Goal: Book appointment/travel/reservation

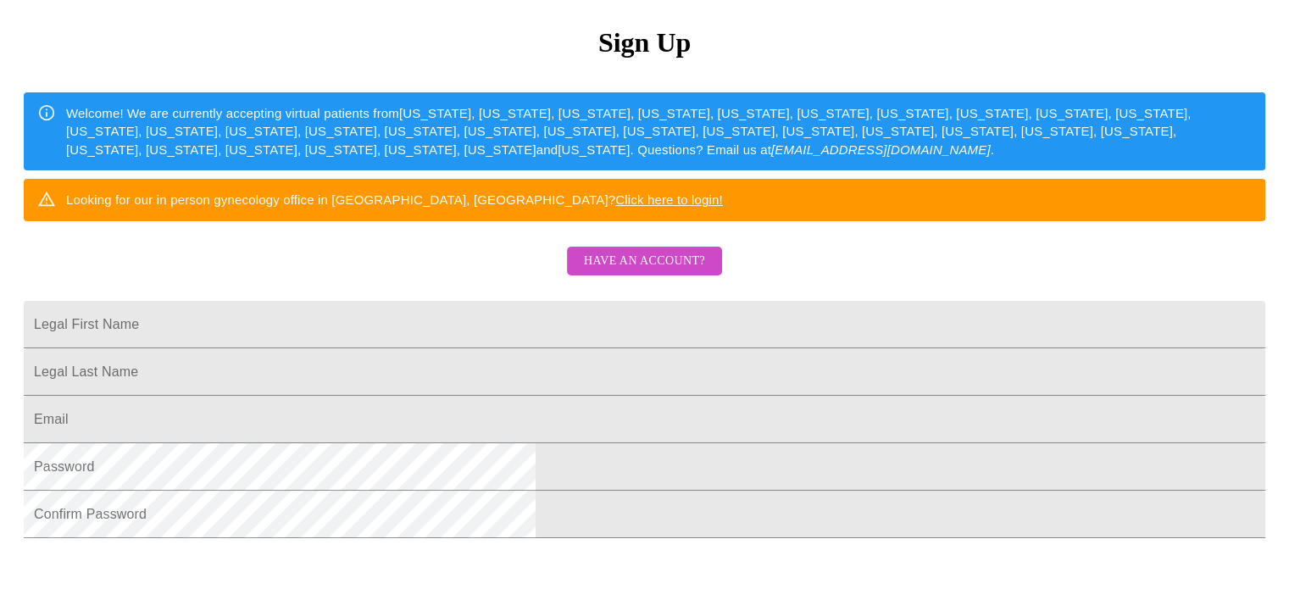
scroll to position [184, 0]
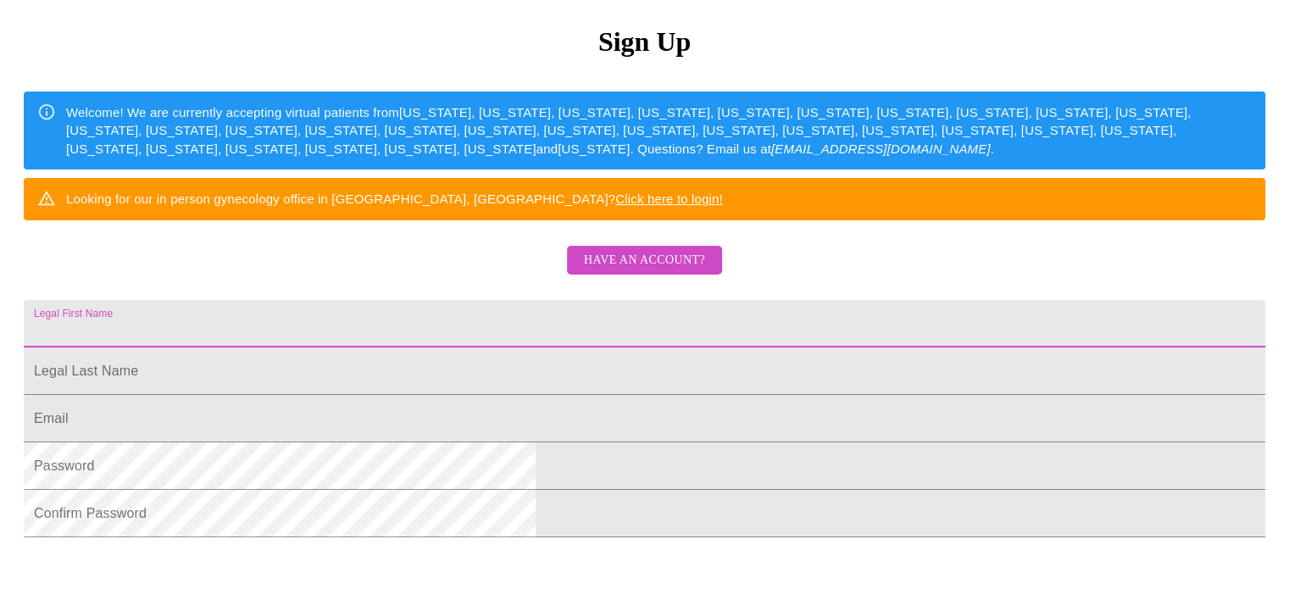
click at [508, 347] on input "Legal First Name" at bounding box center [644, 323] width 1241 height 47
type input "Sherree"
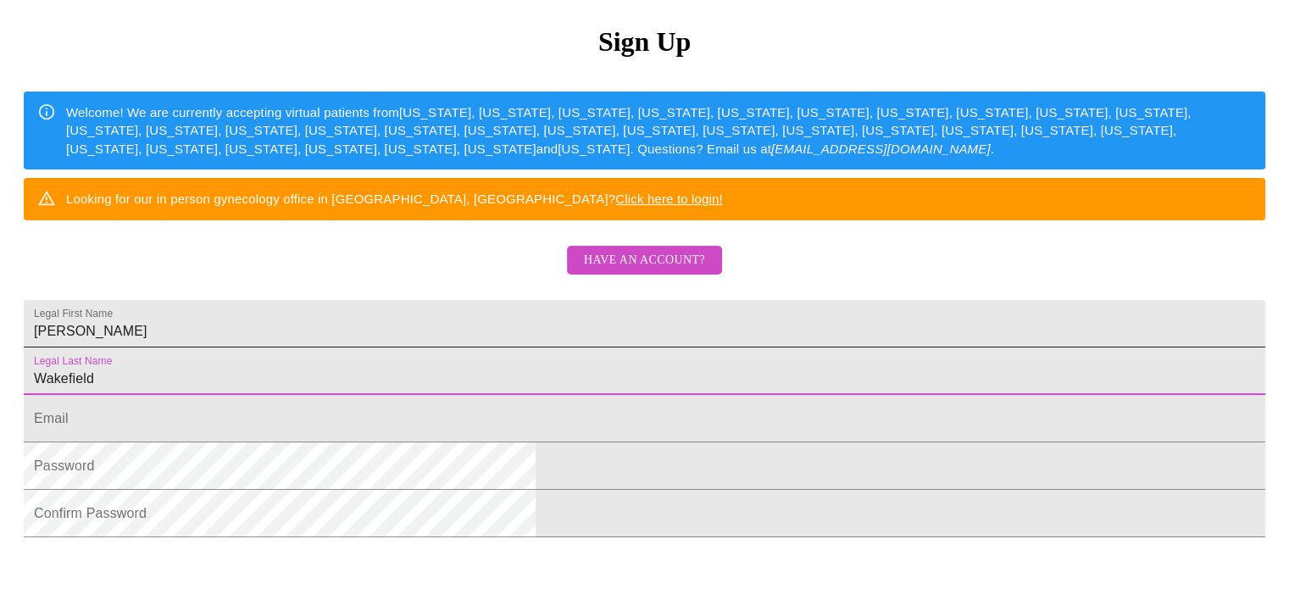
type input "Wakefield"
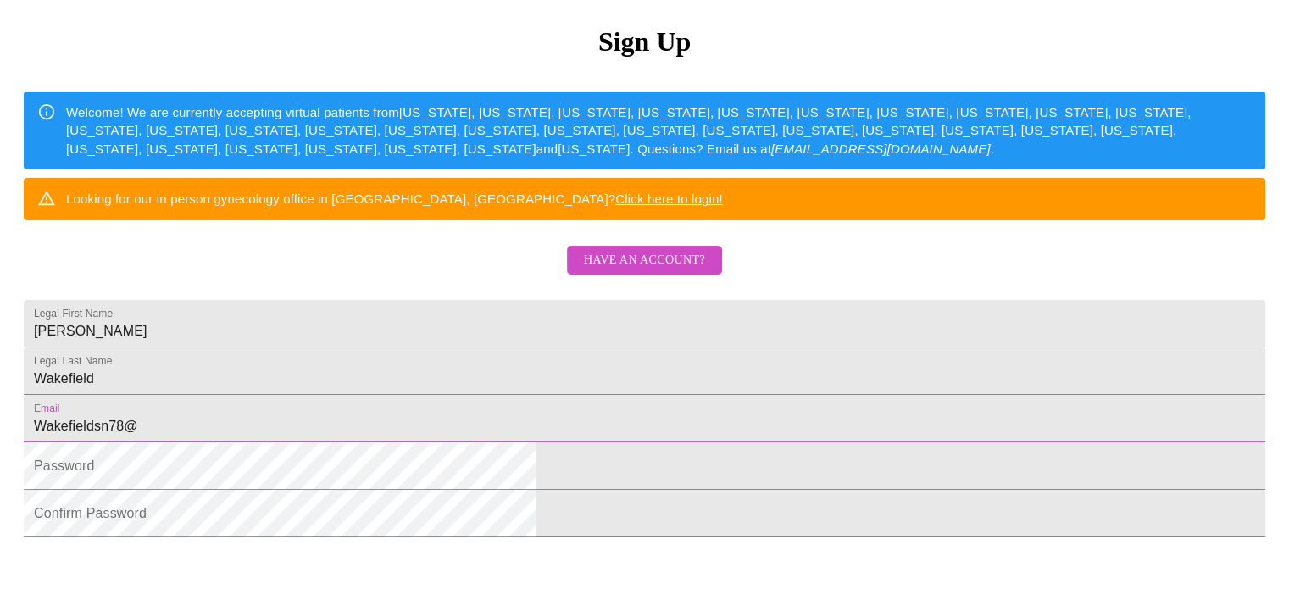
type input "wakefieldsn78@gmail.com"
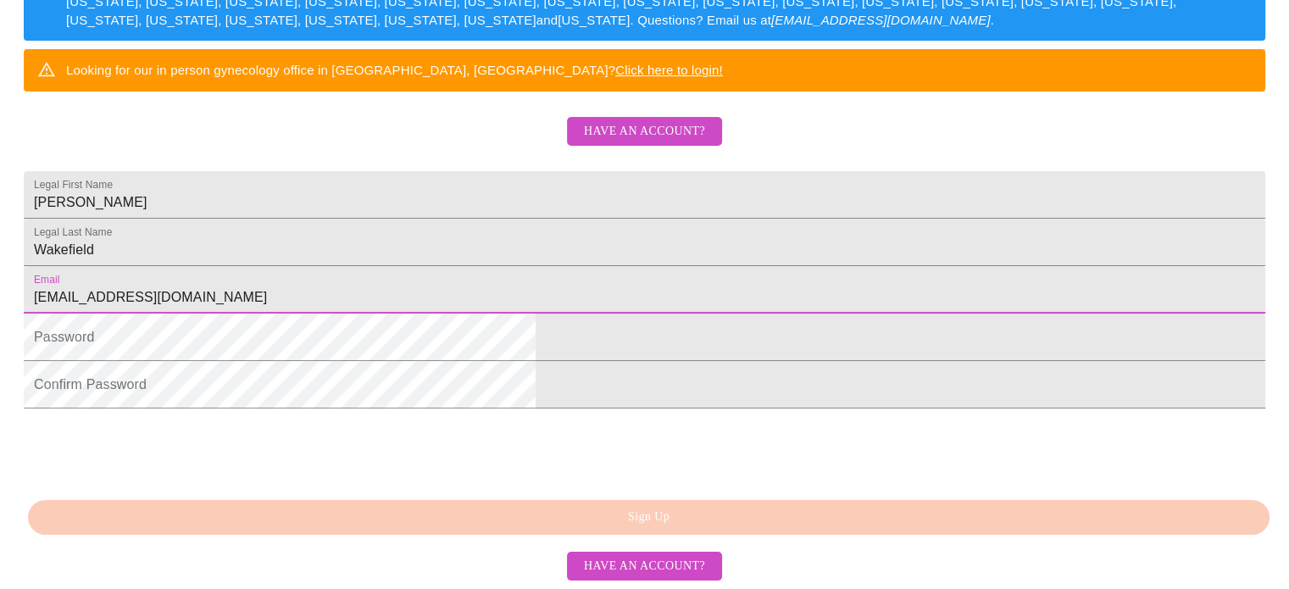
scroll to position [442, 0]
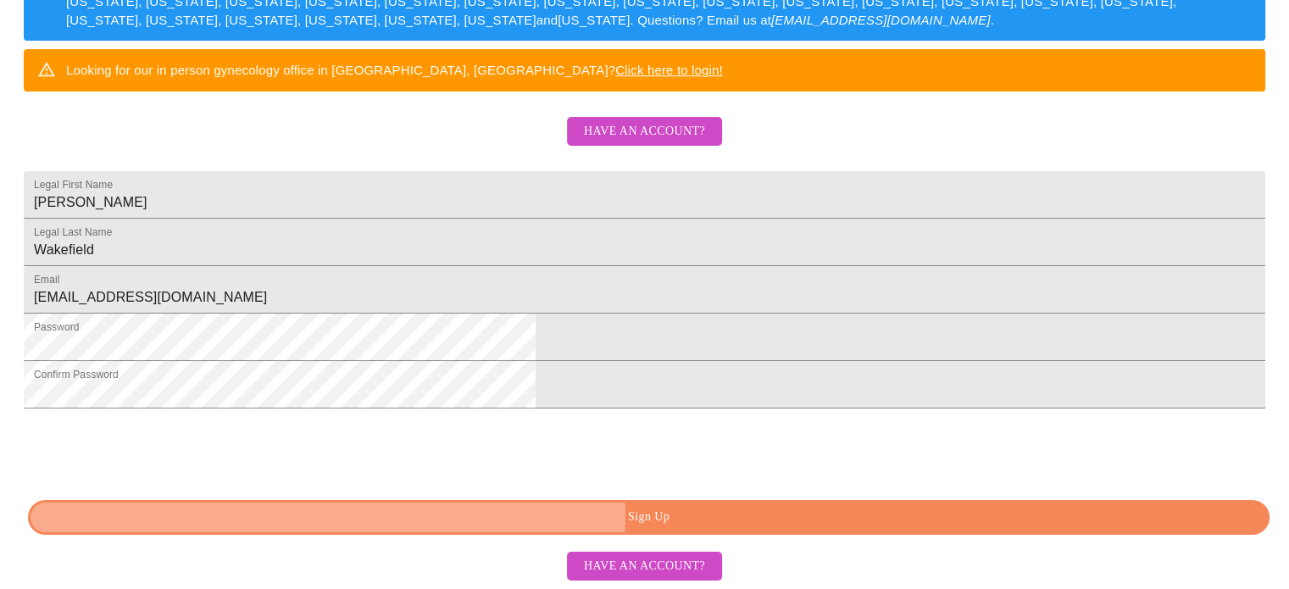
click at [691, 513] on span "Sign Up" at bounding box center [648, 517] width 1202 height 21
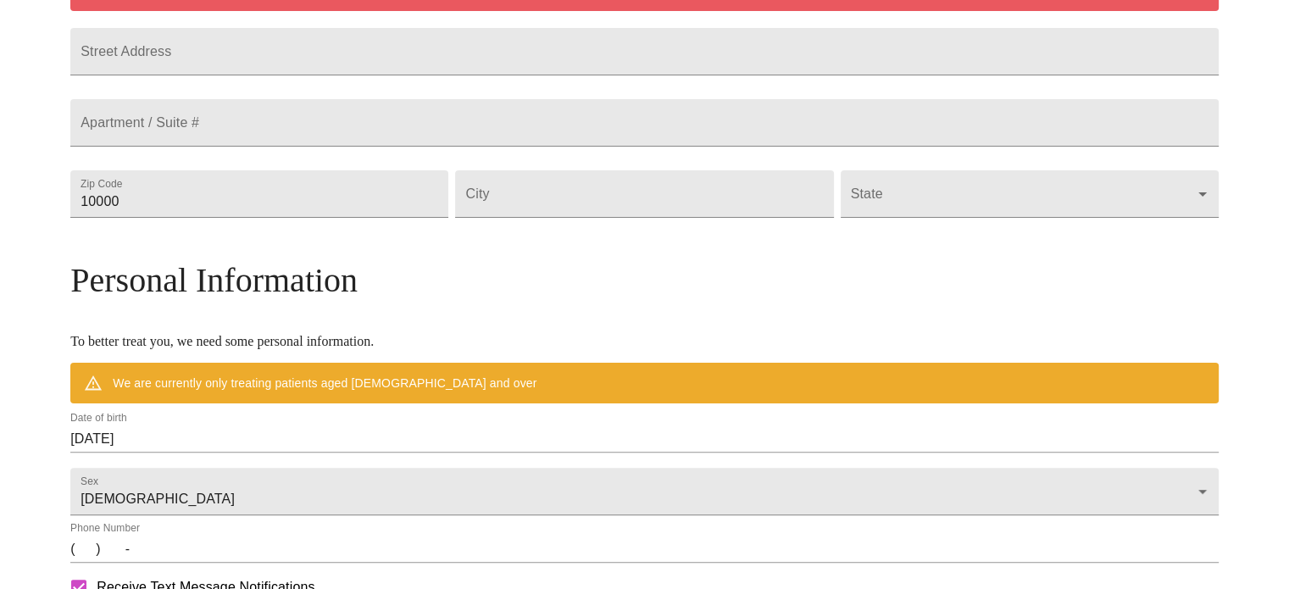
scroll to position [376, 0]
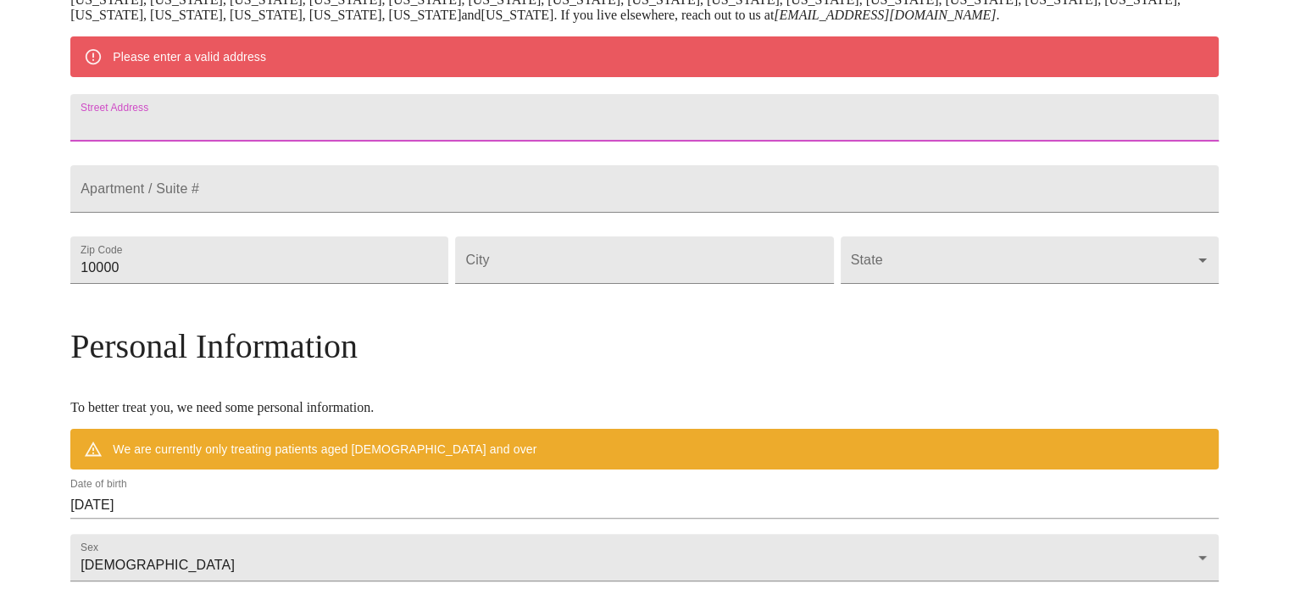
click at [326, 125] on input "Street Address" at bounding box center [644, 117] width 1148 height 47
type input "7180 E Larkspur Way"
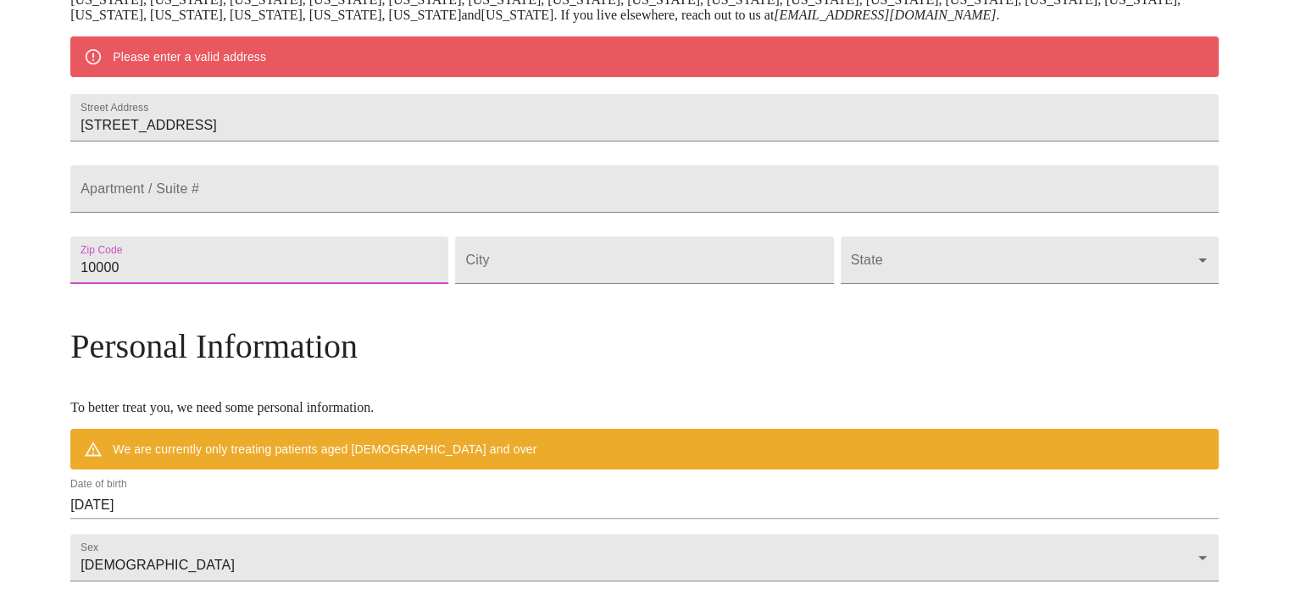
click at [352, 284] on input "10000" at bounding box center [259, 259] width 378 height 47
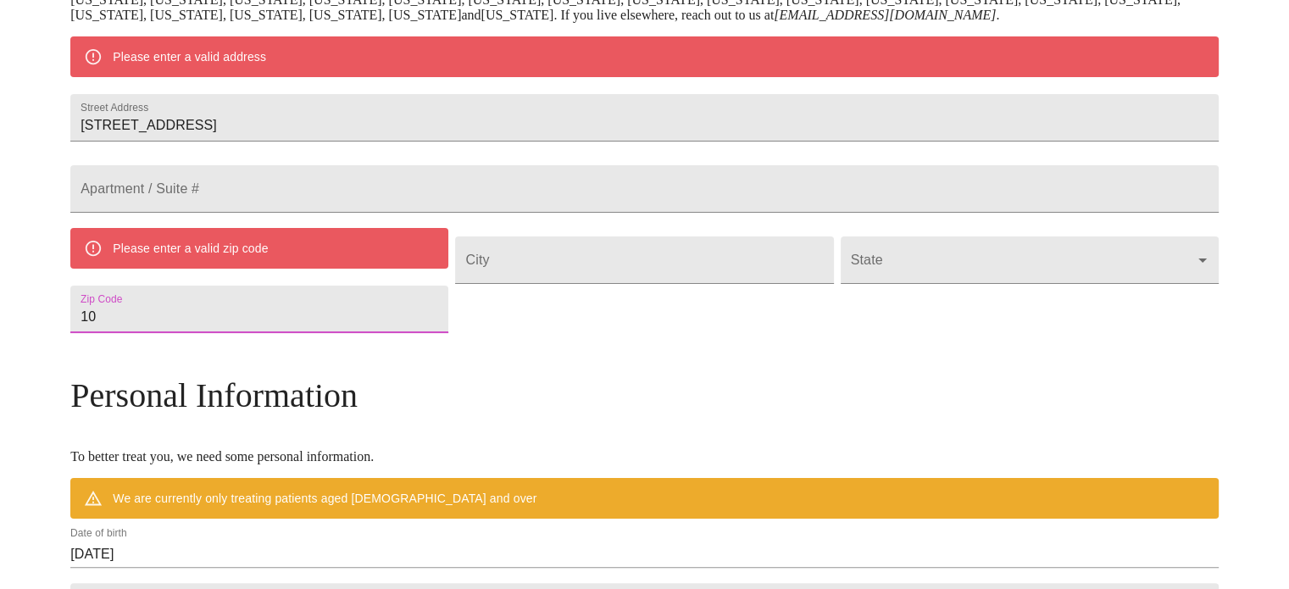
type input "1"
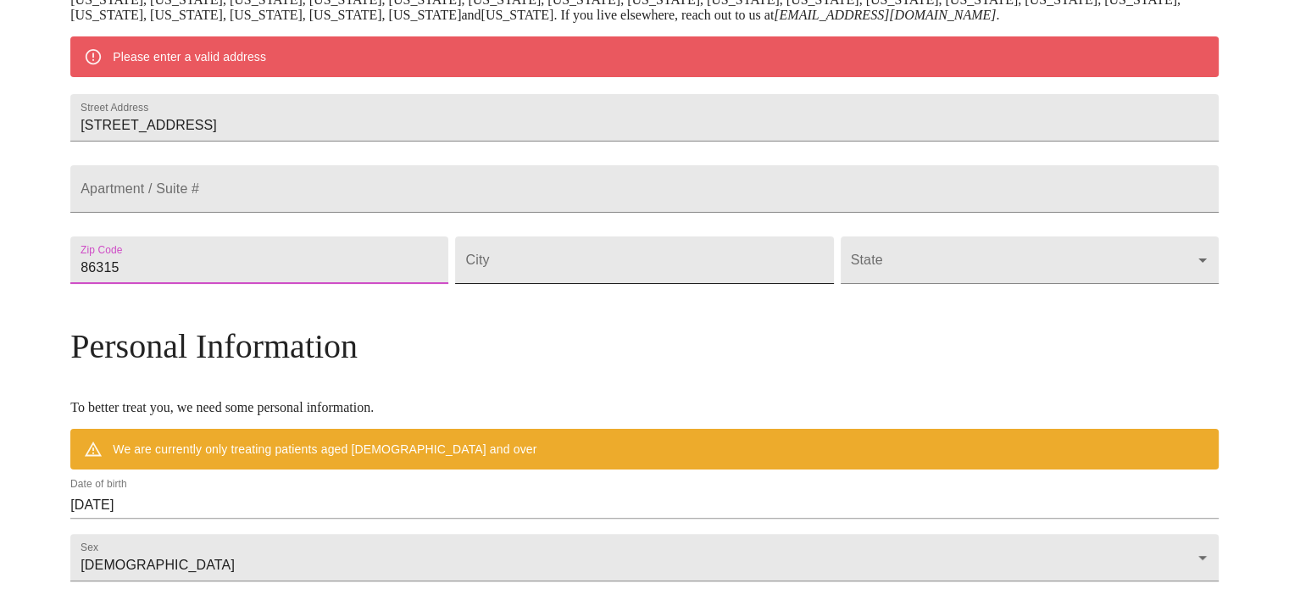
type input "86315"
click at [595, 284] on input "Street Address" at bounding box center [644, 259] width 378 height 47
type input "Prescott Valley"
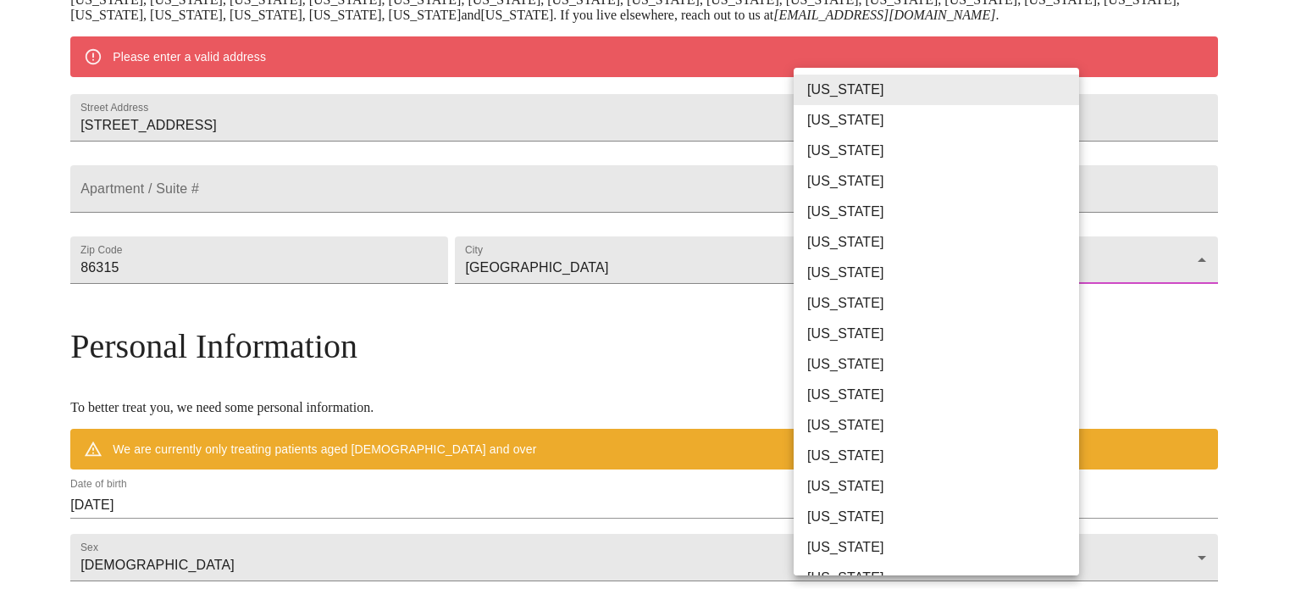
click at [1051, 318] on body "MyMenopauseRx Welcome to MyMenopauseRx Since it's your first time here, you'll …" at bounding box center [651, 291] width 1288 height 1321
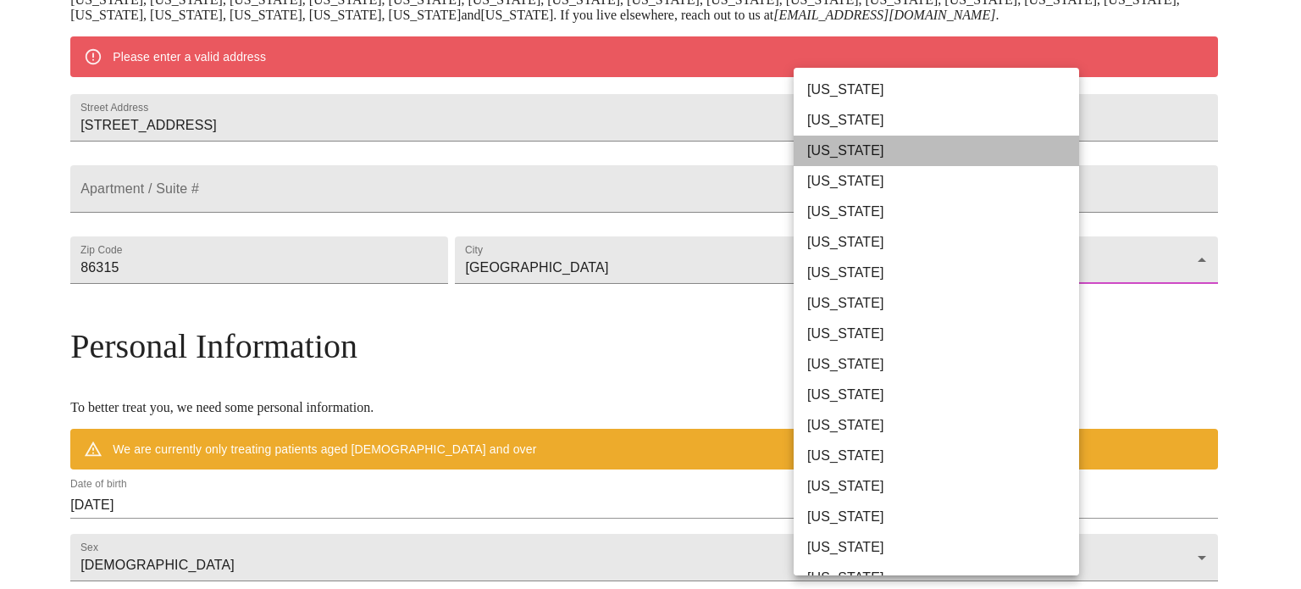
click at [952, 162] on li "Arizona" at bounding box center [943, 151] width 298 height 31
type input "Arizona"
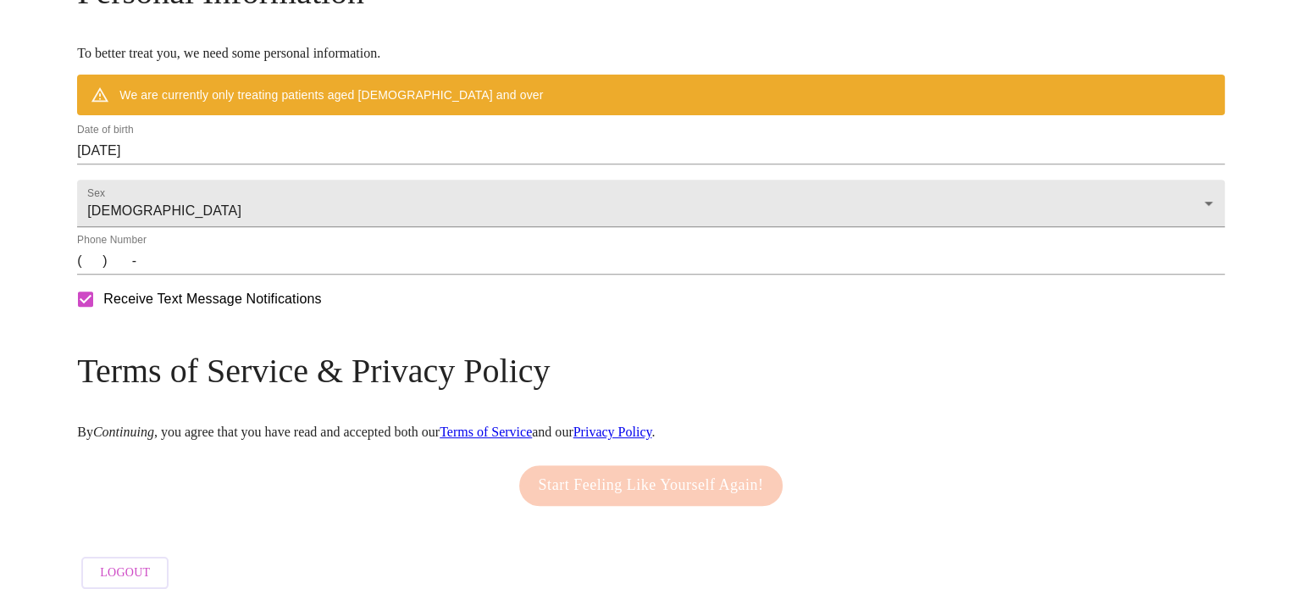
scroll to position [691, 0]
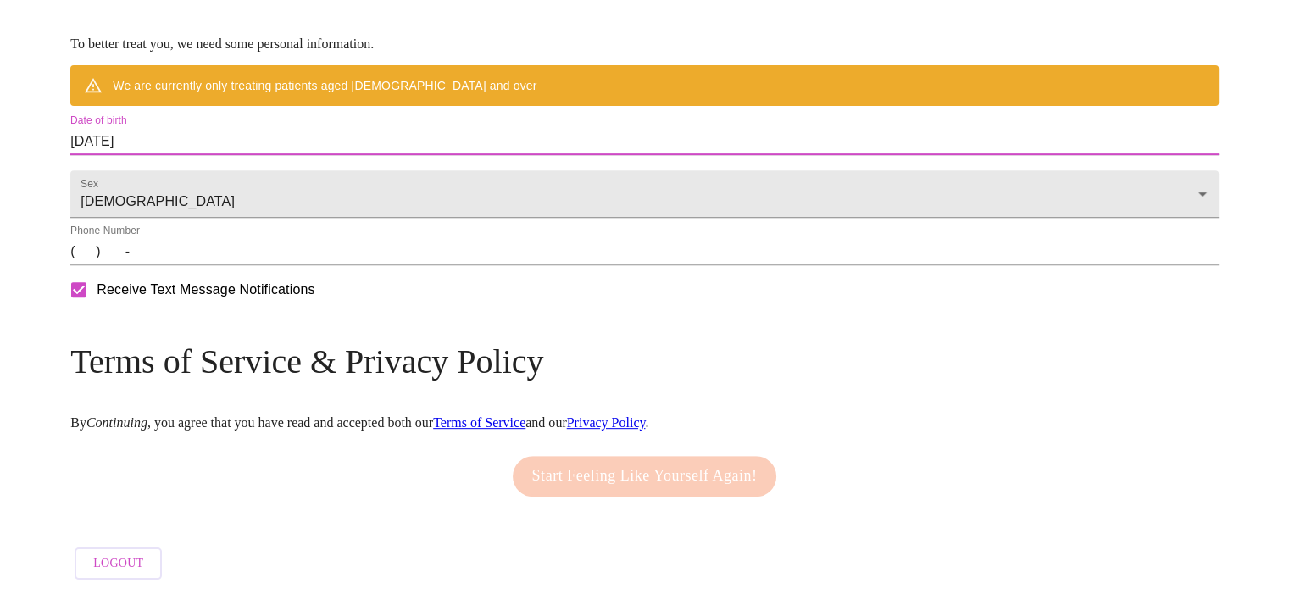
click at [341, 155] on input "09/04/2025" at bounding box center [644, 141] width 1148 height 27
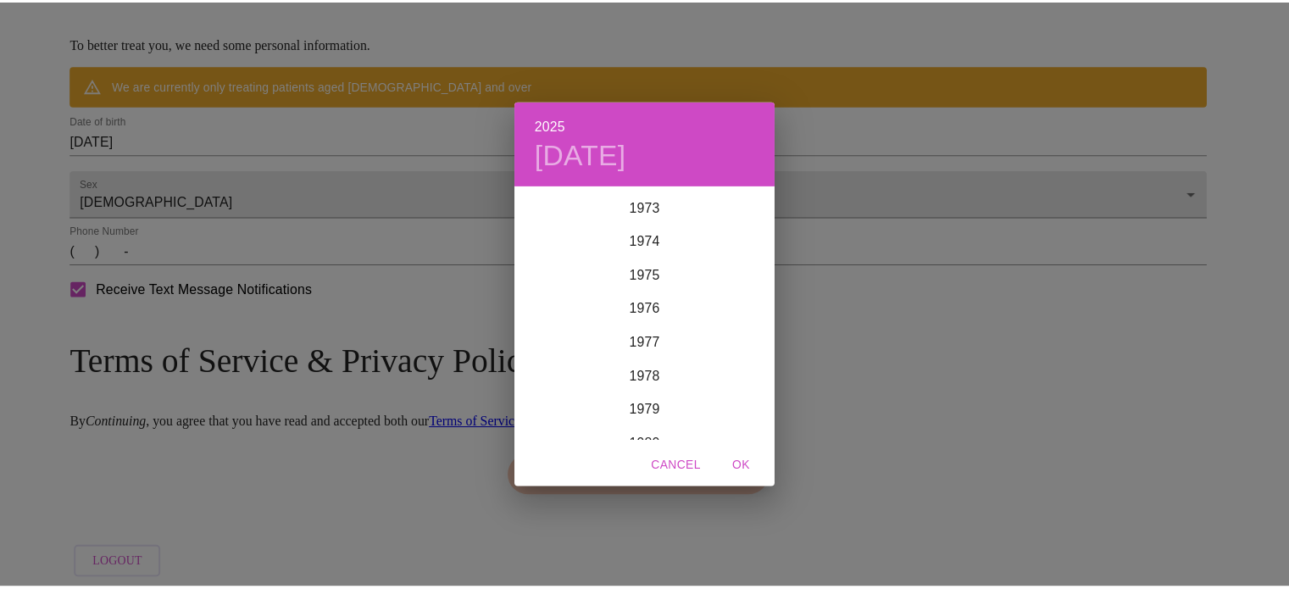
scroll to position [2522, 0]
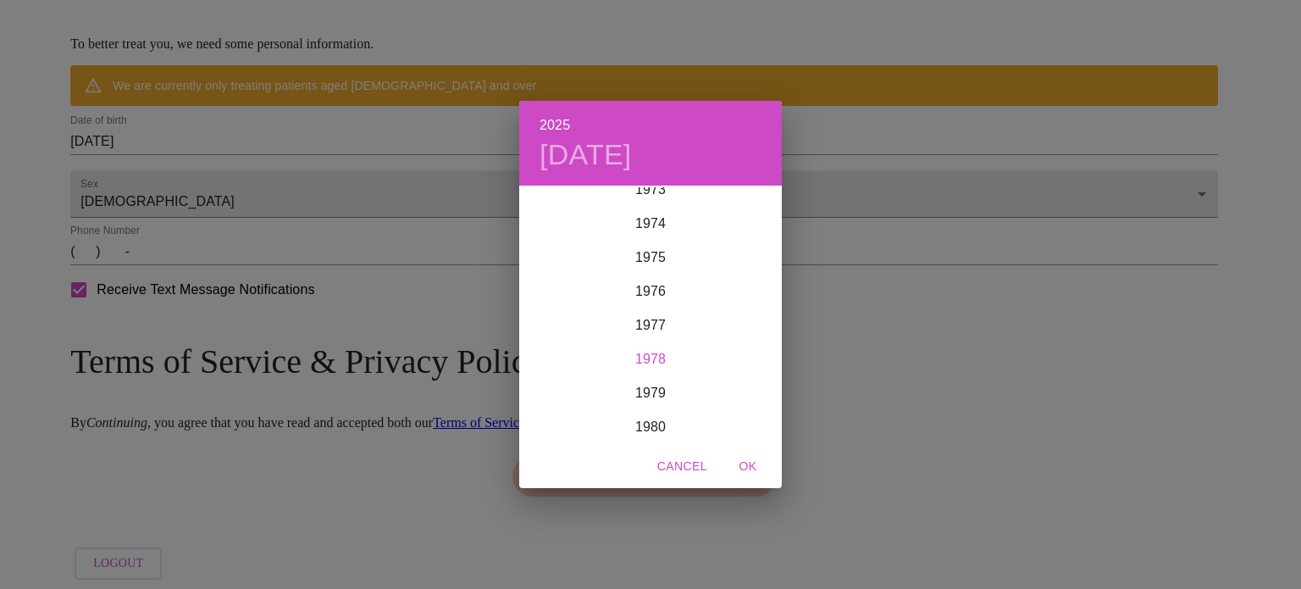
click at [652, 356] on div "1978" at bounding box center [650, 359] width 263 height 34
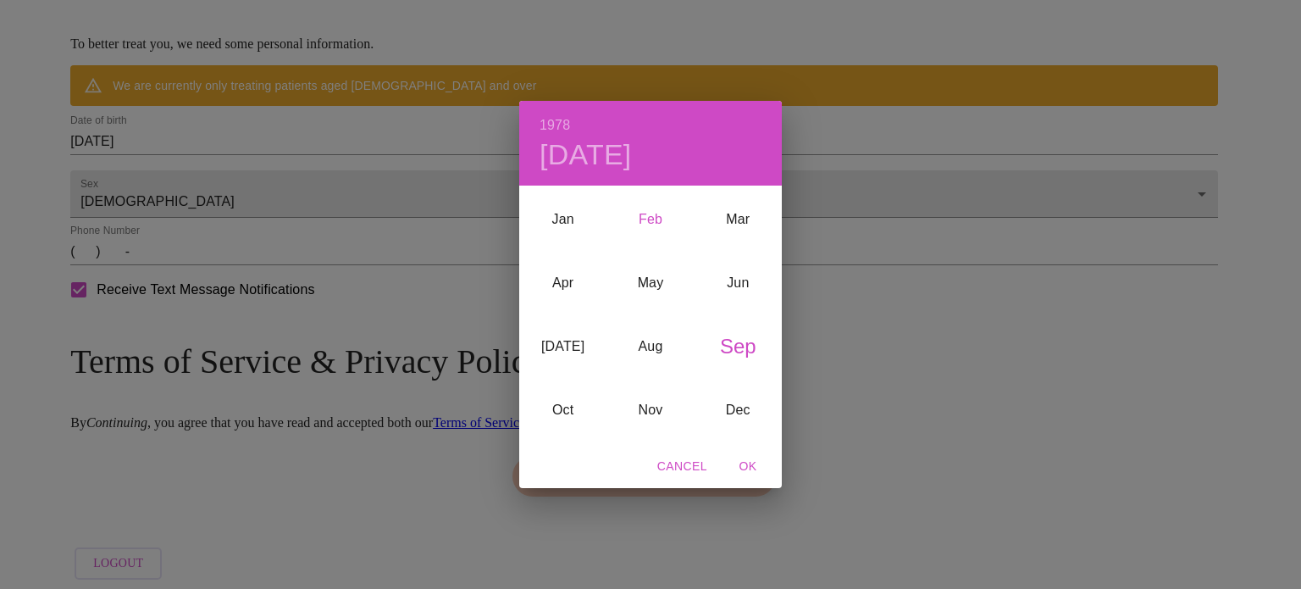
click at [647, 218] on div "Feb" at bounding box center [650, 219] width 87 height 64
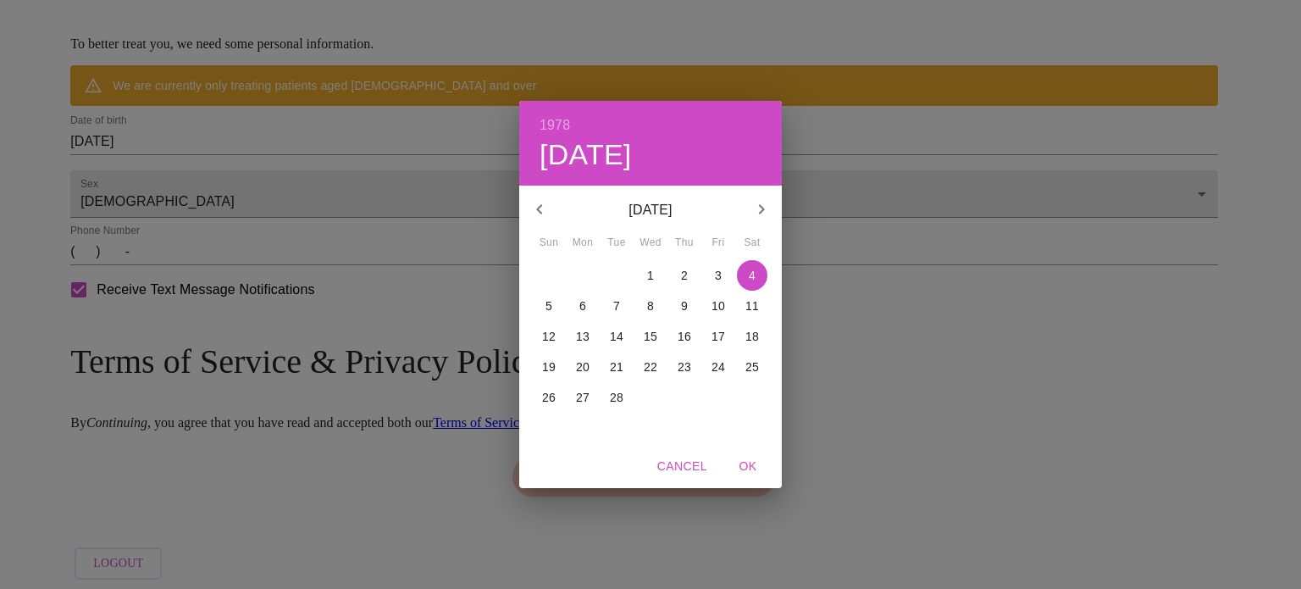
click at [550, 342] on p "12" at bounding box center [549, 336] width 14 height 17
click at [754, 465] on span "OK" at bounding box center [748, 466] width 41 height 21
type input "02/12/1978"
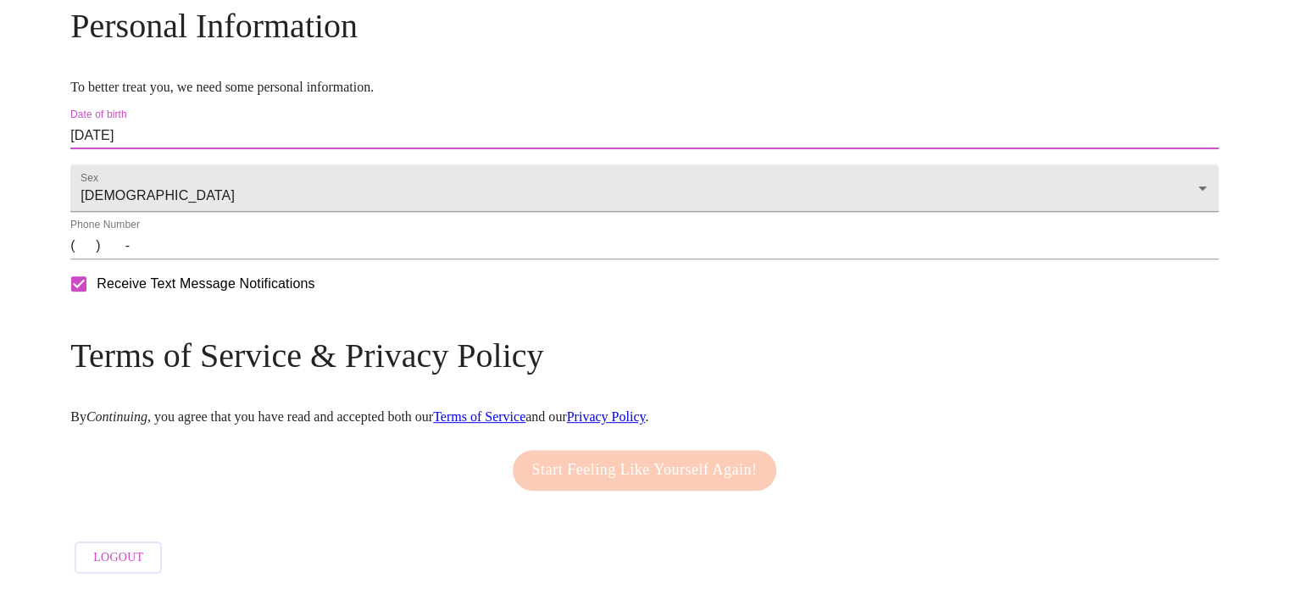
click at [224, 256] on input "(   )    -" at bounding box center [644, 245] width 1148 height 27
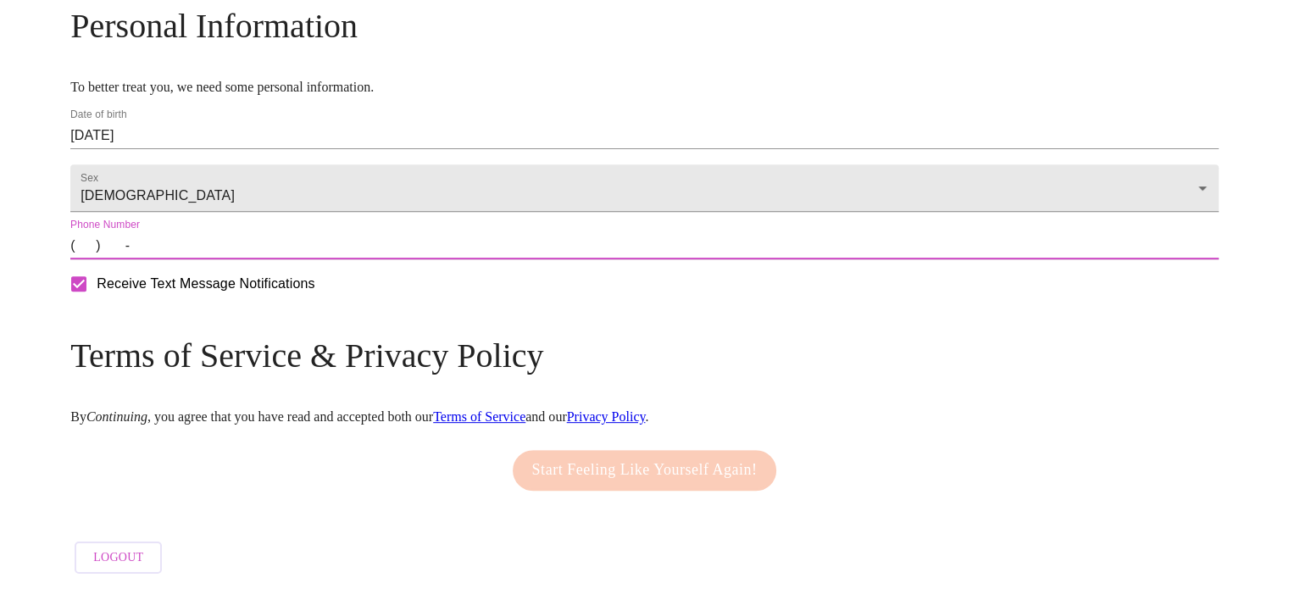
type input "(928) 710-3147"
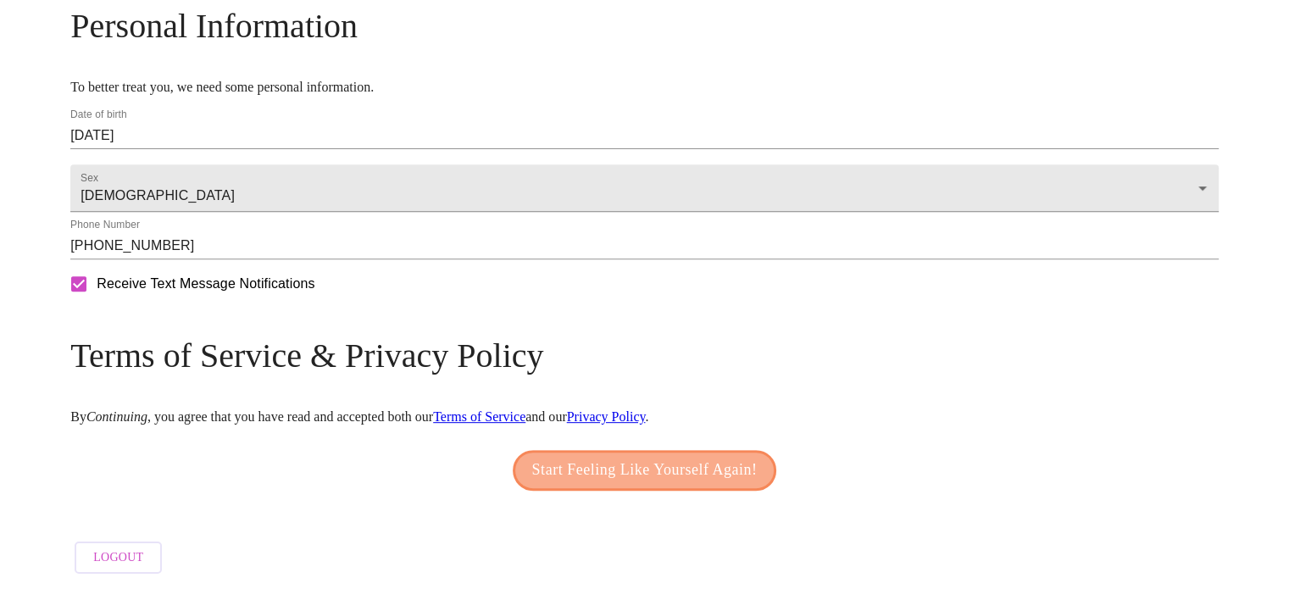
click at [731, 463] on span "Start Feeling Like Yourself Again!" at bounding box center [644, 470] width 225 height 27
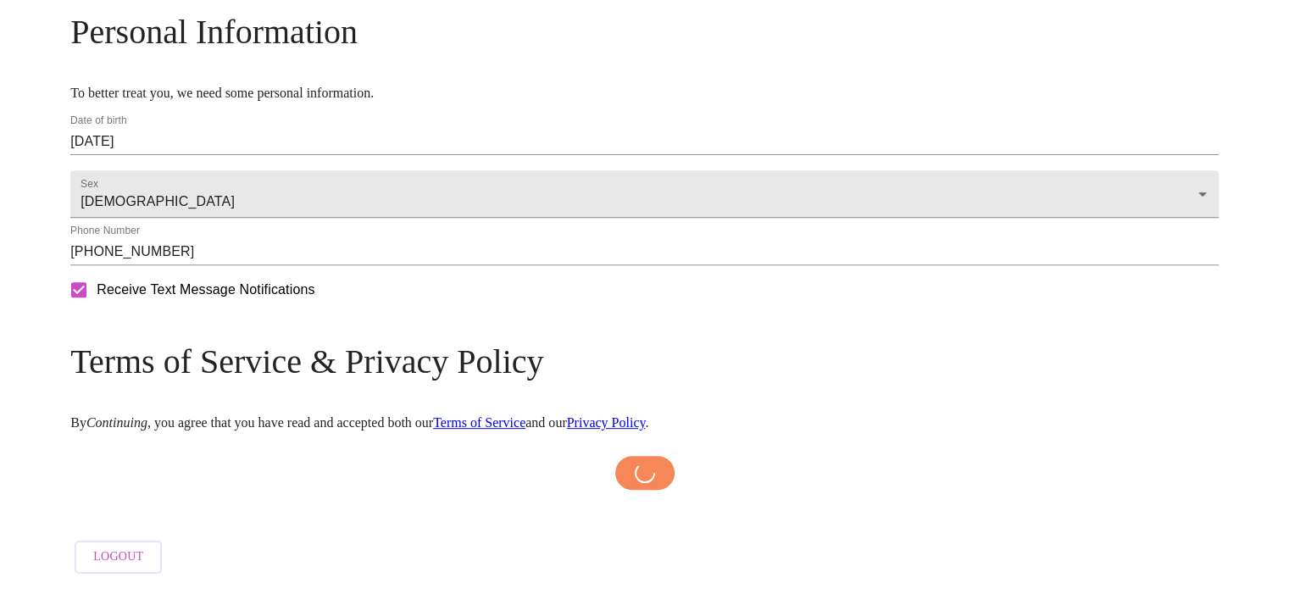
scroll to position [687, 0]
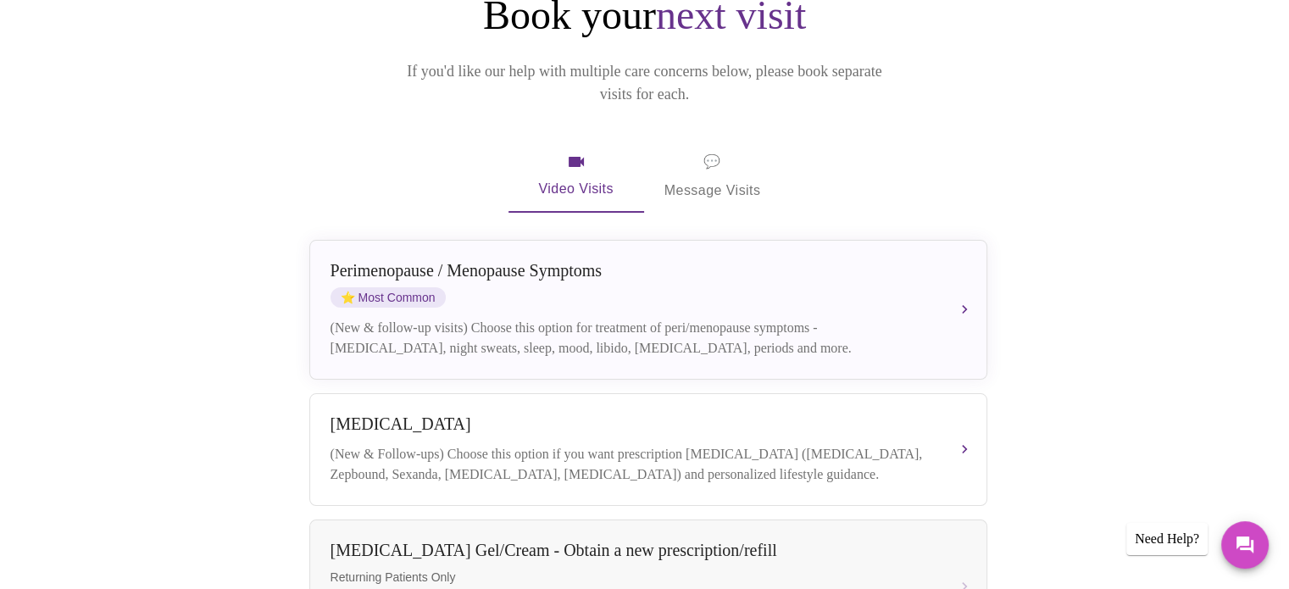
scroll to position [216, 0]
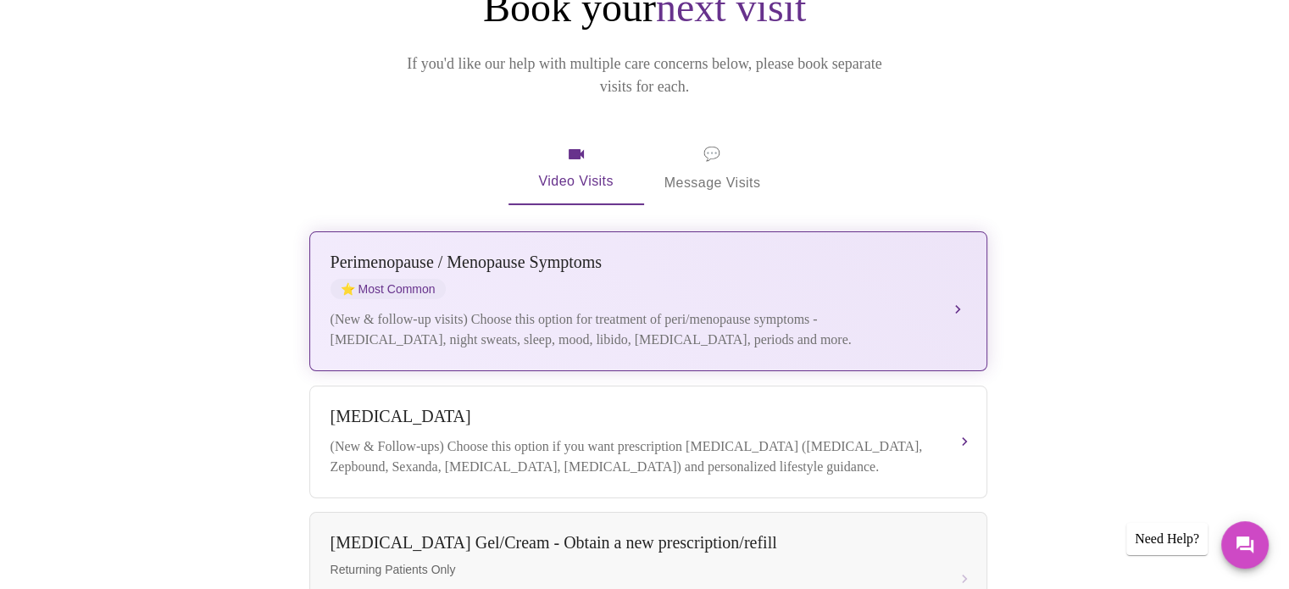
click at [957, 276] on button "Perimenopause / Menopause Symptoms ⭐ Most Common (New & follow-up visits) Choos…" at bounding box center [648, 301] width 678 height 140
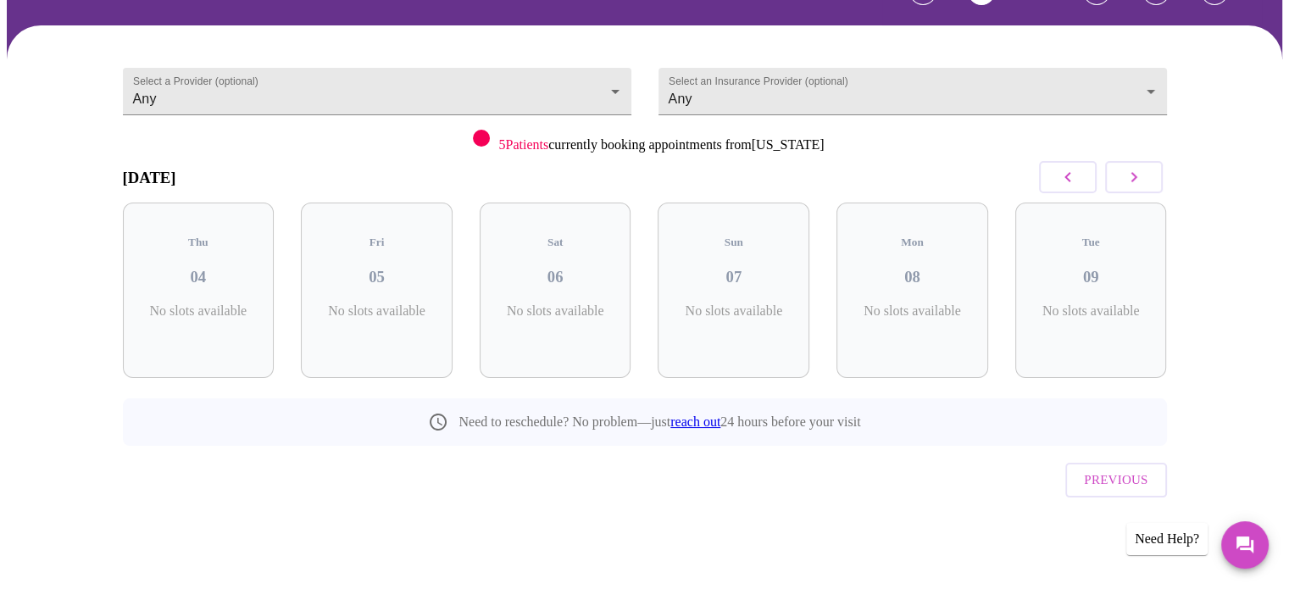
scroll to position [75, 0]
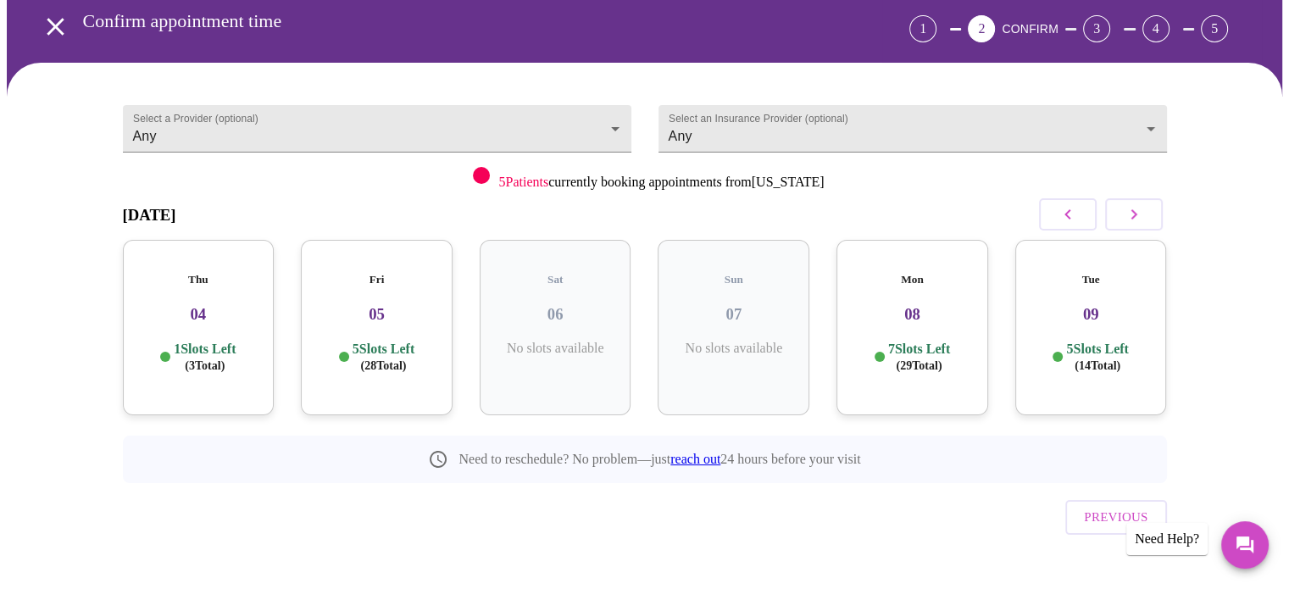
click at [201, 305] on h3 "04" at bounding box center [198, 314] width 125 height 19
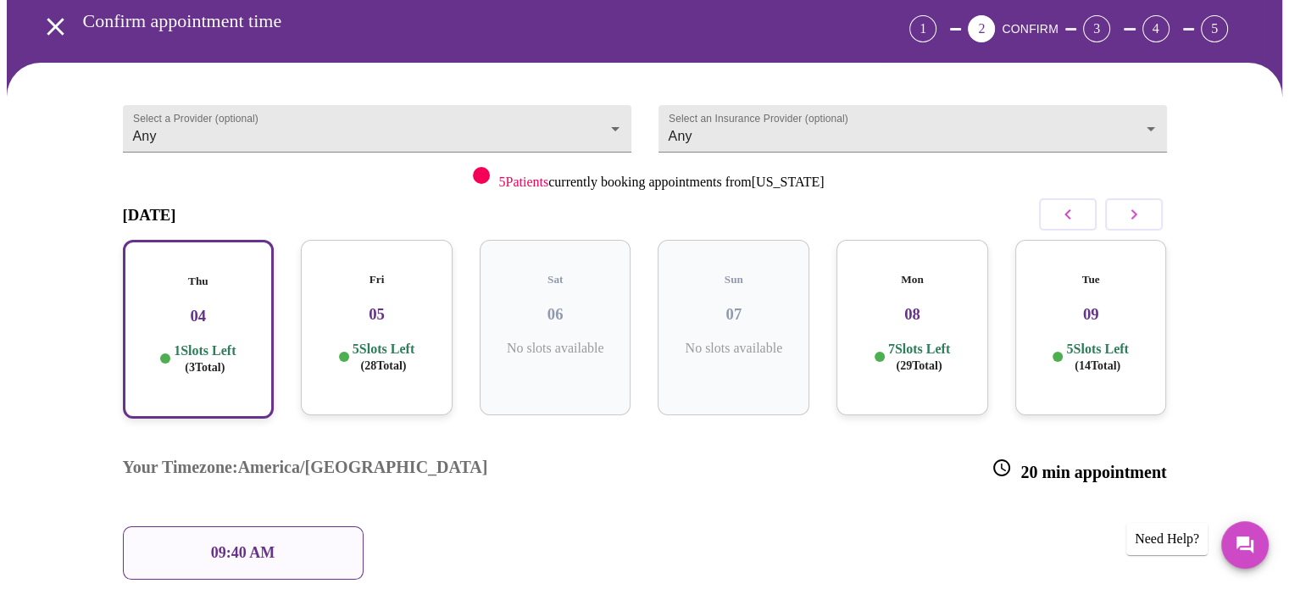
click at [201, 526] on div "09:40 AM" at bounding box center [243, 552] width 241 height 53
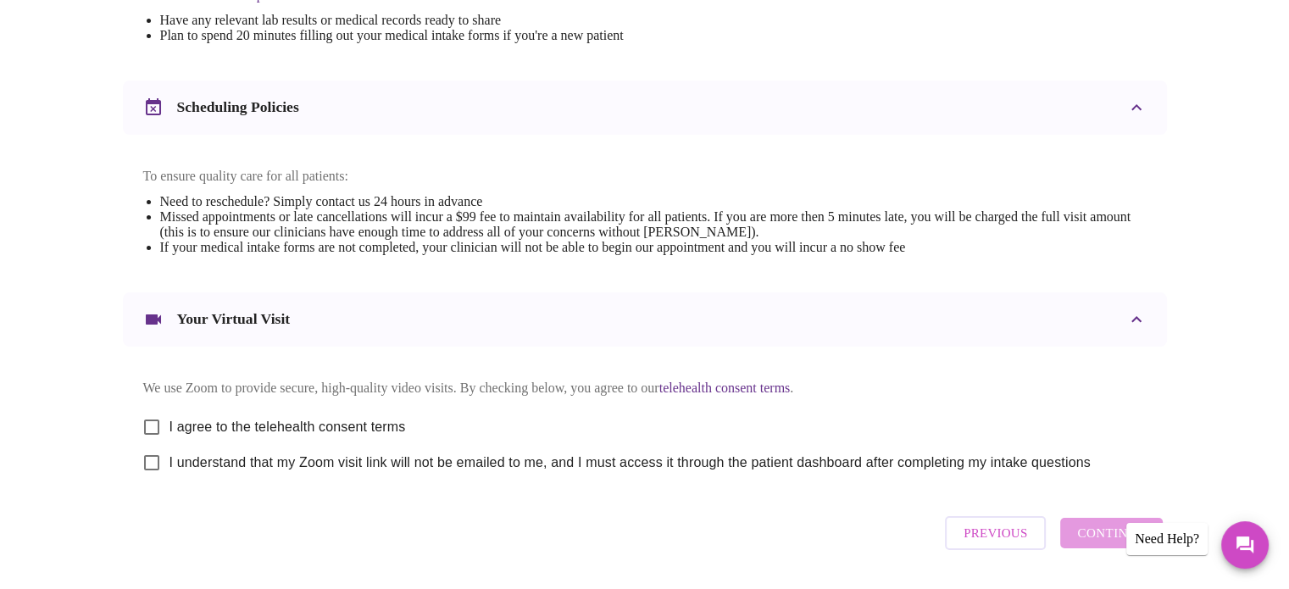
scroll to position [635, 0]
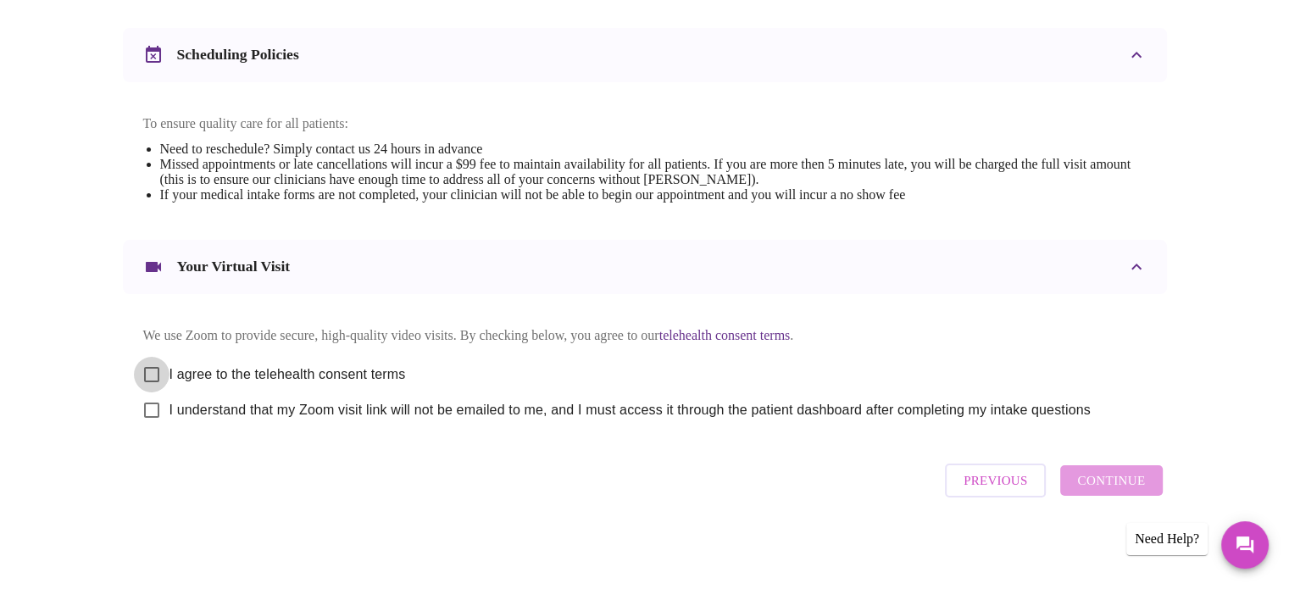
click at [153, 372] on input "I agree to the telehealth consent terms" at bounding box center [152, 375] width 36 height 36
checkbox input "true"
click at [148, 411] on input "I understand that my Zoom visit link will not be emailed to me, and I must acce…" at bounding box center [152, 410] width 36 height 36
checkbox input "true"
click at [1095, 491] on span "Continue" at bounding box center [1111, 480] width 68 height 22
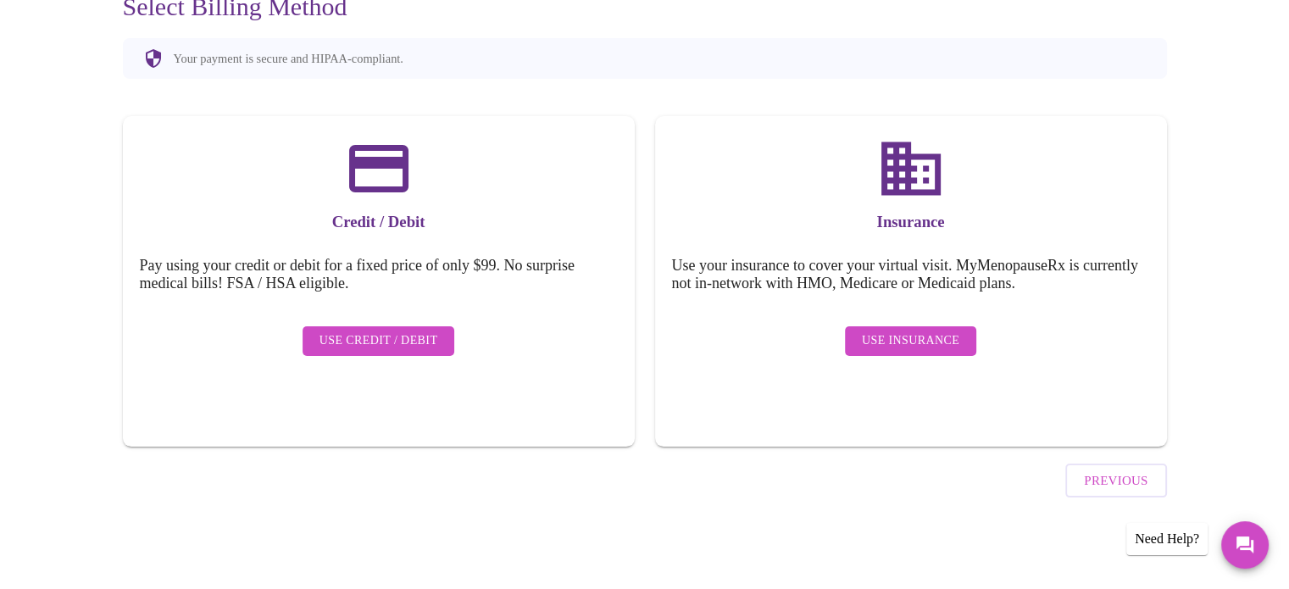
scroll to position [131, 0]
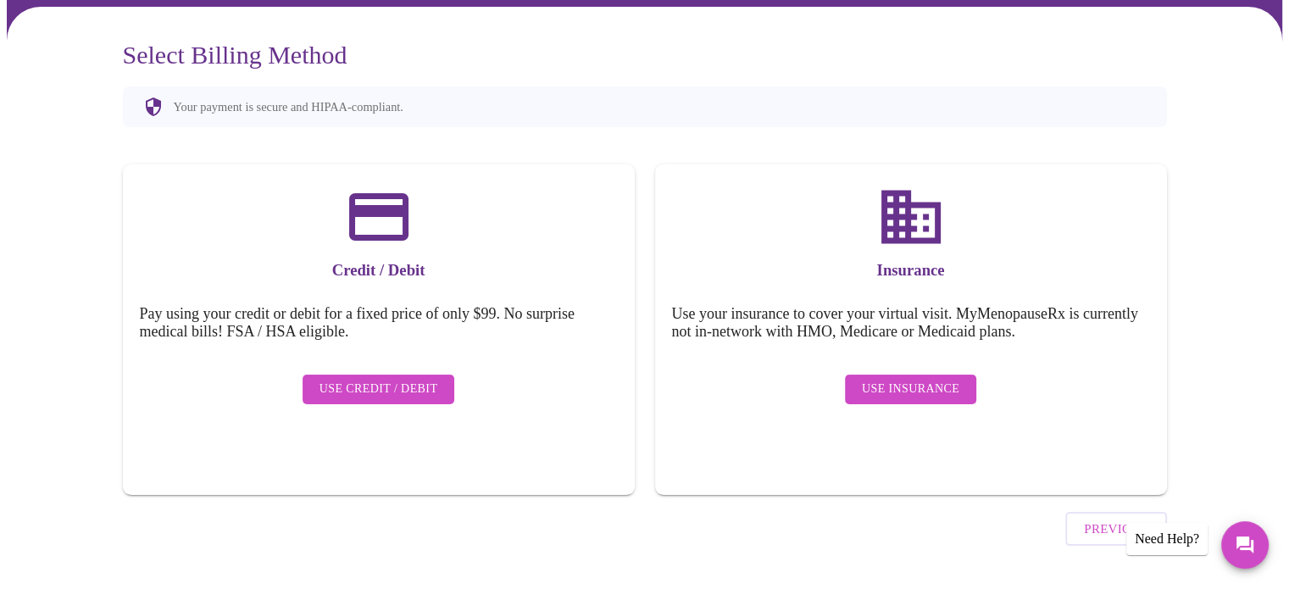
click at [922, 379] on span "Use Insurance" at bounding box center [910, 389] width 97 height 21
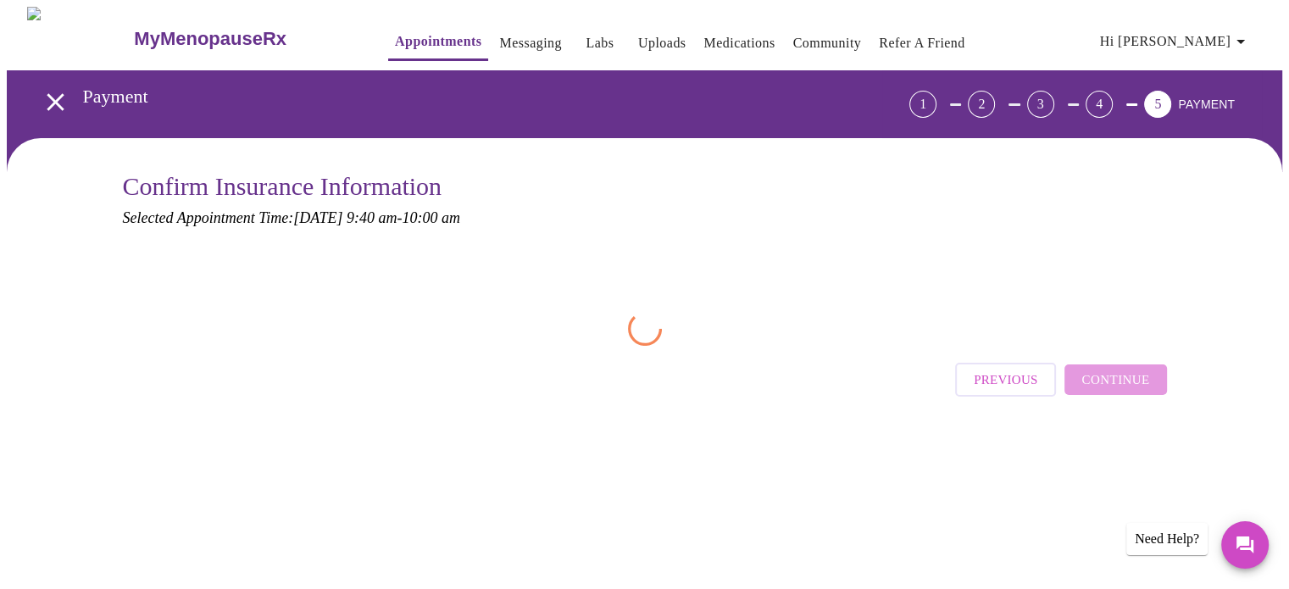
scroll to position [0, 0]
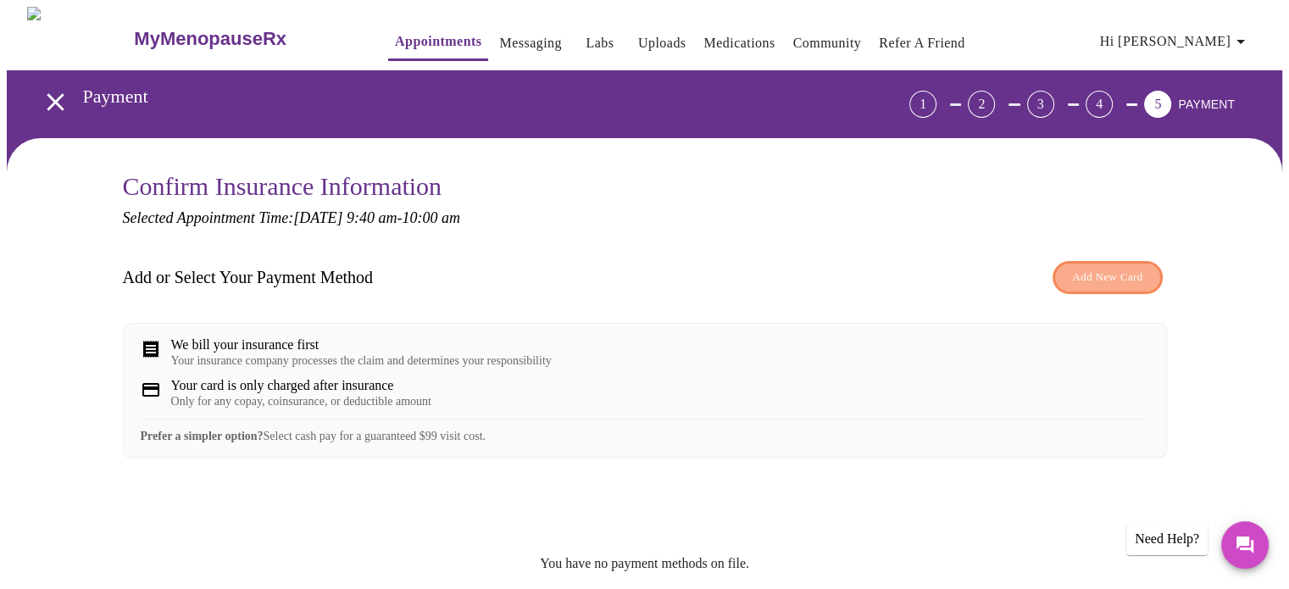
click at [1108, 273] on span "Add New Card" at bounding box center [1107, 277] width 70 height 19
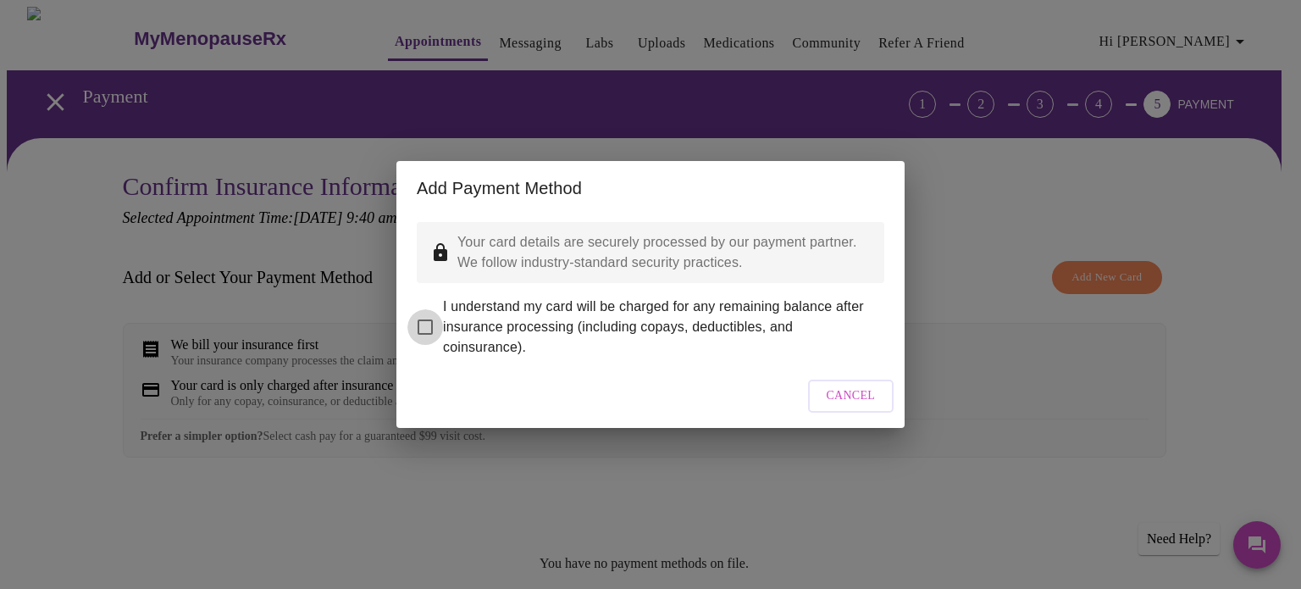
click at [427, 311] on input "I understand my card will be charged for any remaining balance after insurance …" at bounding box center [426, 327] width 36 height 36
checkbox input "true"
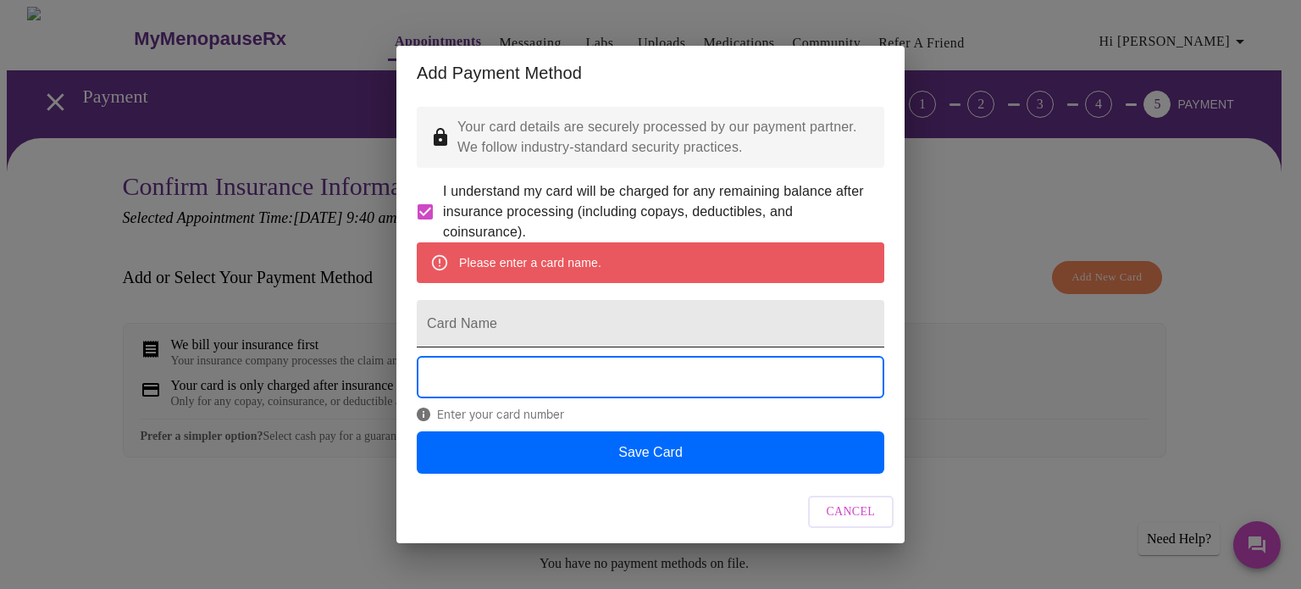
click at [497, 331] on input "Card Name" at bounding box center [651, 323] width 468 height 47
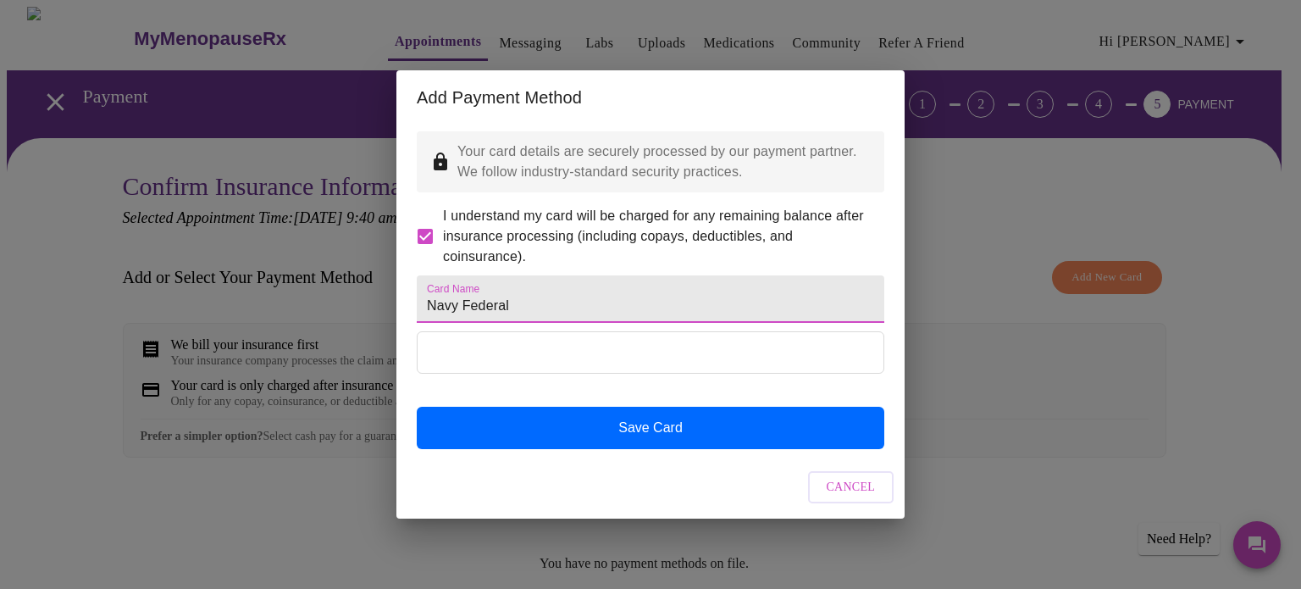
type input "Navy Federal"
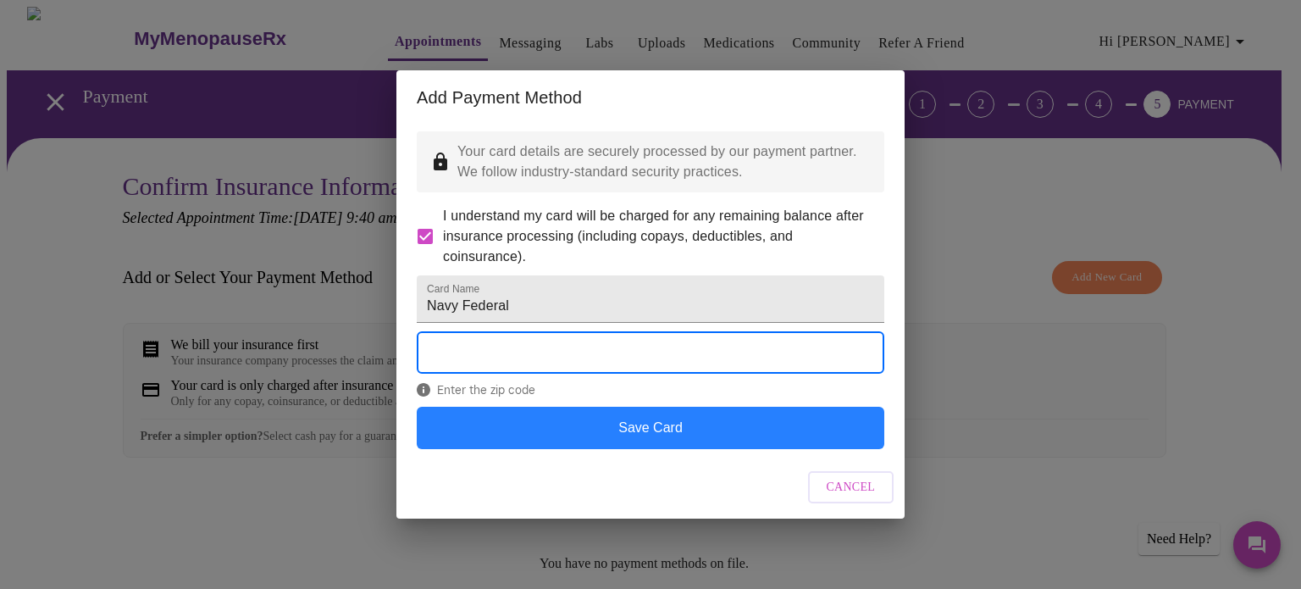
click at [646, 448] on button "Save Card" at bounding box center [651, 428] width 468 height 42
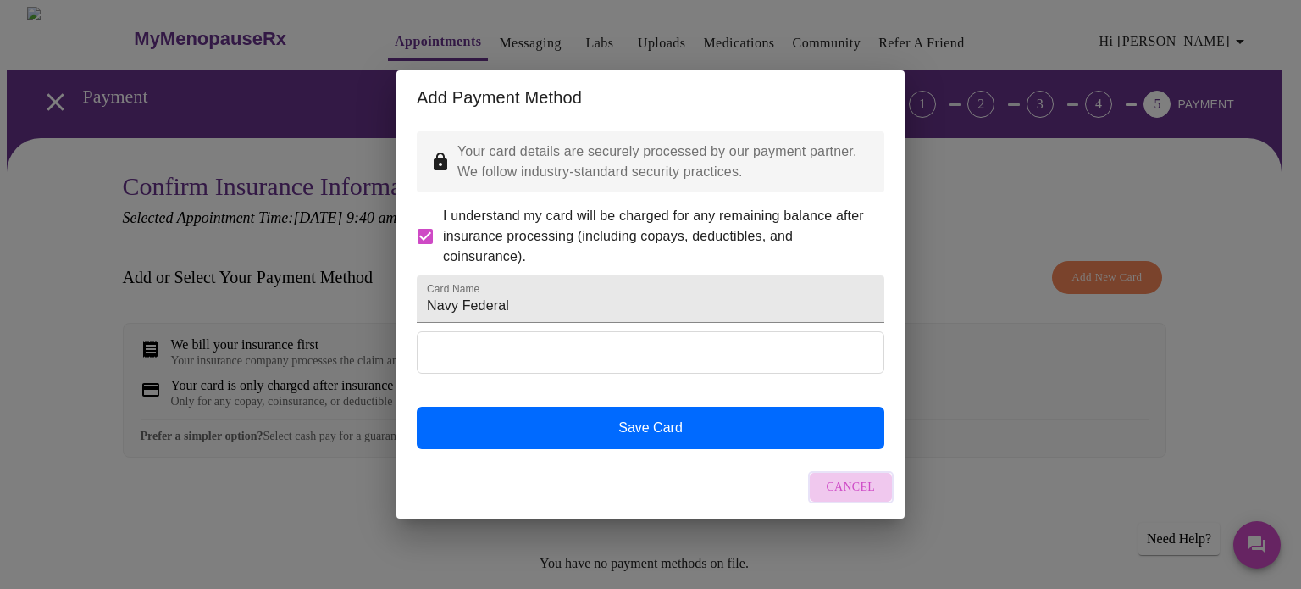
click at [847, 498] on span "Cancel" at bounding box center [851, 487] width 49 height 21
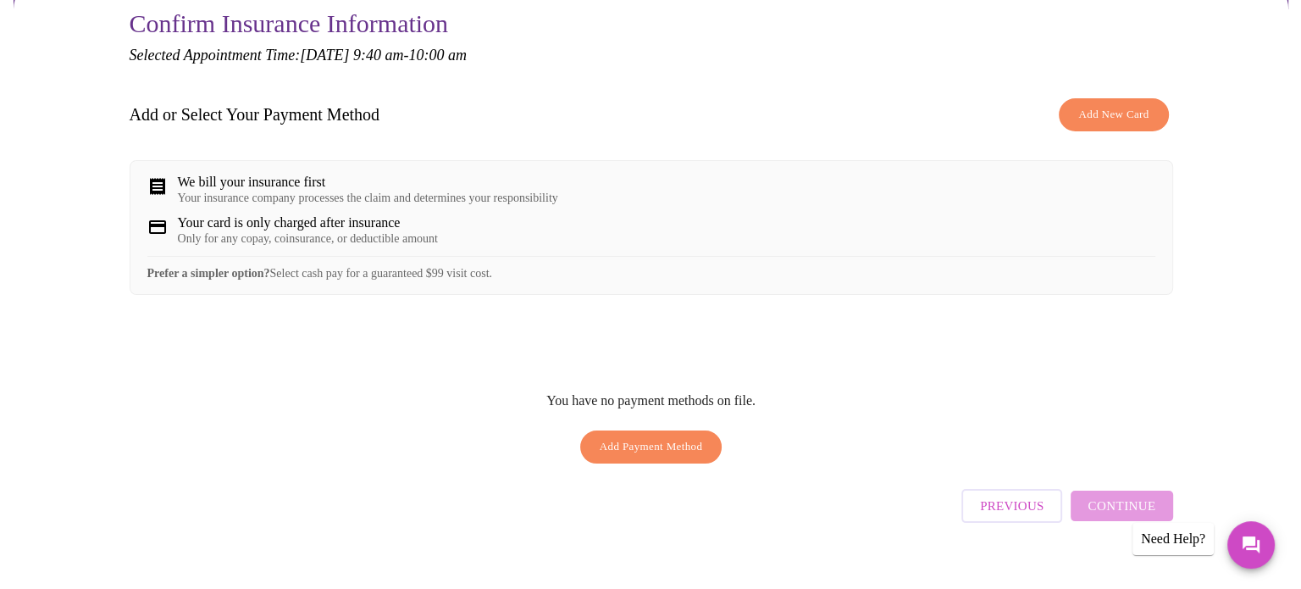
scroll to position [190, 0]
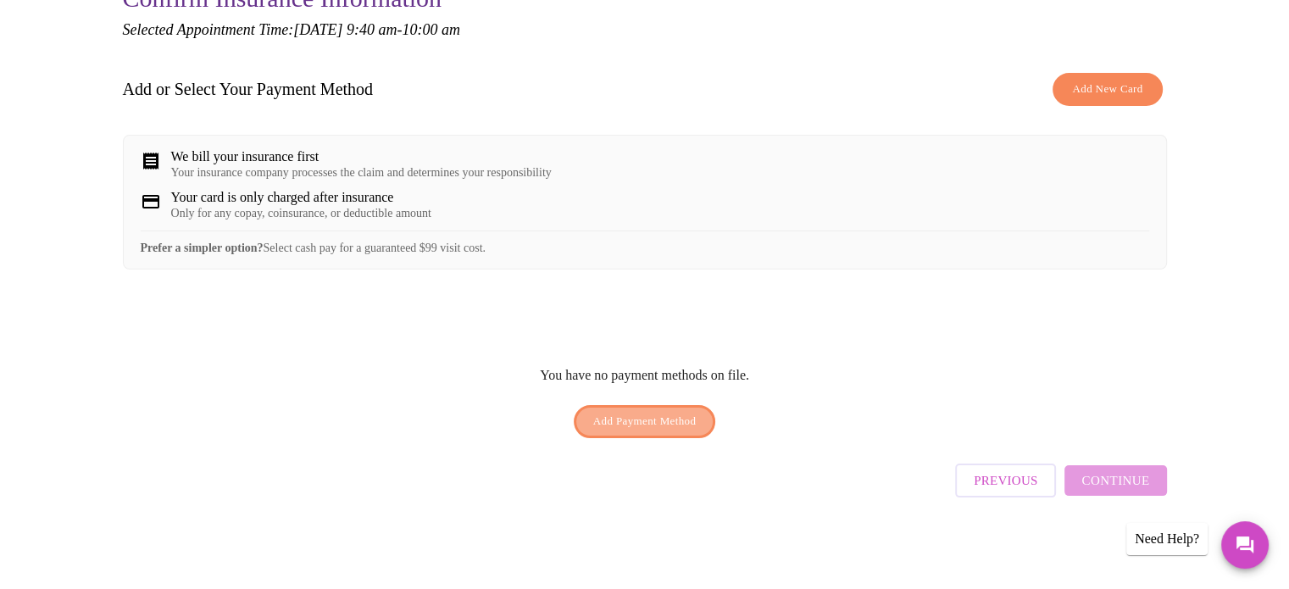
click at [630, 431] on span "Add Payment Method" at bounding box center [644, 421] width 103 height 19
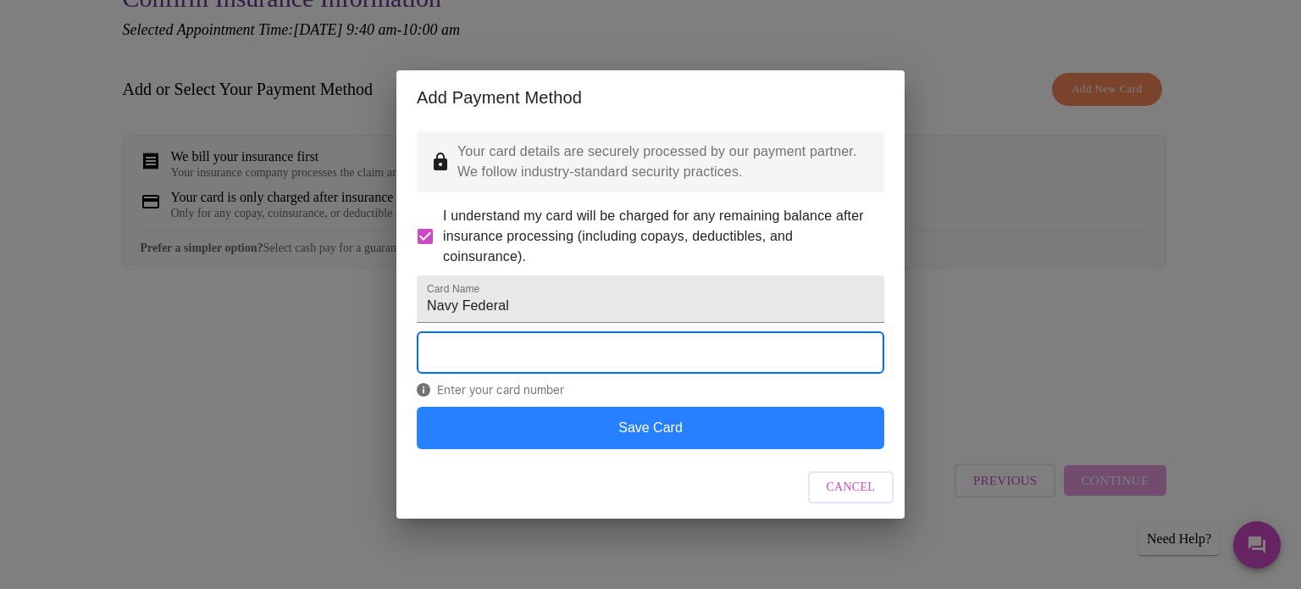
click at [664, 448] on button "Save Card" at bounding box center [651, 428] width 468 height 42
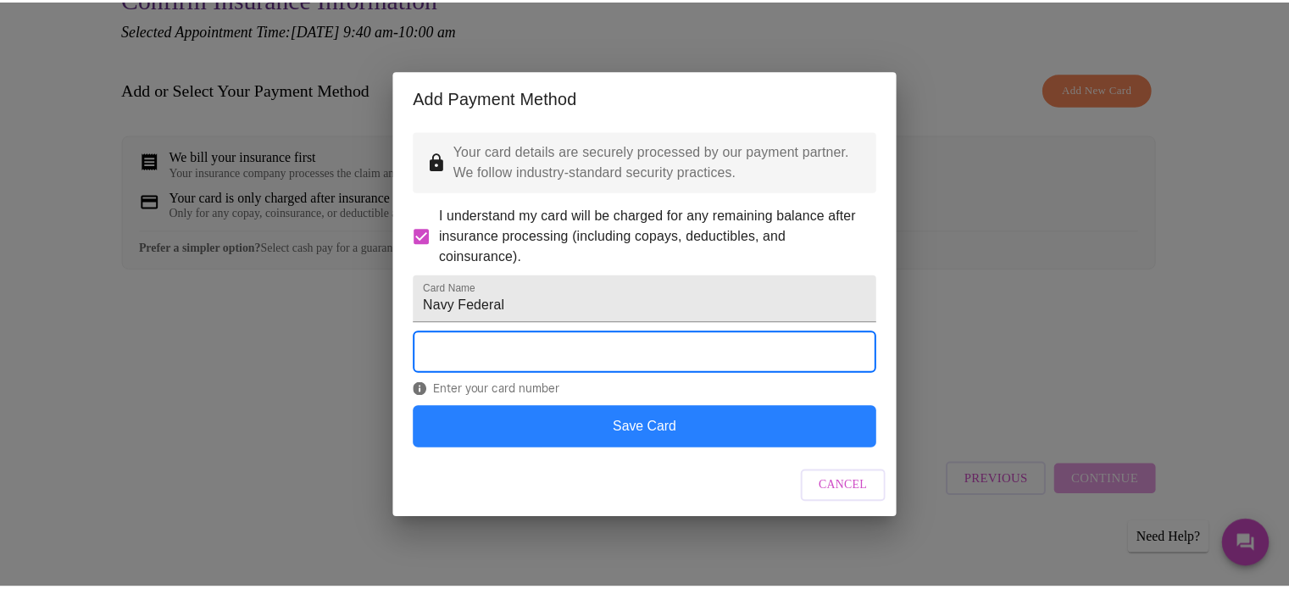
scroll to position [0, 0]
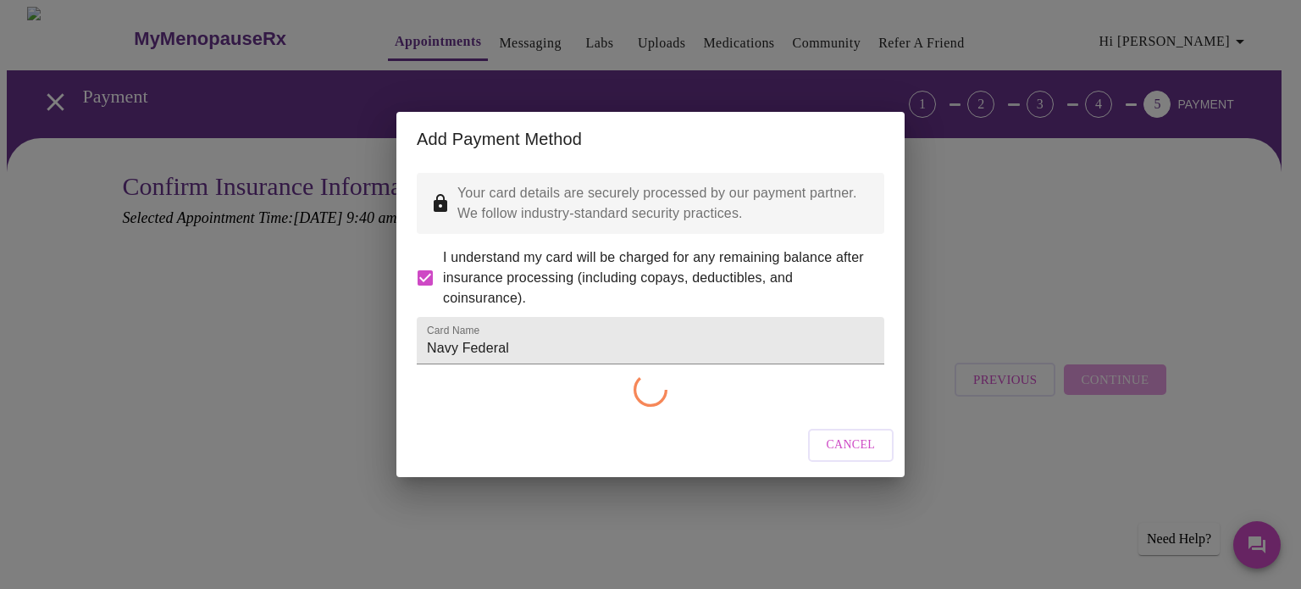
checkbox input "false"
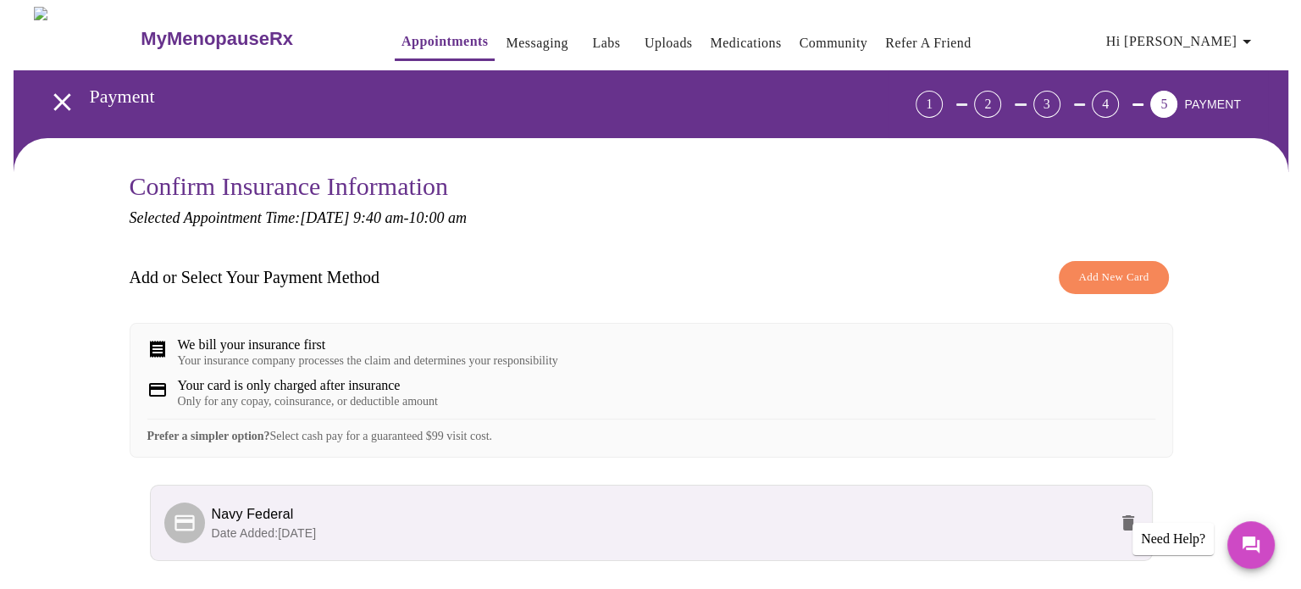
scroll to position [146, 0]
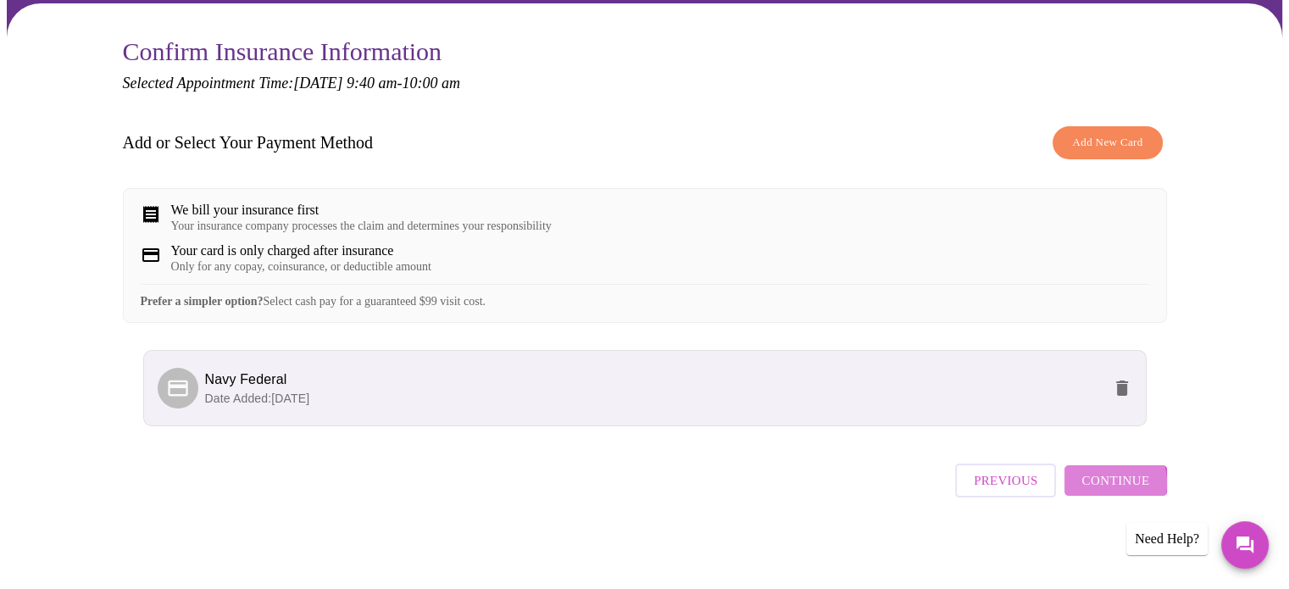
click at [1107, 490] on span "Continue" at bounding box center [1115, 480] width 68 height 22
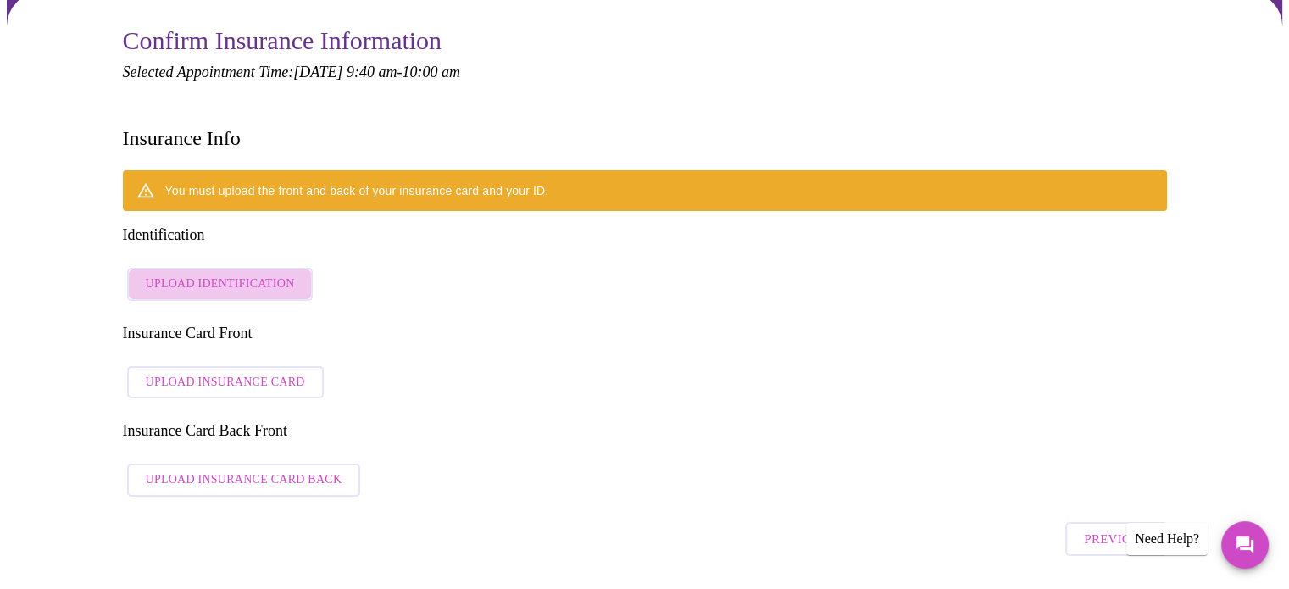
click at [233, 274] on span "Upload Identification" at bounding box center [220, 284] width 149 height 21
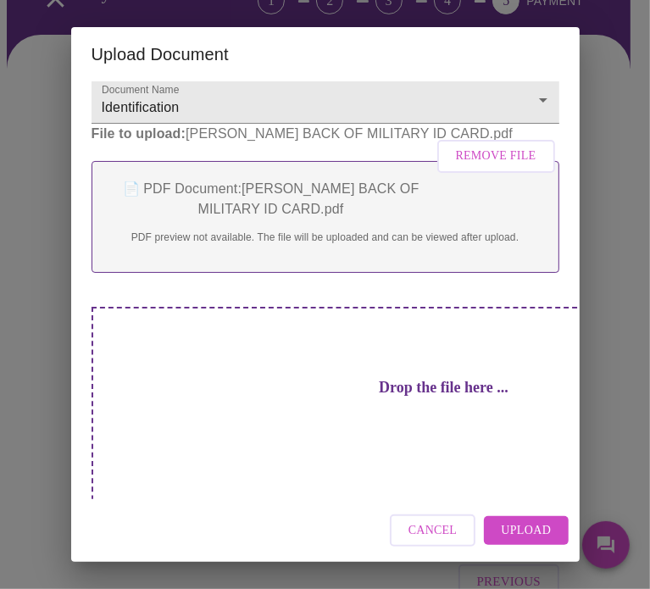
scroll to position [92, 0]
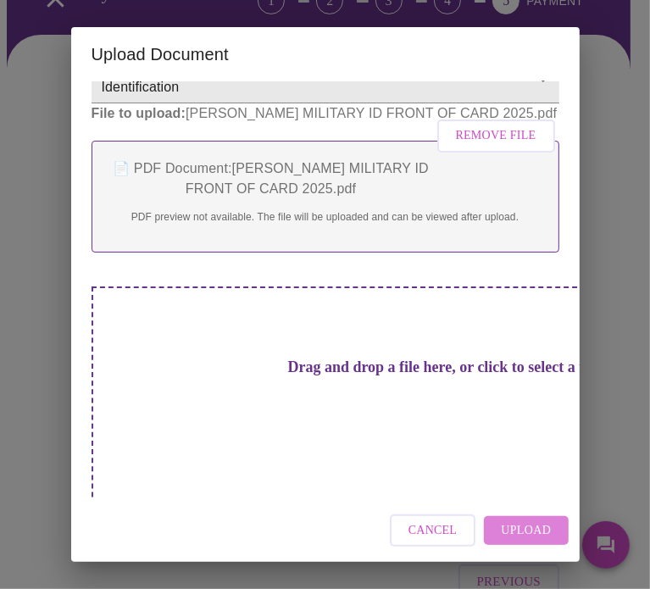
click at [535, 530] on span "Upload" at bounding box center [526, 530] width 50 height 21
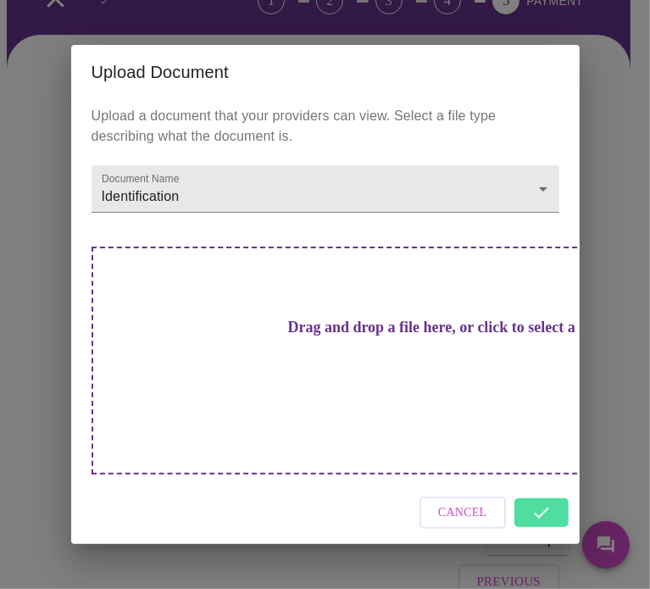
scroll to position [0, 0]
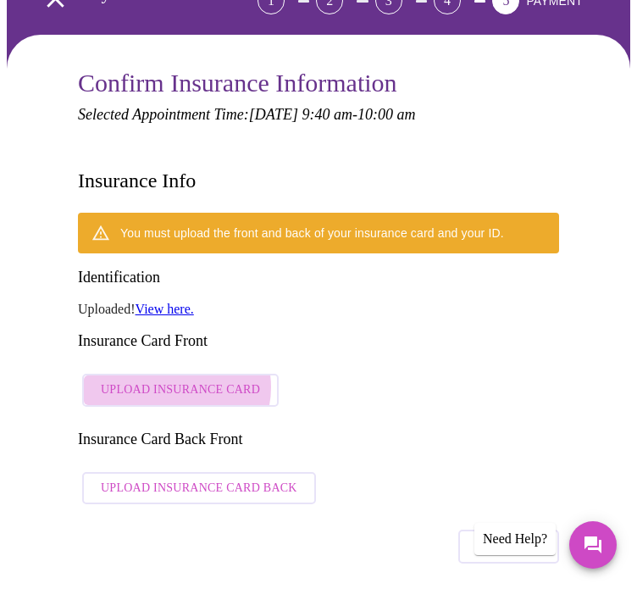
click at [169, 380] on span "Upload Insurance Card" at bounding box center [180, 390] width 159 height 21
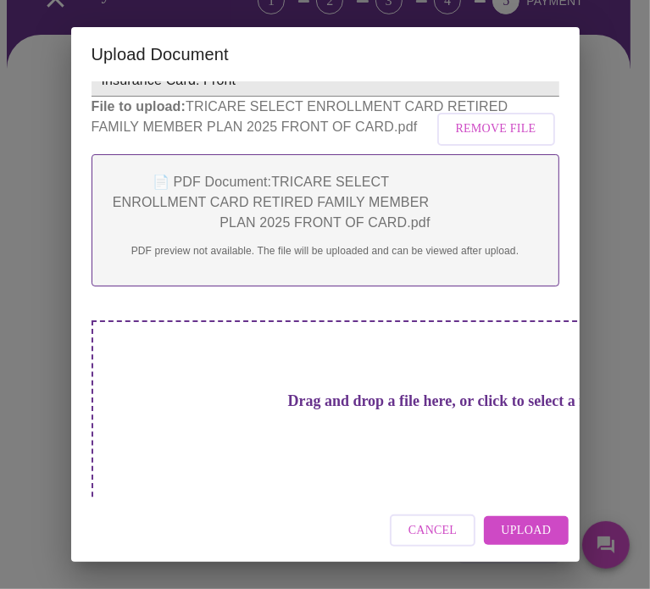
scroll to position [112, 0]
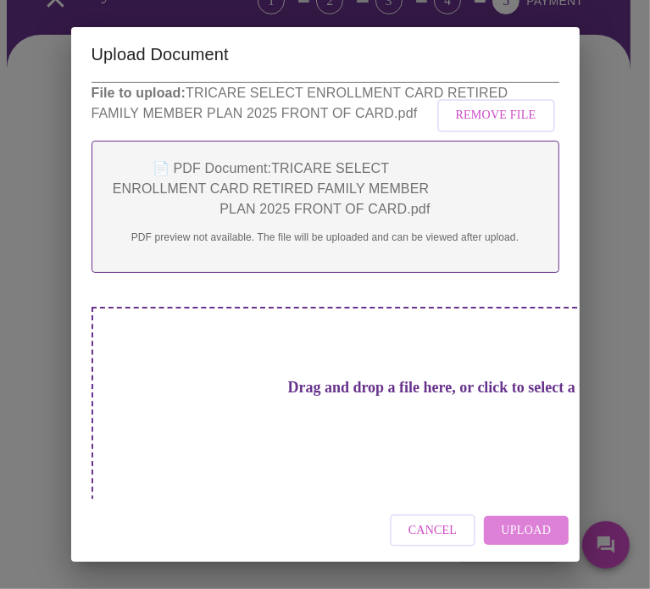
click at [541, 534] on span "Upload" at bounding box center [526, 530] width 50 height 21
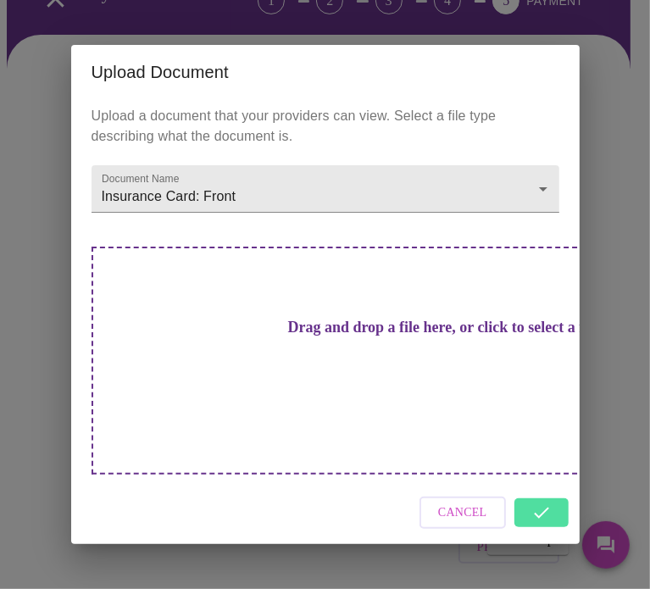
scroll to position [0, 0]
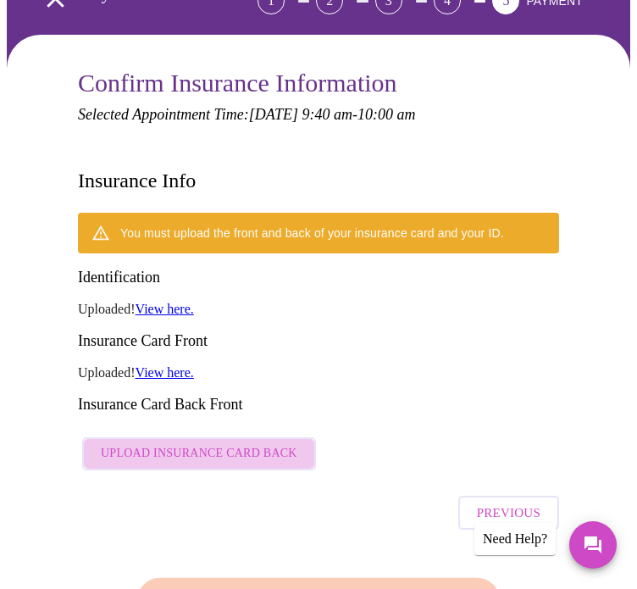
click at [259, 443] on span "Upload Insurance Card Back" at bounding box center [199, 453] width 197 height 21
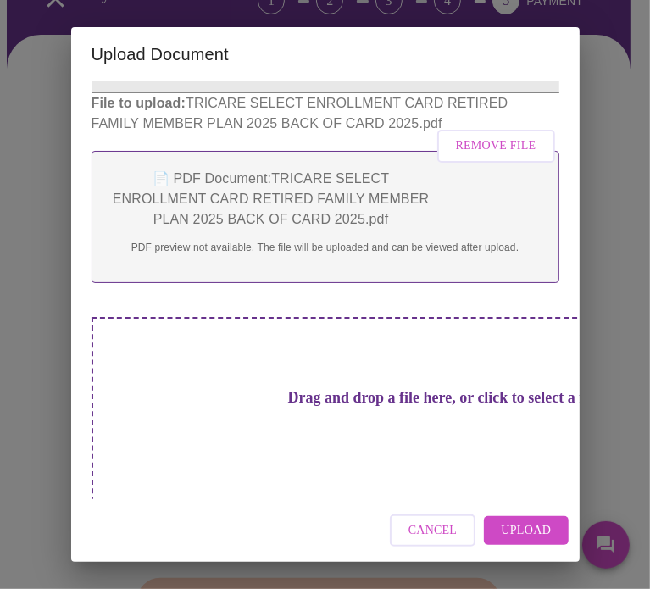
scroll to position [112, 0]
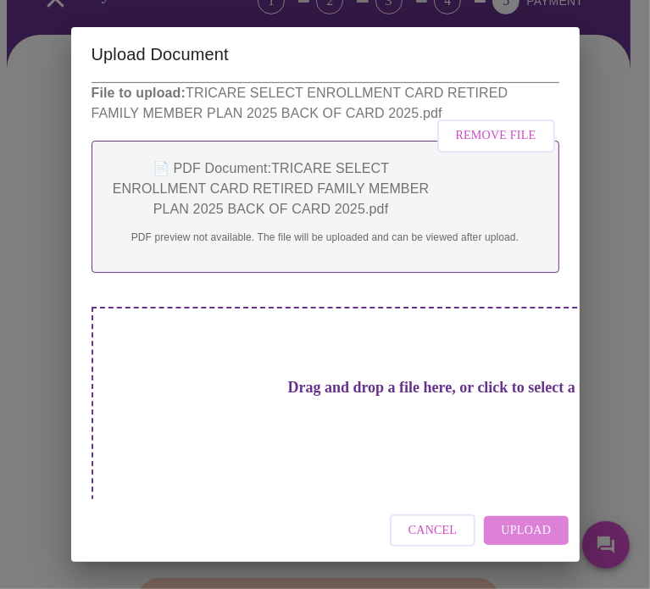
click at [525, 525] on span "Upload" at bounding box center [526, 530] width 50 height 21
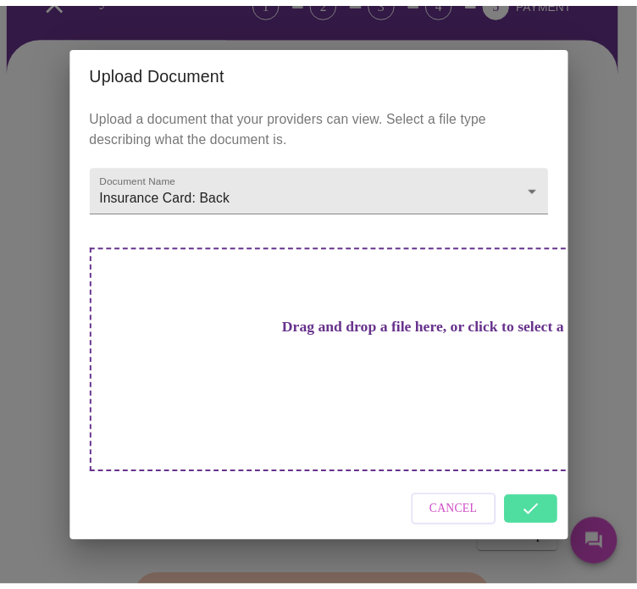
scroll to position [0, 0]
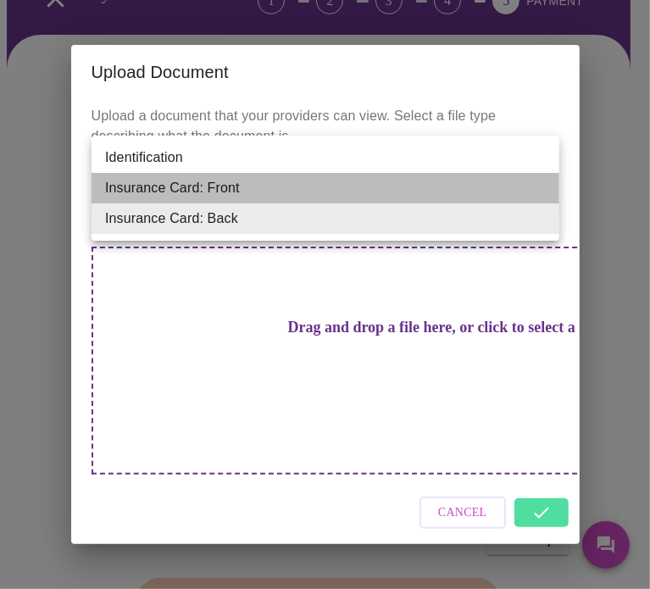
click at [458, 185] on li "Insurance Card: Front" at bounding box center [326, 188] width 468 height 31
type input "Insurance Card: Front"
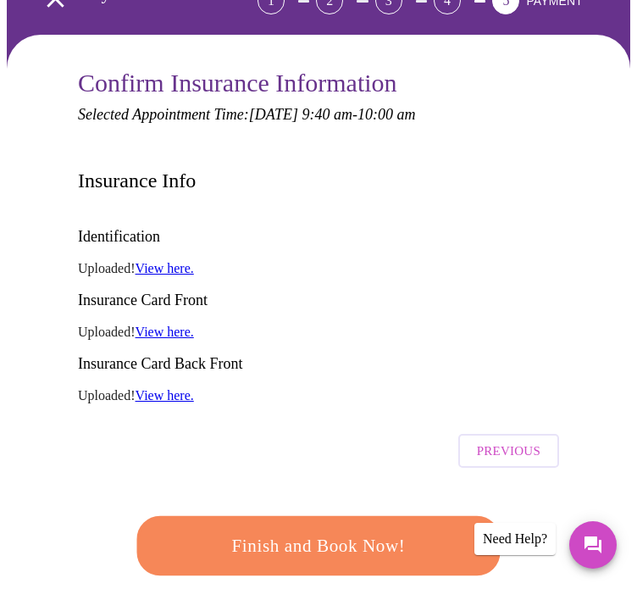
click at [158, 325] on link "View here." at bounding box center [165, 332] width 58 height 14
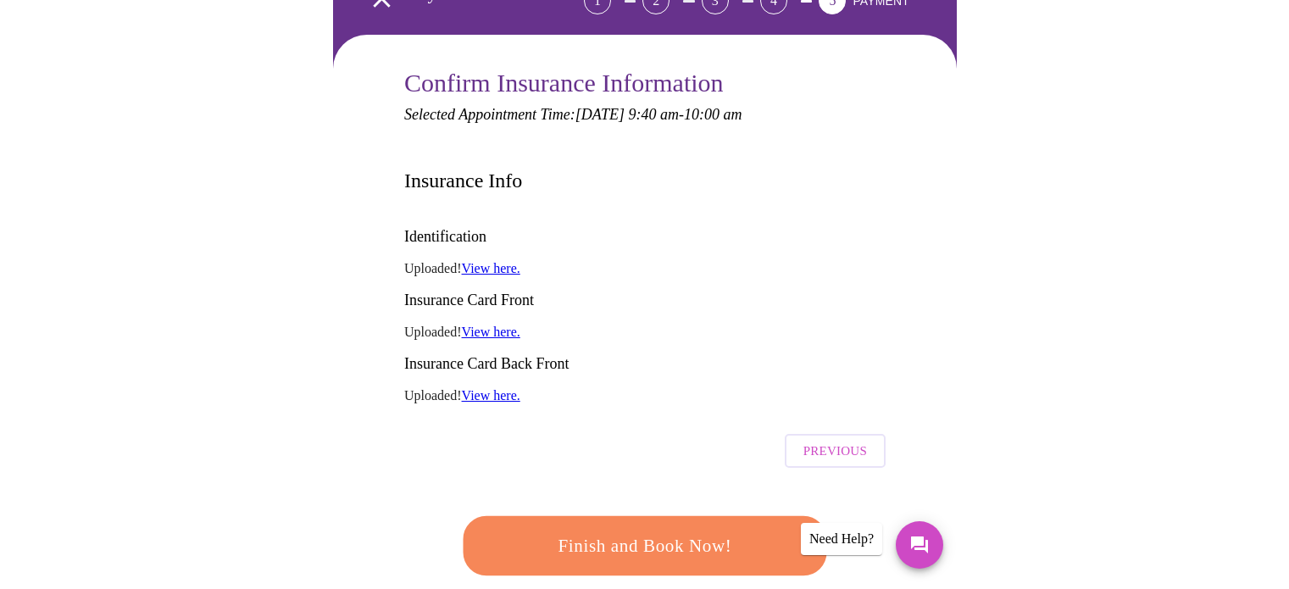
scroll to position [146, 0]
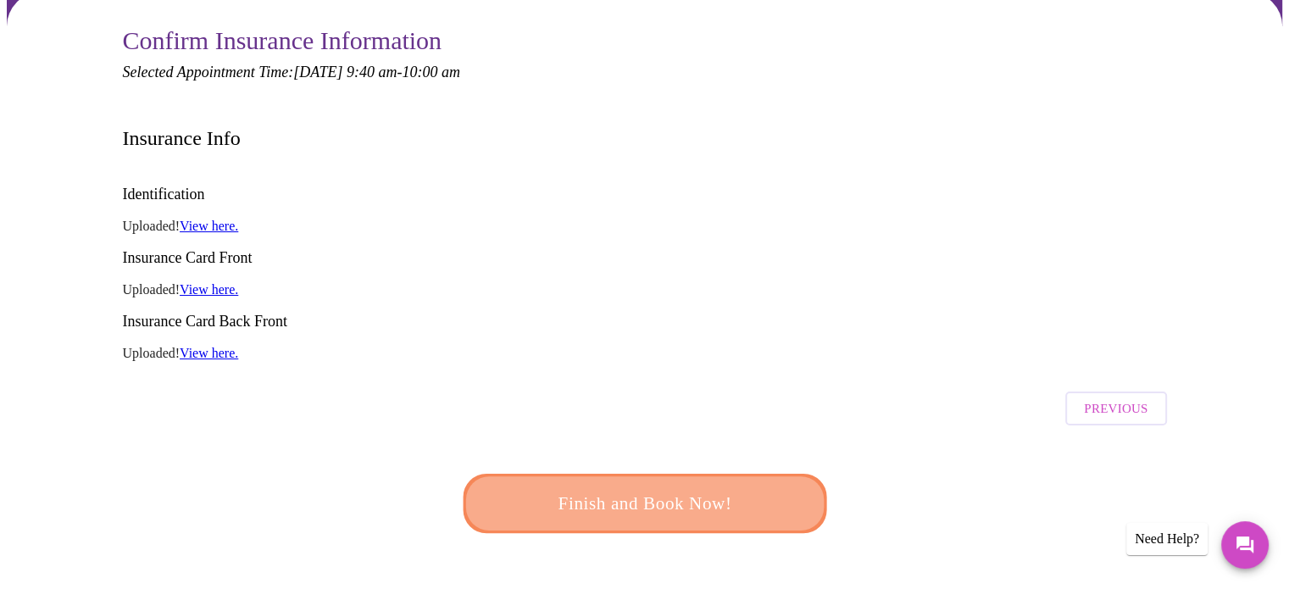
click at [643, 488] on span "Finish and Book Now!" at bounding box center [644, 503] width 313 height 31
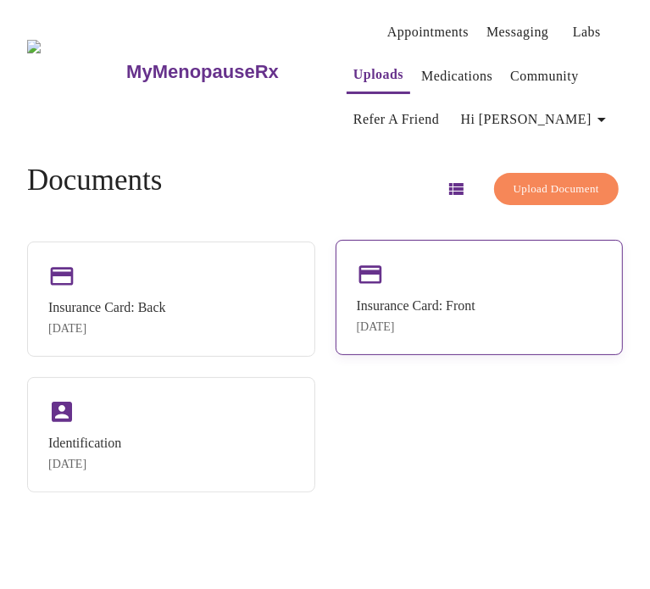
click at [448, 302] on div "Insurance Card: Front" at bounding box center [416, 305] width 119 height 15
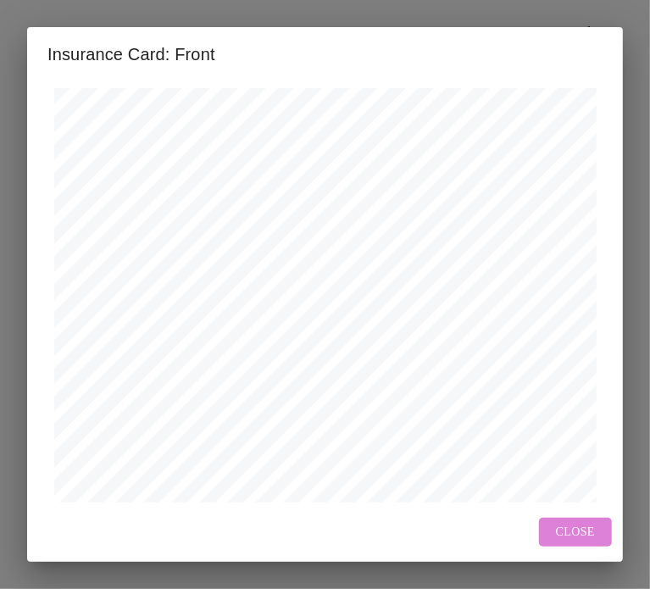
click at [573, 524] on span "Close" at bounding box center [575, 532] width 39 height 21
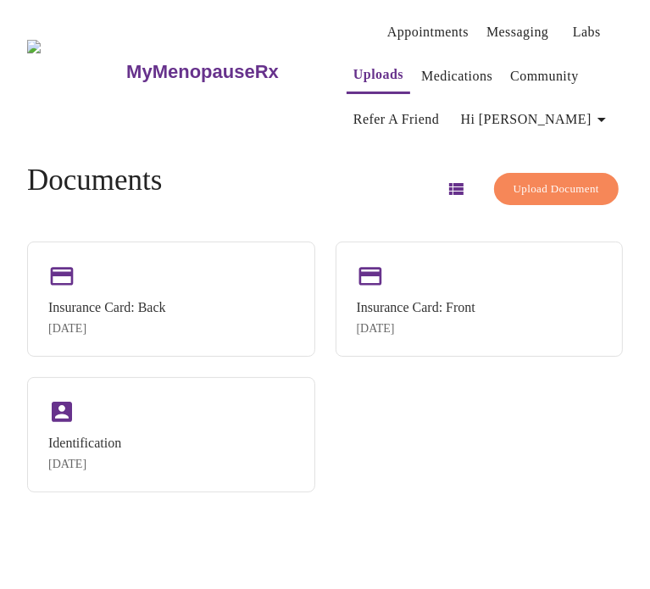
click at [538, 191] on span "Upload Document" at bounding box center [556, 189] width 86 height 19
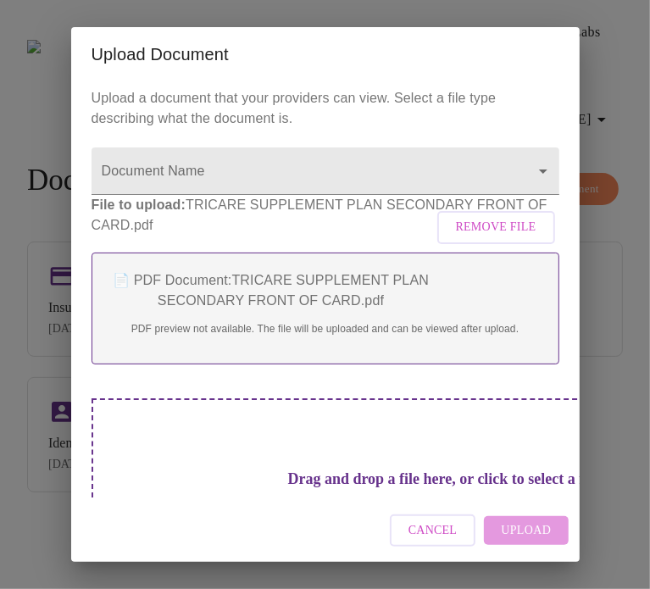
click at [518, 530] on div "Cancel Upload" at bounding box center [325, 531] width 508 height 64
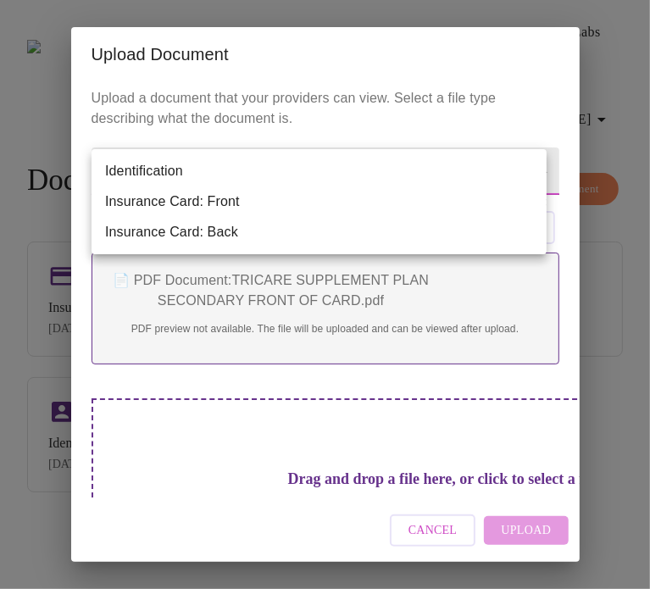
click at [522, 174] on body "MyMenopauseRx Appointments Messaging Labs Uploads Medications Community Refer a…" at bounding box center [325, 301] width 636 height 589
click at [548, 114] on div at bounding box center [325, 294] width 650 height 589
click at [275, 175] on body "MyMenopauseRx Appointments Messaging Labs Uploads Medications Community Refer a…" at bounding box center [325, 301] width 636 height 589
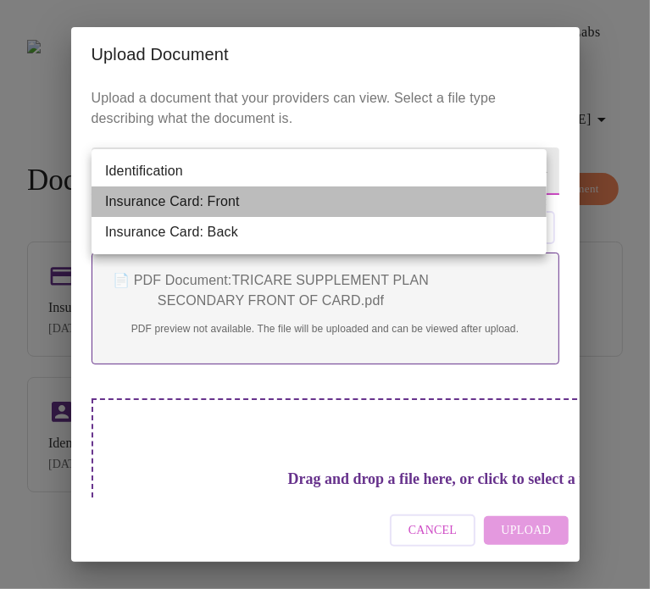
click at [253, 212] on li "Insurance Card: Front" at bounding box center [319, 201] width 455 height 31
type input "Insurance Card: Front"
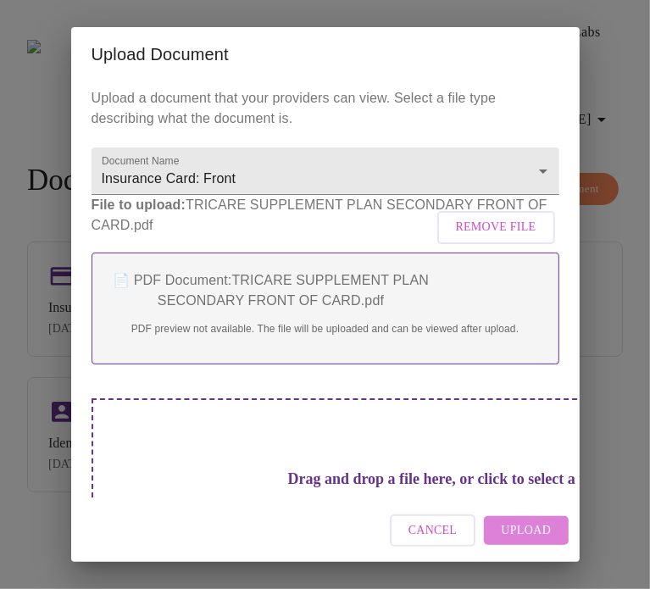
click at [526, 528] on span "Upload" at bounding box center [526, 530] width 50 height 21
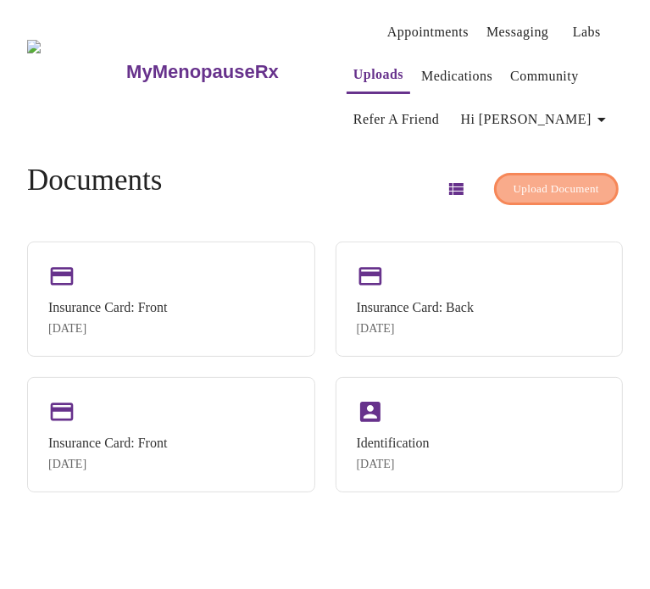
click at [574, 180] on span "Upload Document" at bounding box center [556, 189] width 86 height 19
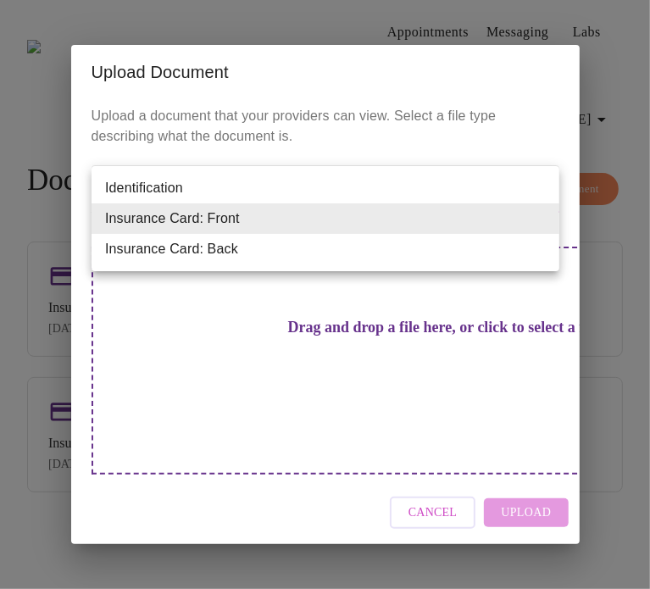
click at [535, 218] on body "MyMenopauseRx Appointments Messaging Labs Uploads Medications Community Refer a…" at bounding box center [325, 301] width 636 height 589
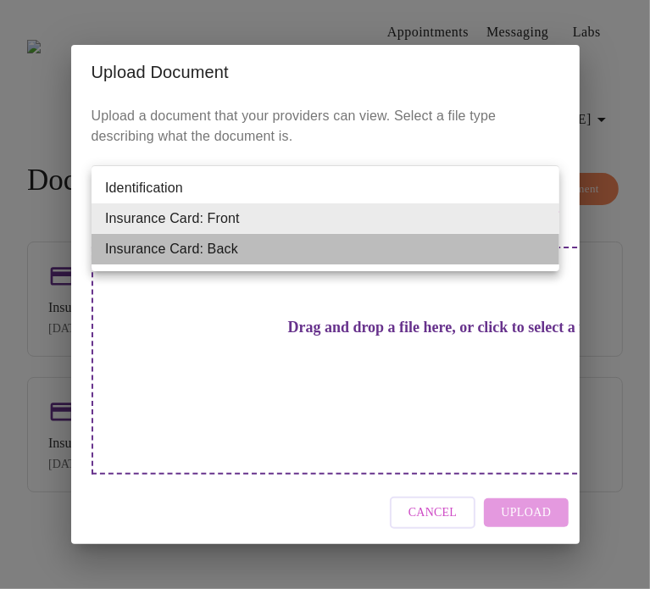
click at [444, 260] on li "Insurance Card: Back" at bounding box center [326, 249] width 468 height 31
type input "Insurance Card: Back"
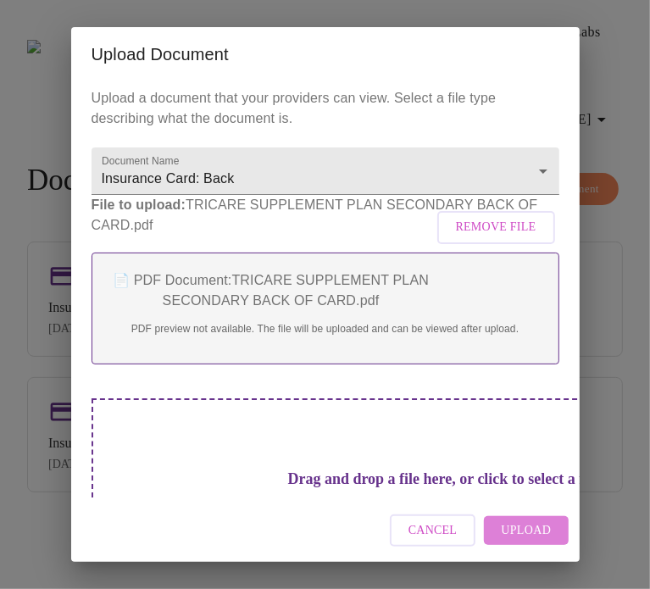
click at [536, 528] on span "Upload" at bounding box center [526, 530] width 50 height 21
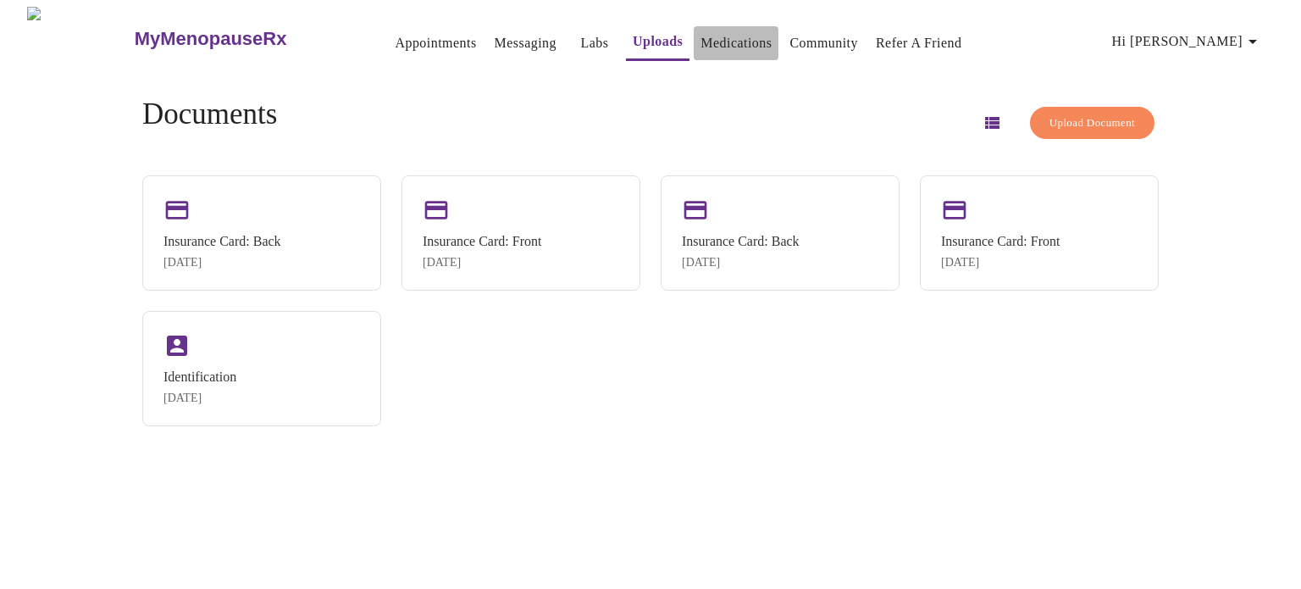
click at [649, 34] on link "Medications" at bounding box center [736, 43] width 71 height 24
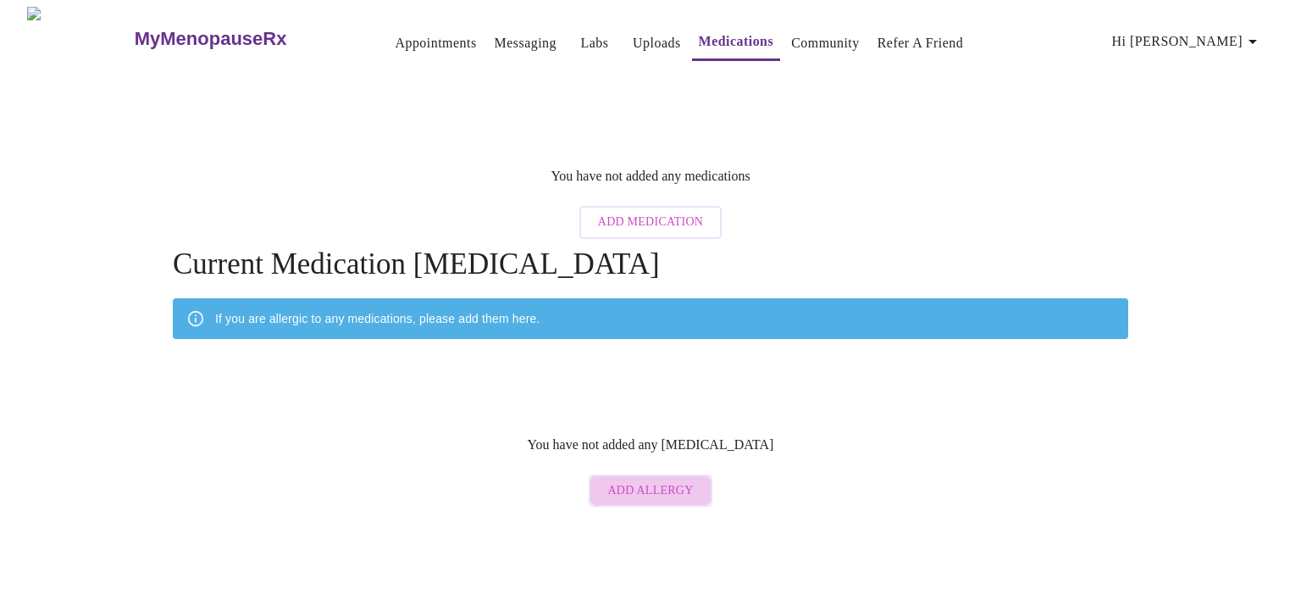
click at [649, 474] on button "Add Allergy" at bounding box center [650, 490] width 123 height 33
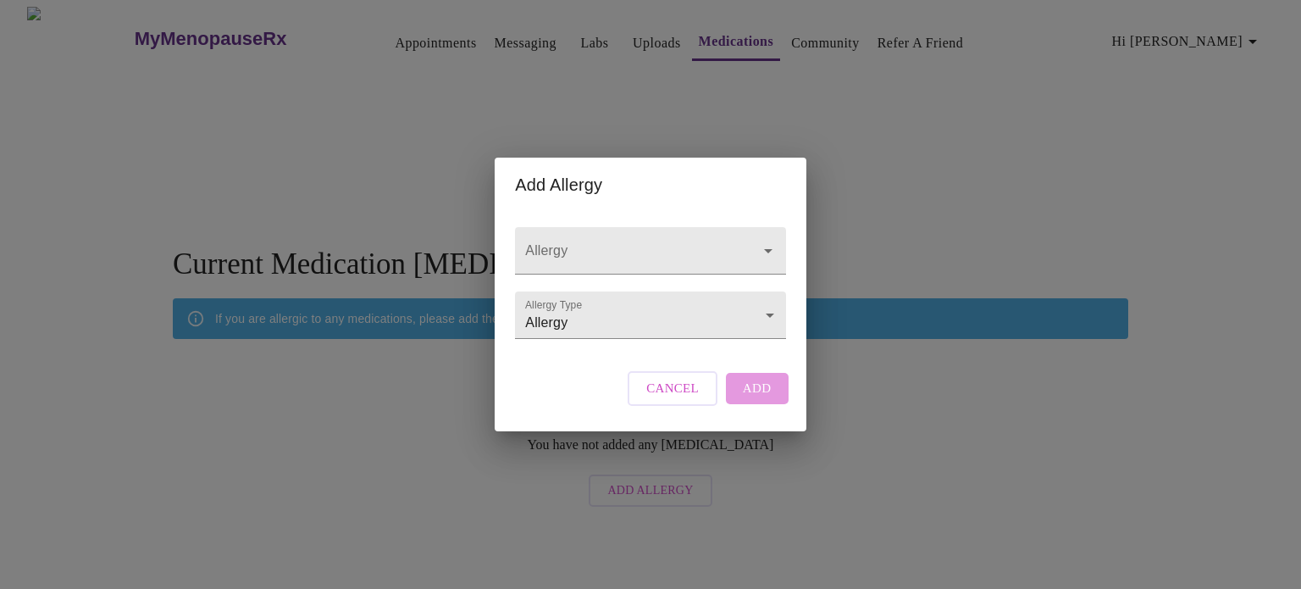
click at [649, 402] on div "Cancel Add" at bounding box center [708, 388] width 169 height 51
click at [649, 243] on input "Allergy" at bounding box center [626, 258] width 208 height 31
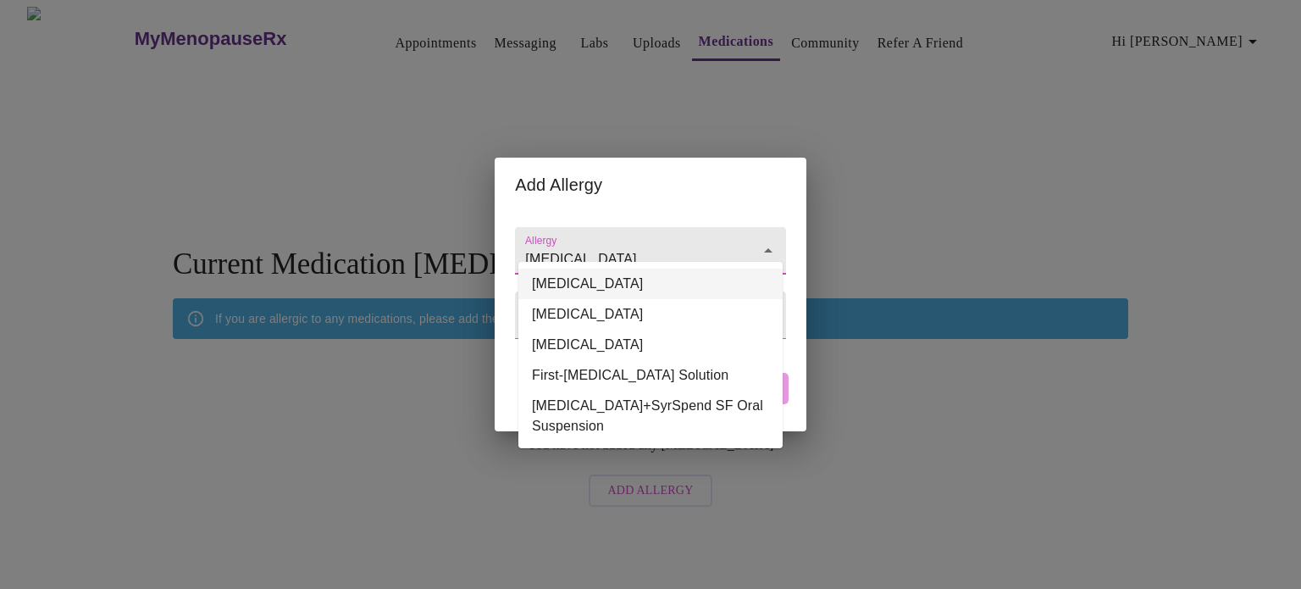
click at [611, 281] on li "Vancomycin" at bounding box center [651, 284] width 264 height 31
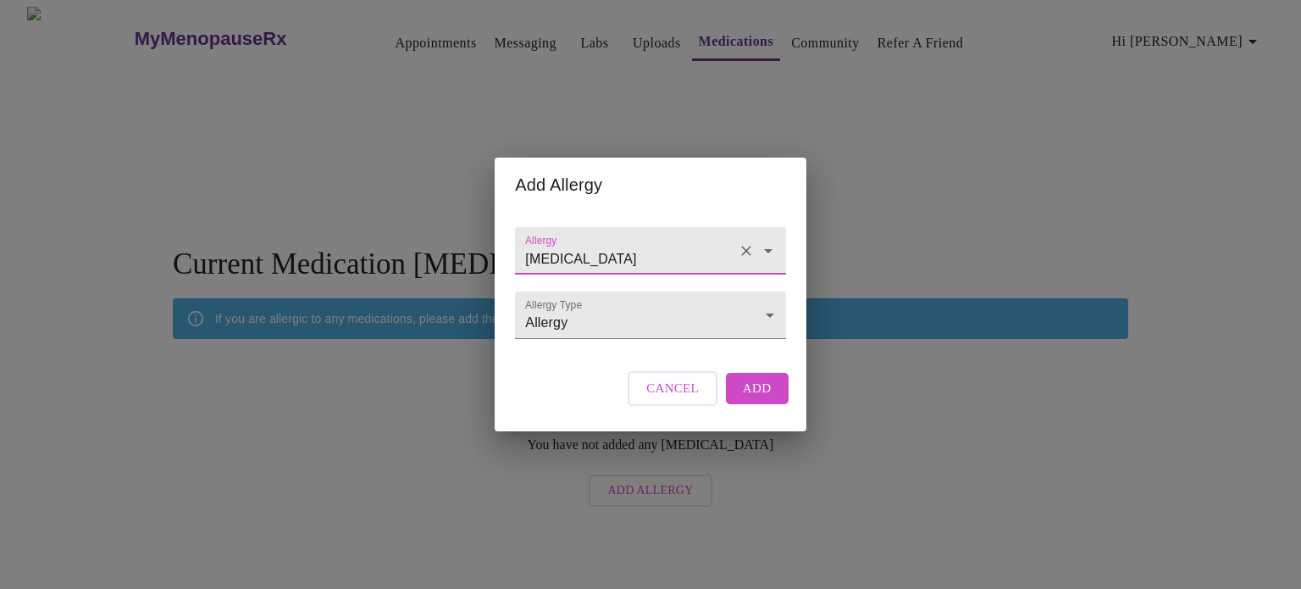
type input "Vancomycin"
click at [649, 399] on span "Add" at bounding box center [757, 388] width 29 height 22
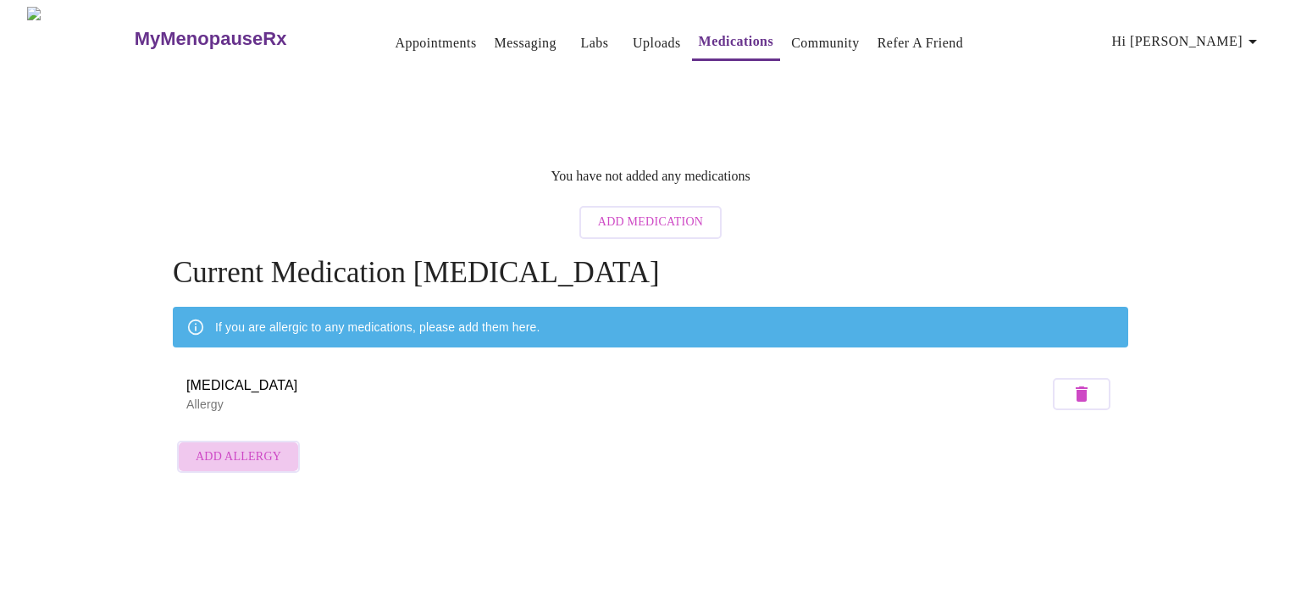
click at [239, 447] on span "Add Allergy" at bounding box center [239, 457] width 86 height 21
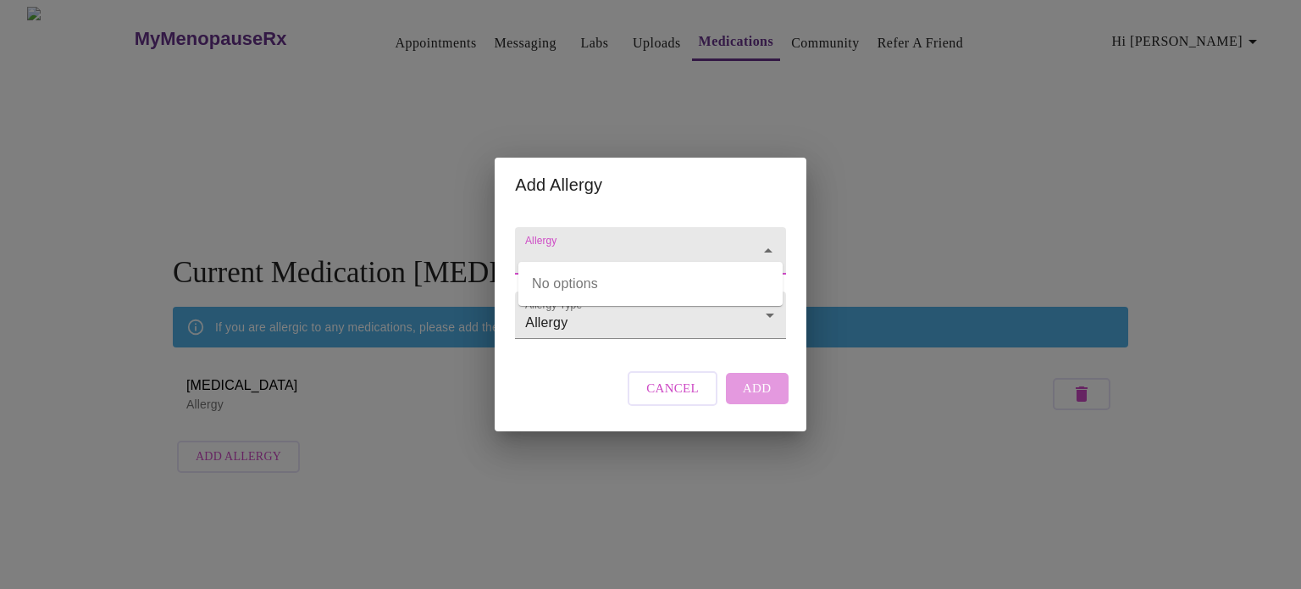
click at [623, 243] on input "Allergy" at bounding box center [626, 258] width 208 height 31
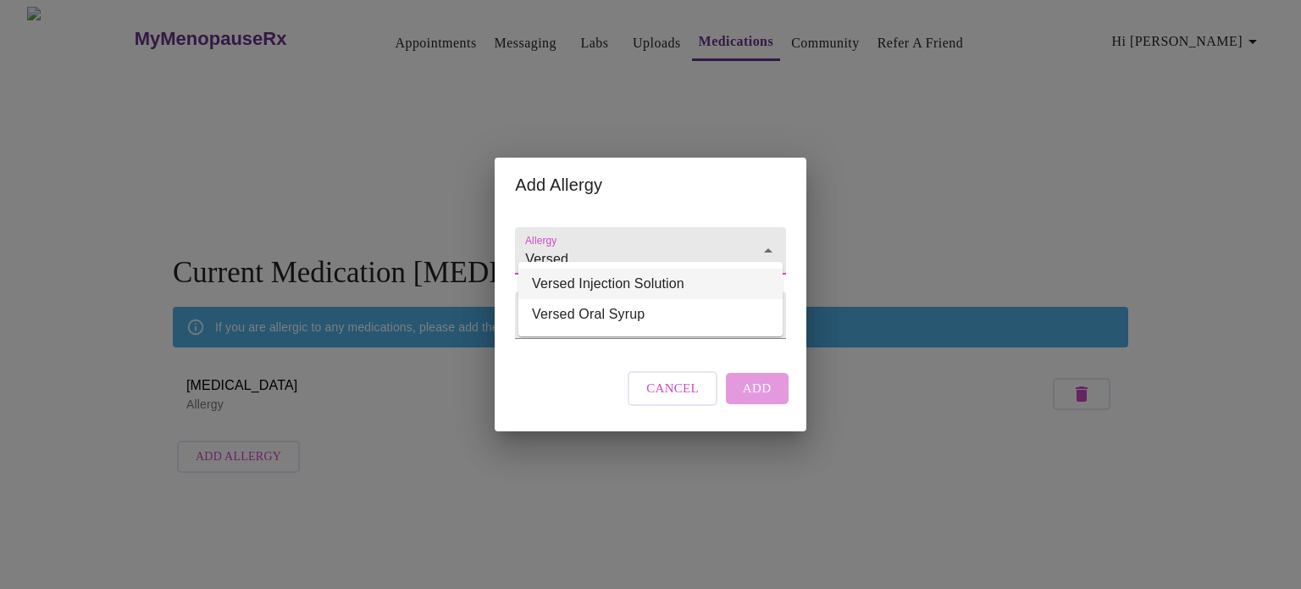
click at [598, 284] on li "Versed Injection Solution" at bounding box center [651, 284] width 264 height 31
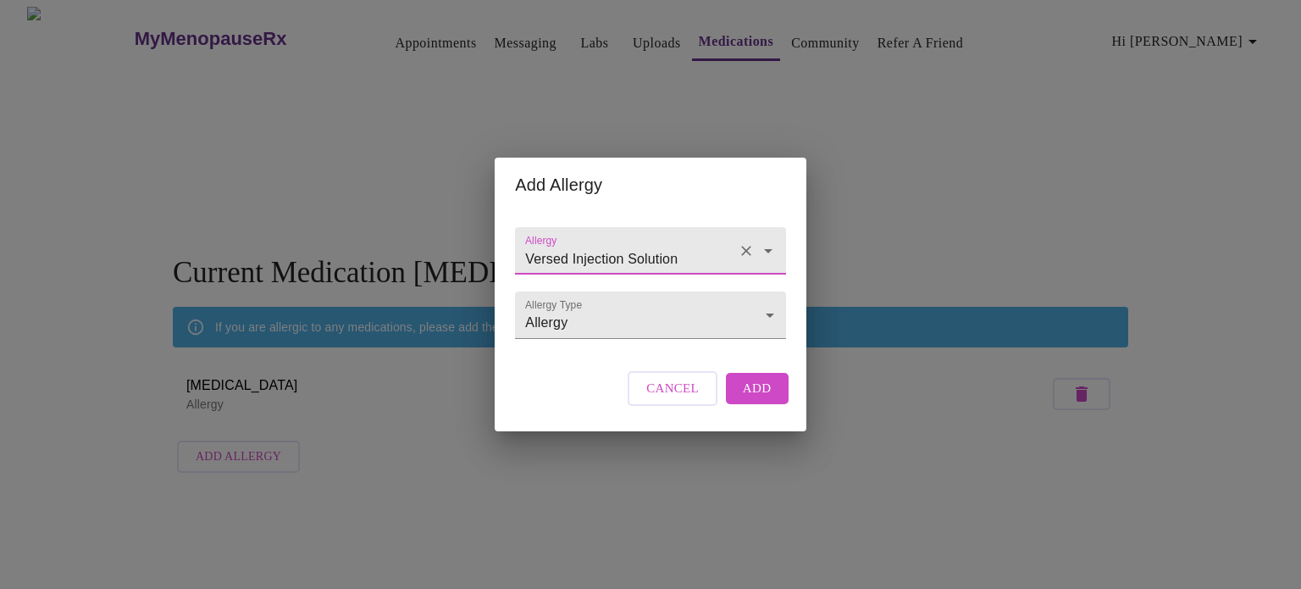
type input "Versed Injection Solution"
click at [649, 399] on span "Add" at bounding box center [757, 388] width 29 height 22
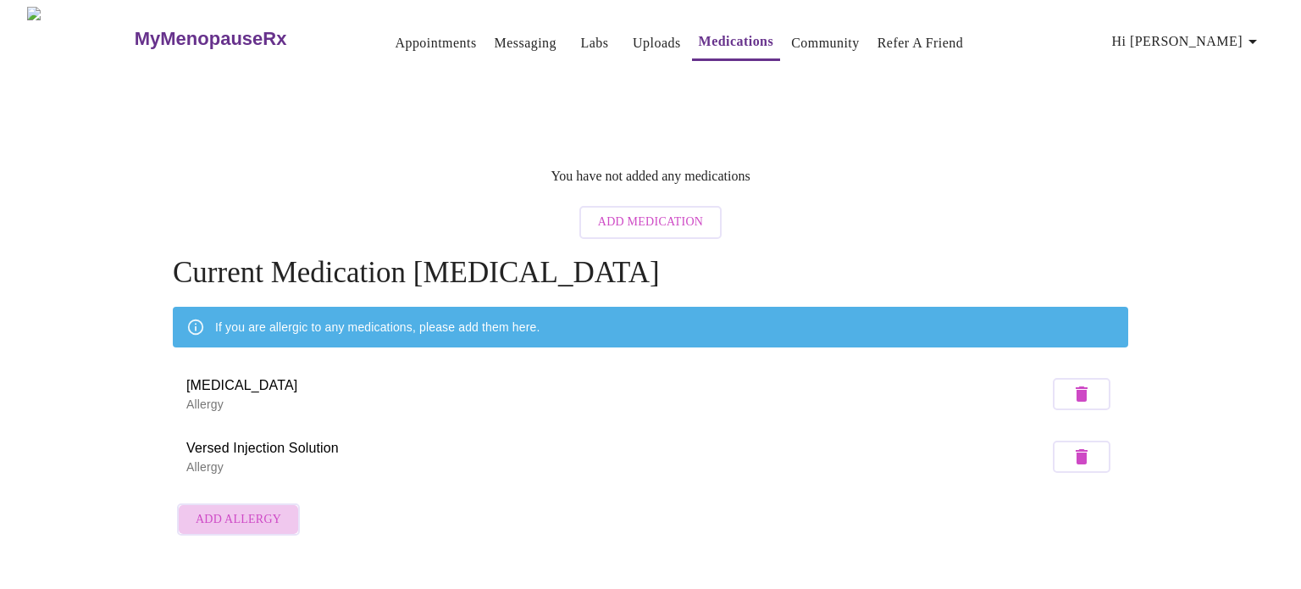
click at [244, 509] on span "Add Allergy" at bounding box center [239, 519] width 86 height 21
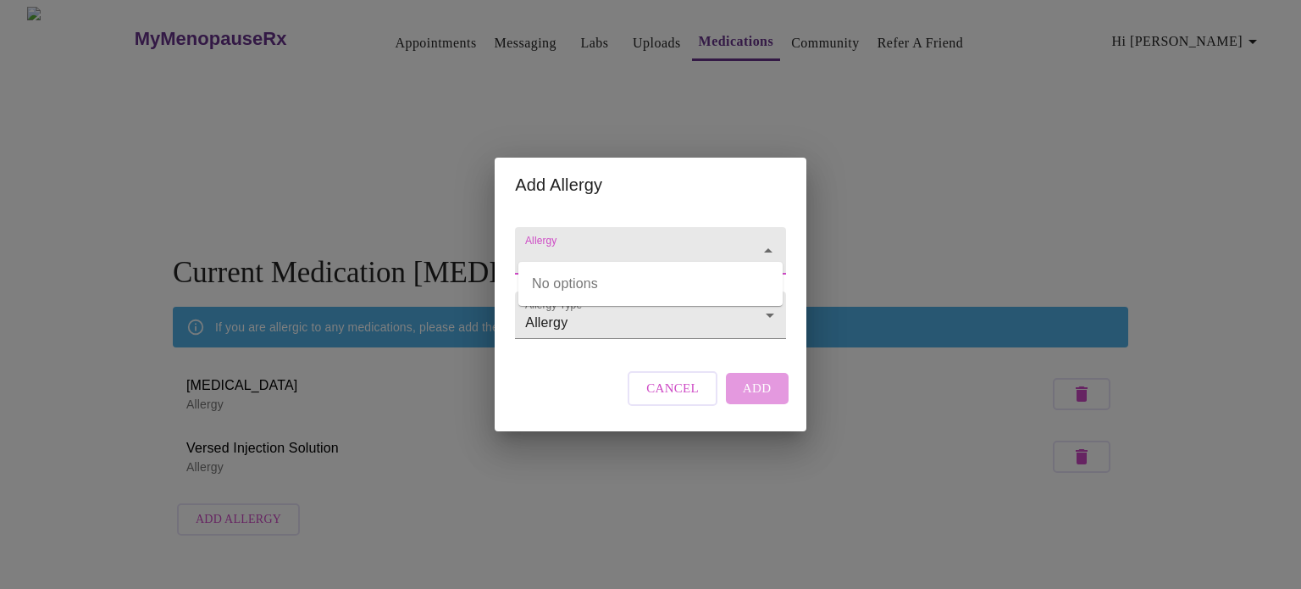
click at [560, 243] on input "Allergy" at bounding box center [626, 258] width 208 height 31
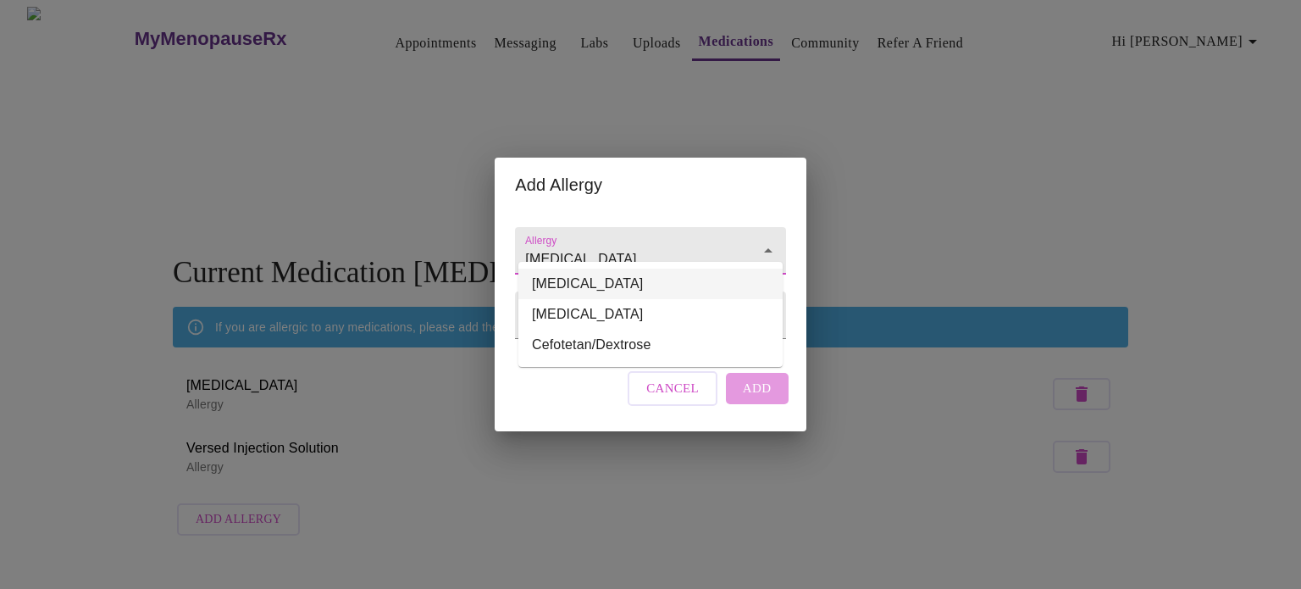
click at [565, 287] on li "Cefotetan" at bounding box center [651, 284] width 264 height 31
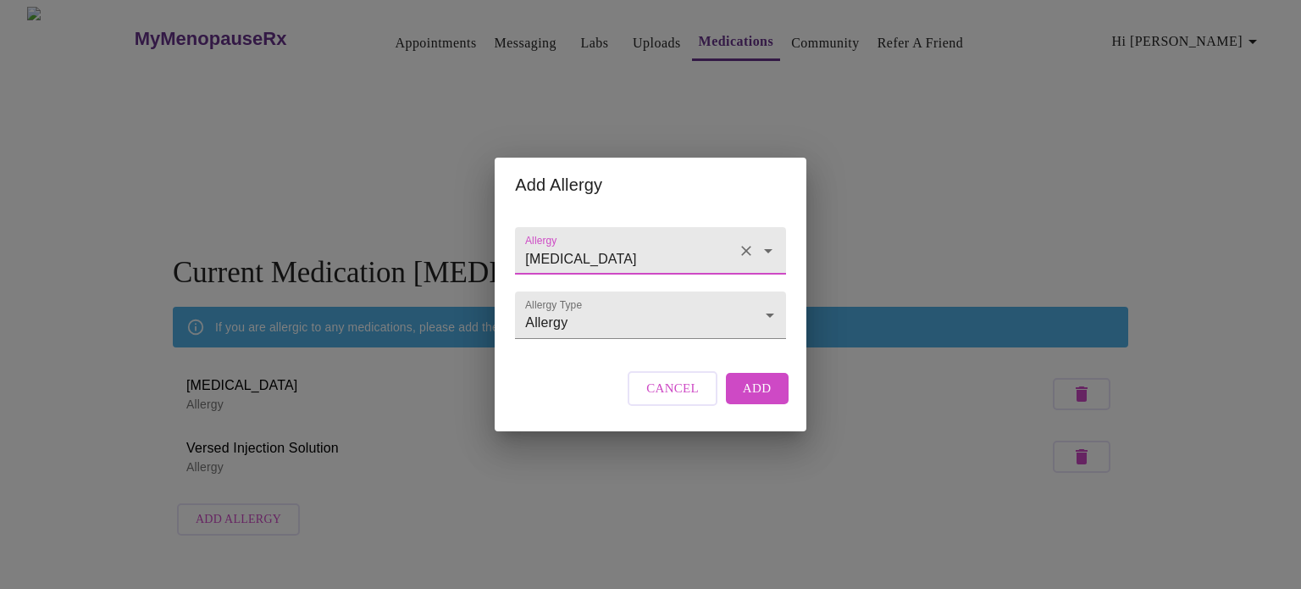
type input "Cefotetan"
click at [649, 399] on span "Add" at bounding box center [757, 388] width 29 height 22
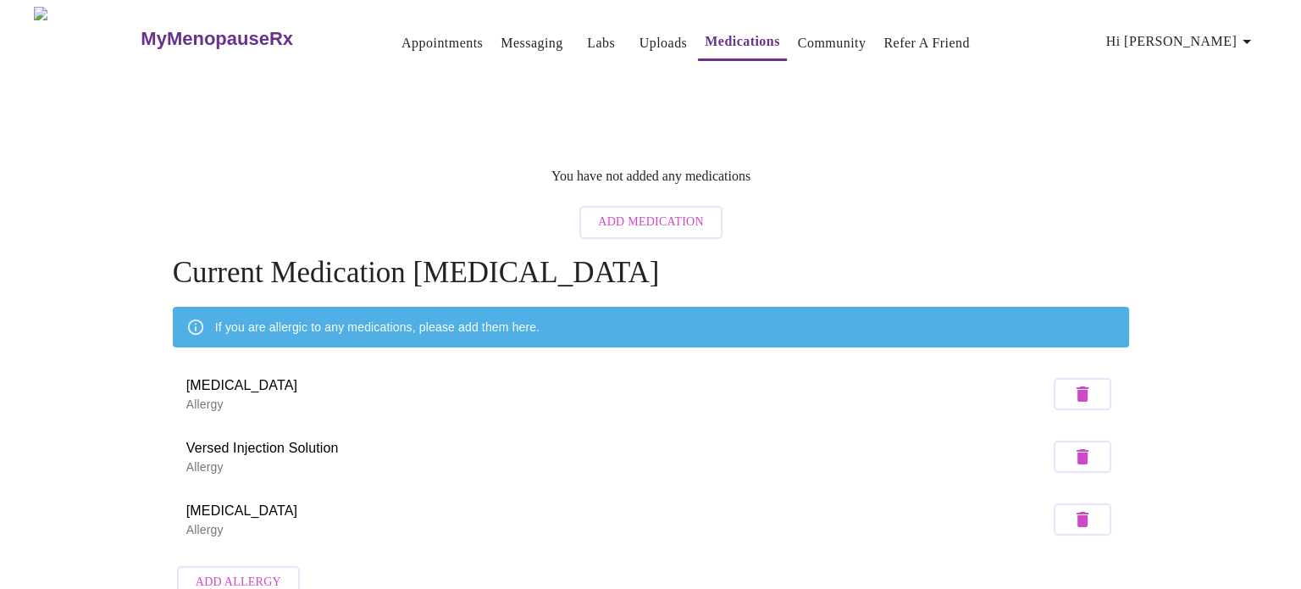
scroll to position [17, 0]
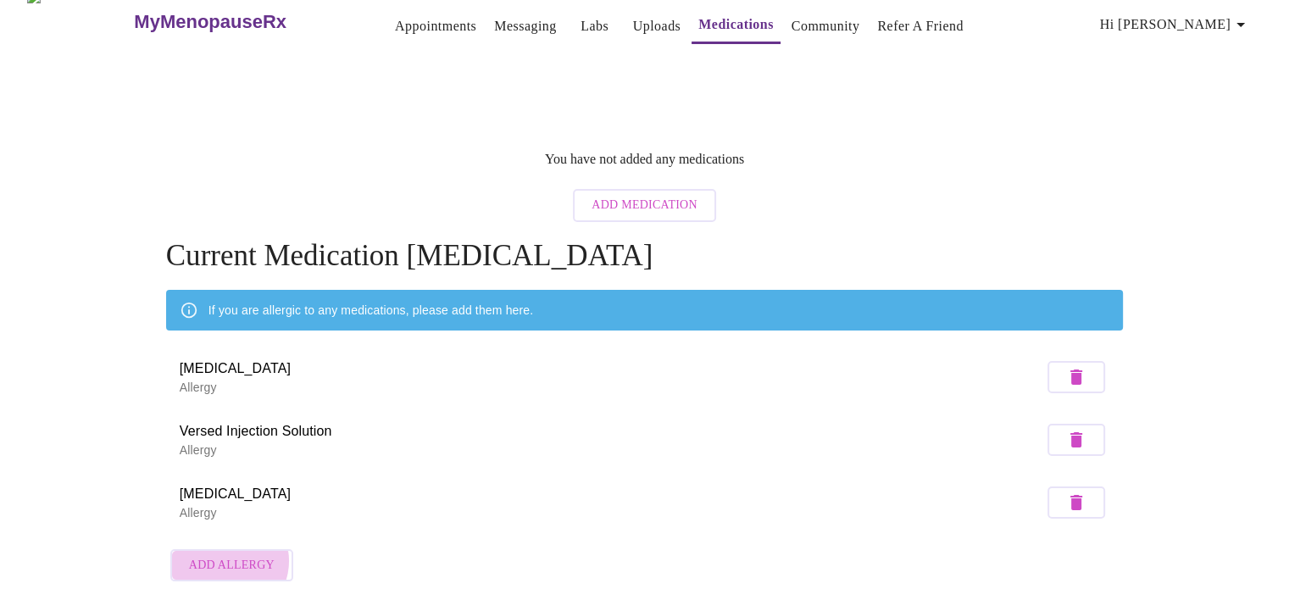
click at [226, 555] on span "Add Allergy" at bounding box center [232, 565] width 86 height 21
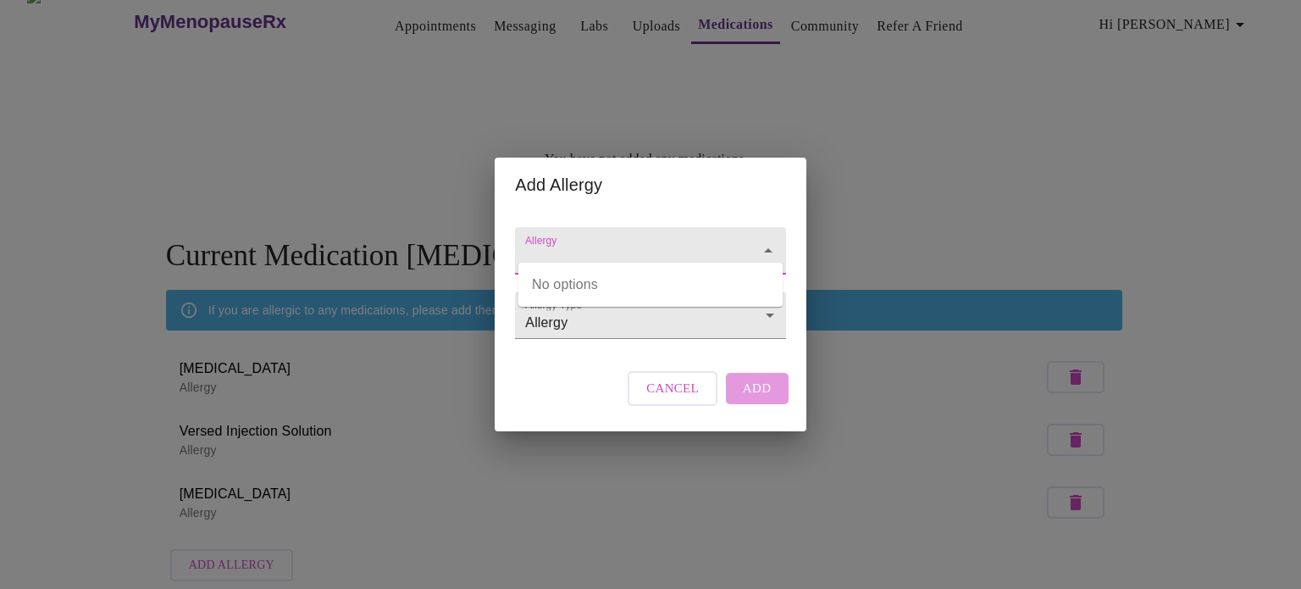
click at [552, 243] on input "Allergy" at bounding box center [626, 258] width 208 height 31
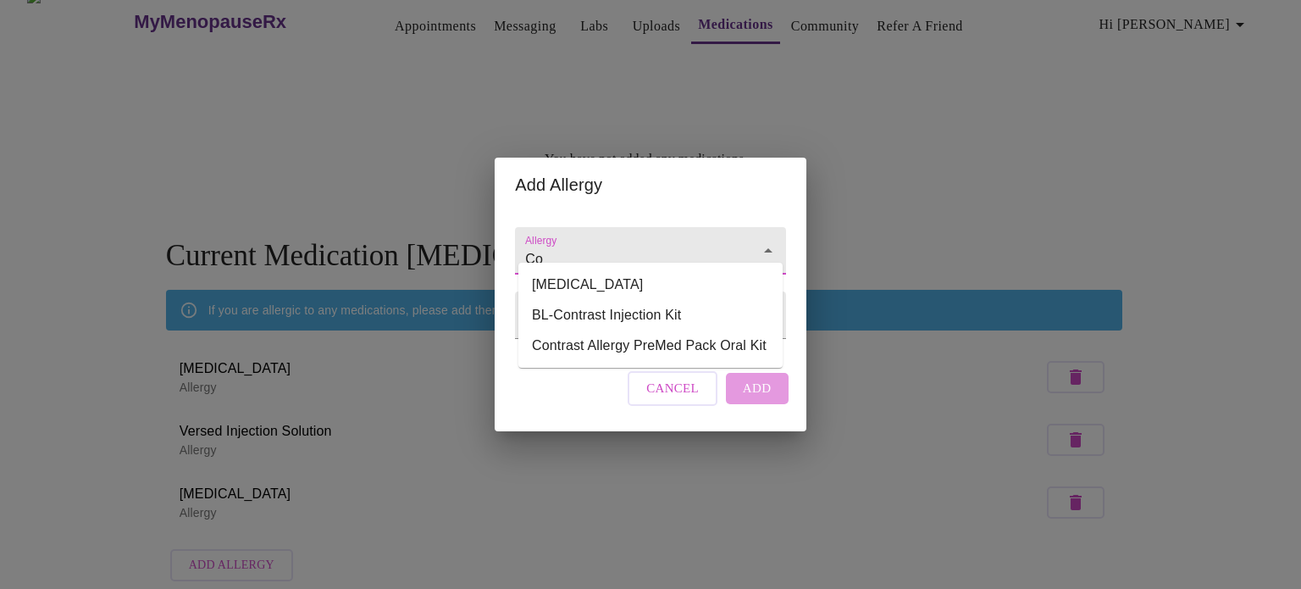
type input "C"
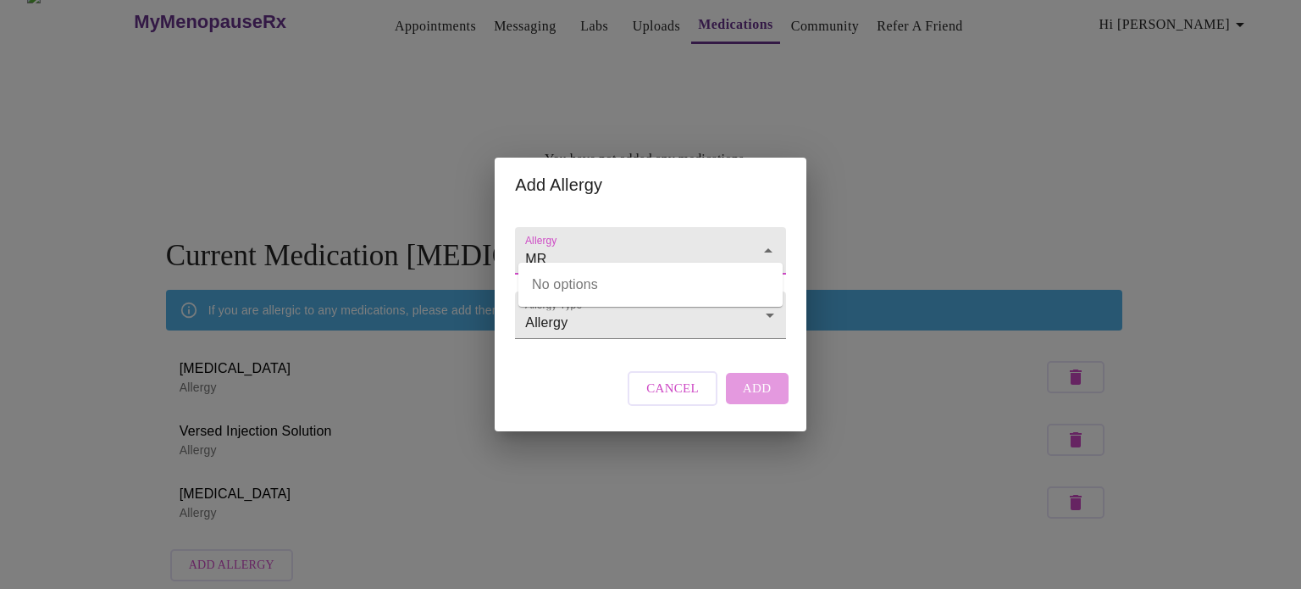
type input "M"
type input "C"
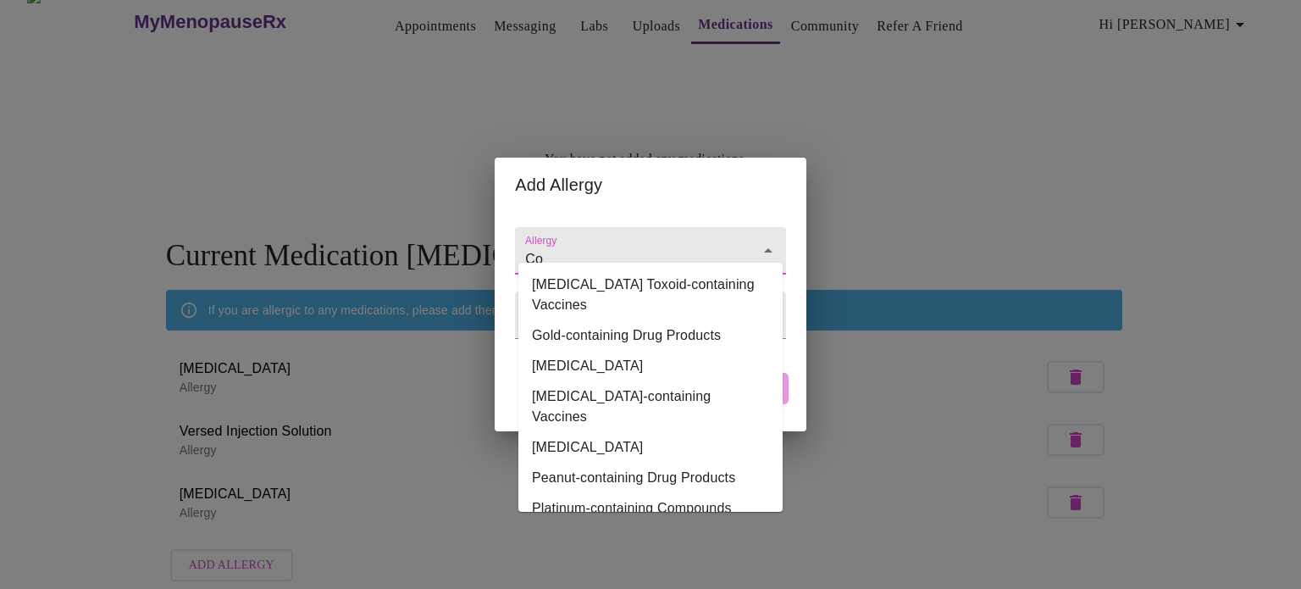
type input "C"
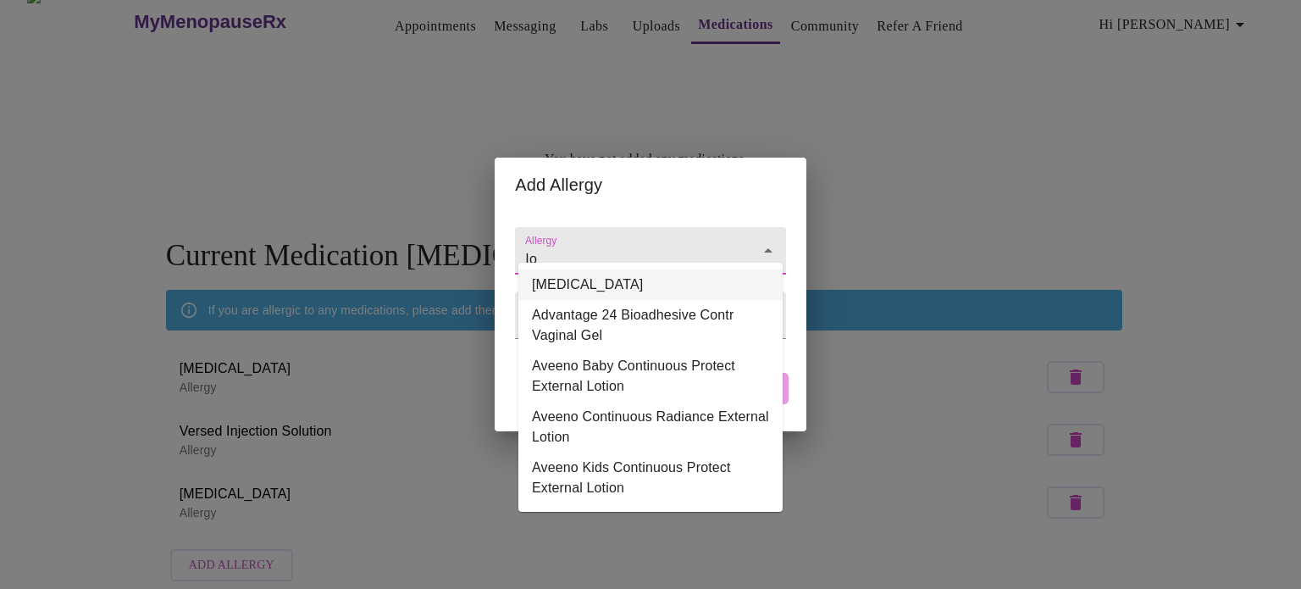
click at [609, 287] on li "Iodinated Contrast Media" at bounding box center [651, 284] width 264 height 31
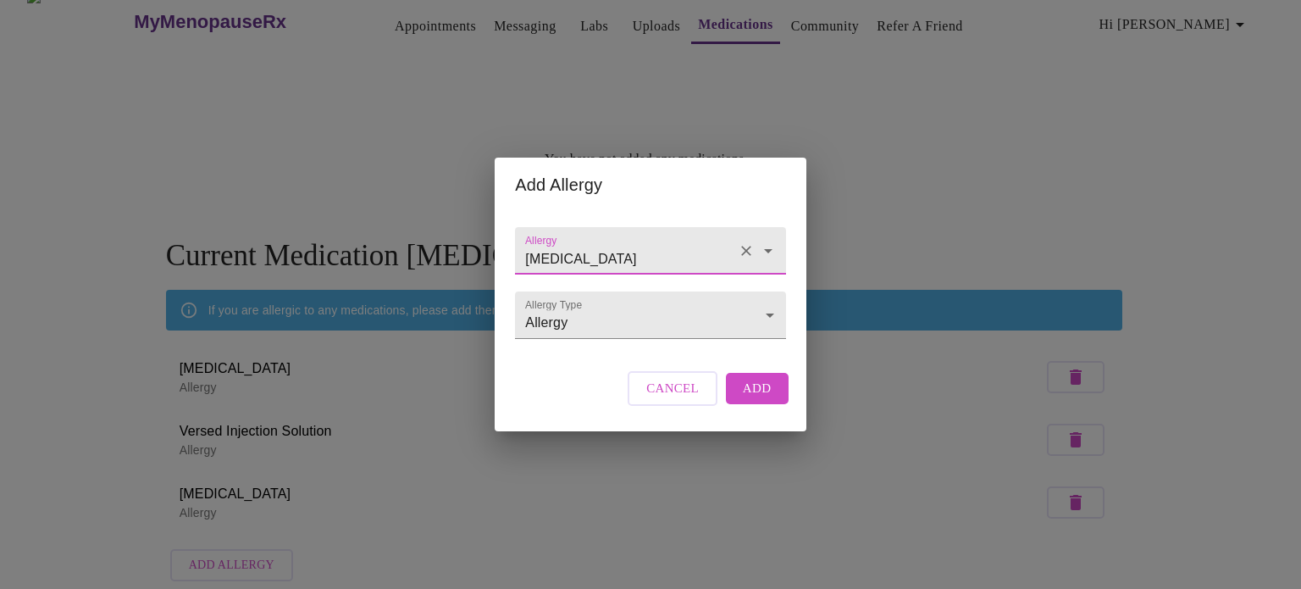
type input "Iodinated Contrast Media"
click at [649, 399] on span "Add" at bounding box center [757, 388] width 29 height 22
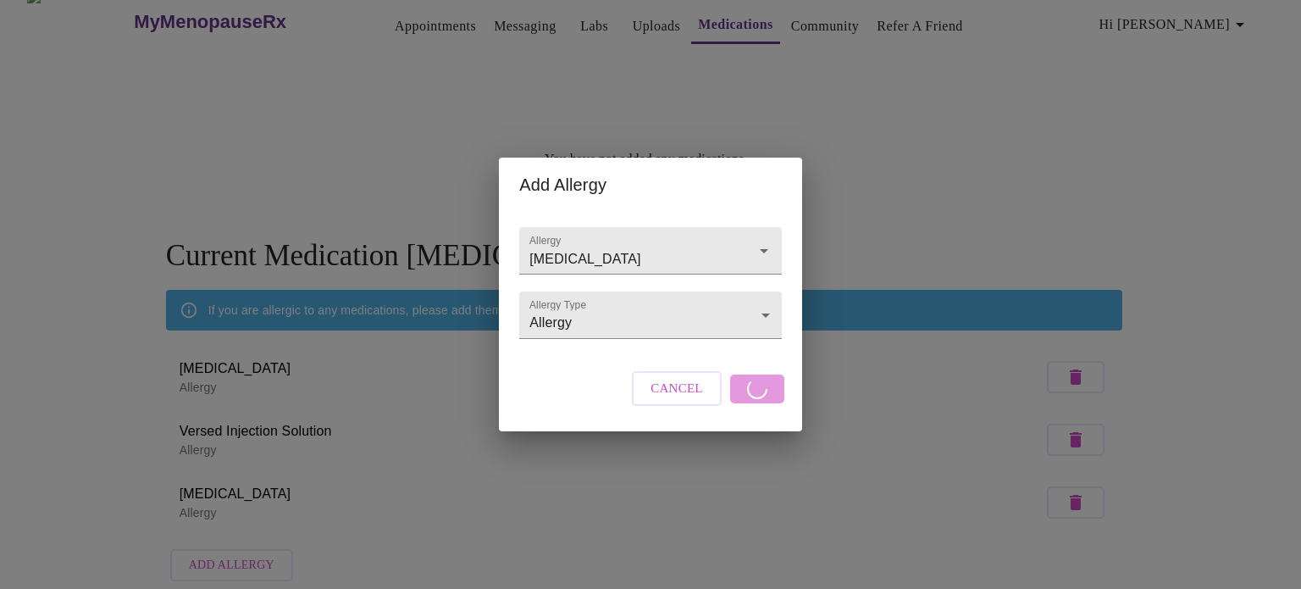
scroll to position [80, 0]
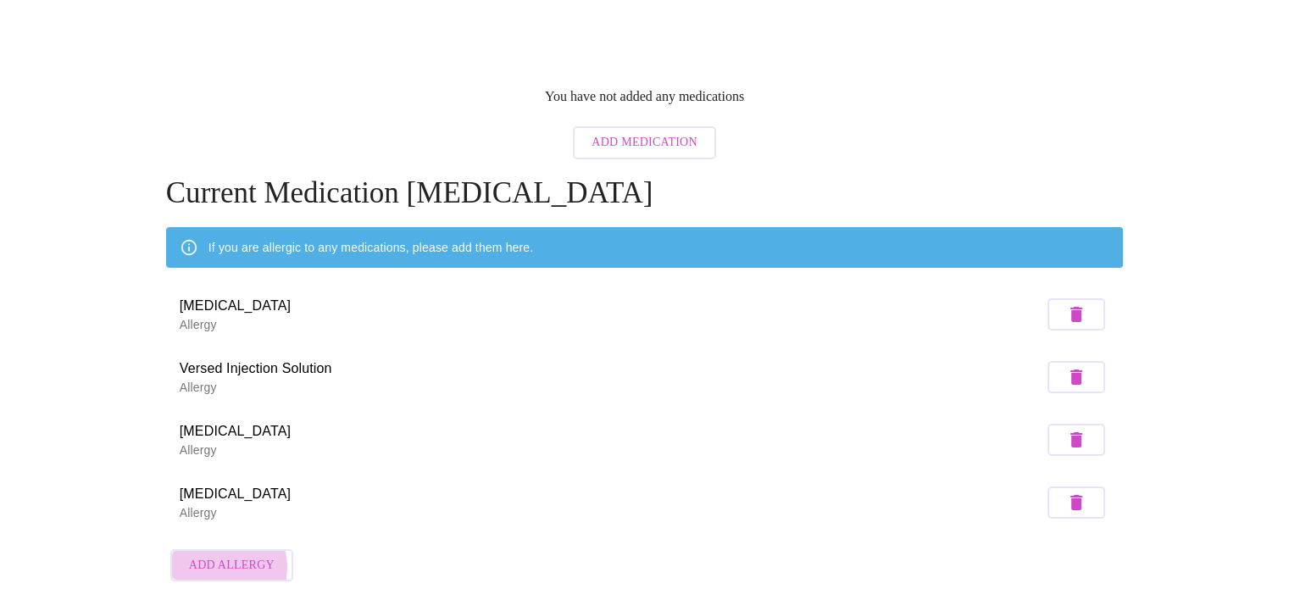
click at [217, 555] on span "Add Allergy" at bounding box center [232, 565] width 86 height 21
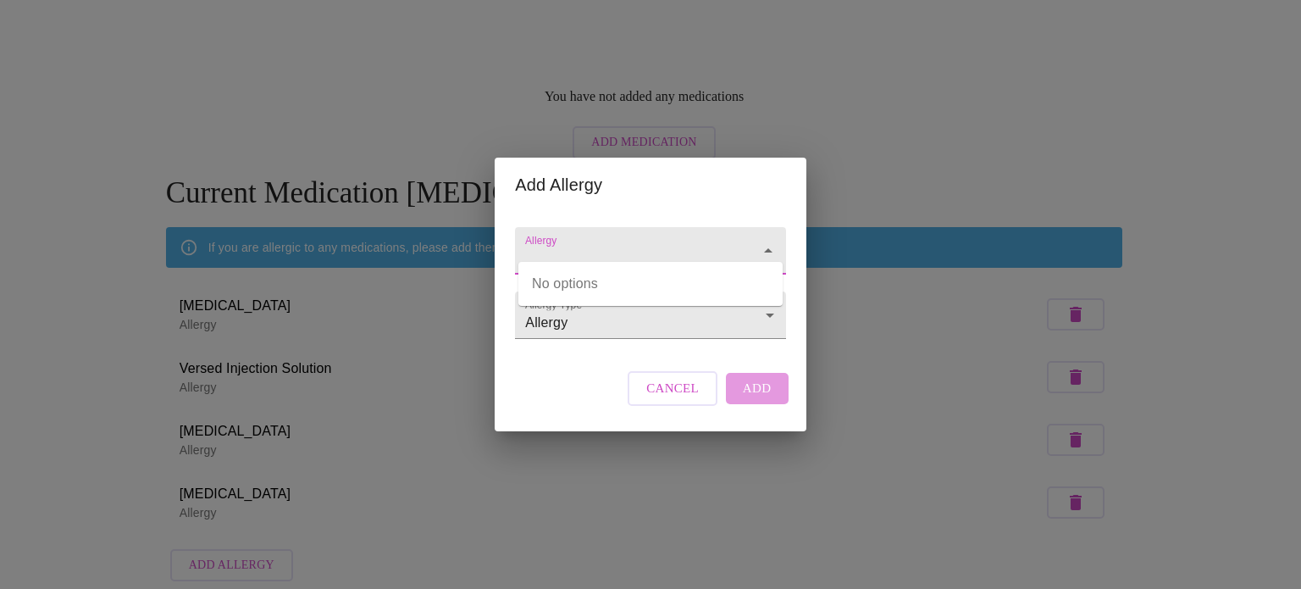
click at [563, 243] on input "Allergy" at bounding box center [626, 258] width 208 height 31
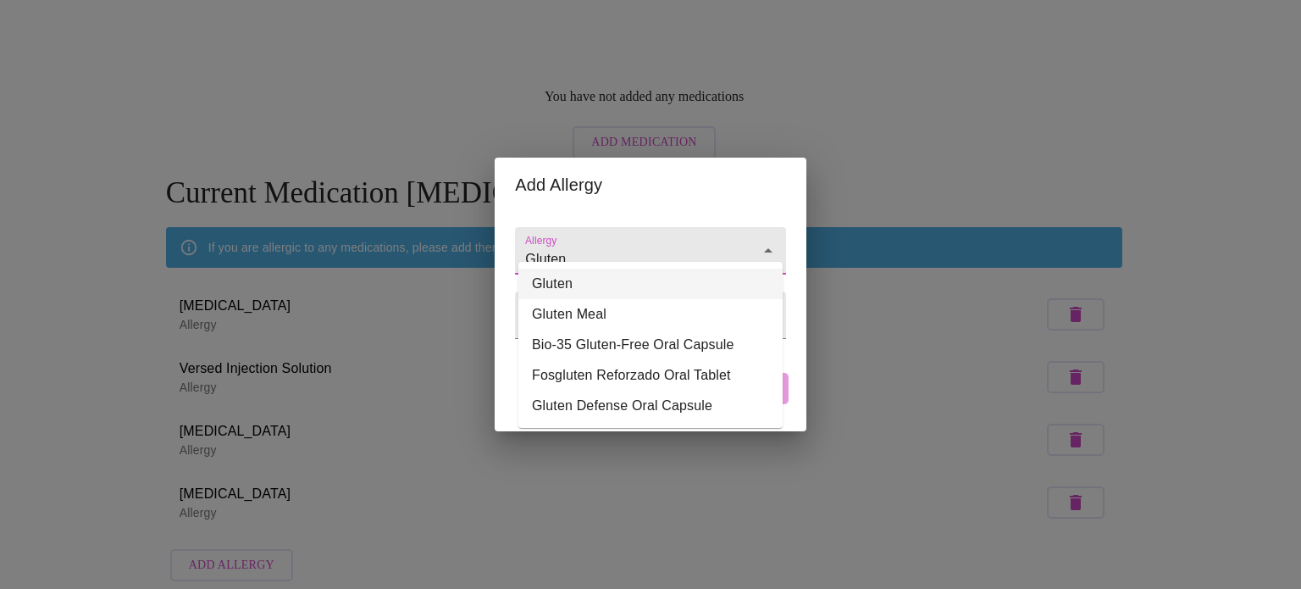
click at [628, 279] on li "Gluten" at bounding box center [651, 284] width 264 height 31
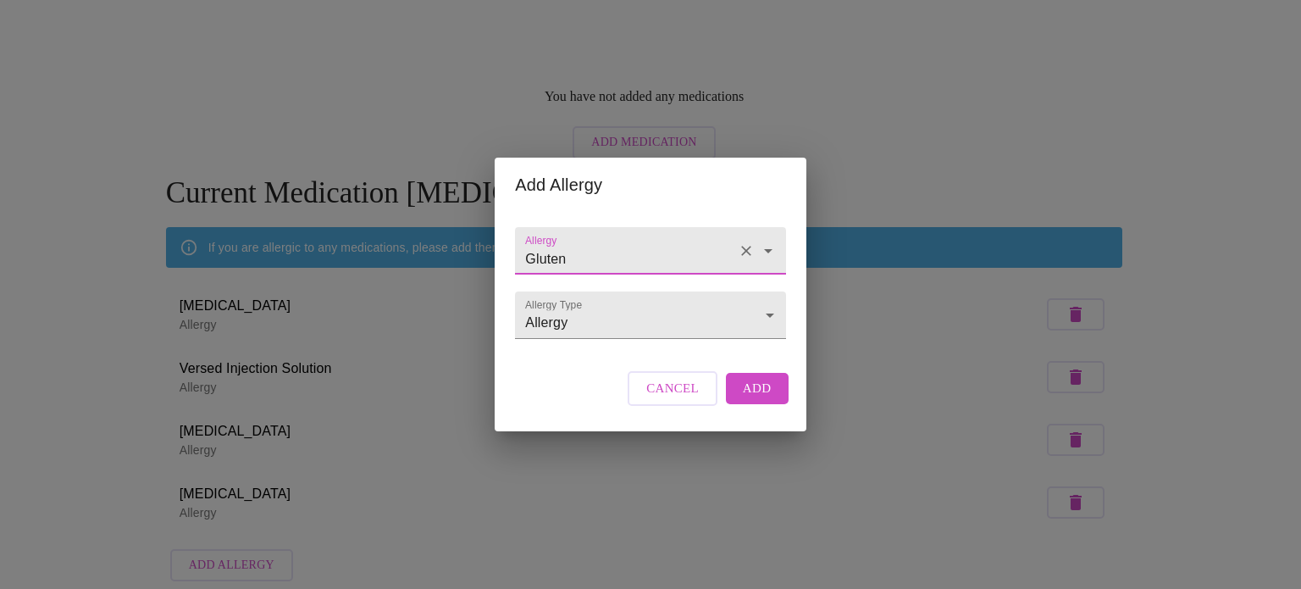
type input "Gluten"
click at [649, 399] on span "Add" at bounding box center [757, 388] width 29 height 22
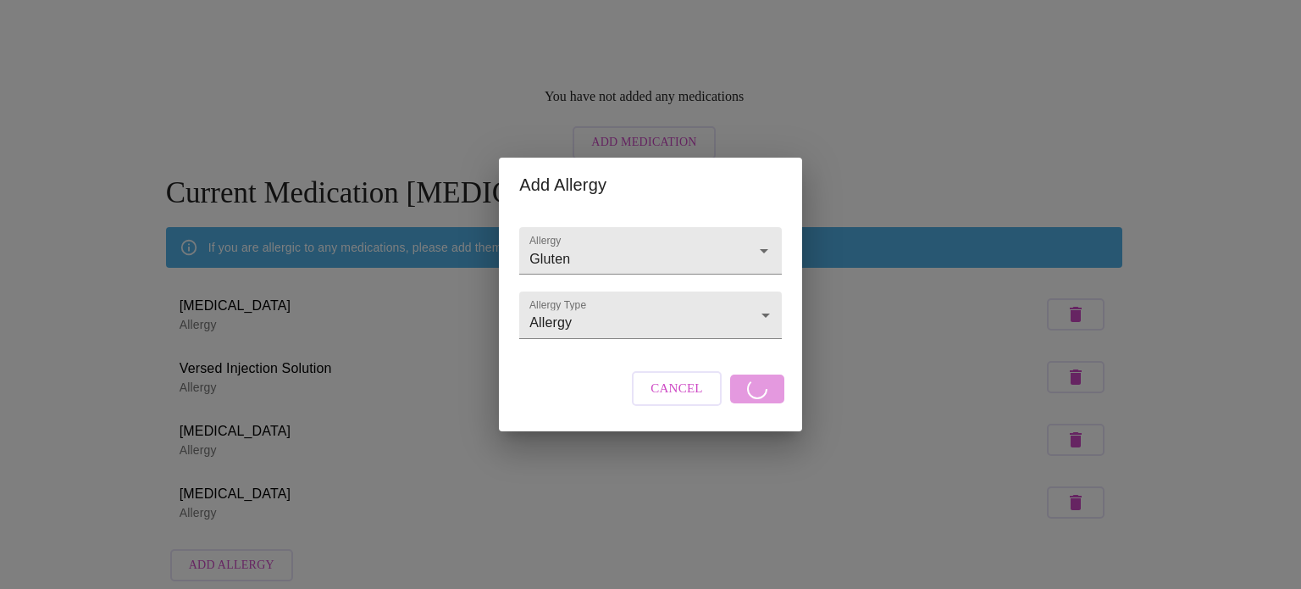
scroll to position [141, 0]
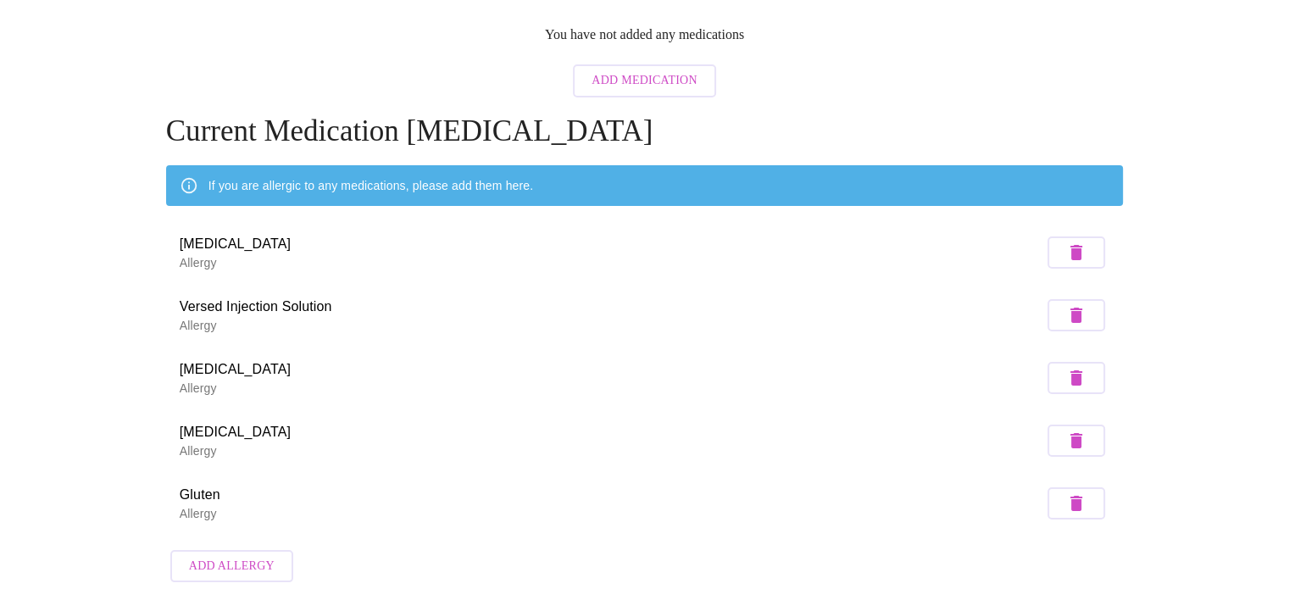
click at [224, 556] on span "Add Allergy" at bounding box center [232, 566] width 86 height 21
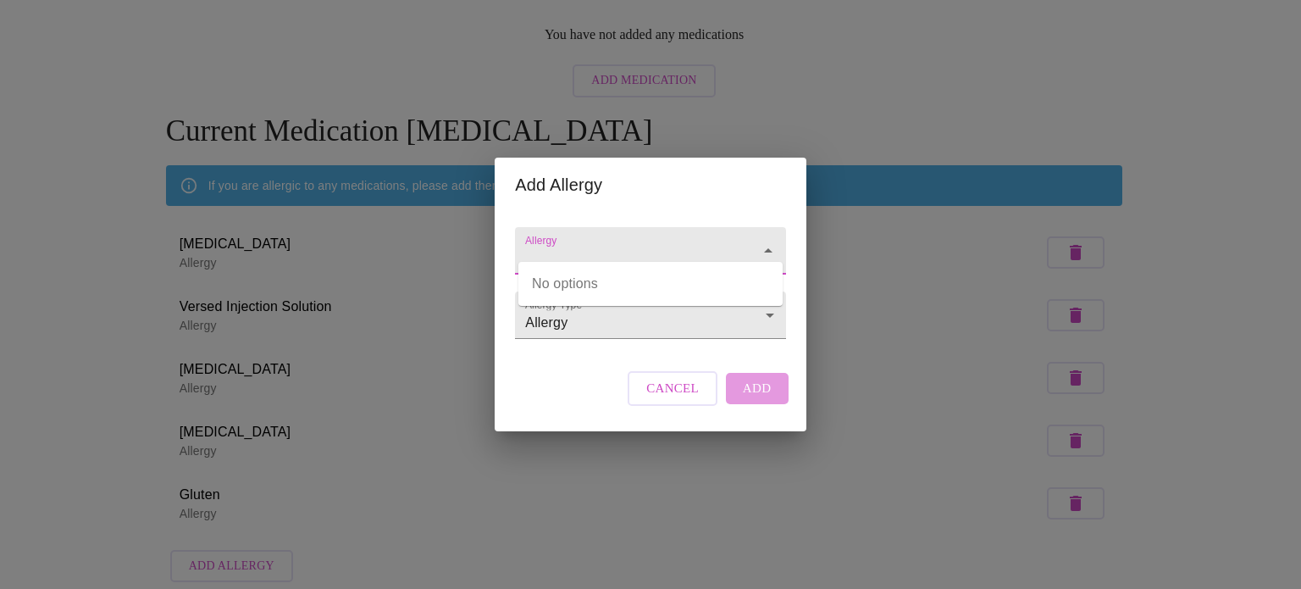
click at [649, 243] on input "Allergy" at bounding box center [626, 258] width 208 height 31
click at [565, 243] on input "Phenagran" at bounding box center [626, 258] width 208 height 31
type input "Phenigran"
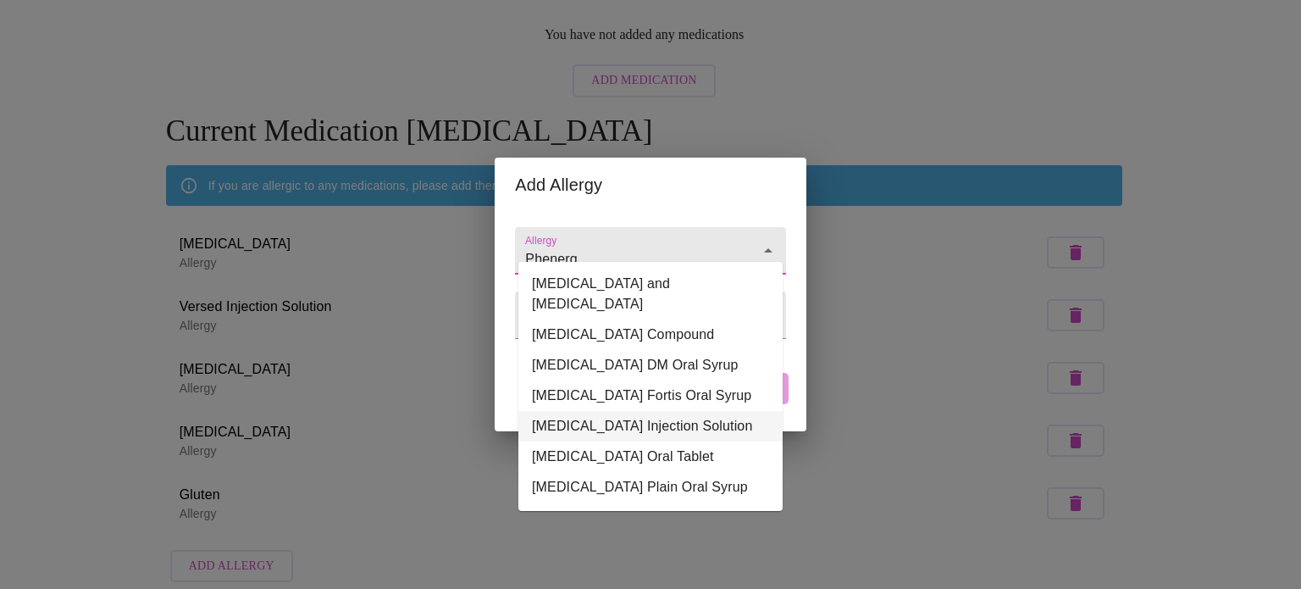
click at [627, 411] on li "[MEDICAL_DATA] Injection Solution" at bounding box center [651, 426] width 264 height 31
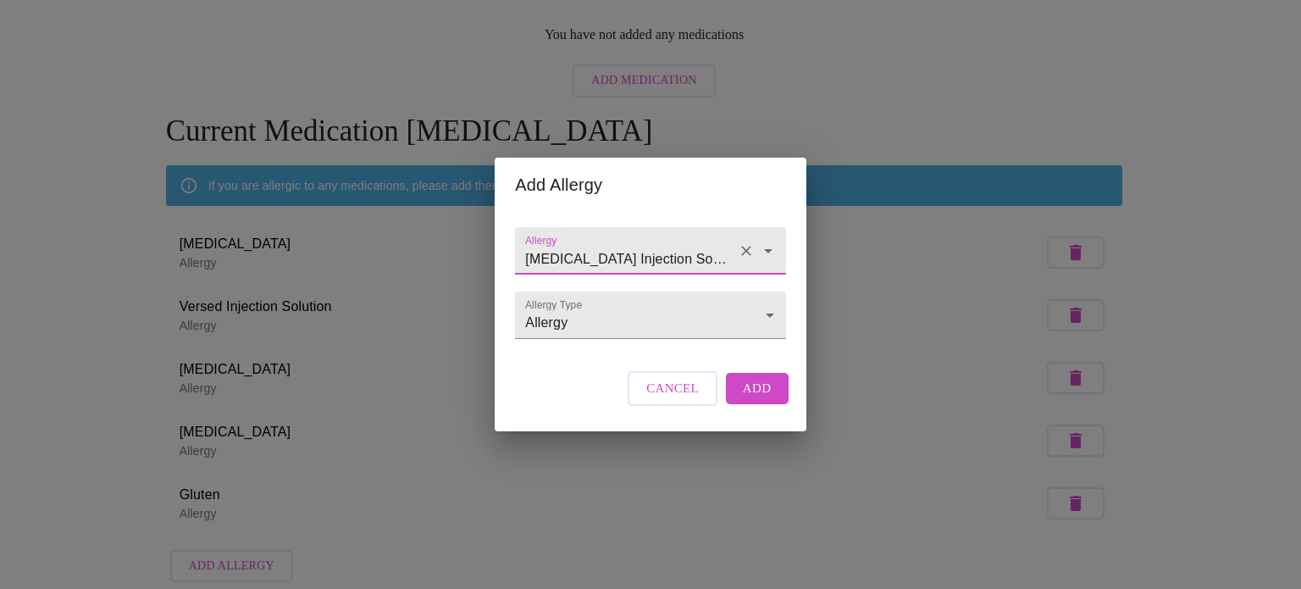
type input "[MEDICAL_DATA] Injection Solution"
click at [649, 399] on span "Add" at bounding box center [757, 388] width 29 height 22
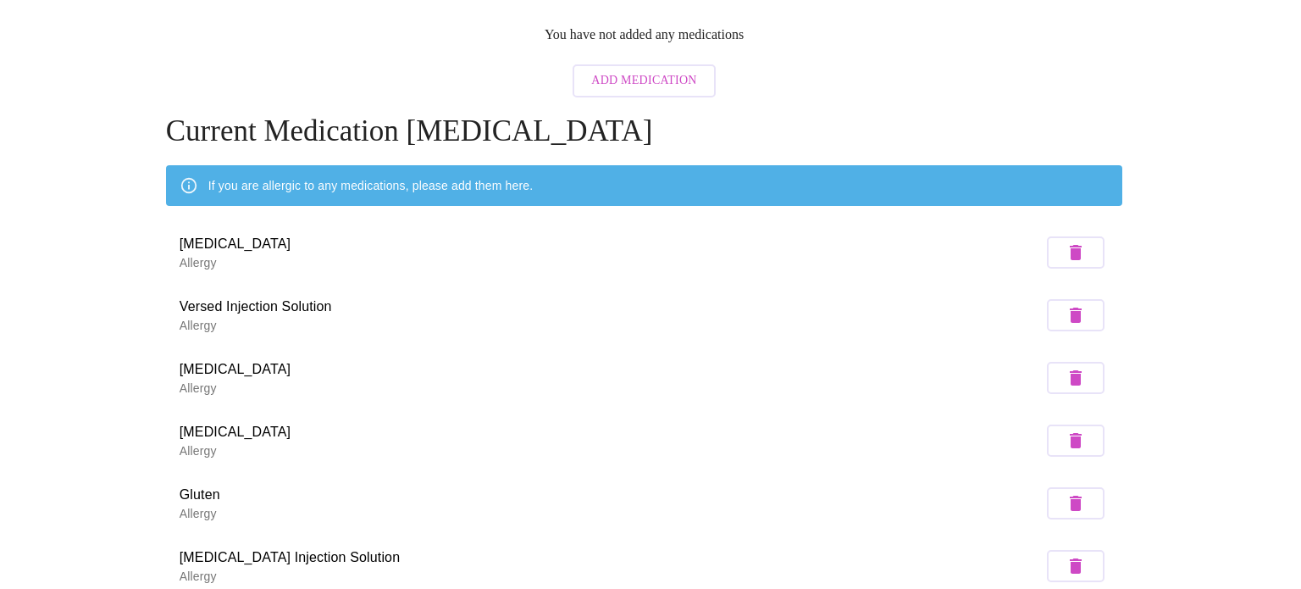
scroll to position [203, 0]
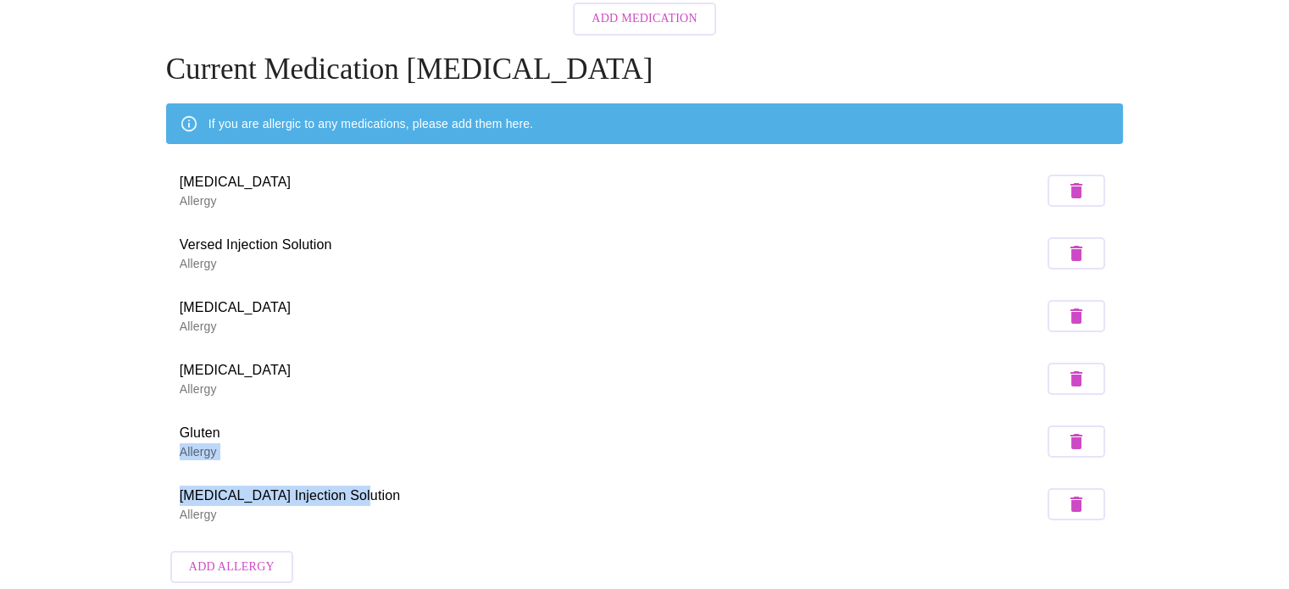
drag, startPoint x: 766, startPoint y: 402, endPoint x: 544, endPoint y: 484, distance: 236.7
click at [544, 484] on ul "Vancomycin Allergy Versed Injection Solution Allergy Cefotetan Allergy Iodinate…" at bounding box center [644, 348] width 957 height 390
click at [224, 557] on span "Add Allergy" at bounding box center [232, 567] width 86 height 21
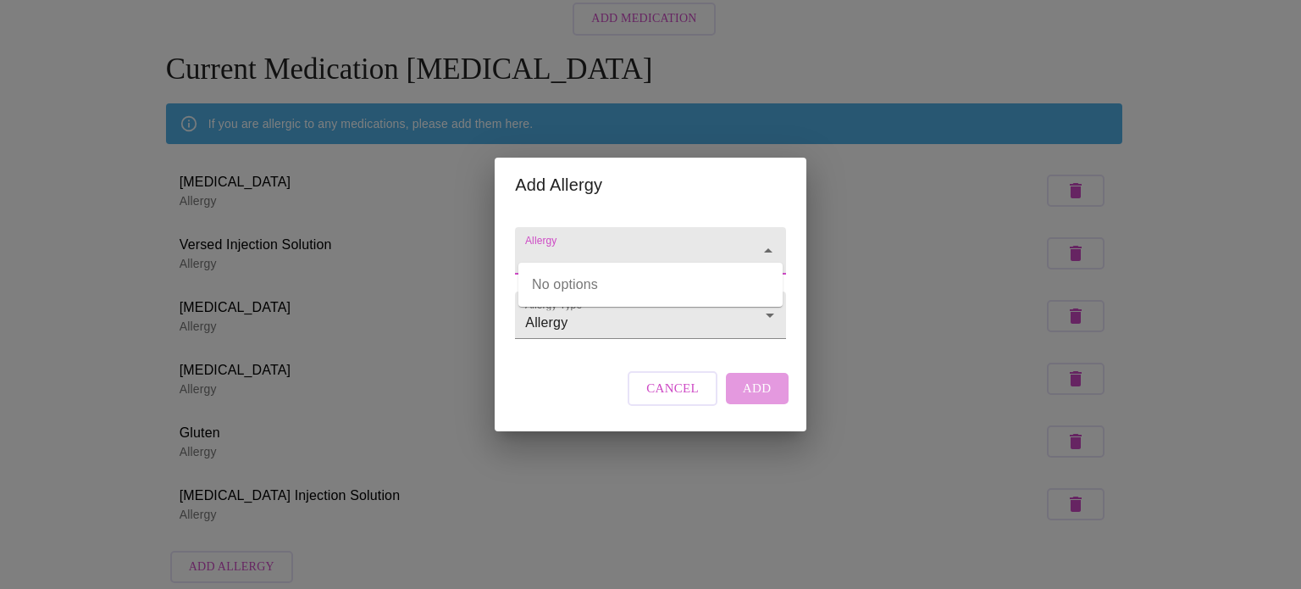
click at [598, 243] on input "Allergy" at bounding box center [626, 258] width 208 height 31
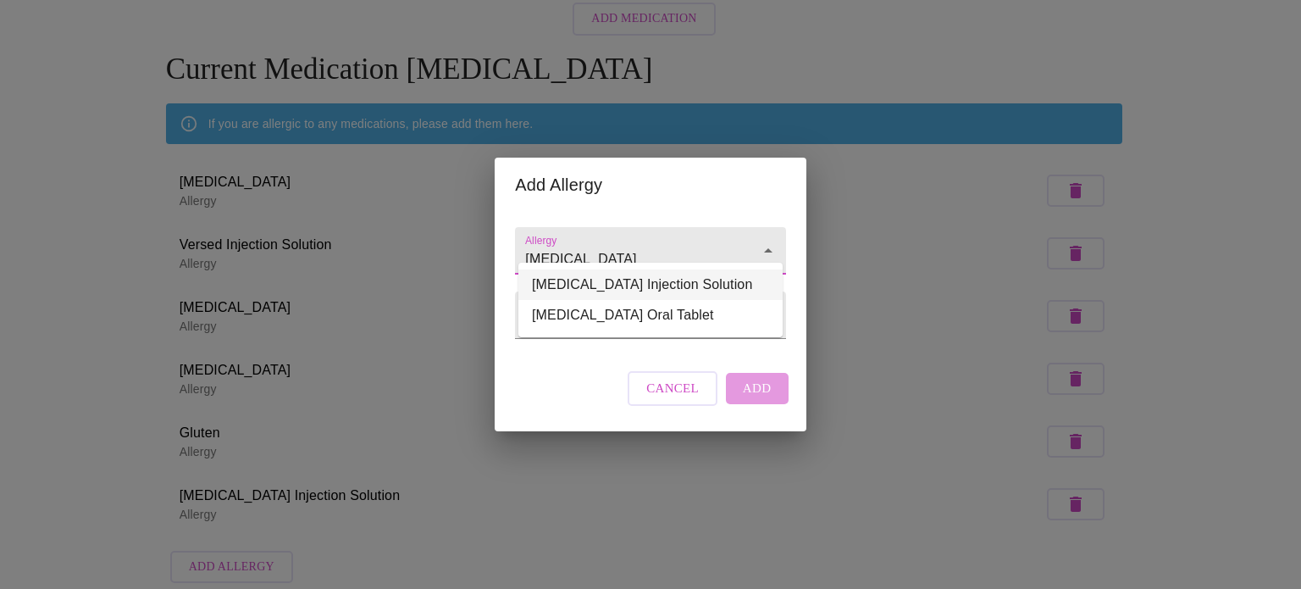
click at [619, 287] on li "[MEDICAL_DATA] Injection Solution" at bounding box center [651, 284] width 264 height 31
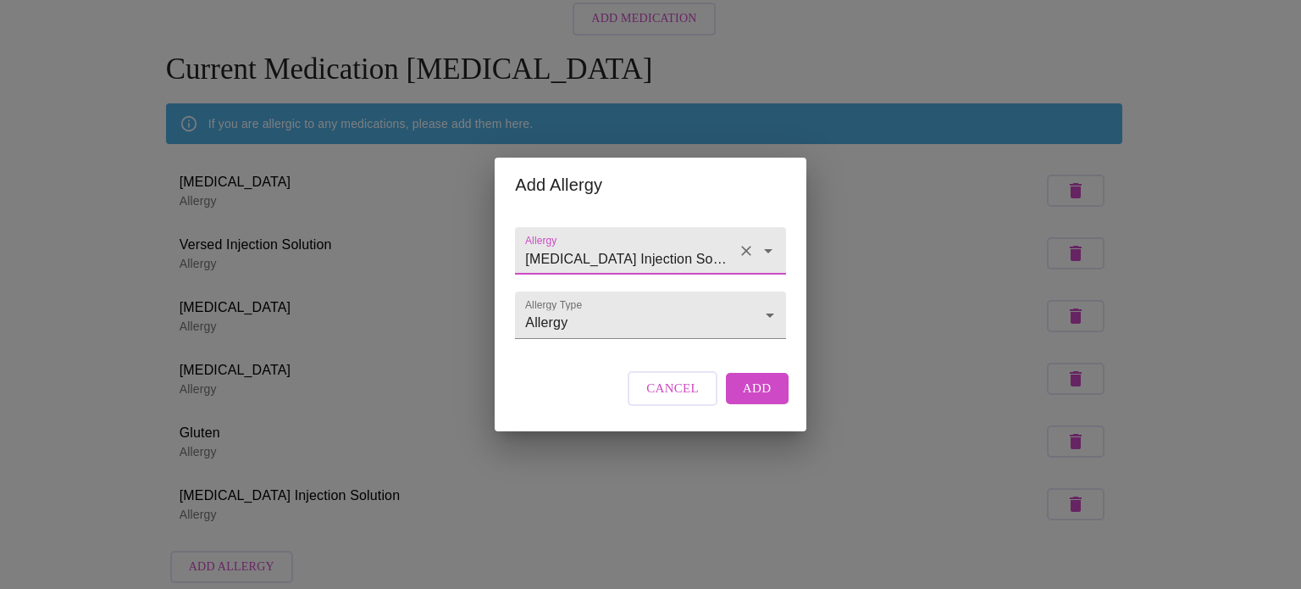
type input "[MEDICAL_DATA] Injection Solution"
click at [649, 399] on span "Add" at bounding box center [757, 388] width 29 height 22
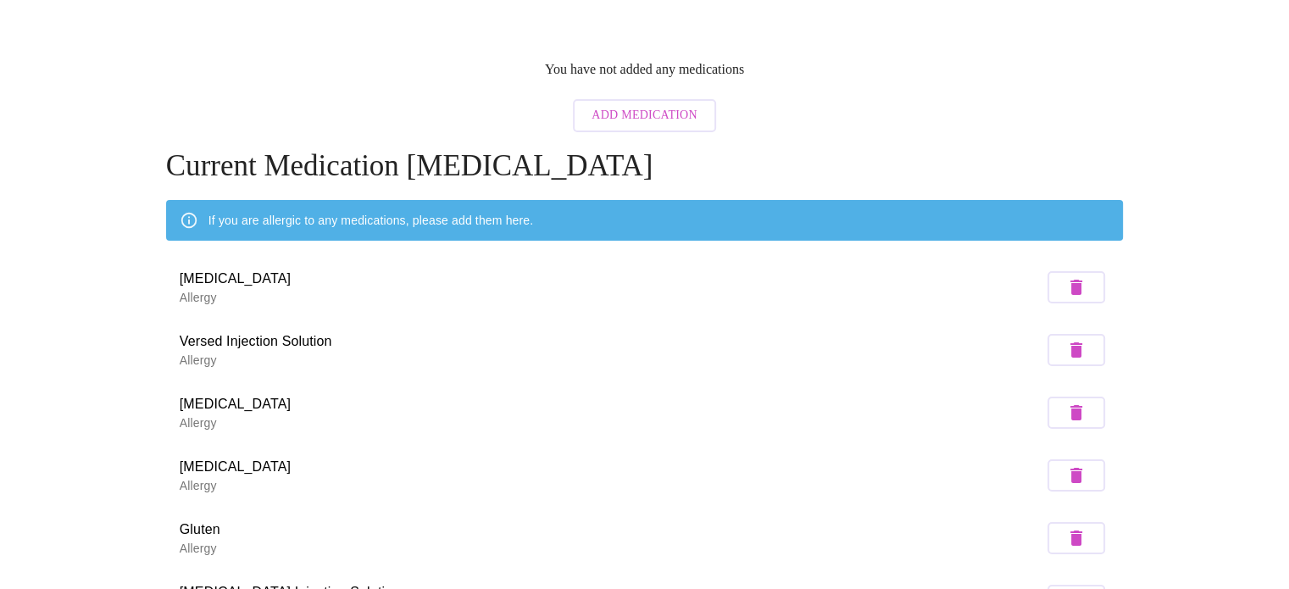
scroll to position [0, 0]
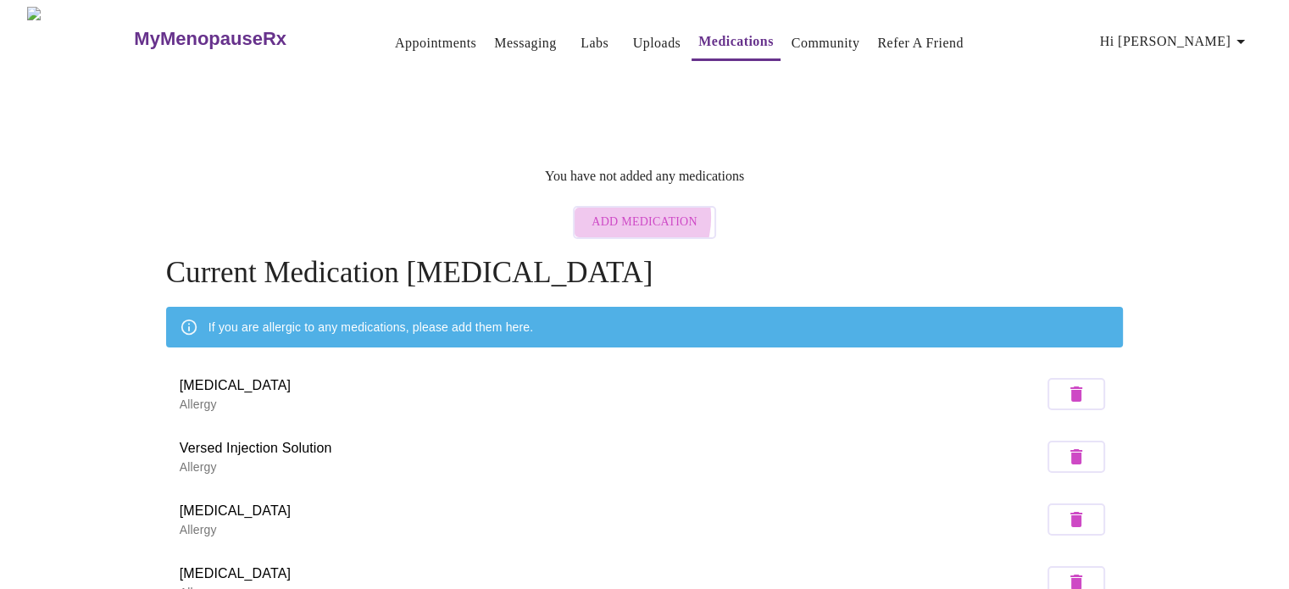
click at [626, 212] on span "Add Medication" at bounding box center [643, 222] width 105 height 21
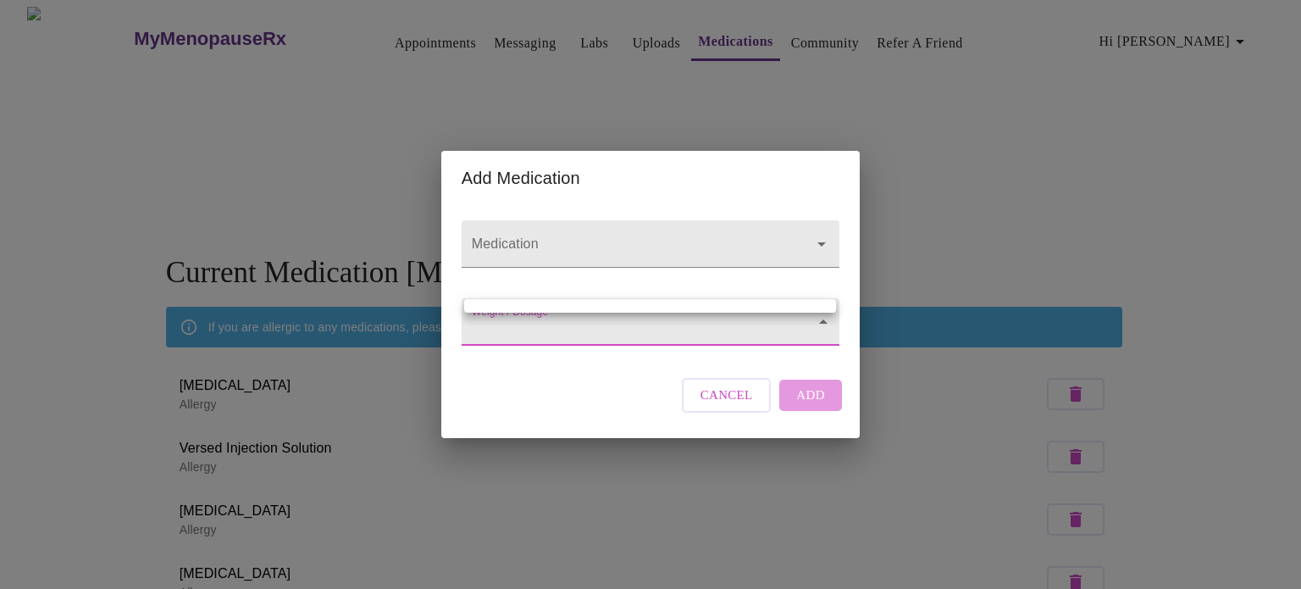
click at [649, 322] on body "MyMenopauseRx Appointments Messaging Labs Uploads Medications Community Refer a…" at bounding box center [651, 432] width 1288 height 851
click at [649, 227] on div at bounding box center [650, 294] width 1301 height 589
click at [536, 335] on body "MyMenopauseRx Appointments Messaging Labs Uploads Medications Community Refer a…" at bounding box center [651, 432] width 1288 height 851
click at [649, 325] on div at bounding box center [650, 294] width 1301 height 589
click at [649, 325] on body "MyMenopauseRx Appointments Messaging Labs Uploads Medications Community Refer a…" at bounding box center [651, 432] width 1288 height 851
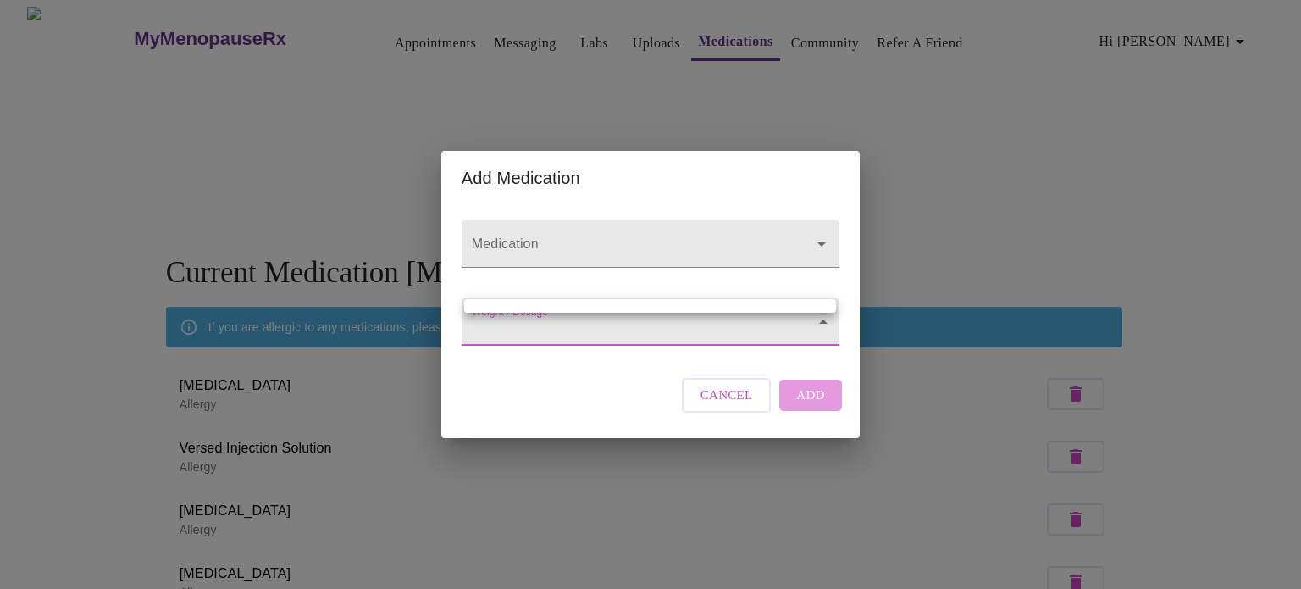
click at [649, 325] on div at bounding box center [650, 294] width 1301 height 589
click at [560, 332] on body "MyMenopauseRx Appointments Messaging Labs Uploads Medications Community Refer a…" at bounding box center [651, 432] width 1288 height 851
click at [649, 337] on div at bounding box center [650, 294] width 1301 height 589
click at [649, 320] on body "MyMenopauseRx Appointments Messaging Labs Uploads Medications Community Refer a…" at bounding box center [651, 432] width 1288 height 851
click at [649, 320] on div at bounding box center [650, 294] width 1301 height 589
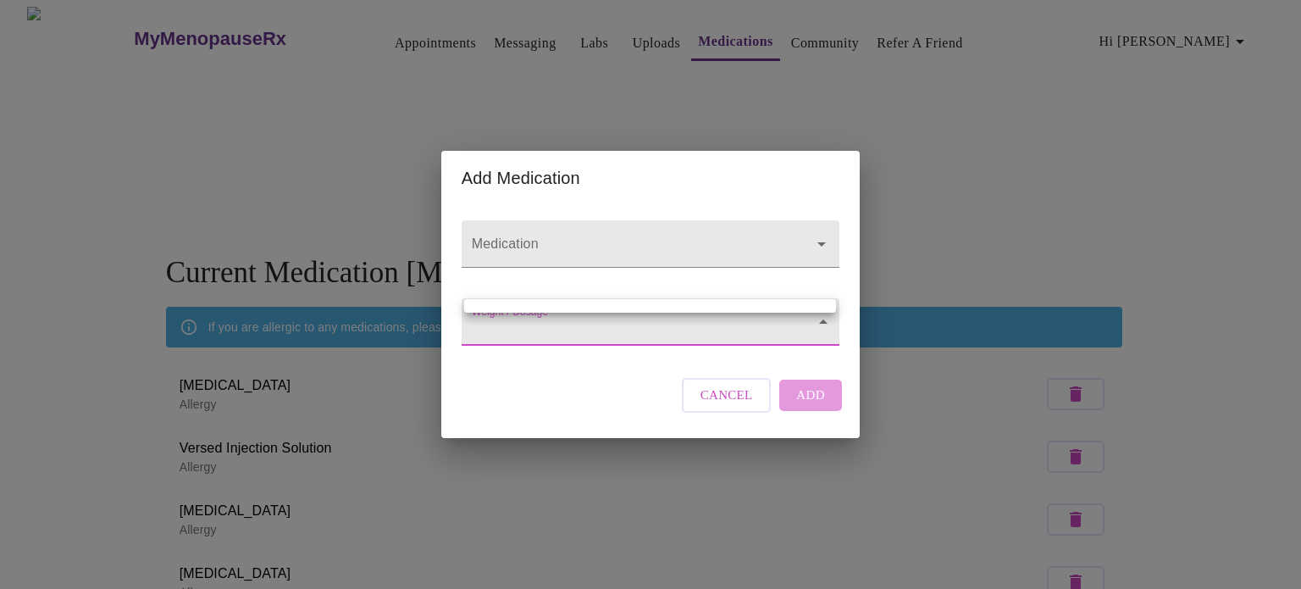
click at [485, 325] on body "MyMenopauseRx Appointments Messaging Labs Uploads Medications Community Refer a…" at bounding box center [651, 432] width 1288 height 851
click at [486, 302] on ul at bounding box center [650, 306] width 372 height 14
click at [649, 230] on div at bounding box center [650, 294] width 1301 height 589
click at [649, 330] on body "MyMenopauseRx Appointments Messaging Labs Uploads Medications Community Refer a…" at bounding box center [651, 432] width 1288 height 851
click at [649, 307] on ul at bounding box center [650, 306] width 372 height 14
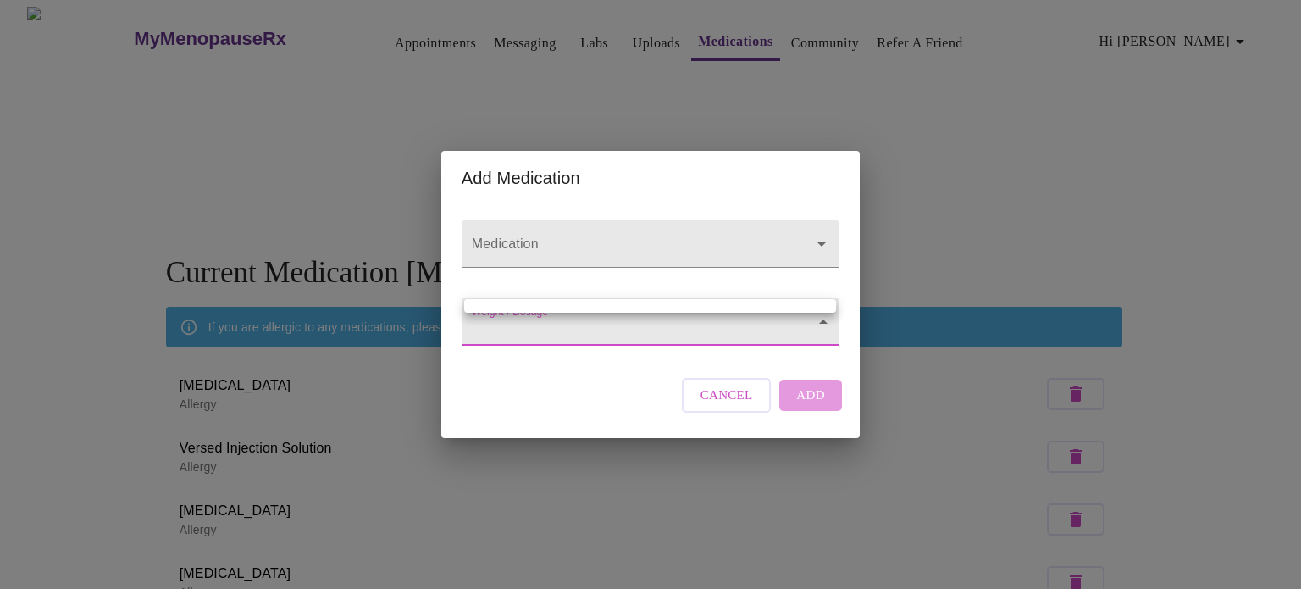
click at [649, 408] on div at bounding box center [650, 294] width 1301 height 589
click at [649, 408] on div "Cancel Add" at bounding box center [762, 394] width 169 height 51
click at [649, 337] on body "MyMenopauseRx Appointments Messaging Labs Uploads Medications Community Refer a…" at bounding box center [651, 432] width 1288 height 851
click at [649, 414] on div at bounding box center [650, 294] width 1301 height 589
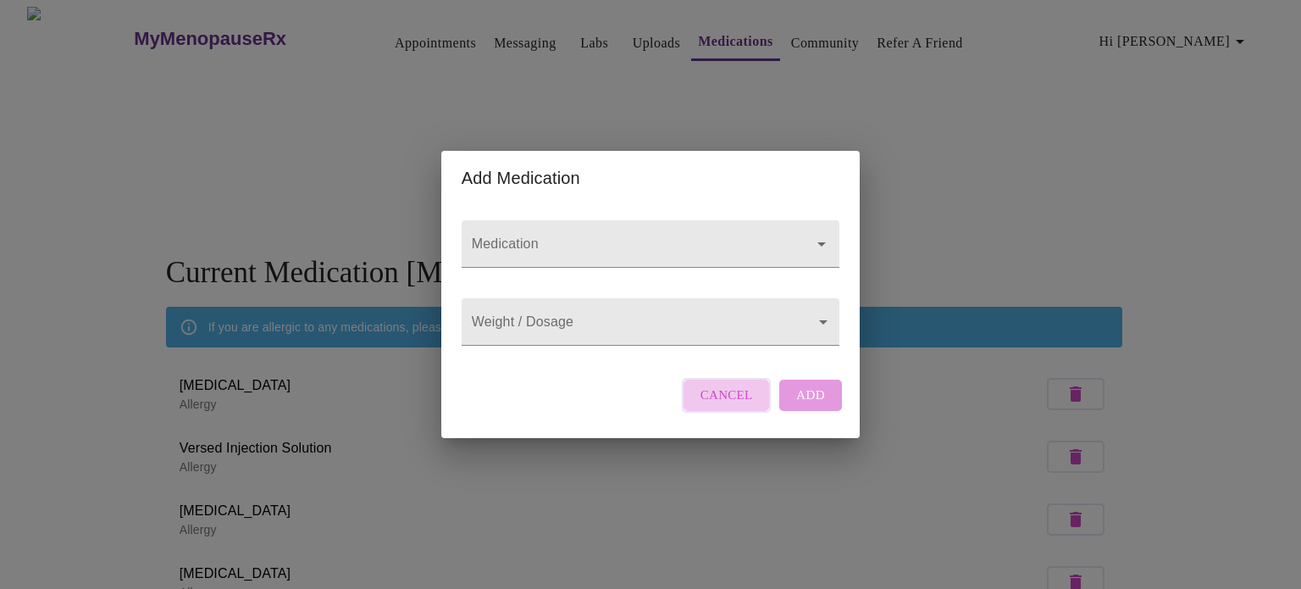
click at [649, 406] on span "Cancel" at bounding box center [727, 395] width 53 height 22
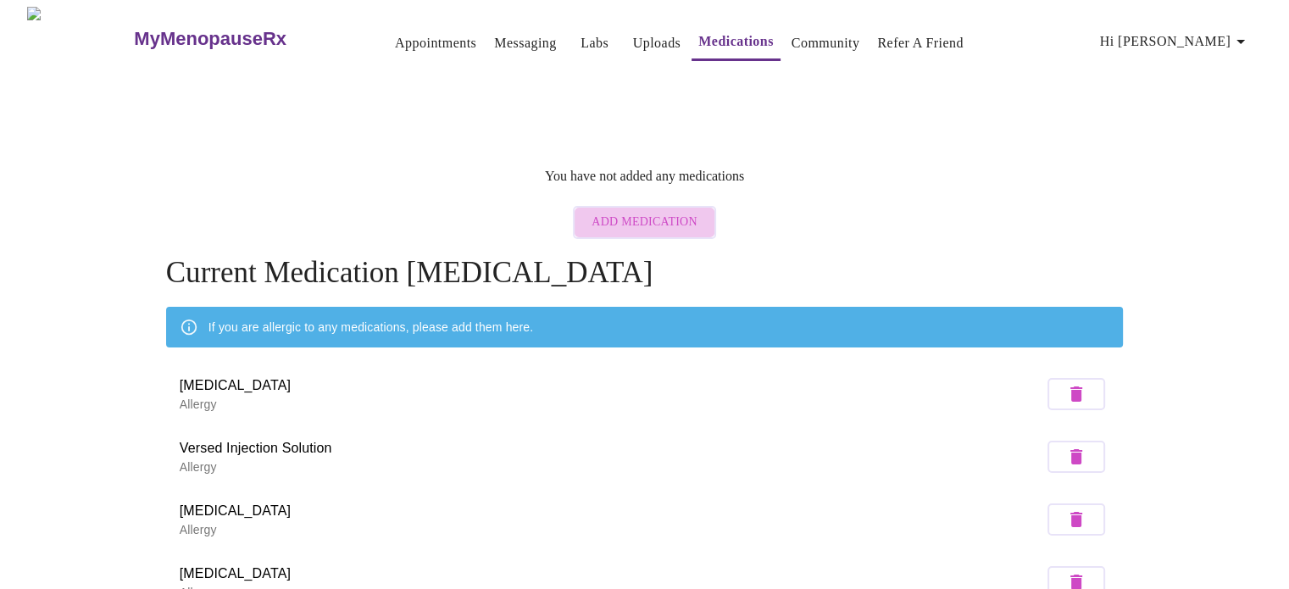
click at [649, 212] on span "Add Medication" at bounding box center [643, 222] width 105 height 21
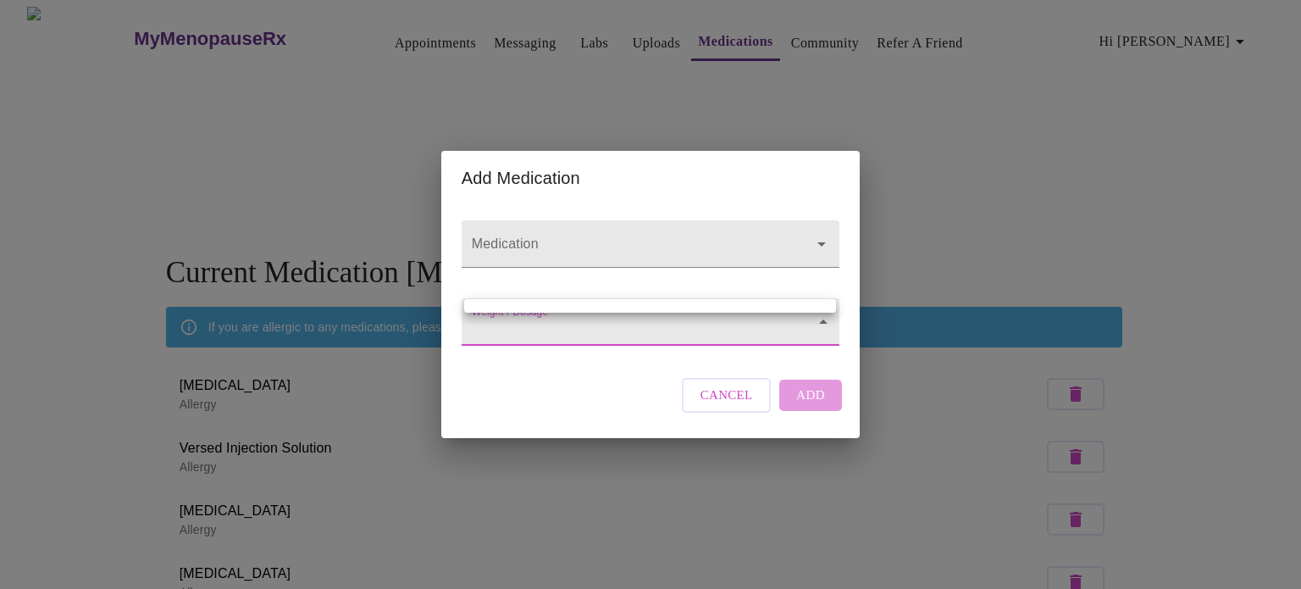
click at [649, 317] on body "MyMenopauseRx Appointments Messaging Labs Uploads Medications Community Refer a…" at bounding box center [651, 432] width 1288 height 851
click at [649, 304] on ul at bounding box center [650, 306] width 372 height 14
click at [649, 403] on div at bounding box center [650, 294] width 1301 height 589
click at [649, 403] on span "Cancel" at bounding box center [727, 395] width 53 height 22
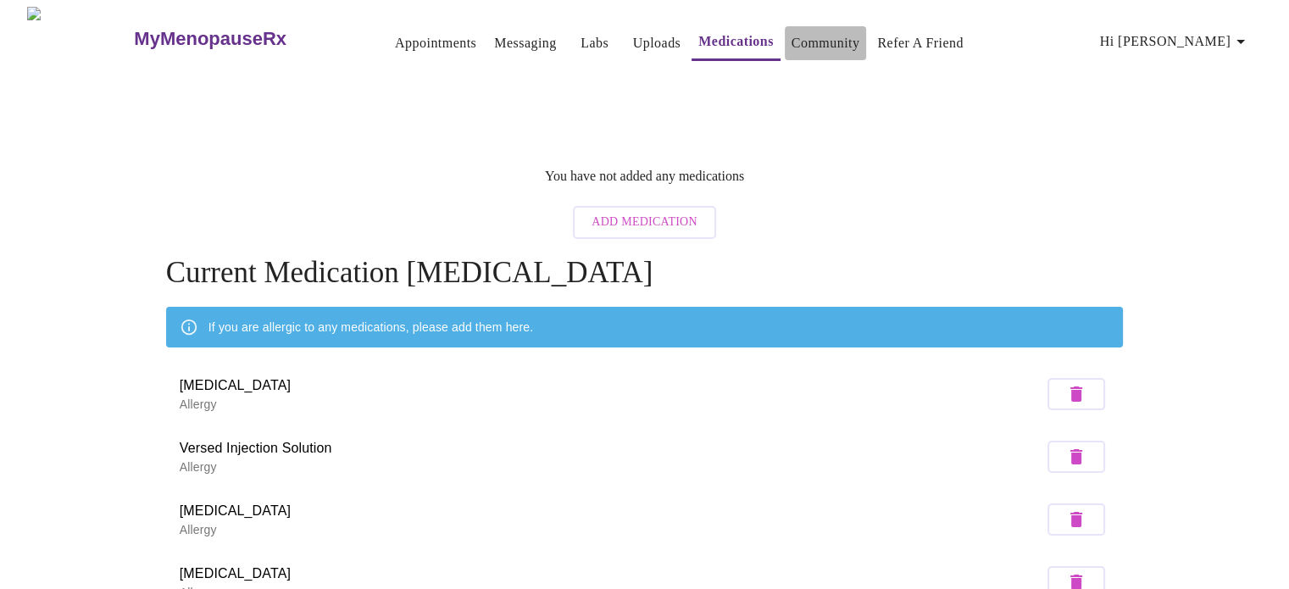
click at [649, 36] on link "Community" at bounding box center [825, 43] width 69 height 24
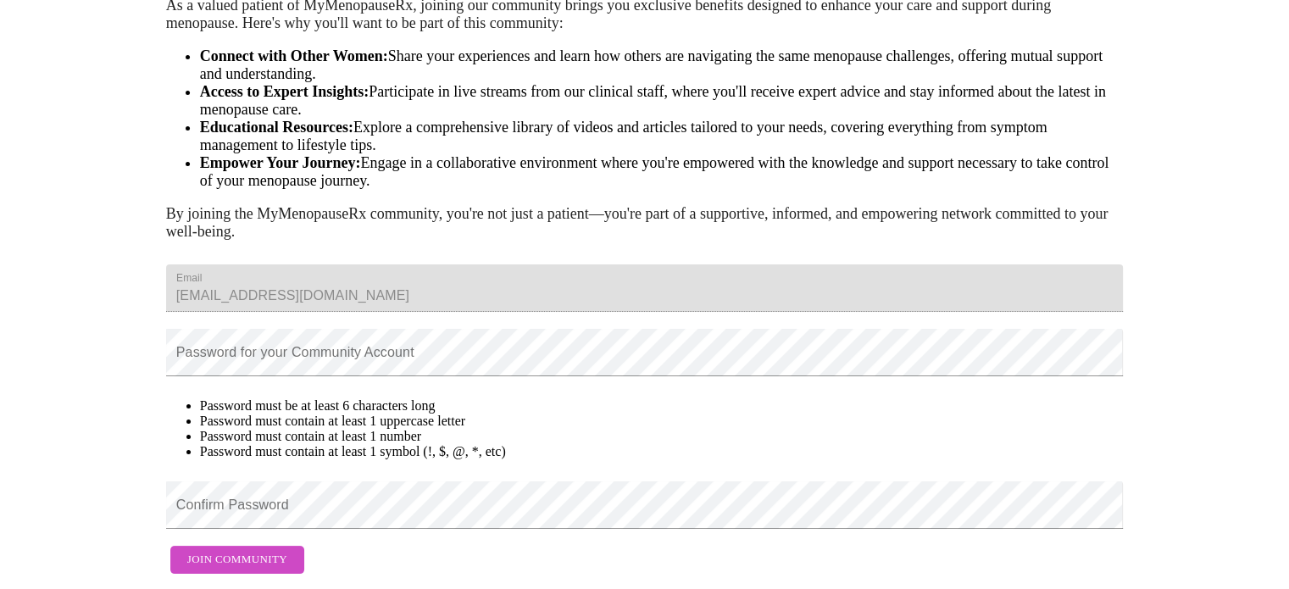
scroll to position [180, 0]
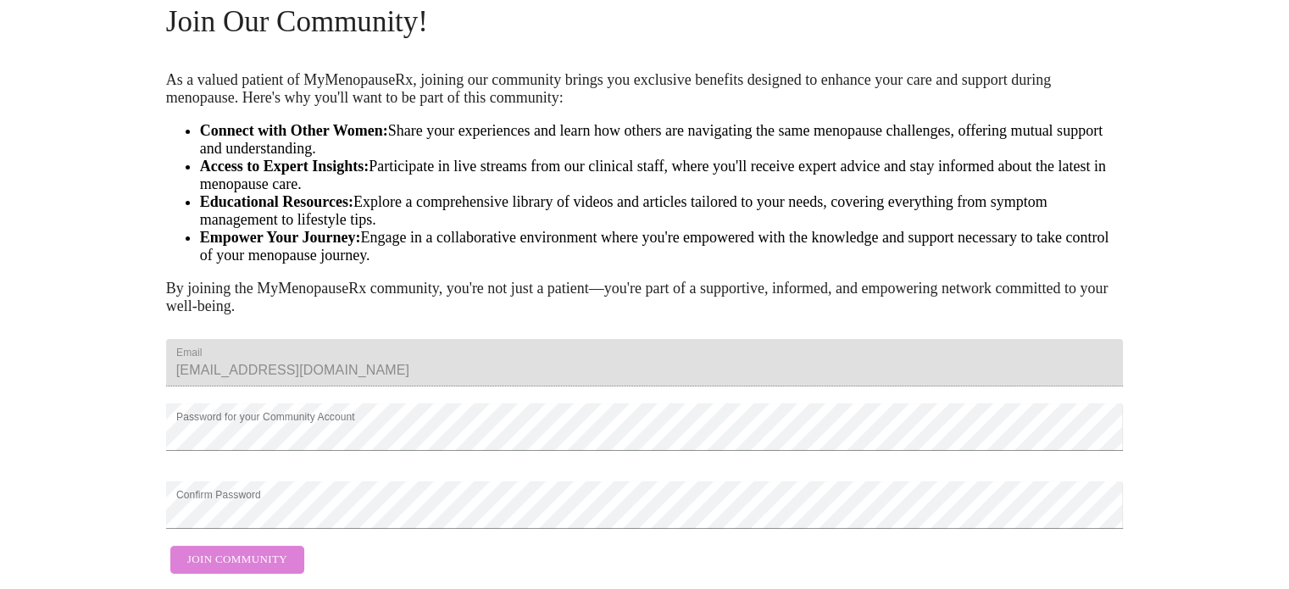
click at [251, 546] on button "Join Community" at bounding box center [237, 560] width 134 height 28
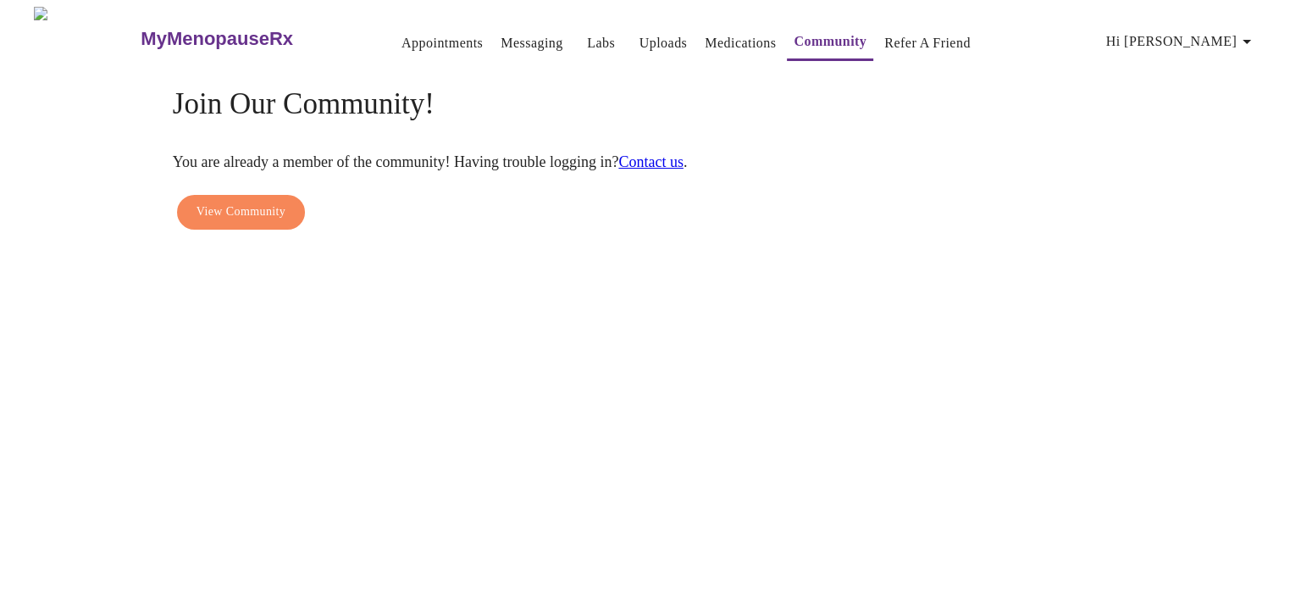
scroll to position [0, 0]
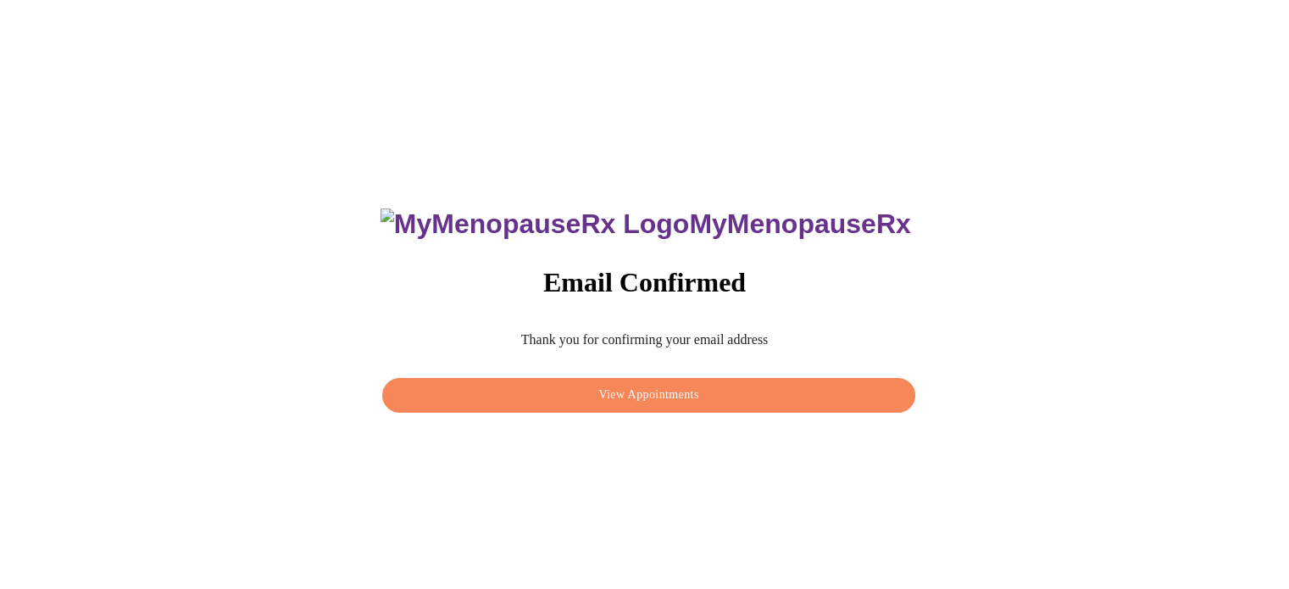
click at [660, 390] on span "View Appointments" at bounding box center [648, 395] width 493 height 21
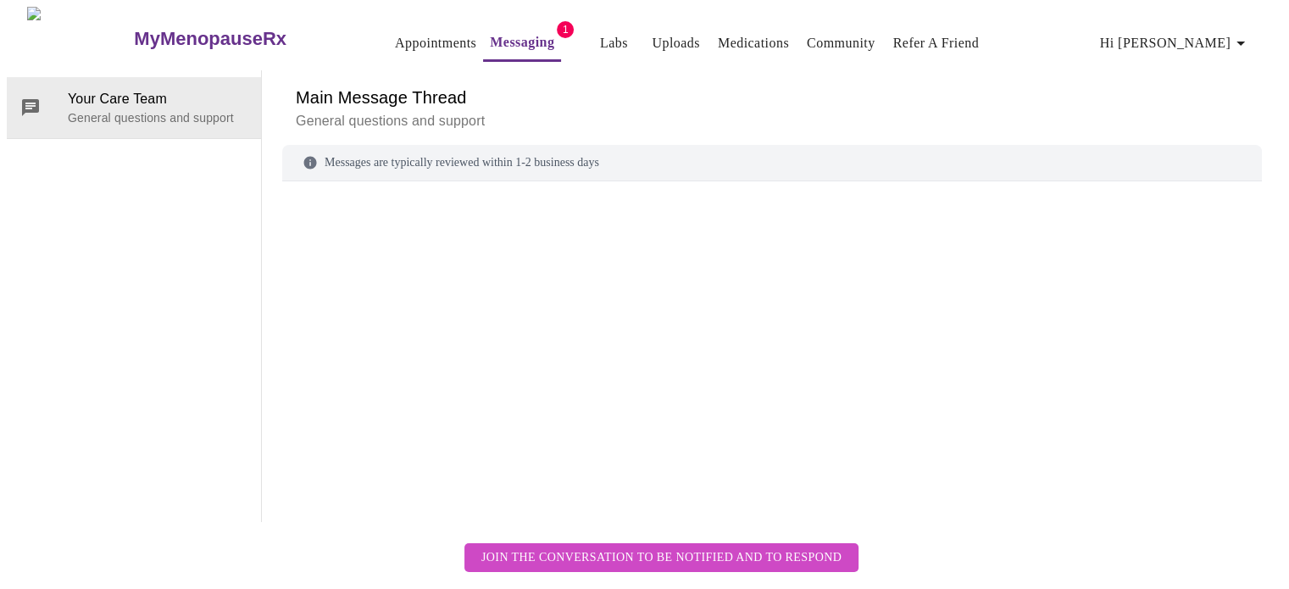
scroll to position [64, 0]
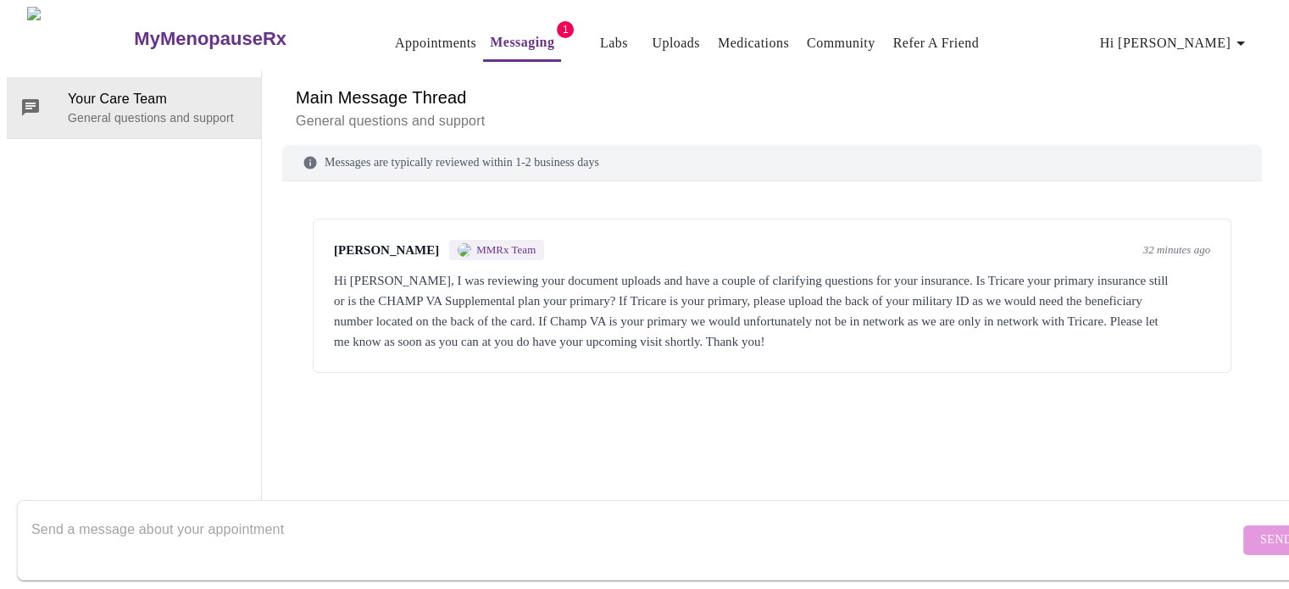
click at [336, 531] on textarea "Send a message about your appointment" at bounding box center [634, 540] width 1207 height 54
click at [279, 517] on textarea "Tricare is Promary SelmanCo is Supplimental" at bounding box center [634, 540] width 1207 height 54
click at [278, 518] on textarea "Tricare is Promary SelmanCo is Supplimental" at bounding box center [634, 540] width 1207 height 54
type textarea "Tricare is Primary SelmanCo is Supplemental to Tricare"
click at [1260, 530] on span "Send" at bounding box center [1276, 540] width 32 height 21
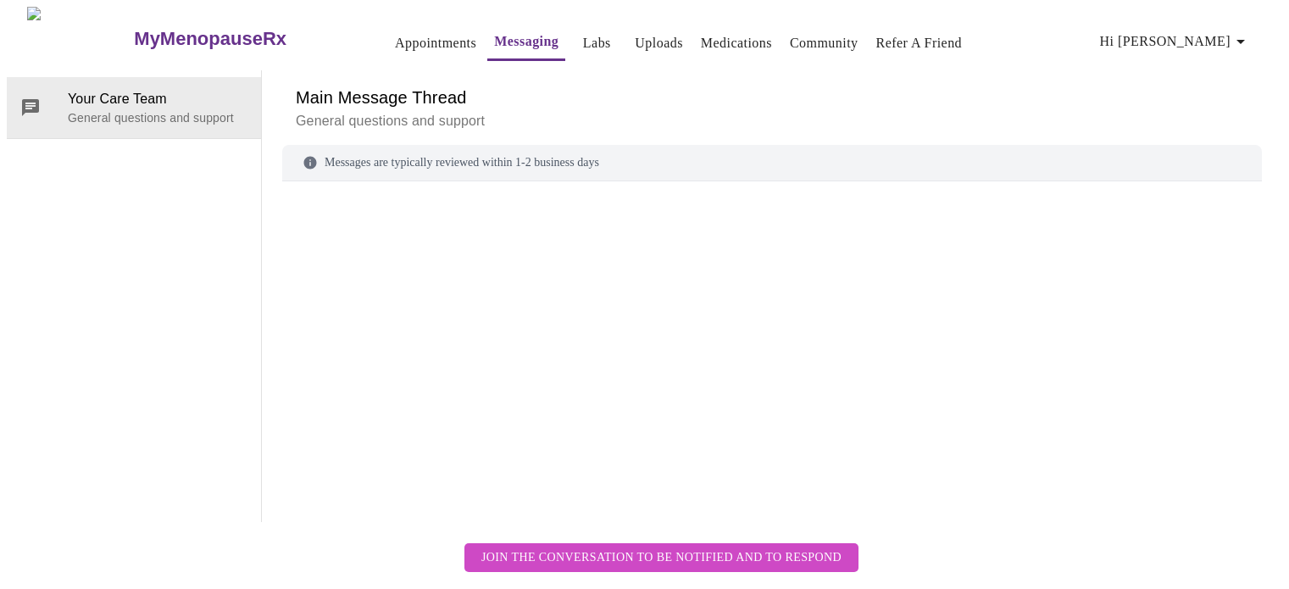
scroll to position [64, 0]
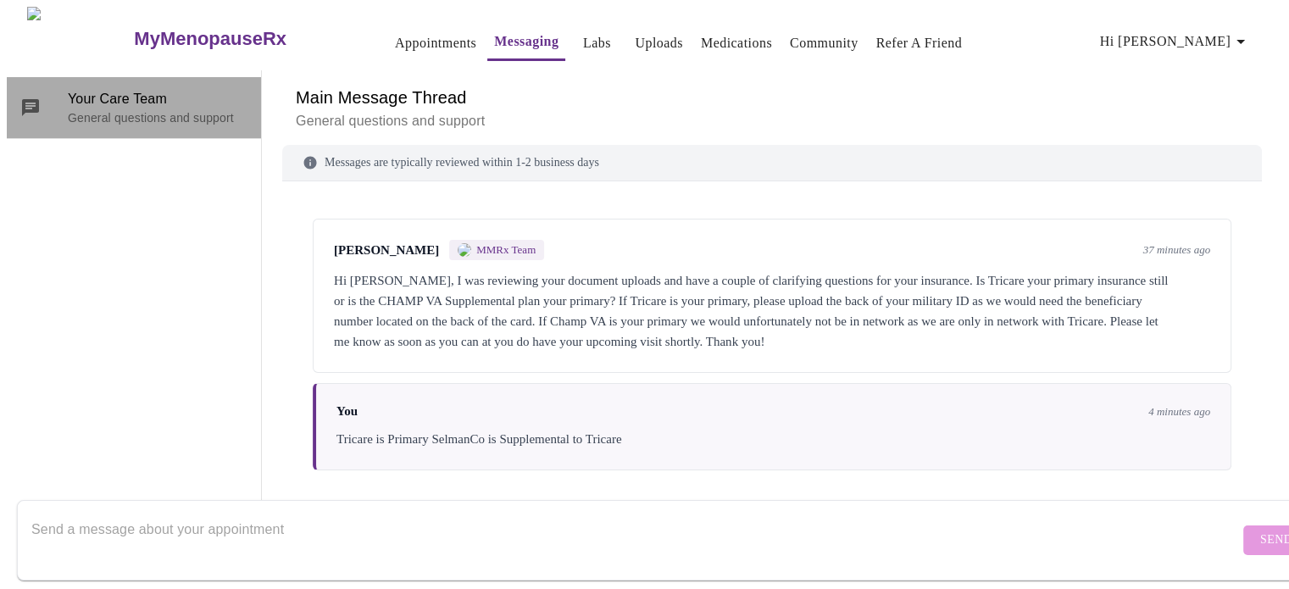
click at [130, 109] on p "General questions and support" at bounding box center [158, 117] width 180 height 17
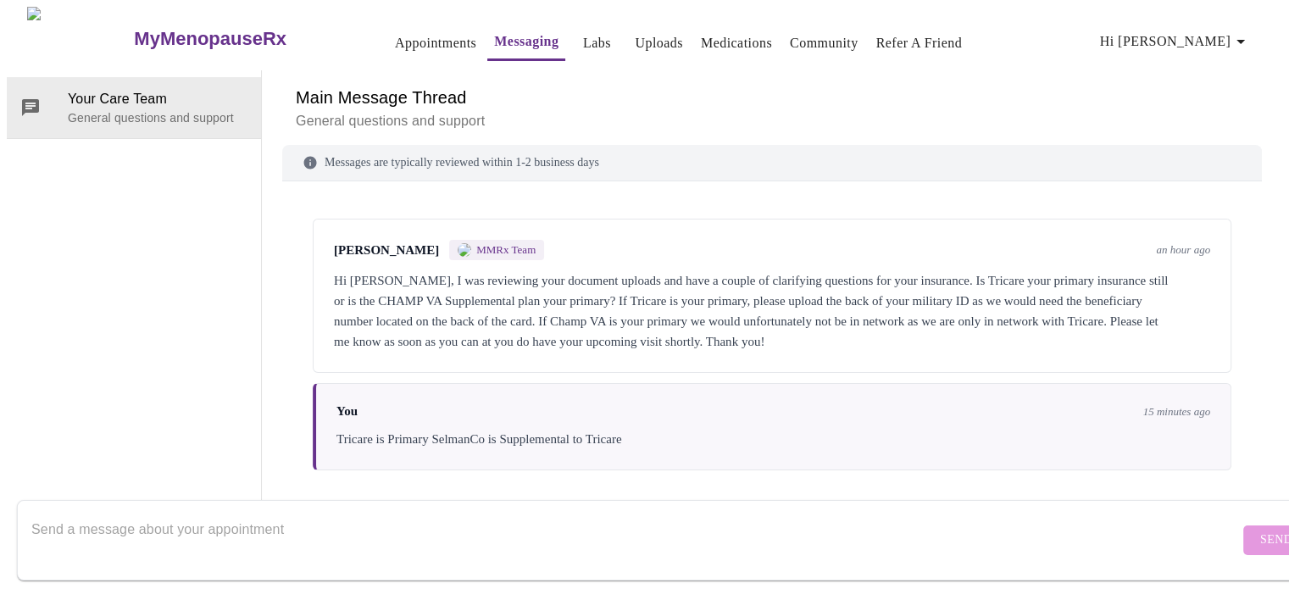
scroll to position [0, 0]
click at [1225, 33] on span "Hi [PERSON_NAME]" at bounding box center [1175, 42] width 151 height 24
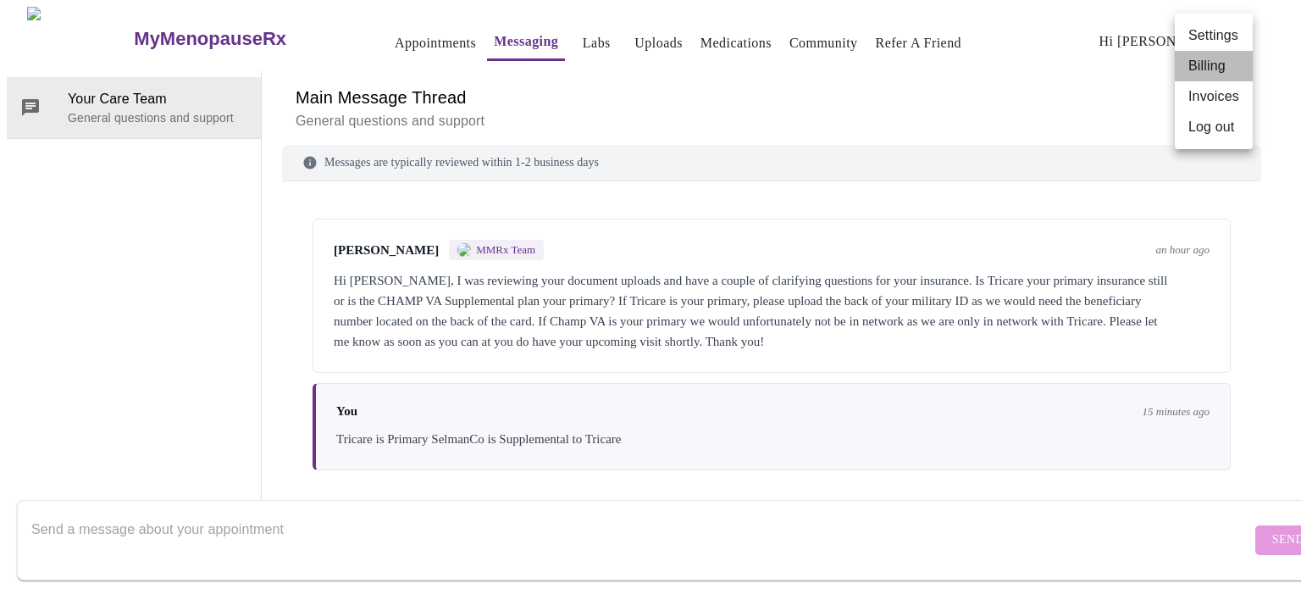
click at [1222, 60] on li "Billing" at bounding box center [1214, 66] width 78 height 31
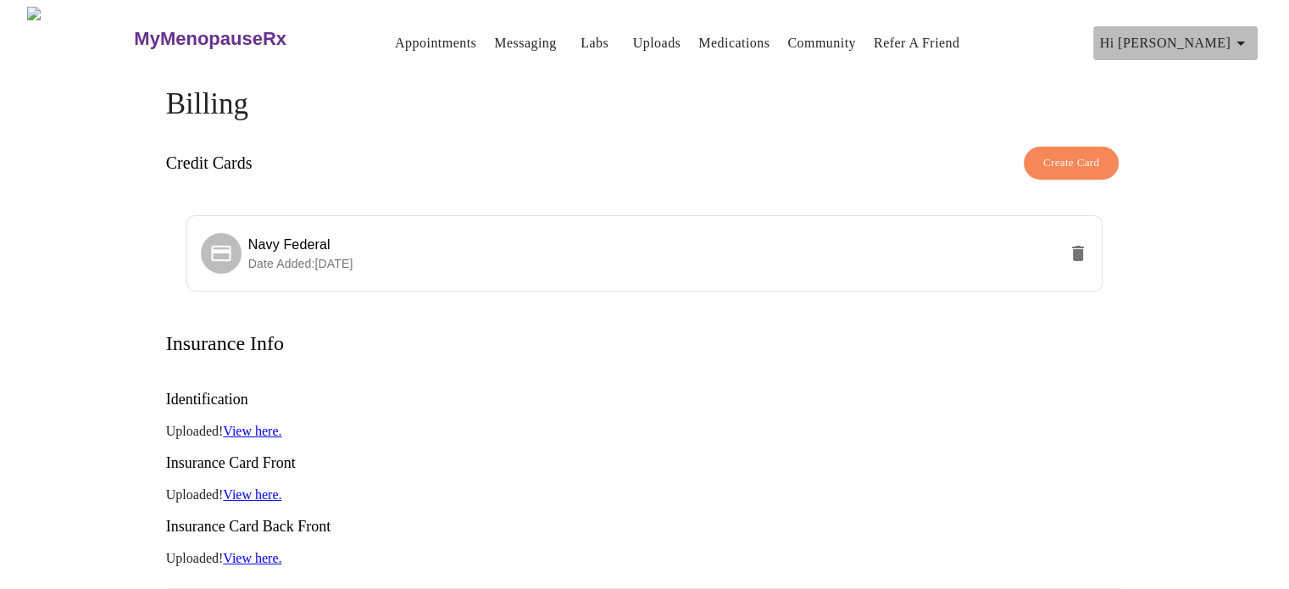
click at [1247, 40] on icon "button" at bounding box center [1240, 43] width 20 height 20
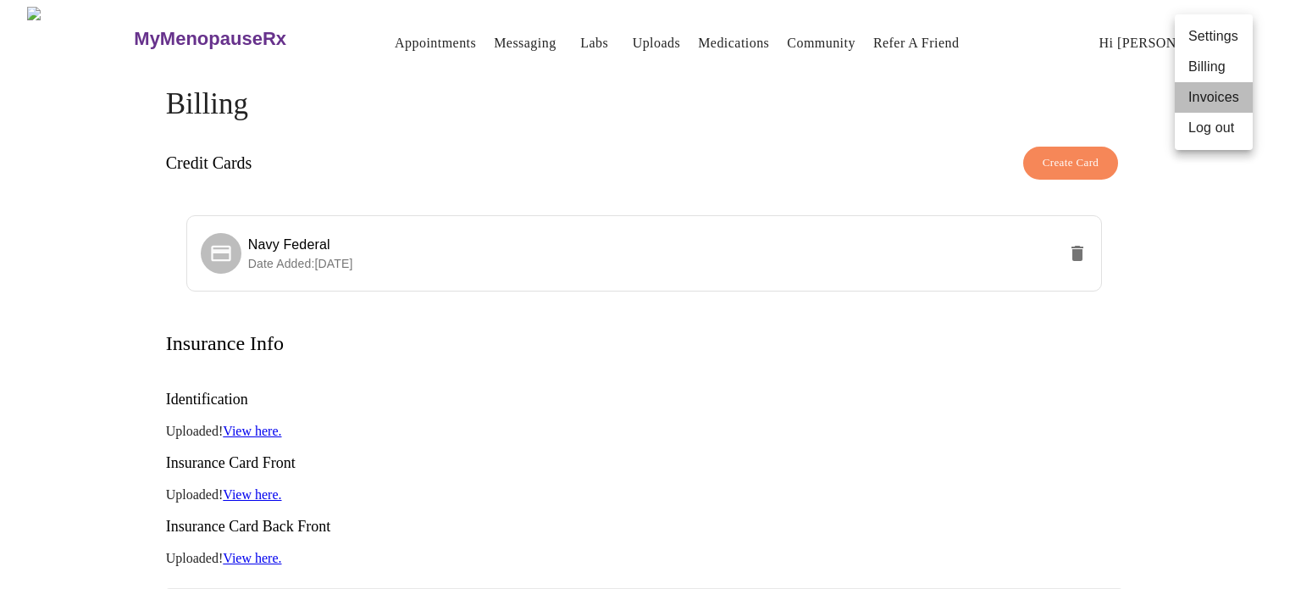
click at [1229, 96] on li "Invoices" at bounding box center [1214, 97] width 78 height 31
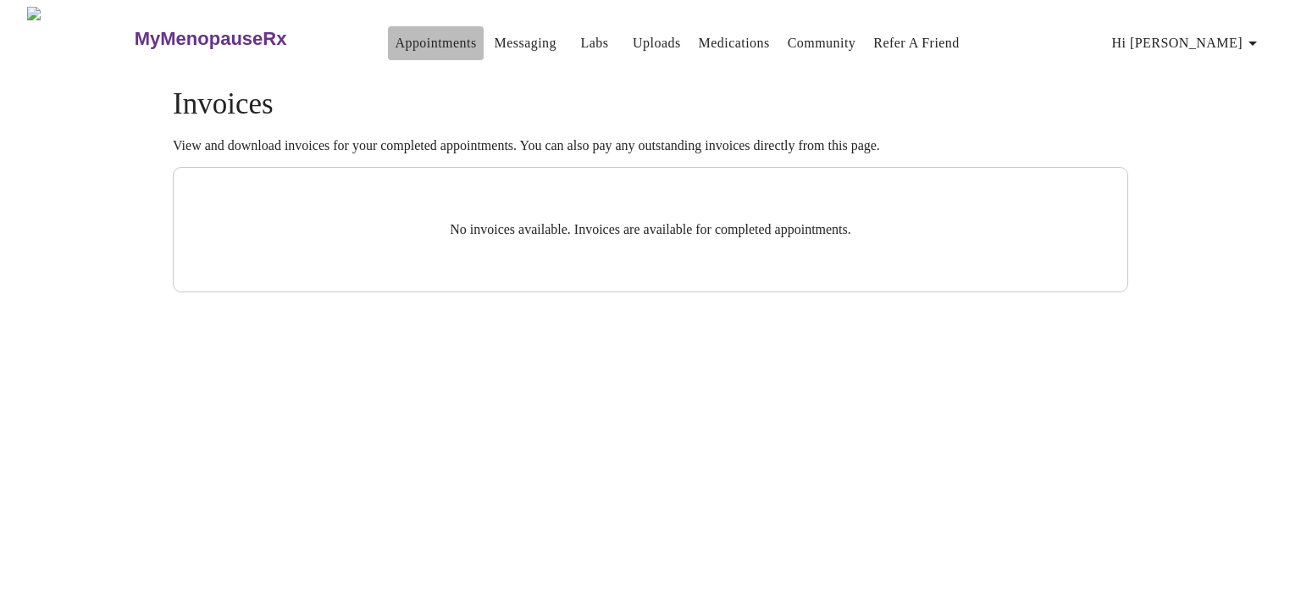
click at [411, 37] on link "Appointments" at bounding box center [435, 43] width 81 height 24
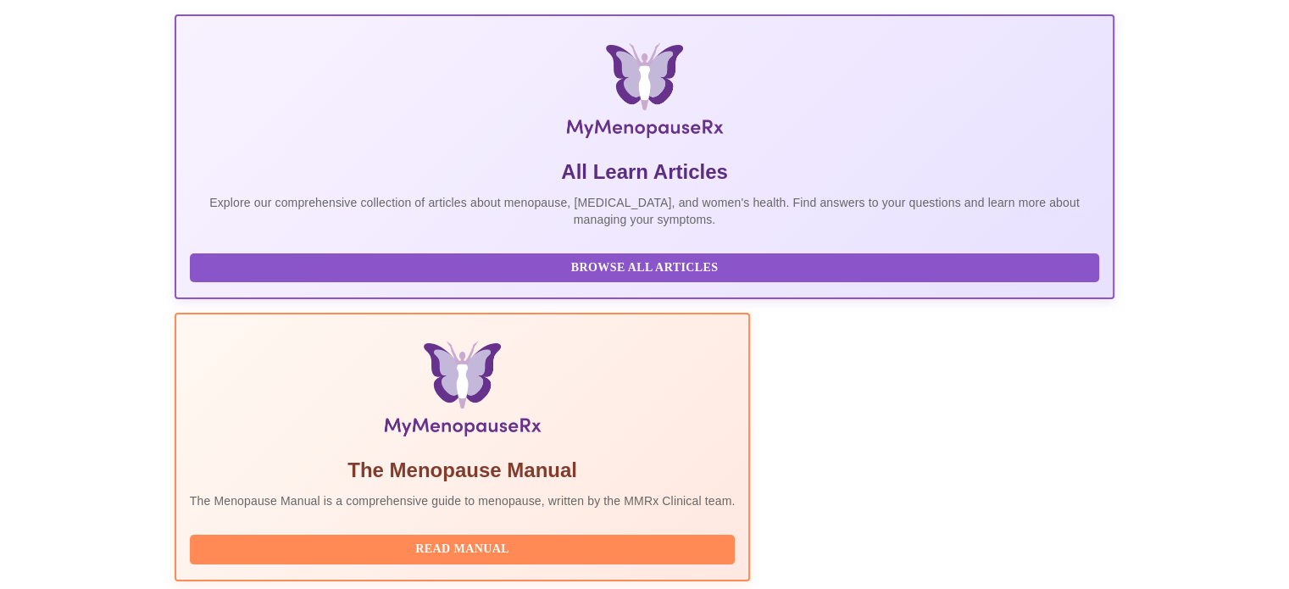
scroll to position [336, 0]
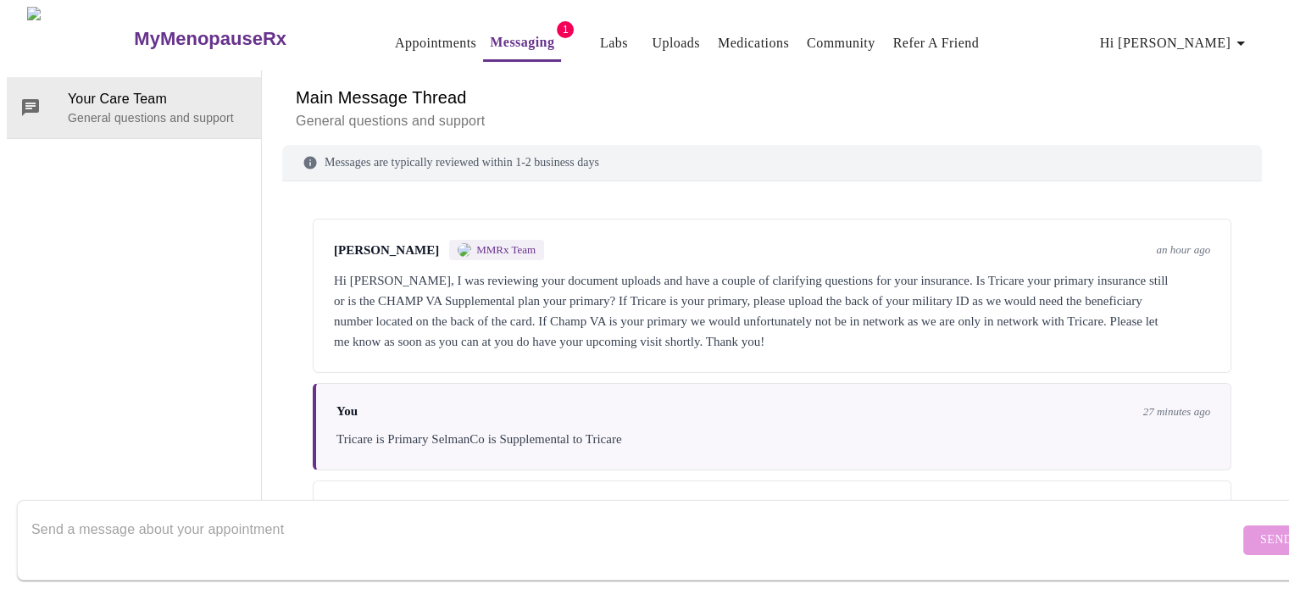
scroll to position [103, 0]
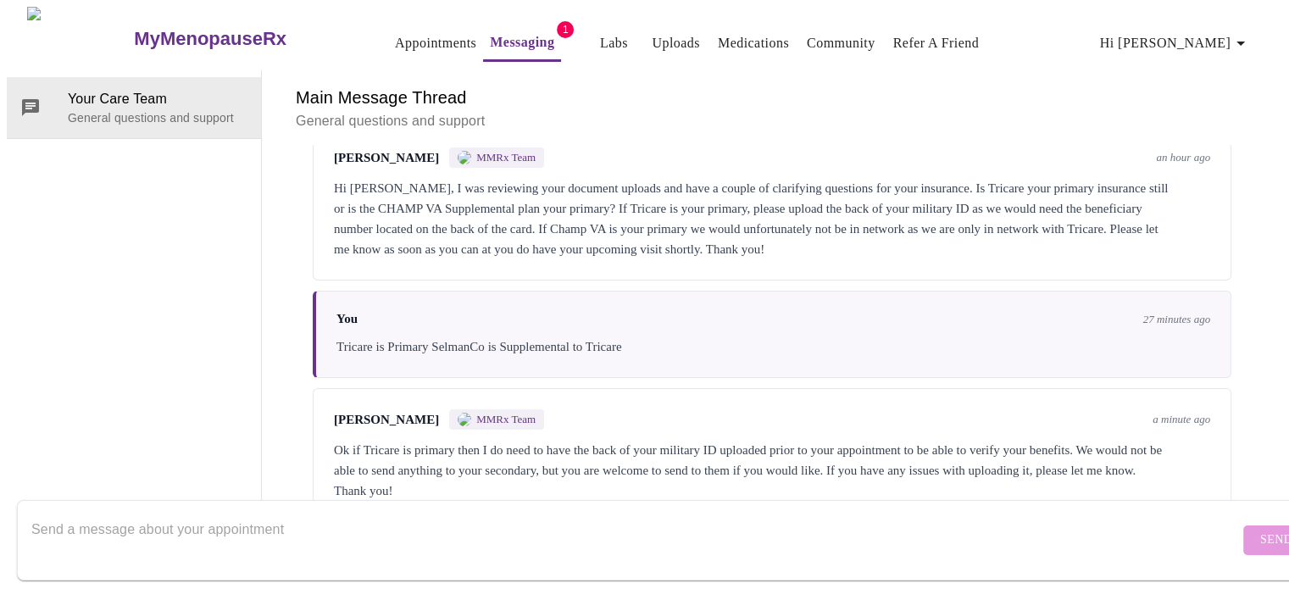
click at [641, 537] on textarea "Send a message about your appointment" at bounding box center [634, 540] width 1207 height 54
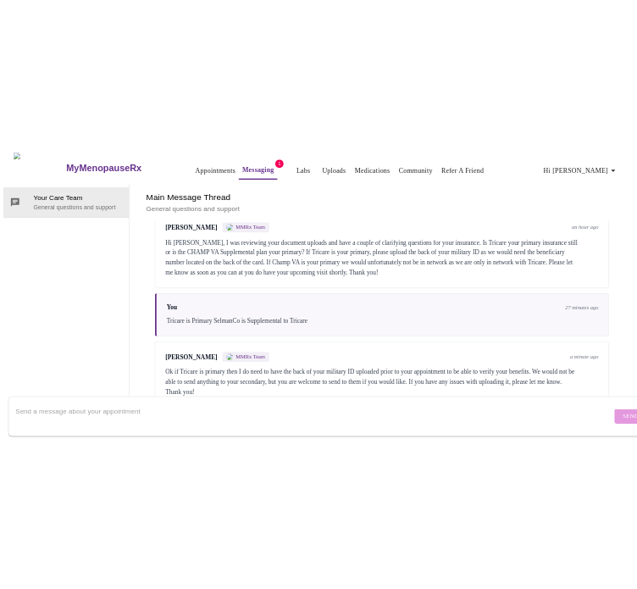
scroll to position [0, 0]
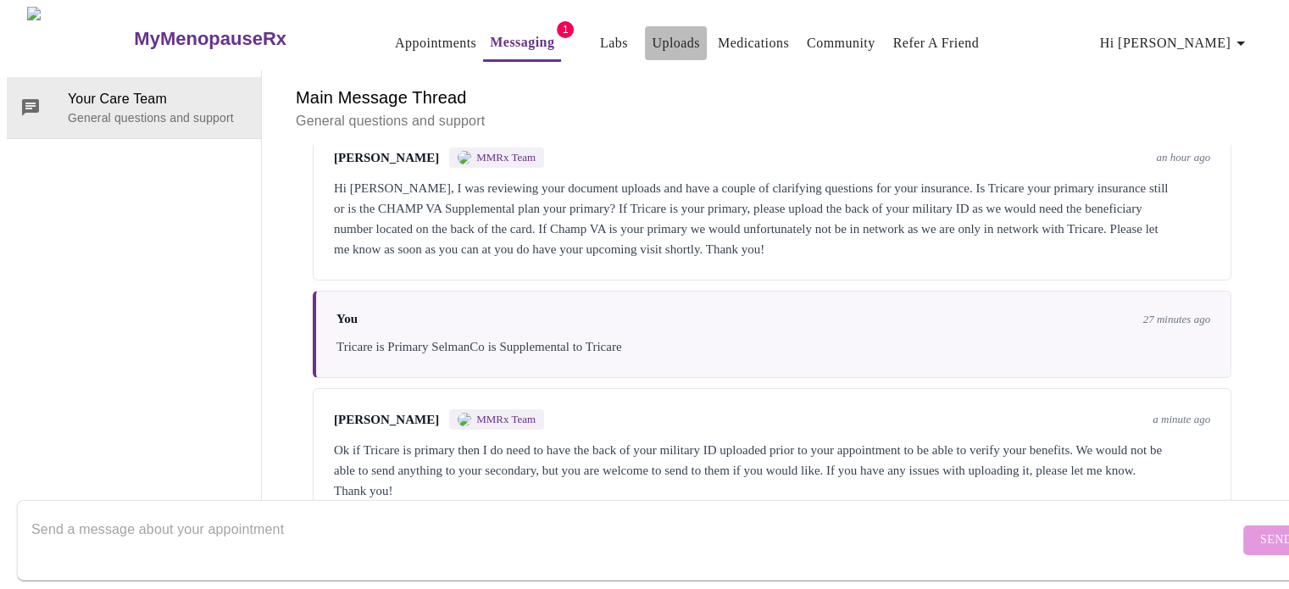
click at [658, 35] on link "Uploads" at bounding box center [676, 43] width 48 height 24
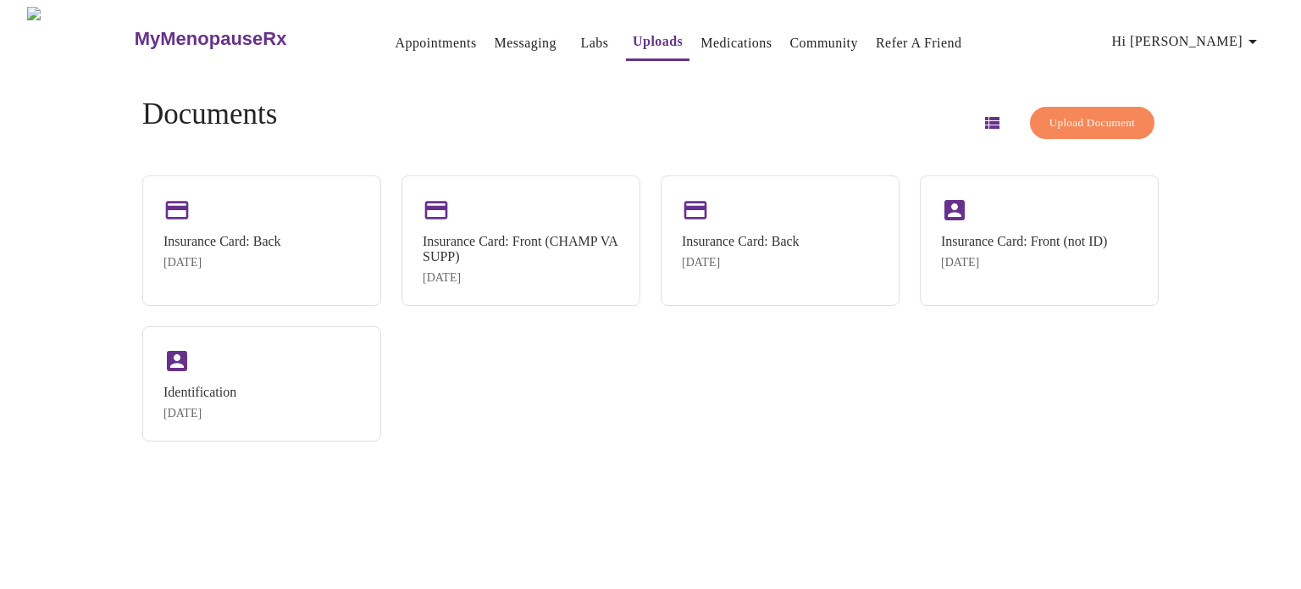
click at [1074, 114] on span "Upload Document" at bounding box center [1093, 123] width 86 height 19
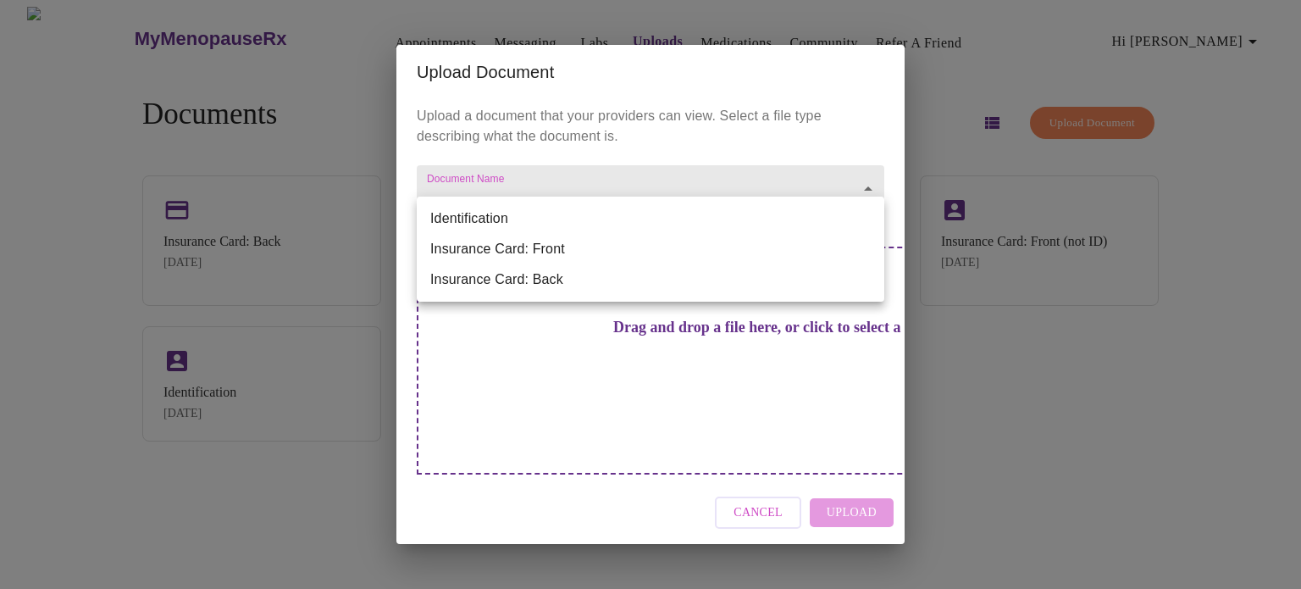
click at [849, 219] on body "MyMenopauseRx Appointments Messaging Labs Uploads Medications Community Refer a…" at bounding box center [651, 301] width 1288 height 589
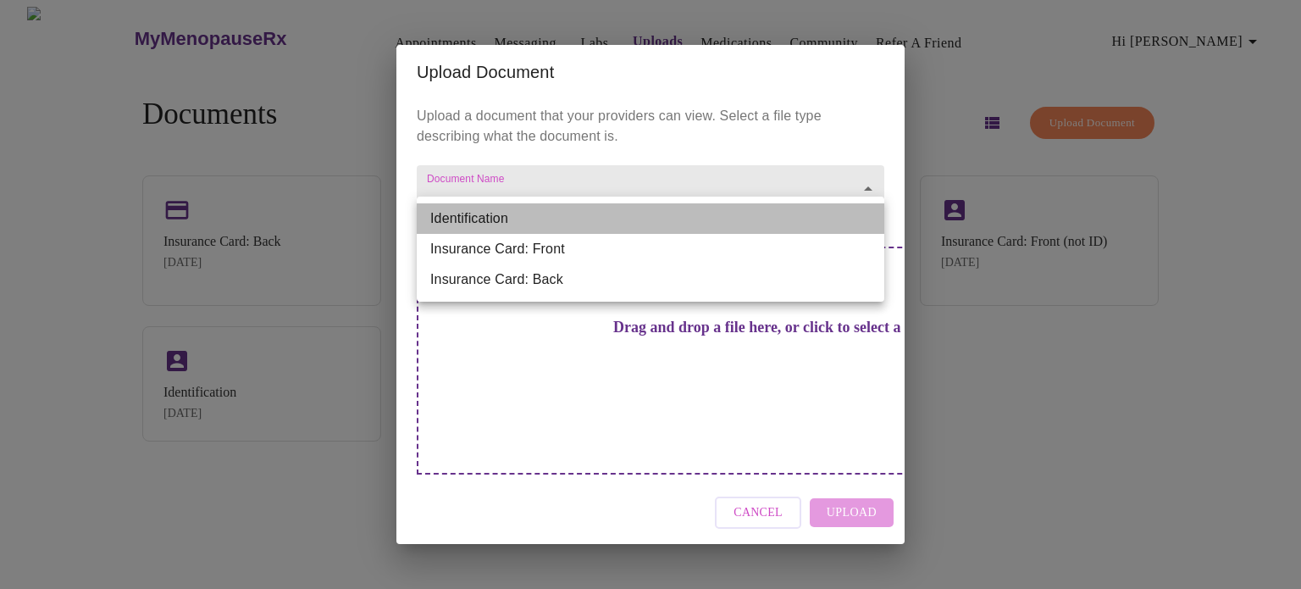
click at [653, 219] on li "Identification" at bounding box center [651, 218] width 468 height 31
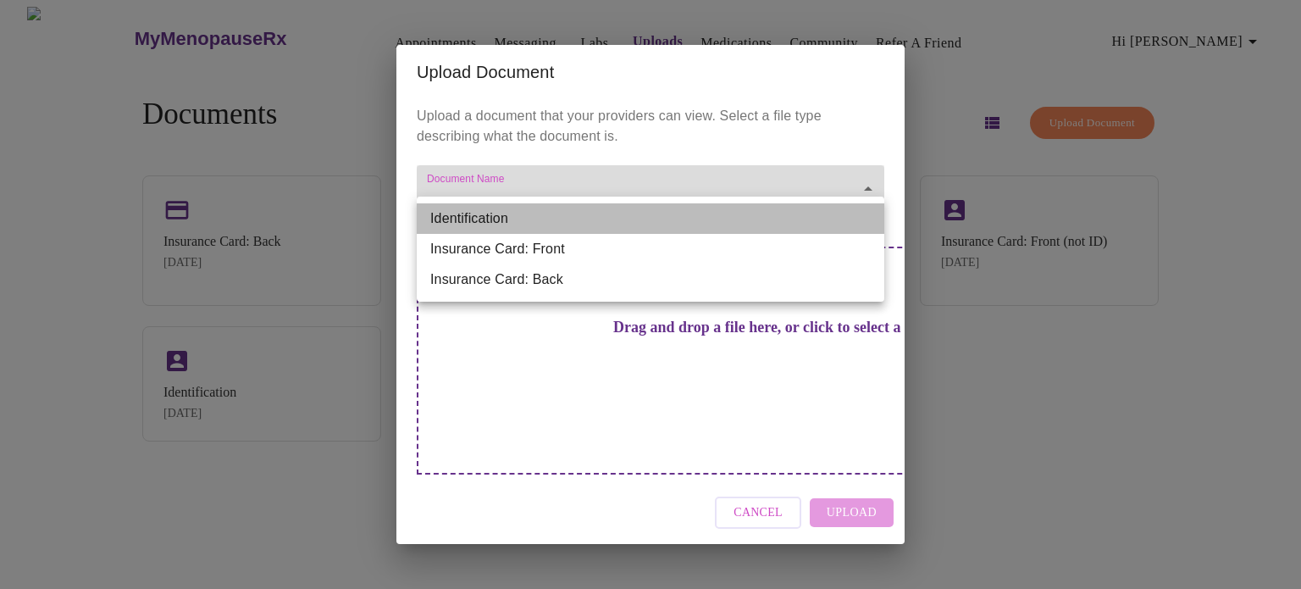
type input "Identification"
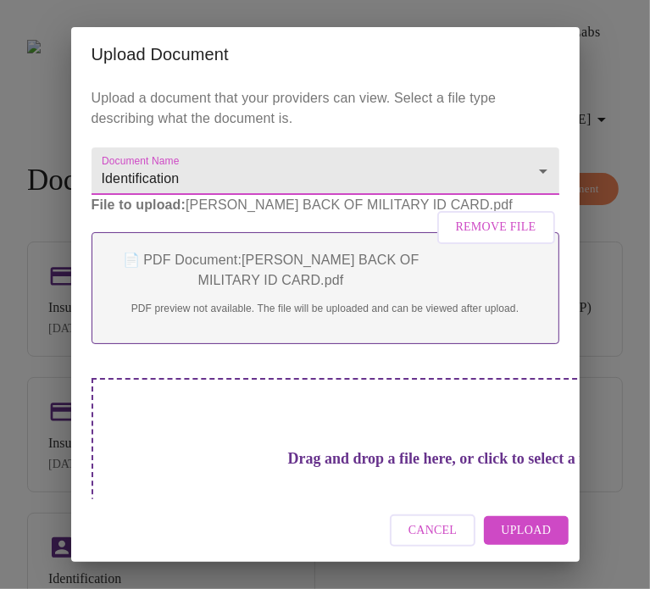
click at [525, 531] on span "Upload" at bounding box center [526, 530] width 50 height 21
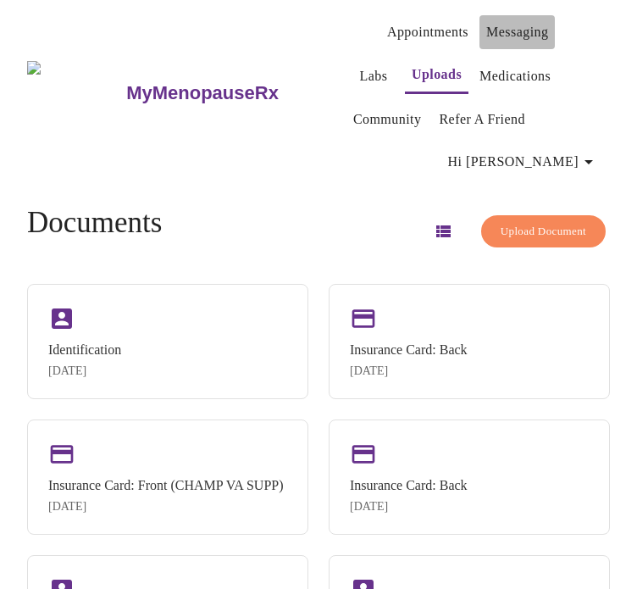
click at [486, 30] on link "Messaging" at bounding box center [517, 32] width 62 height 24
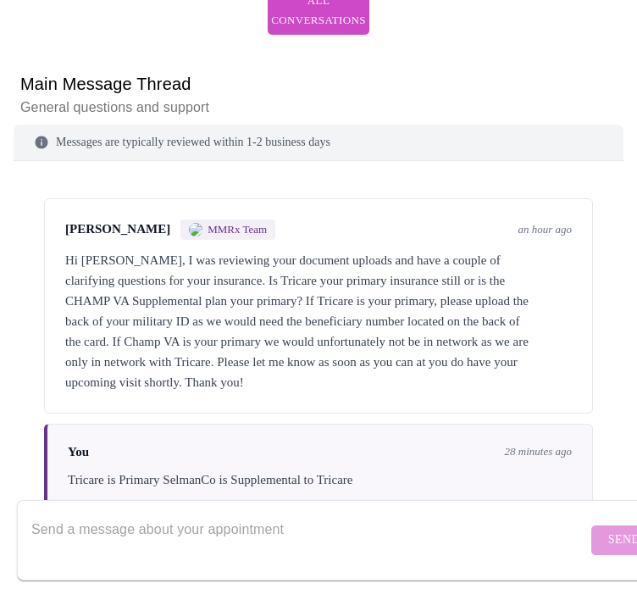
scroll to position [205, 0]
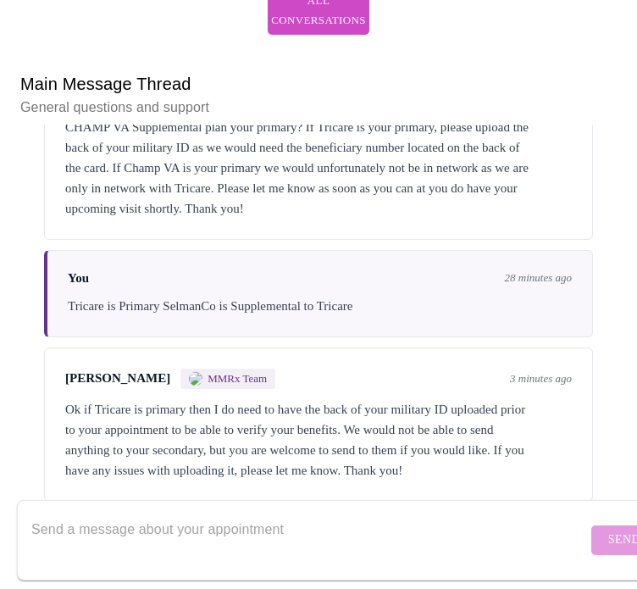
click at [291, 513] on textarea "Send a message about your appointment" at bounding box center [309, 540] width 556 height 54
type textarea "Uploaded"
click at [608, 530] on span "Send" at bounding box center [624, 540] width 32 height 21
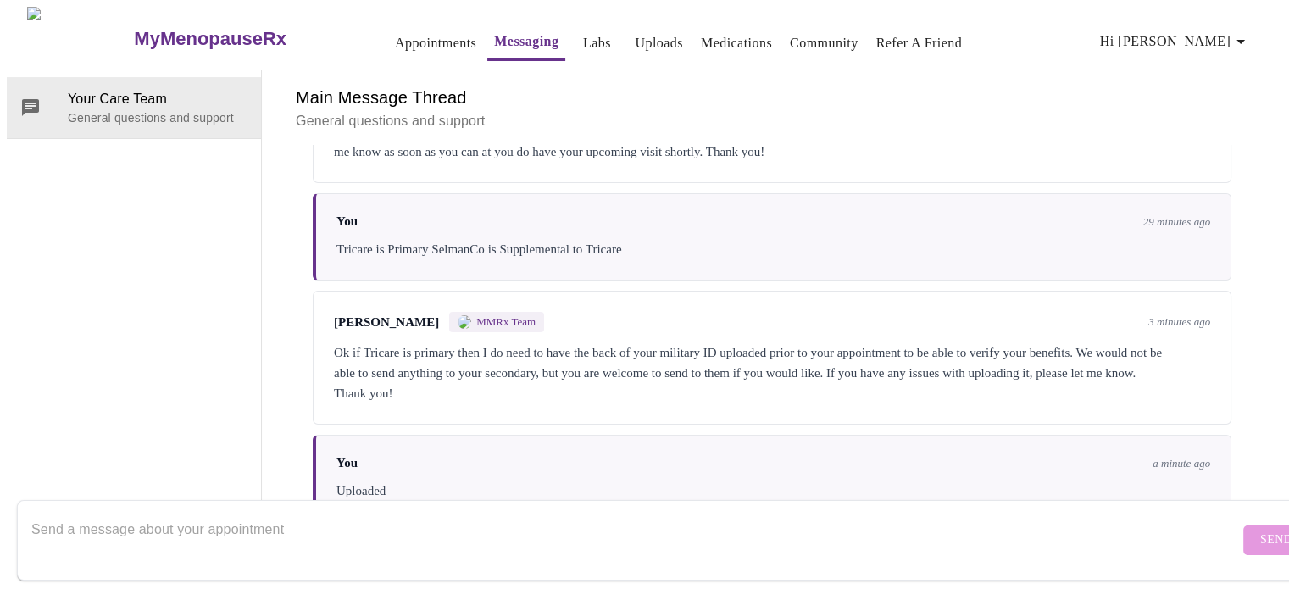
scroll to position [0, 0]
click at [395, 37] on link "Appointments" at bounding box center [435, 43] width 81 height 24
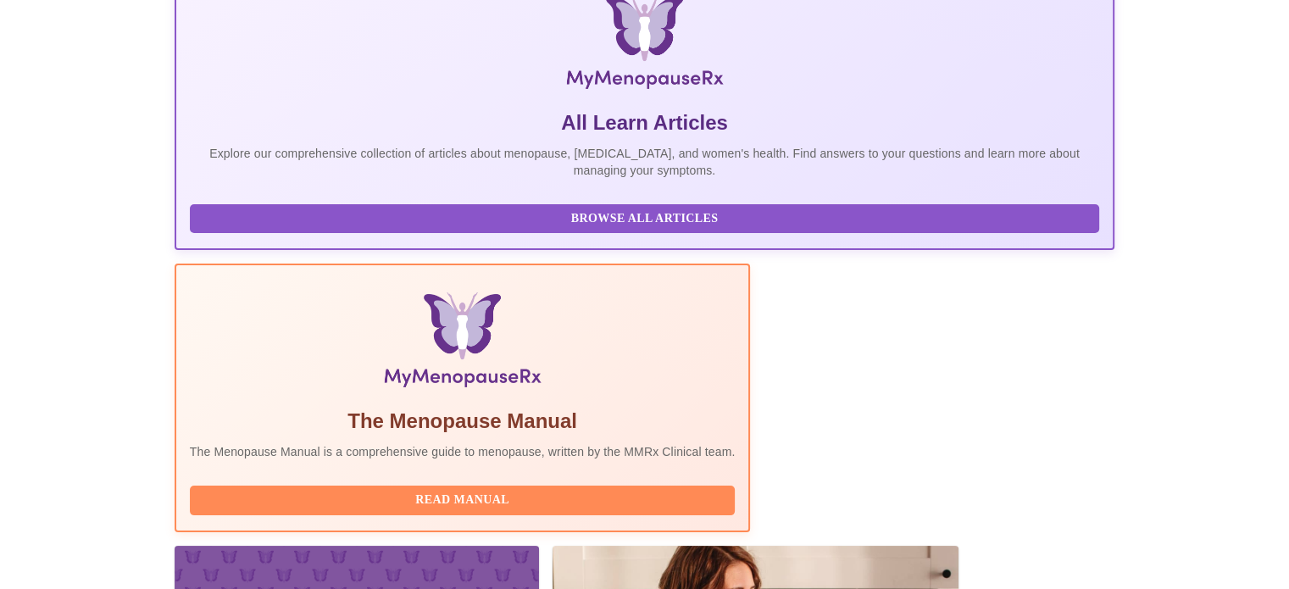
scroll to position [336, 0]
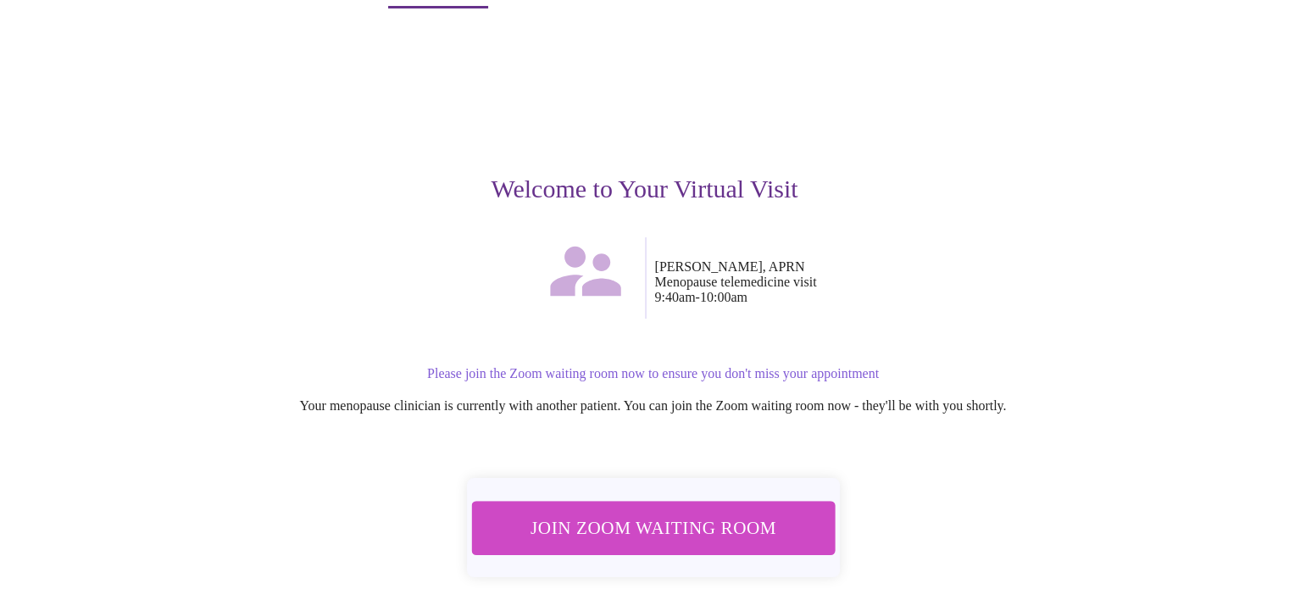
scroll to position [88, 0]
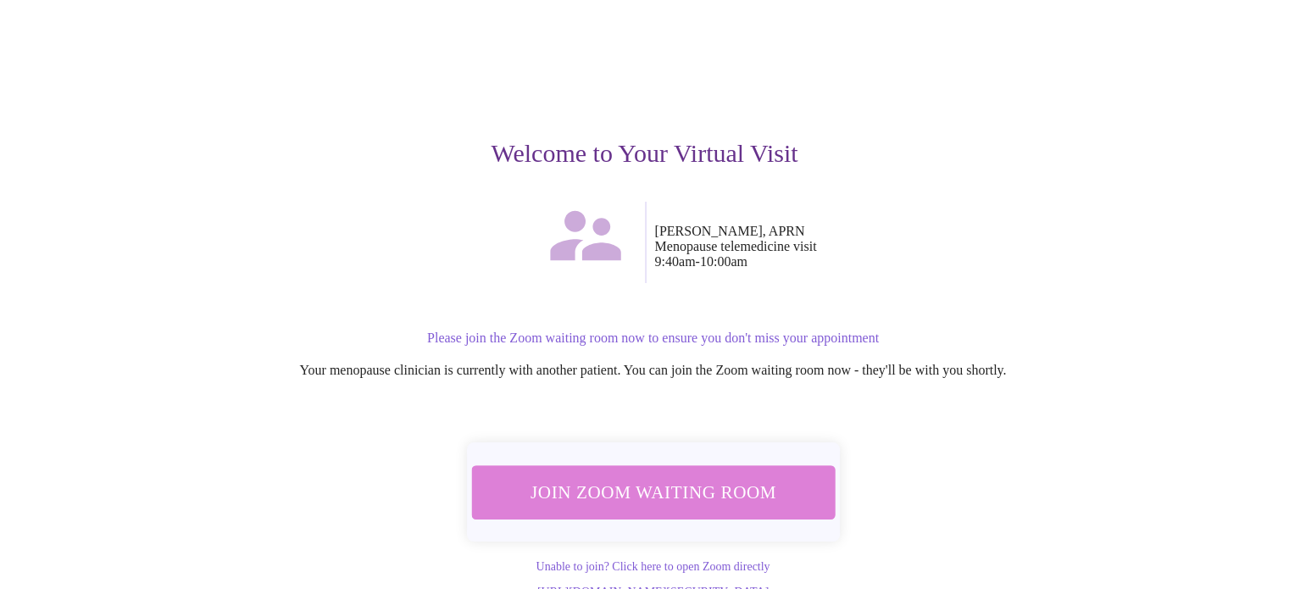
click at [682, 487] on span "Join Zoom Waiting Room" at bounding box center [652, 491] width 320 height 31
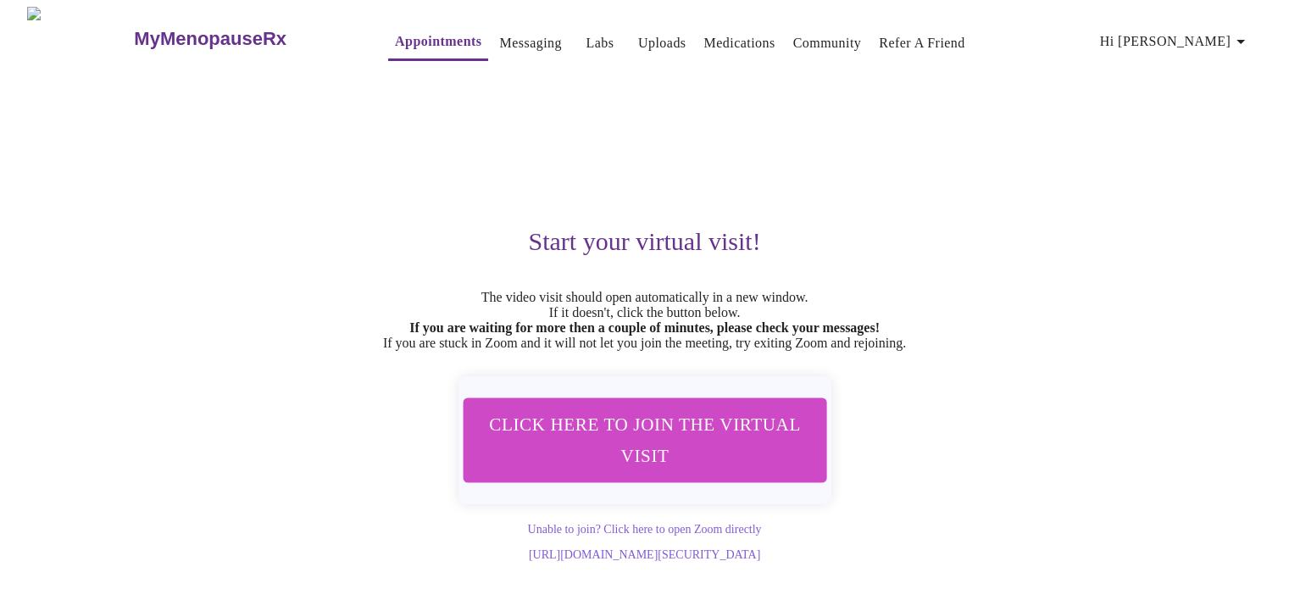
scroll to position [14, 0]
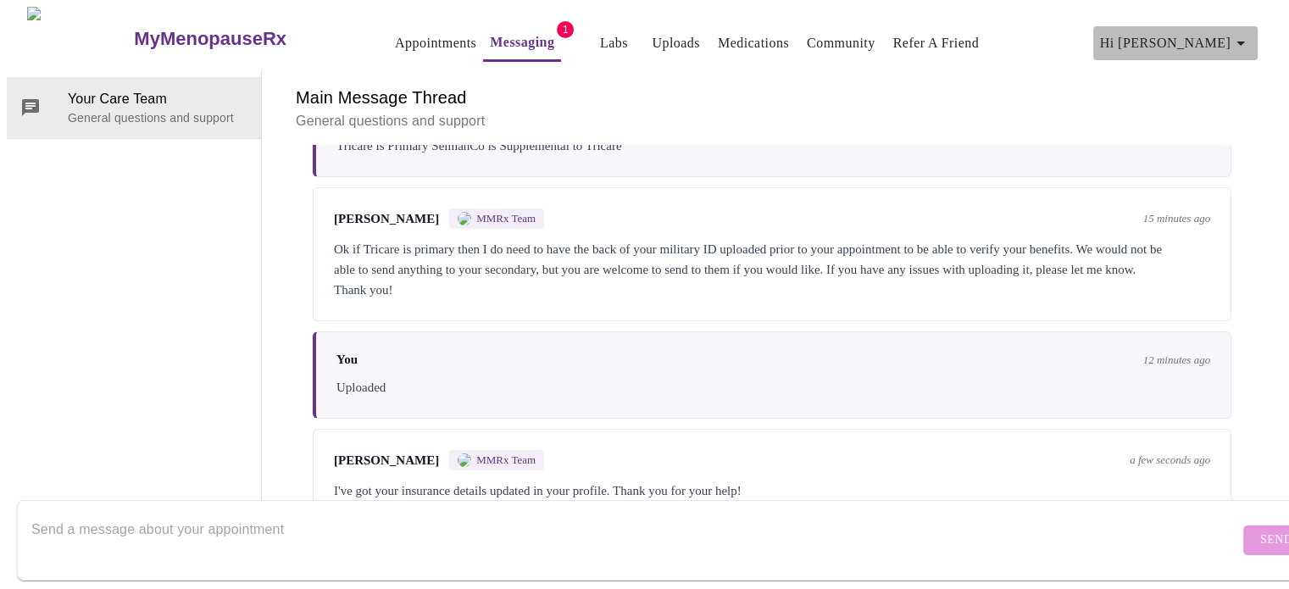
click at [1246, 33] on icon "button" at bounding box center [1240, 43] width 20 height 20
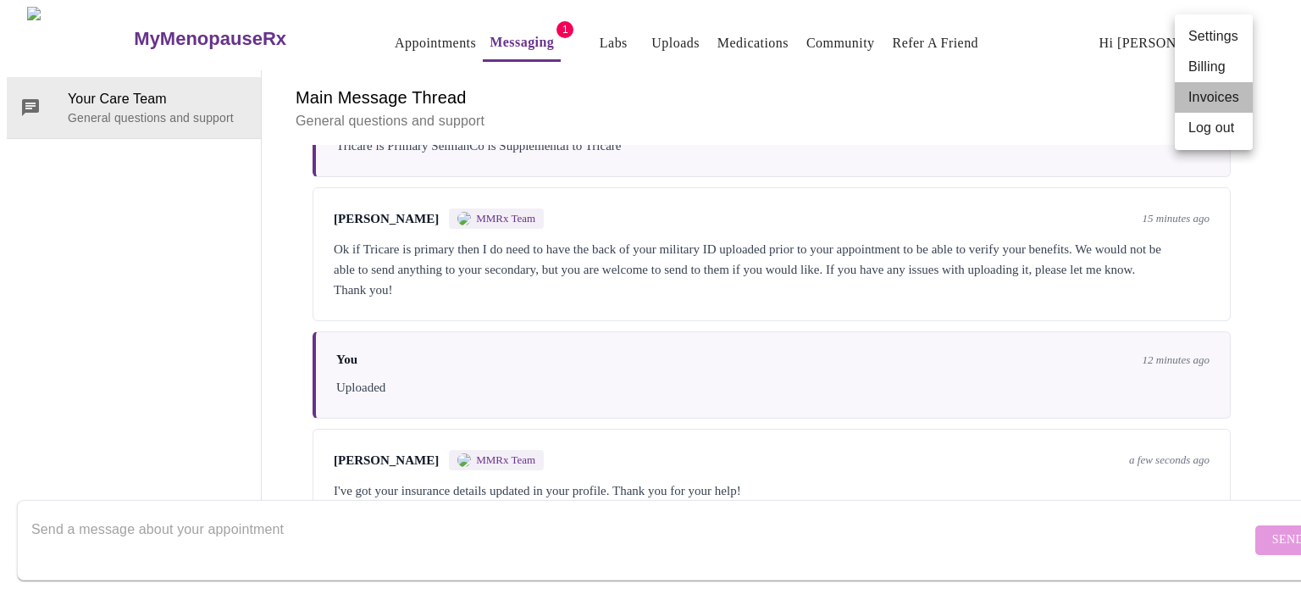
click at [1233, 97] on li "Invoices" at bounding box center [1214, 97] width 78 height 31
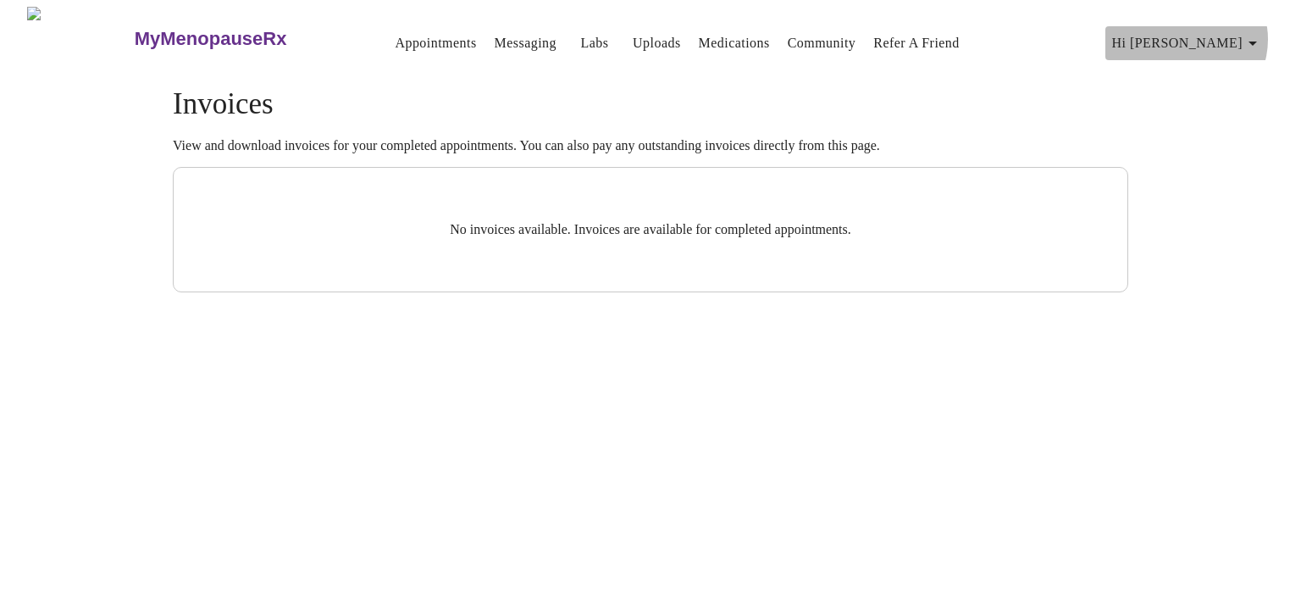
click at [1257, 33] on icon "button" at bounding box center [1253, 43] width 20 height 20
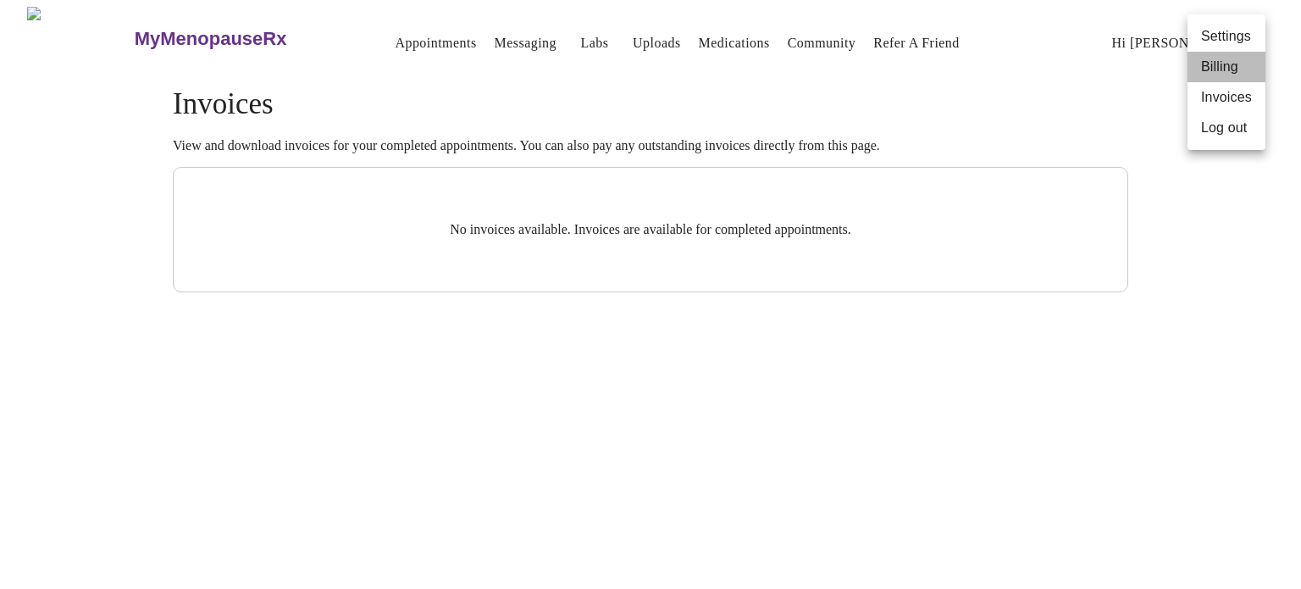
click at [1226, 60] on li "Billing" at bounding box center [1227, 67] width 78 height 31
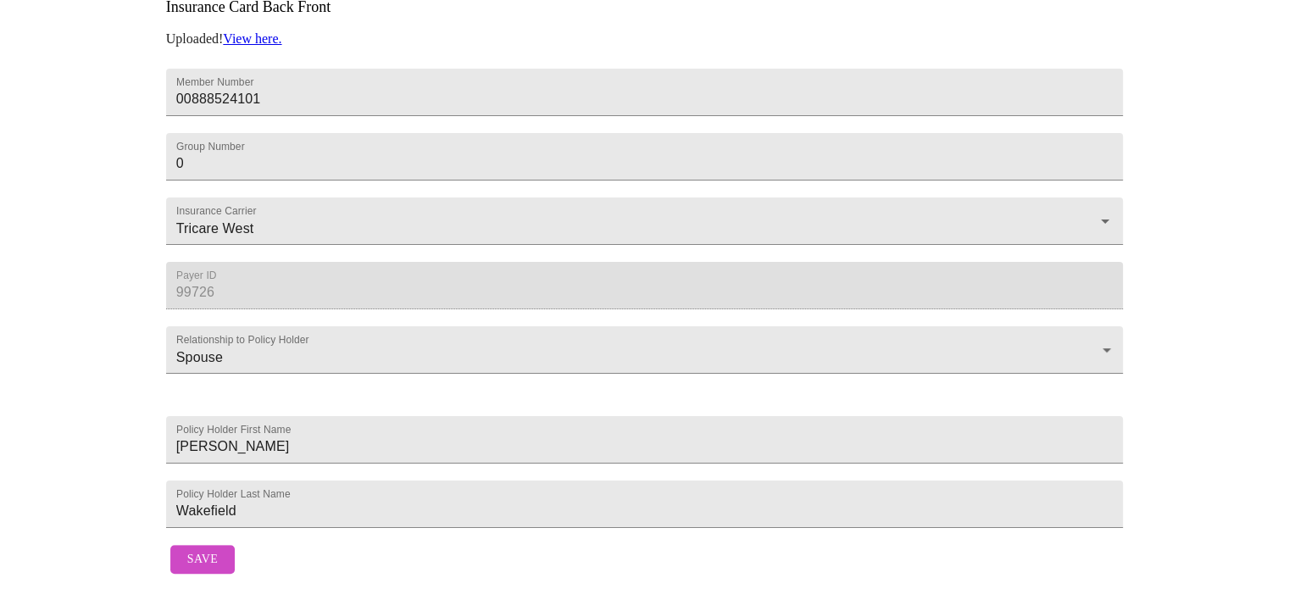
scroll to position [565, 0]
click at [206, 549] on span "Save" at bounding box center [202, 559] width 31 height 21
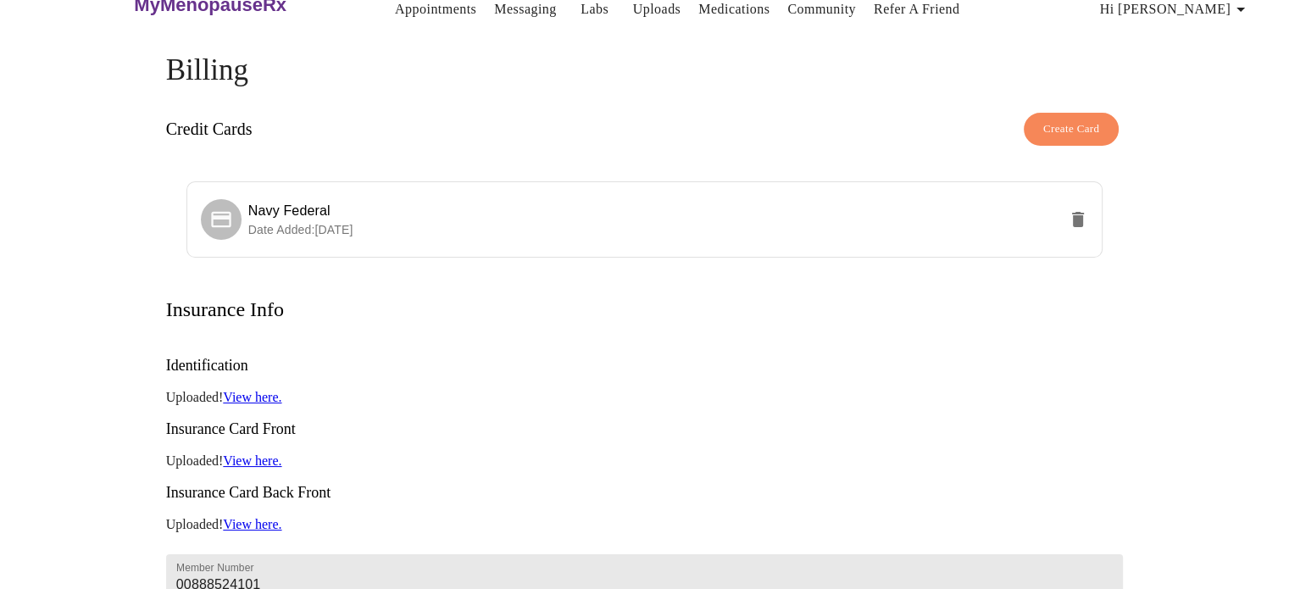
scroll to position [0, 0]
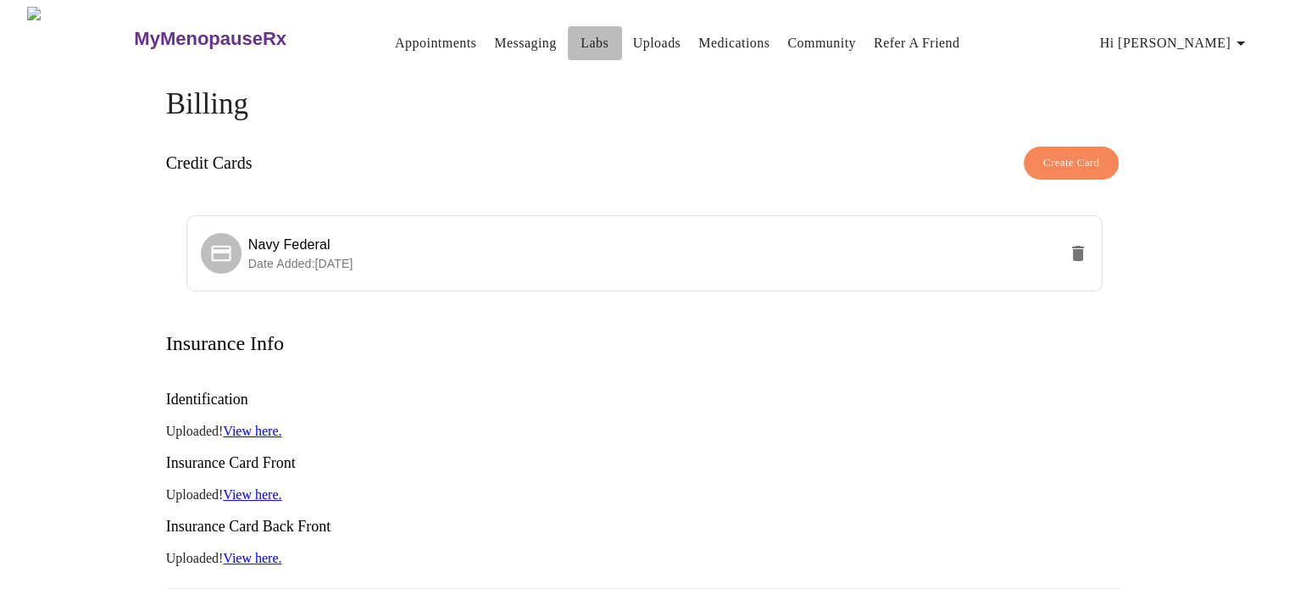
click at [580, 36] on link "Labs" at bounding box center [594, 43] width 28 height 24
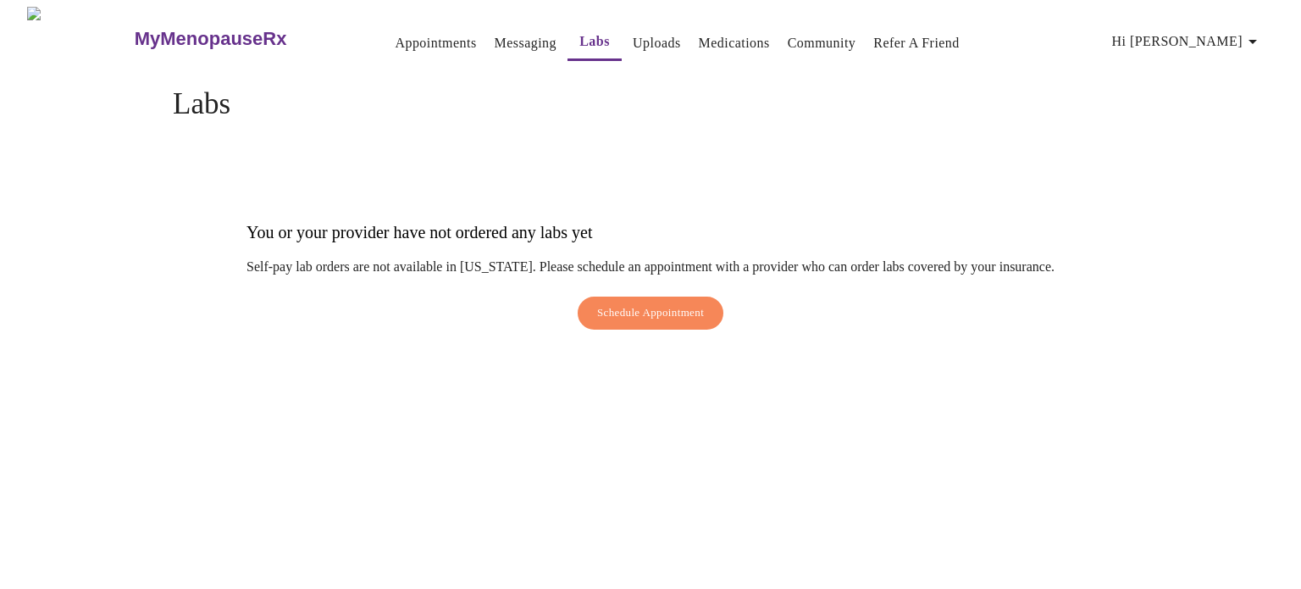
click at [635, 31] on link "Uploads" at bounding box center [657, 43] width 48 height 24
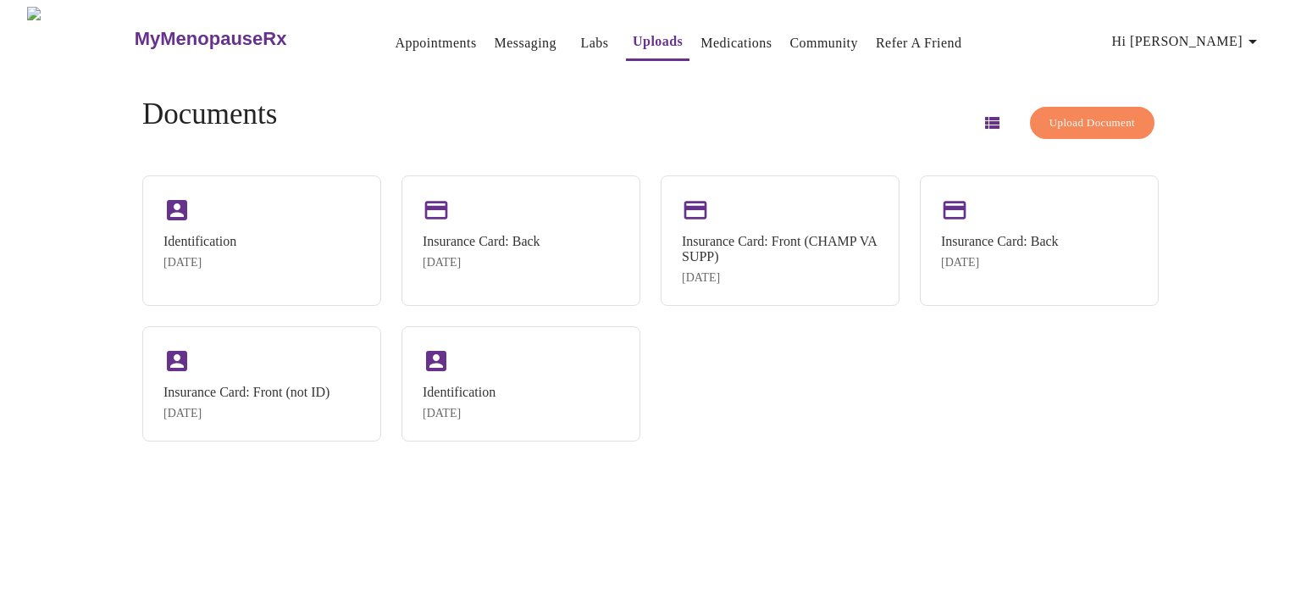
click at [1093, 114] on span "Upload Document" at bounding box center [1093, 123] width 86 height 19
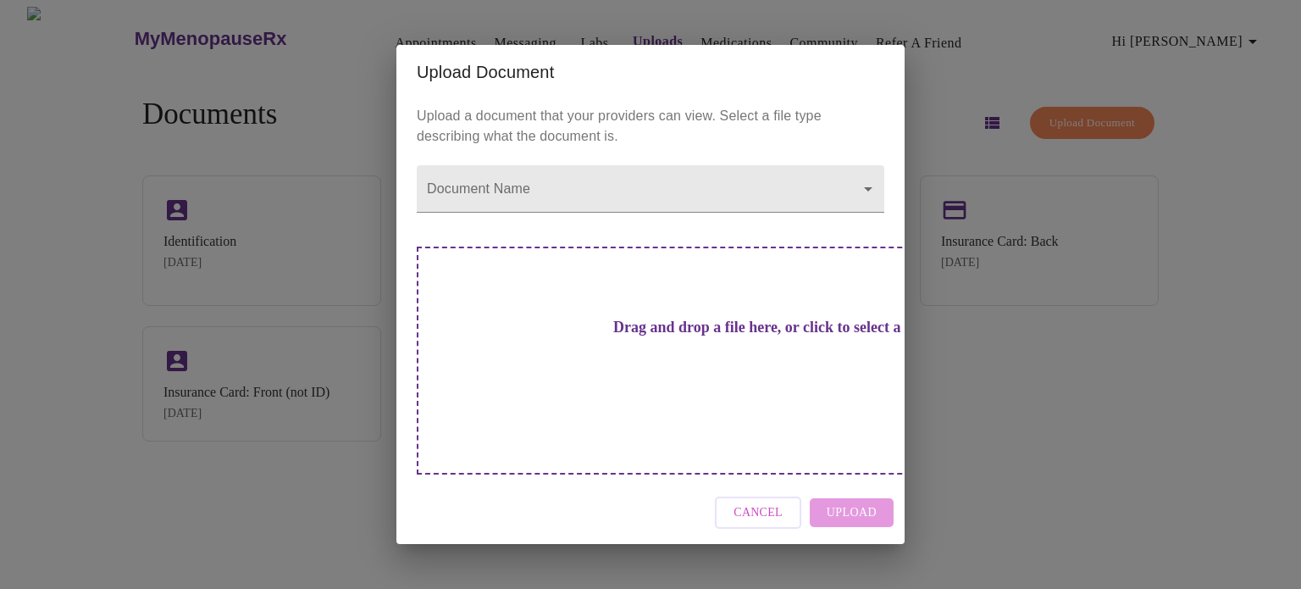
drag, startPoint x: 729, startPoint y: 97, endPoint x: 856, endPoint y: 72, distance: 129.4
click at [856, 72] on div "Upload Document Upload a document that your providers can view. Select a file t…" at bounding box center [650, 294] width 1301 height 589
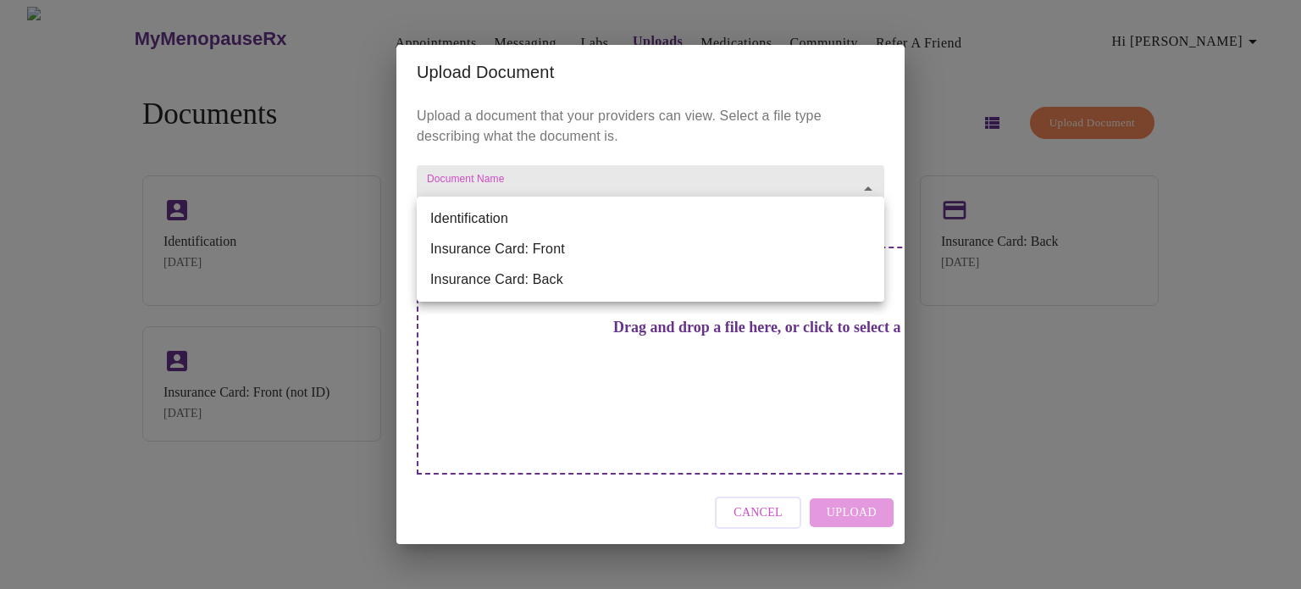
click at [868, 227] on body "MyMenopauseRx Appointments Messaging Labs Uploads Medications Community Refer a…" at bounding box center [651, 301] width 1288 height 589
click at [973, 41] on div at bounding box center [650, 294] width 1301 height 589
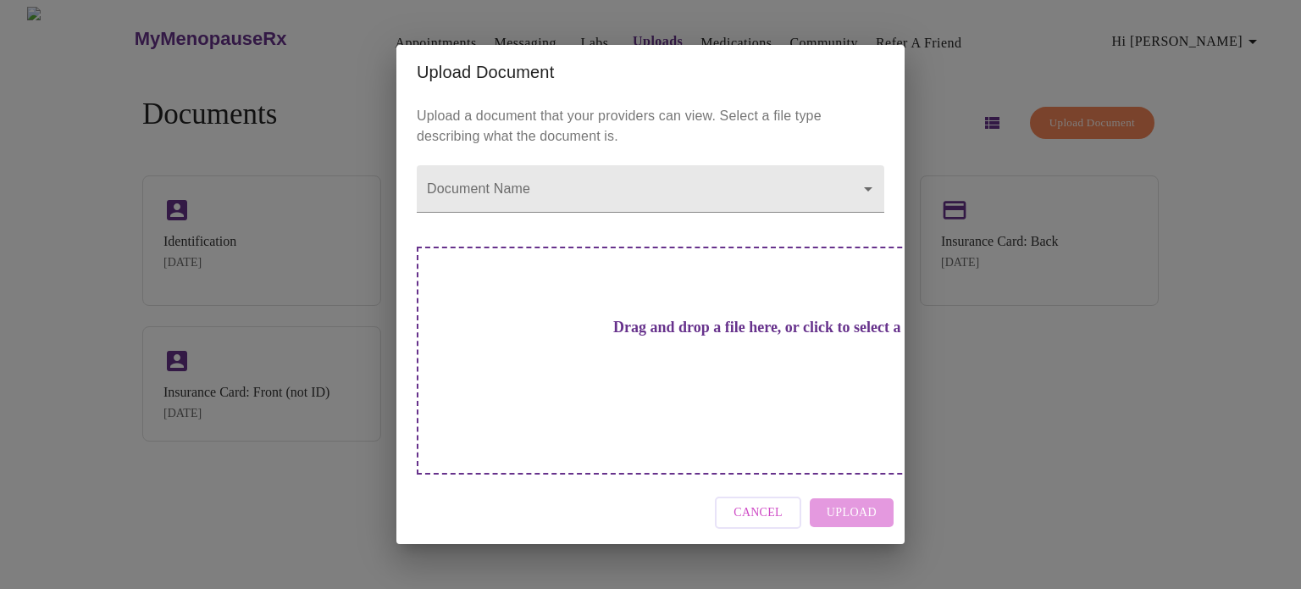
click at [489, 36] on div "Upload Document Upload a document that your providers can view. Select a file t…" at bounding box center [650, 294] width 1301 height 589
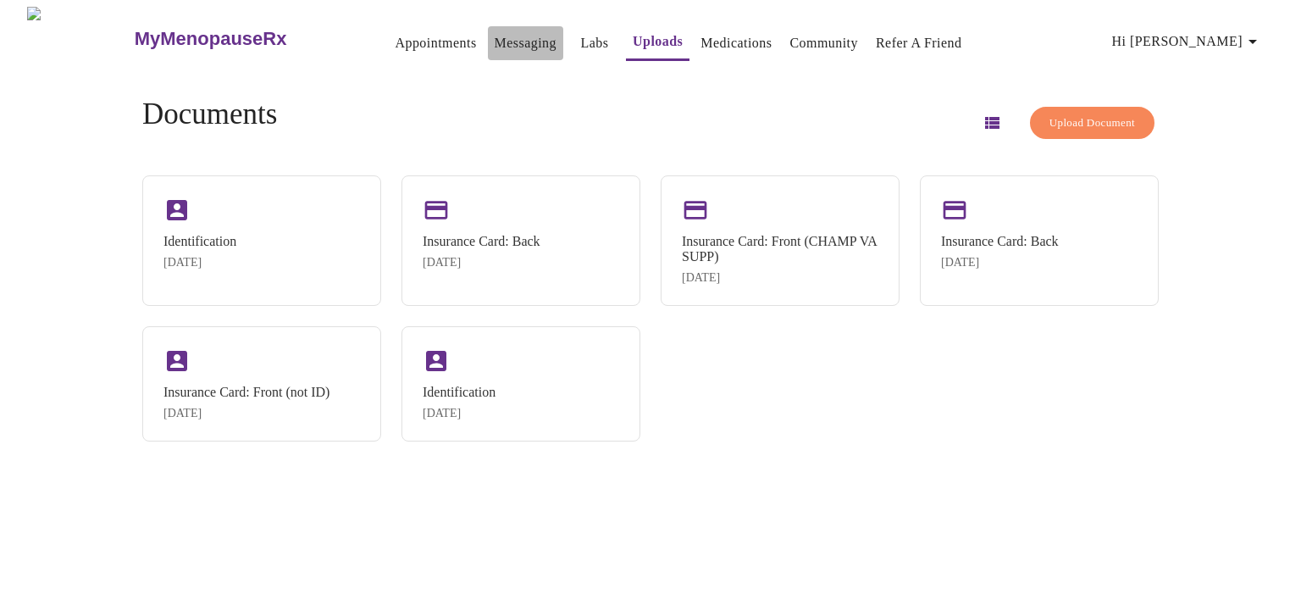
click at [495, 36] on link "Messaging" at bounding box center [526, 43] width 62 height 24
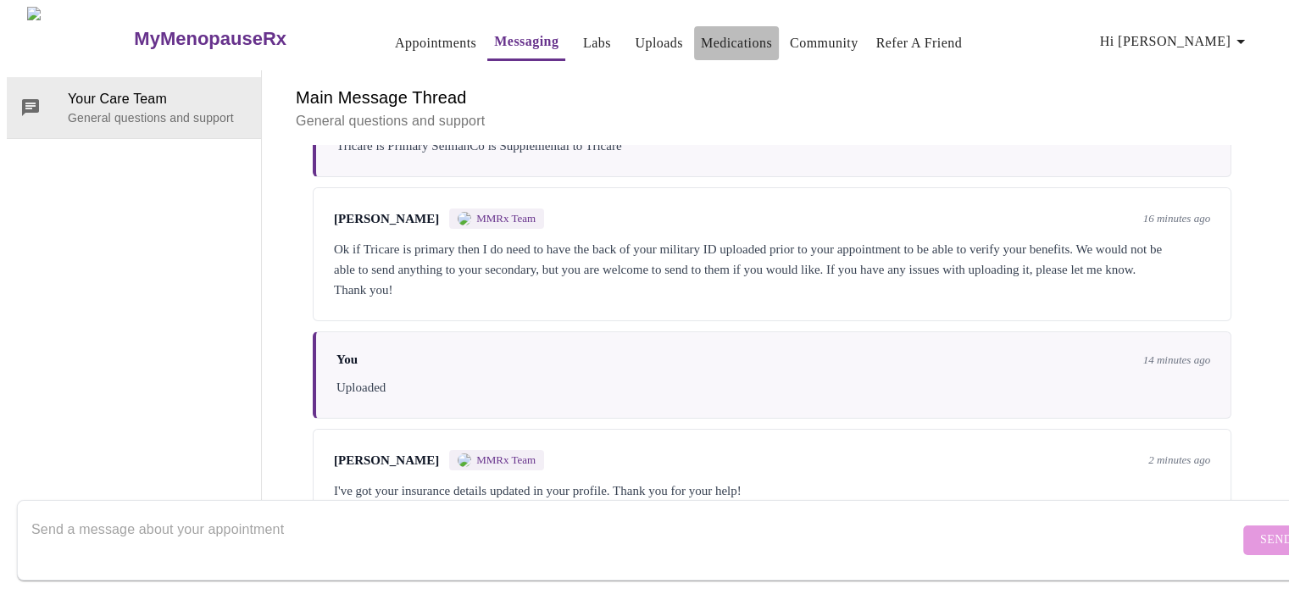
click at [709, 41] on link "Medications" at bounding box center [736, 43] width 71 height 24
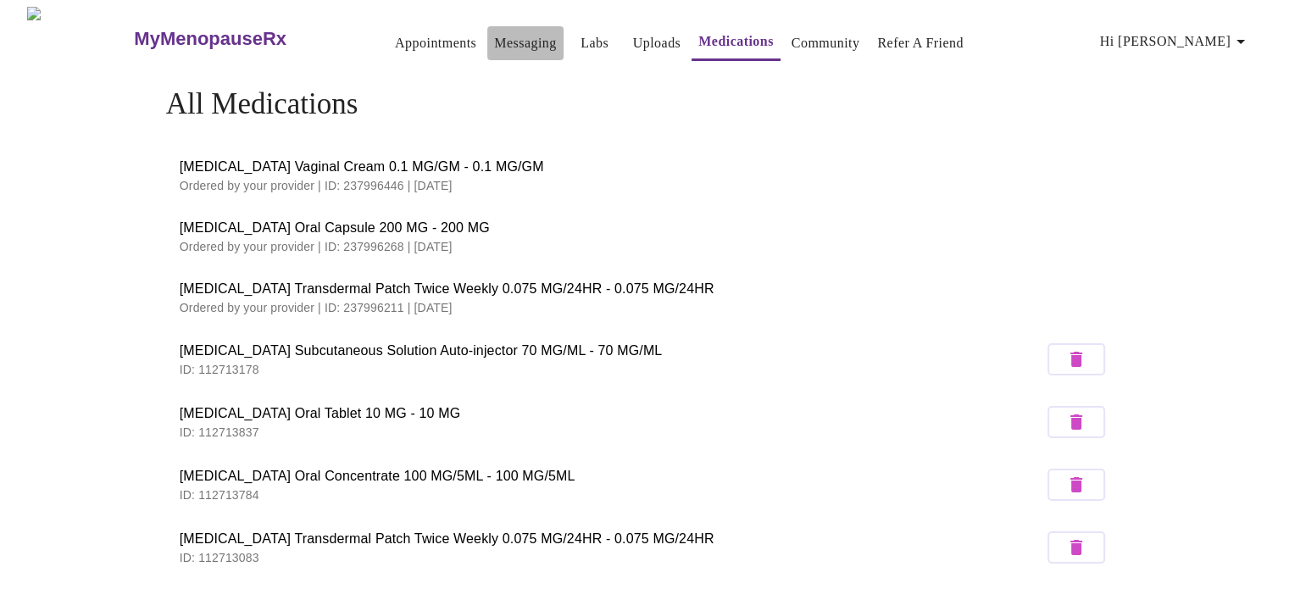
click at [494, 34] on link "Messaging" at bounding box center [525, 43] width 62 height 24
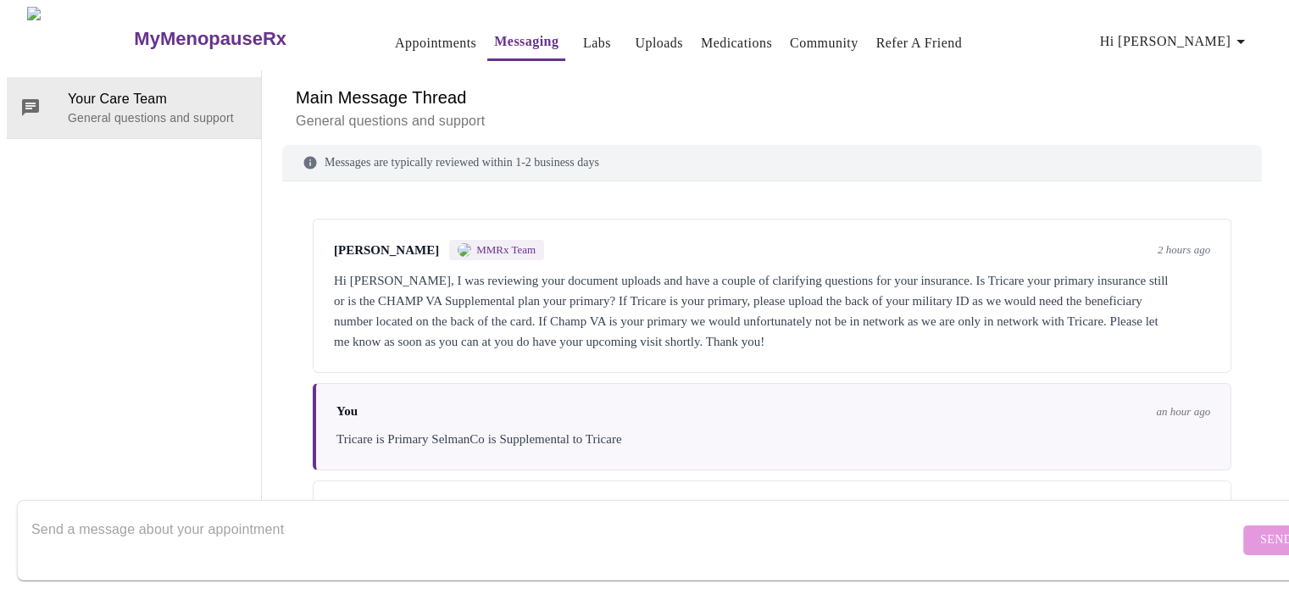
scroll to position [64, 0]
click at [591, 516] on textarea "Send a message about your appointment" at bounding box center [634, 540] width 1207 height 54
click at [424, 513] on textarea "I need the prescription for the [MEDICAL_DATA] on the RXforMe web site" at bounding box center [634, 540] width 1207 height 54
click at [471, 513] on textarea "I need the prescription for the [MEDICAL_DATA] on the RXforMe website" at bounding box center [634, 540] width 1207 height 54
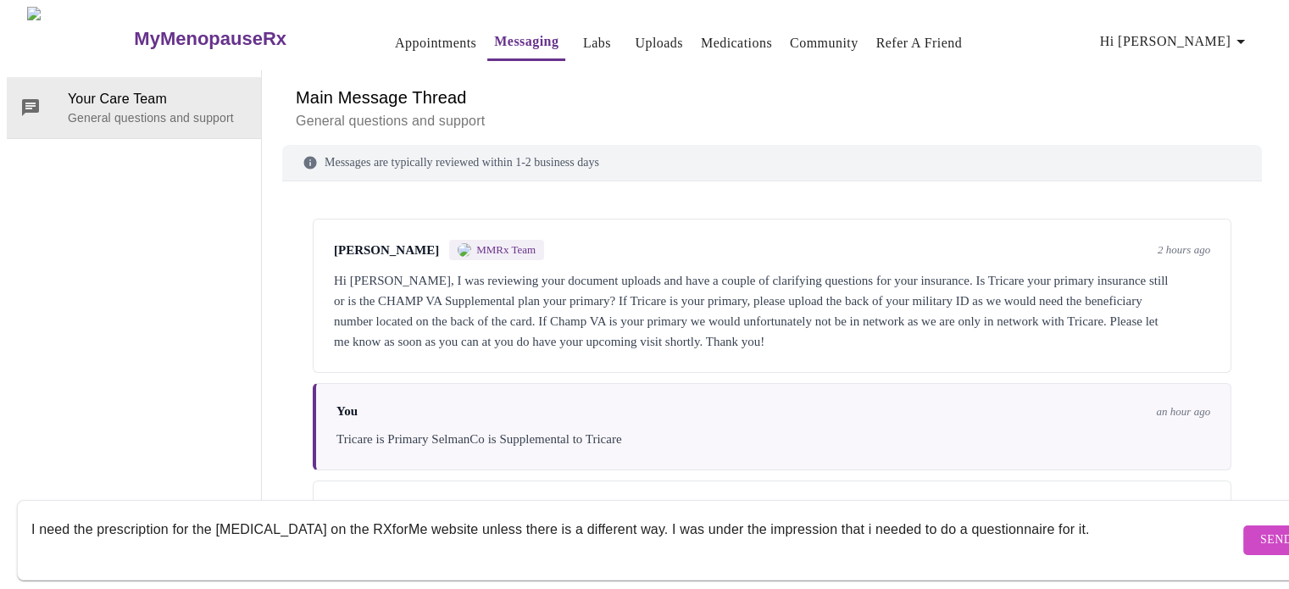
type textarea "I need the prescription for the [MEDICAL_DATA] on the RXforMe website unless th…"
click at [1260, 530] on span "Send" at bounding box center [1276, 540] width 32 height 21
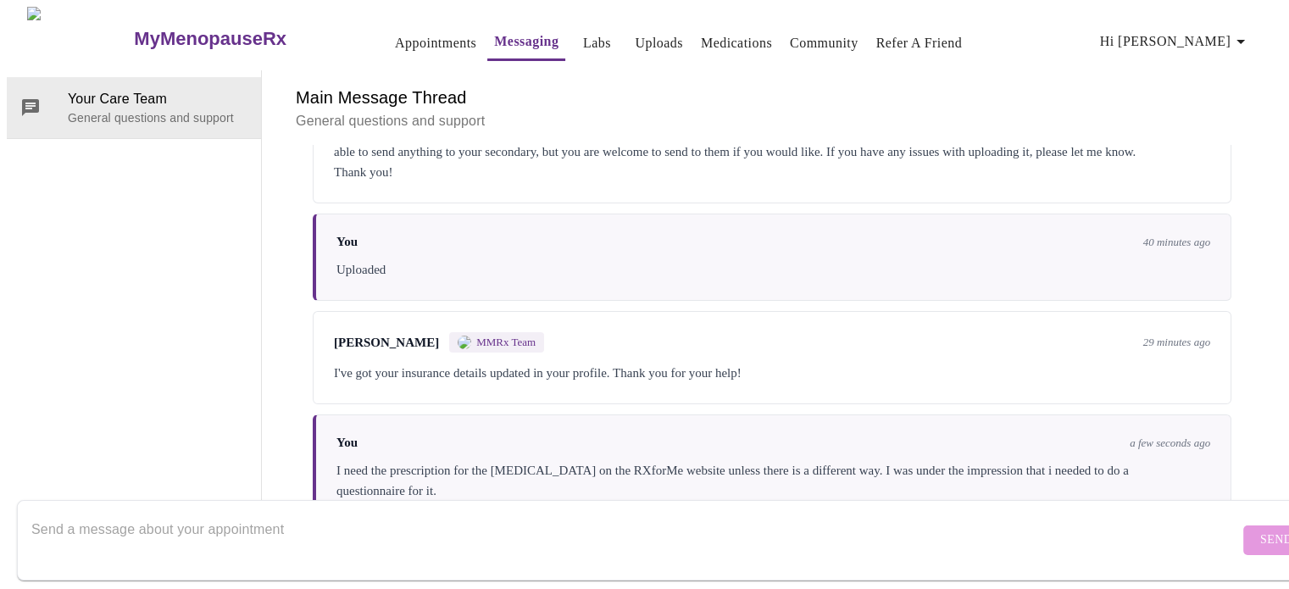
scroll to position [0, 0]
click at [1242, 40] on icon "button" at bounding box center [1240, 41] width 20 height 20
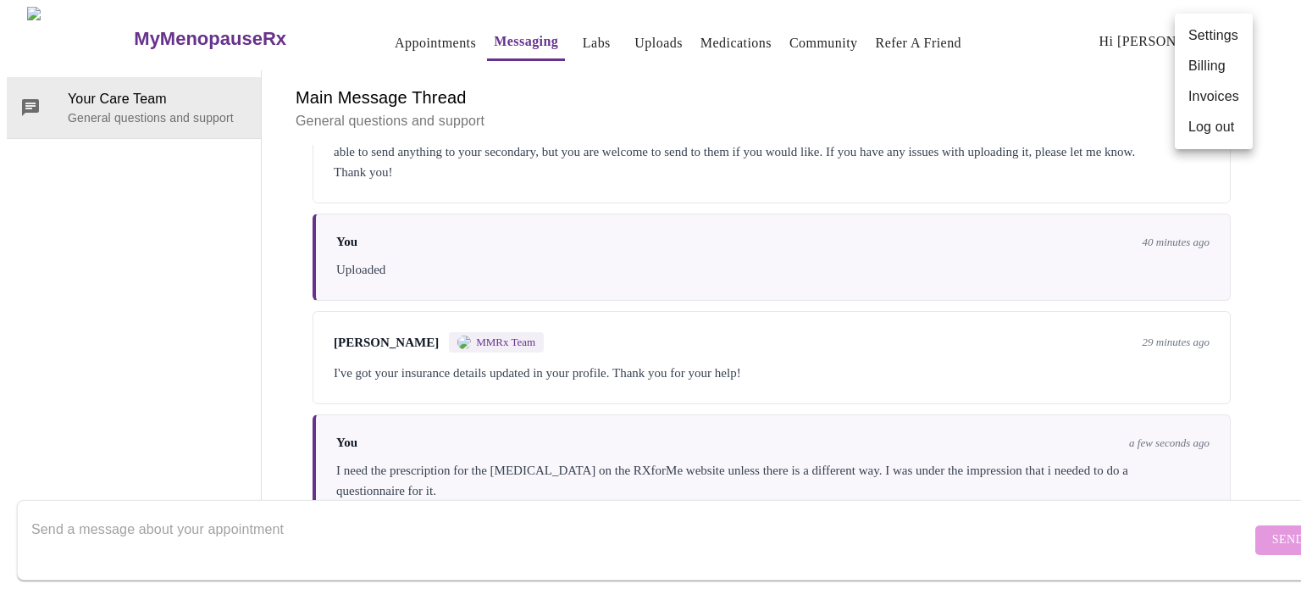
click at [391, 33] on div at bounding box center [650, 294] width 1301 height 589
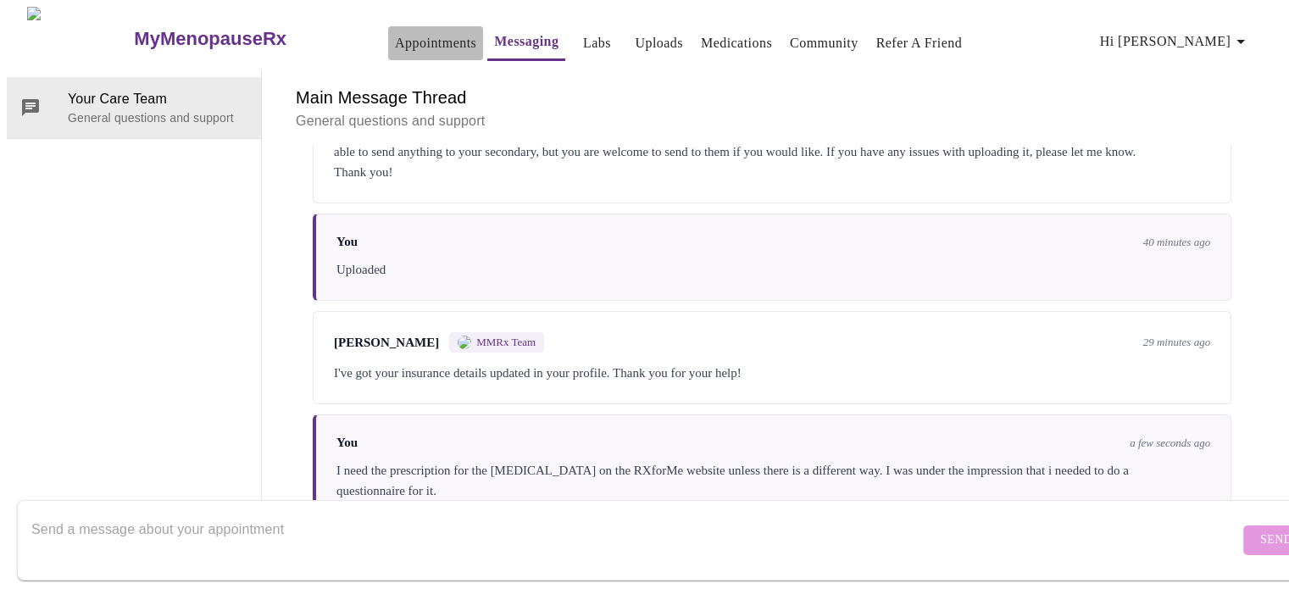
click at [395, 33] on link "Appointments" at bounding box center [435, 43] width 81 height 24
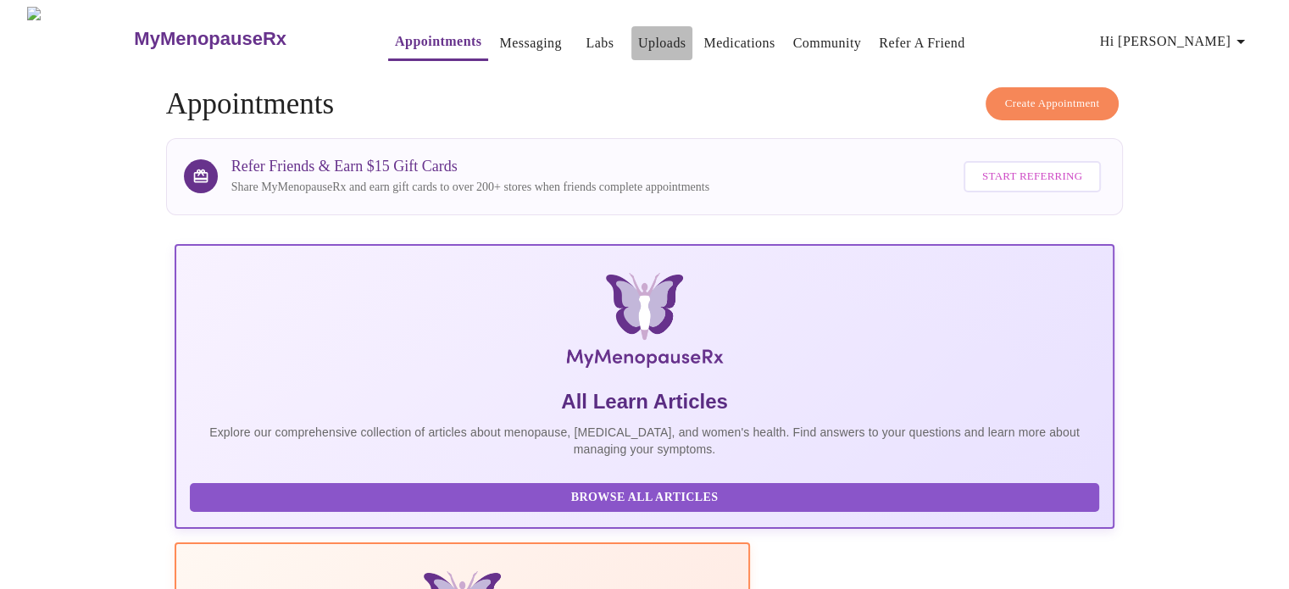
click at [638, 33] on link "Uploads" at bounding box center [662, 43] width 48 height 24
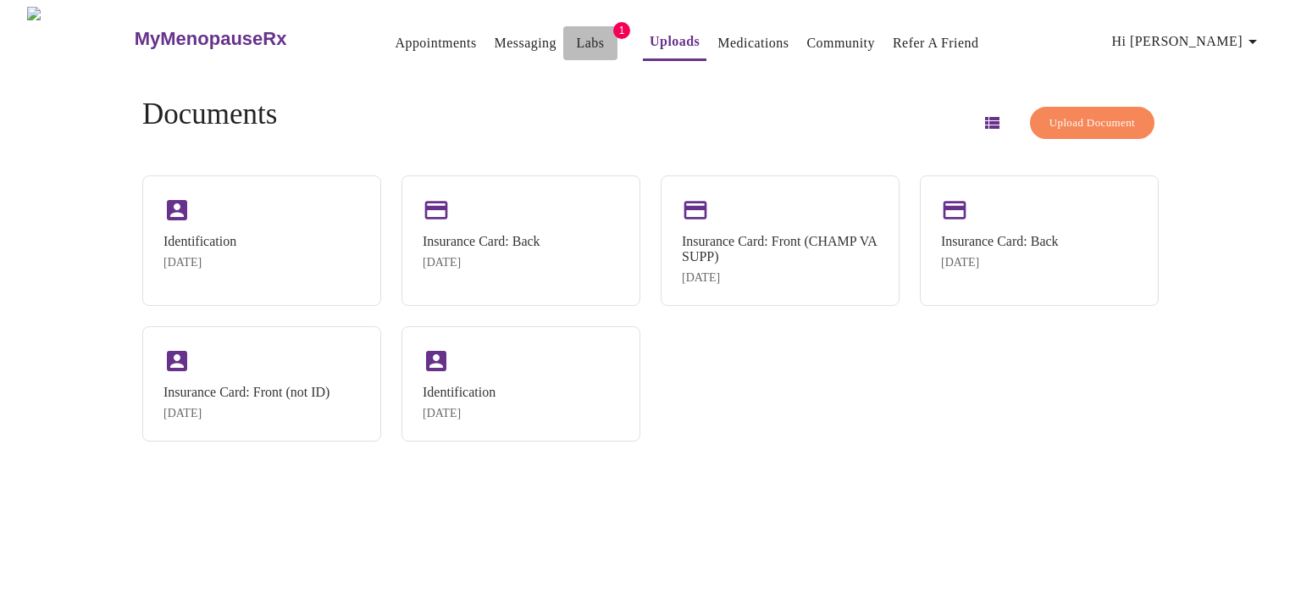
click at [577, 36] on link "Labs" at bounding box center [591, 43] width 28 height 24
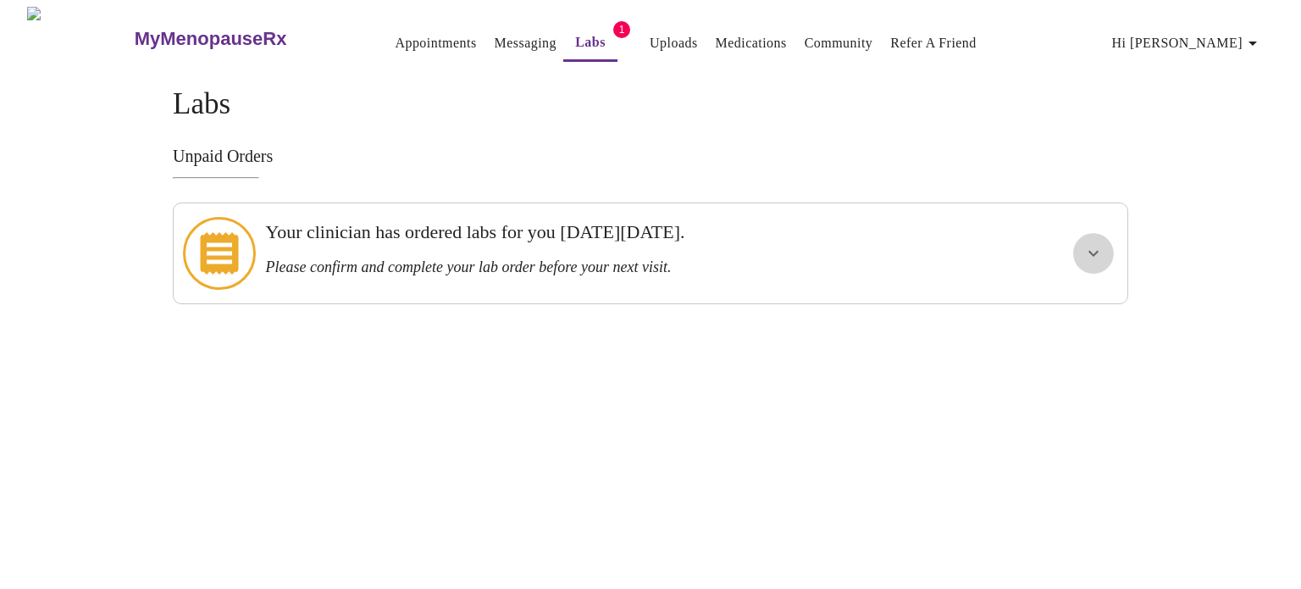
click at [1092, 251] on icon "show more" at bounding box center [1094, 253] width 20 height 20
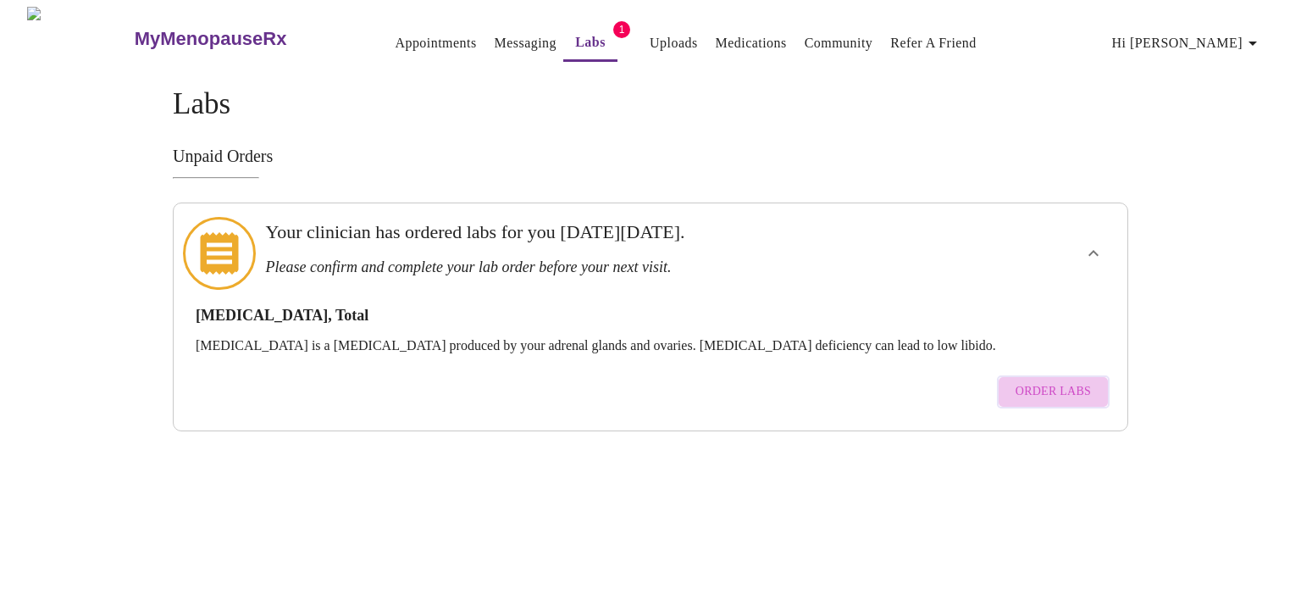
click at [1077, 381] on span "Order Labs" at bounding box center [1053, 391] width 75 height 21
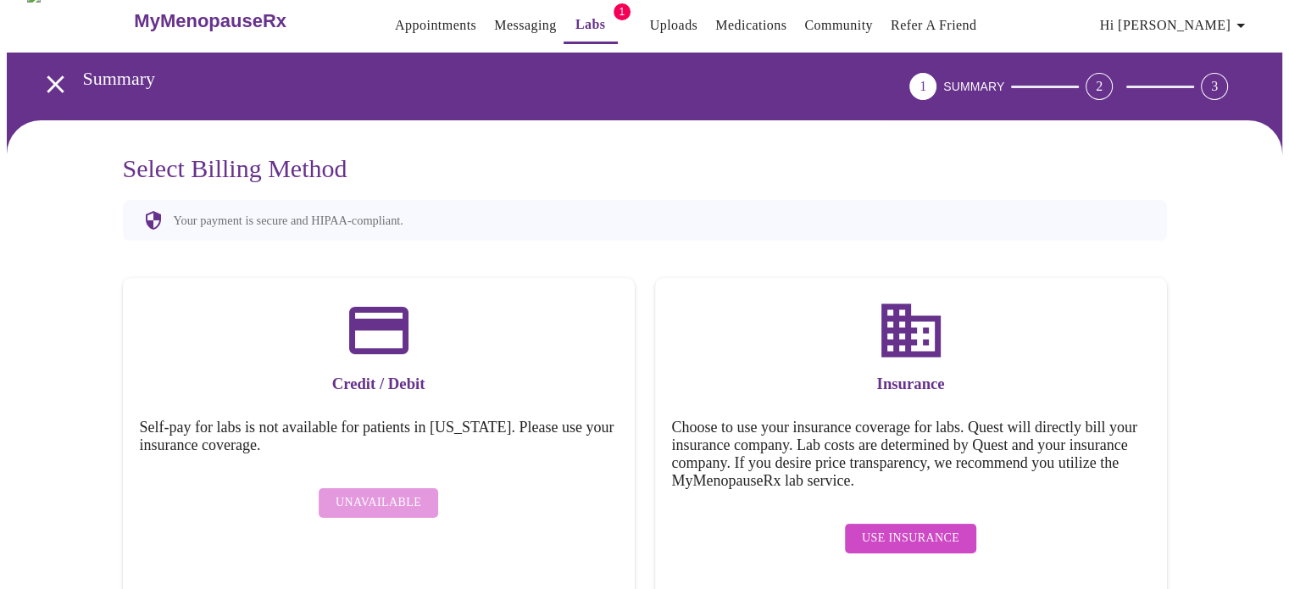
scroll to position [31, 0]
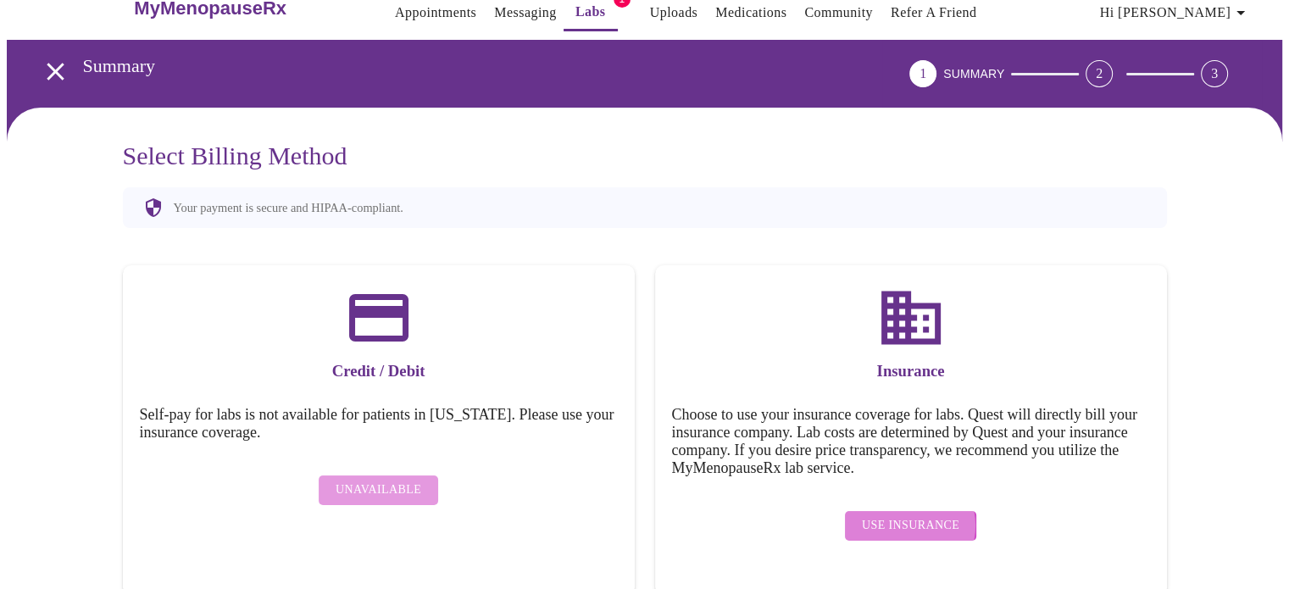
click at [909, 515] on span "Use Insurance" at bounding box center [910, 525] width 97 height 21
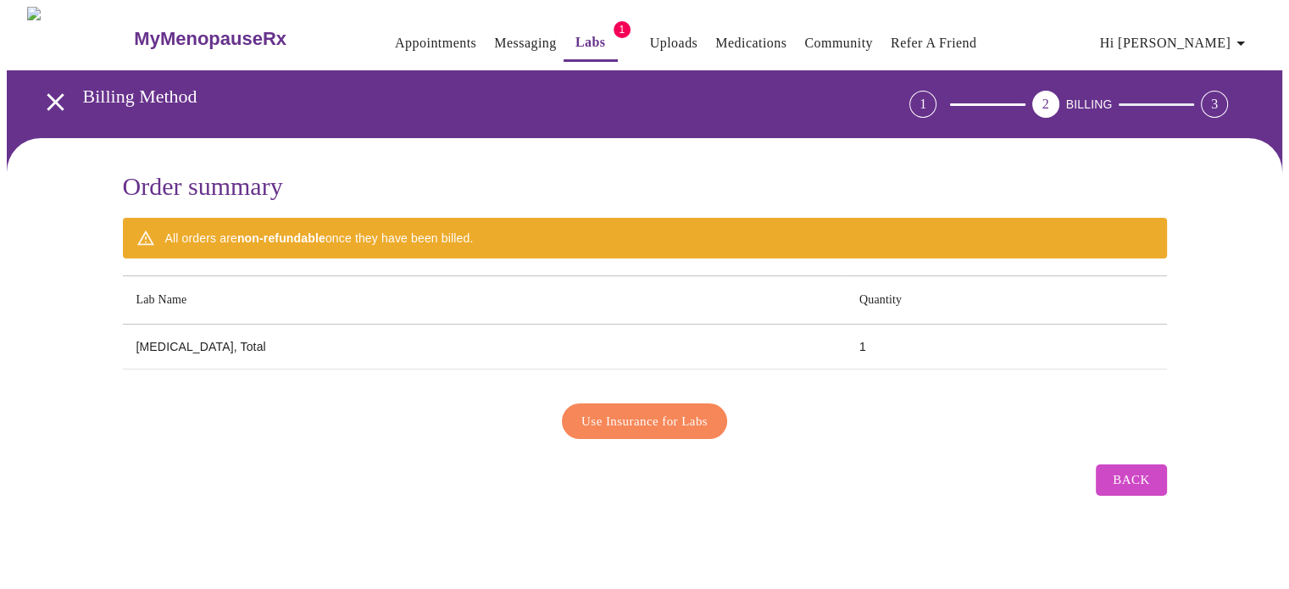
scroll to position [0, 0]
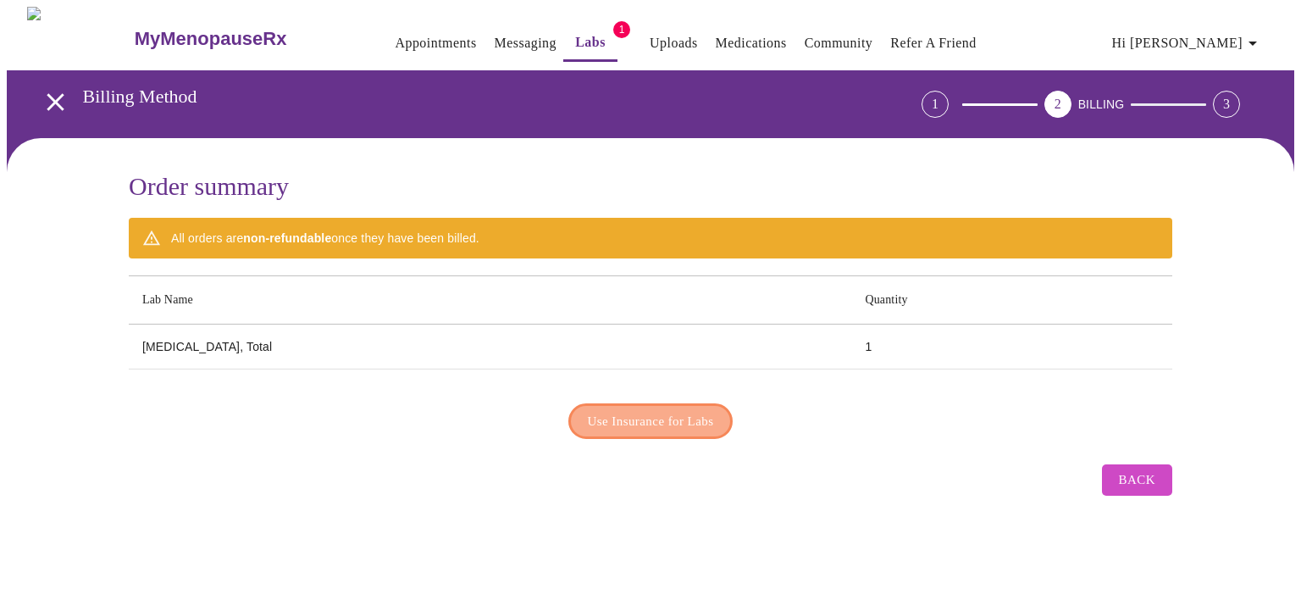
click at [671, 415] on span "Use Insurance for Labs" at bounding box center [651, 421] width 126 height 22
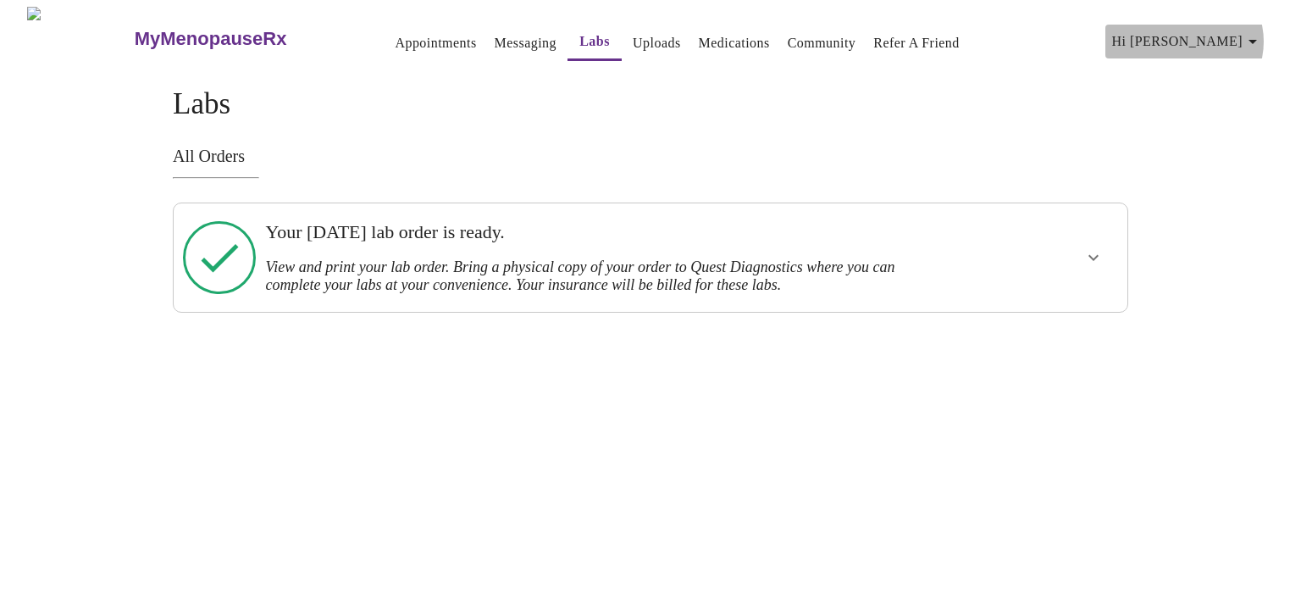
click at [1255, 35] on icon "button" at bounding box center [1253, 41] width 20 height 20
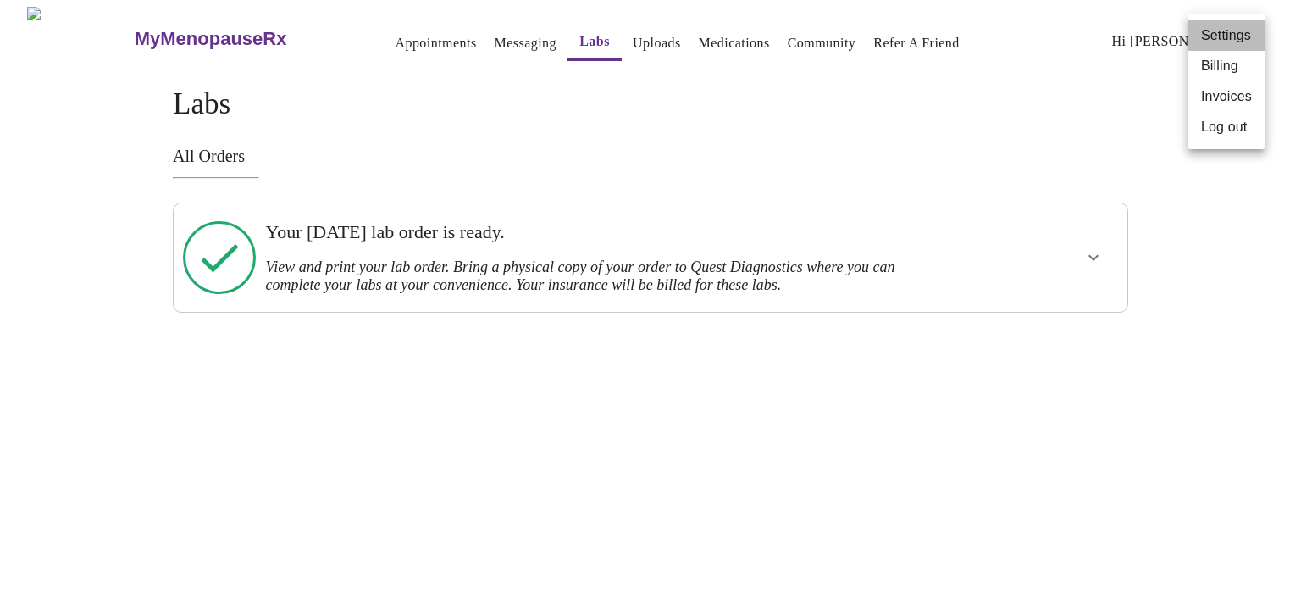
click at [1232, 36] on li "Settings" at bounding box center [1227, 35] width 78 height 31
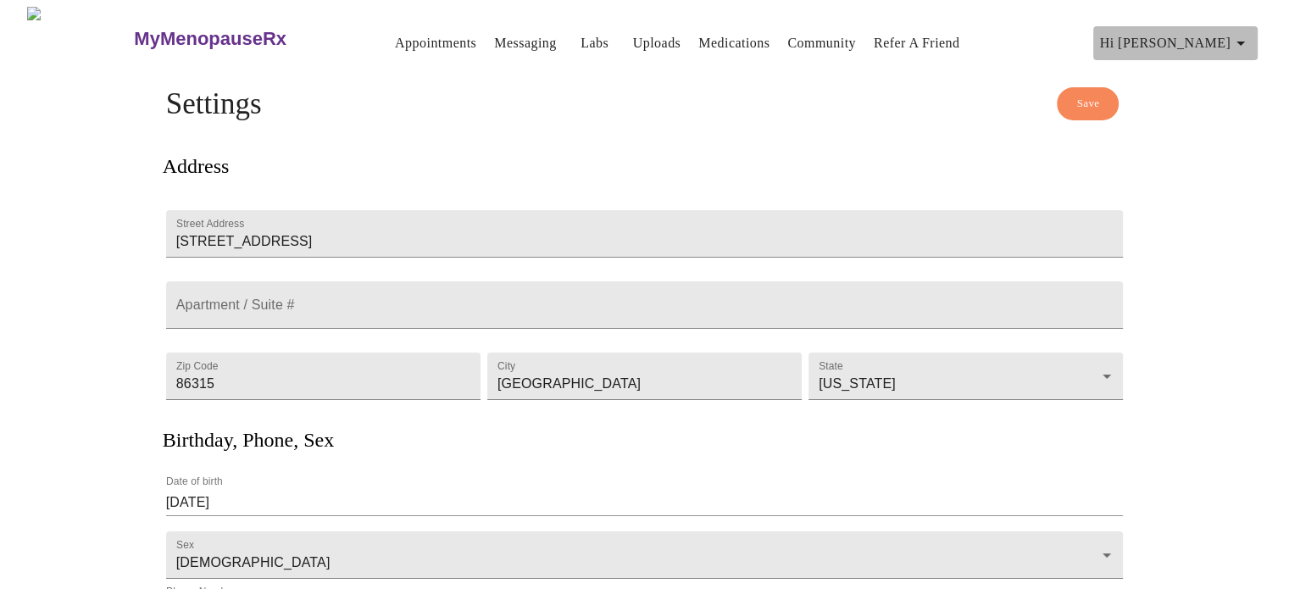
click at [1250, 36] on icon "button" at bounding box center [1240, 43] width 20 height 20
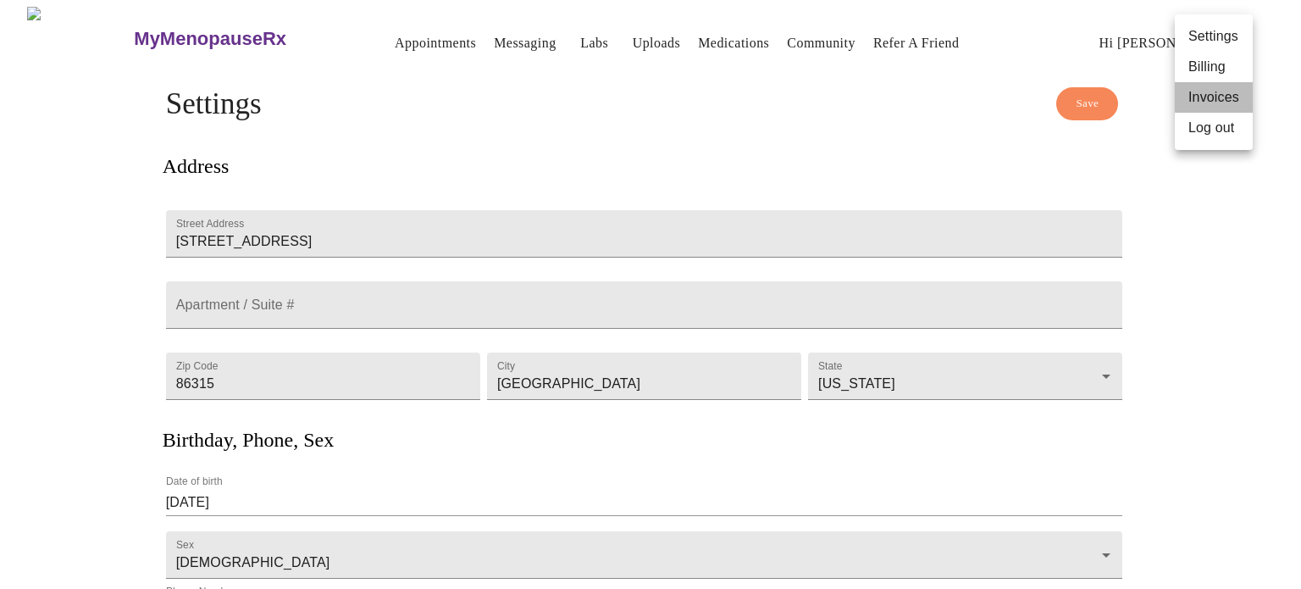
click at [1222, 97] on li "Invoices" at bounding box center [1214, 97] width 78 height 31
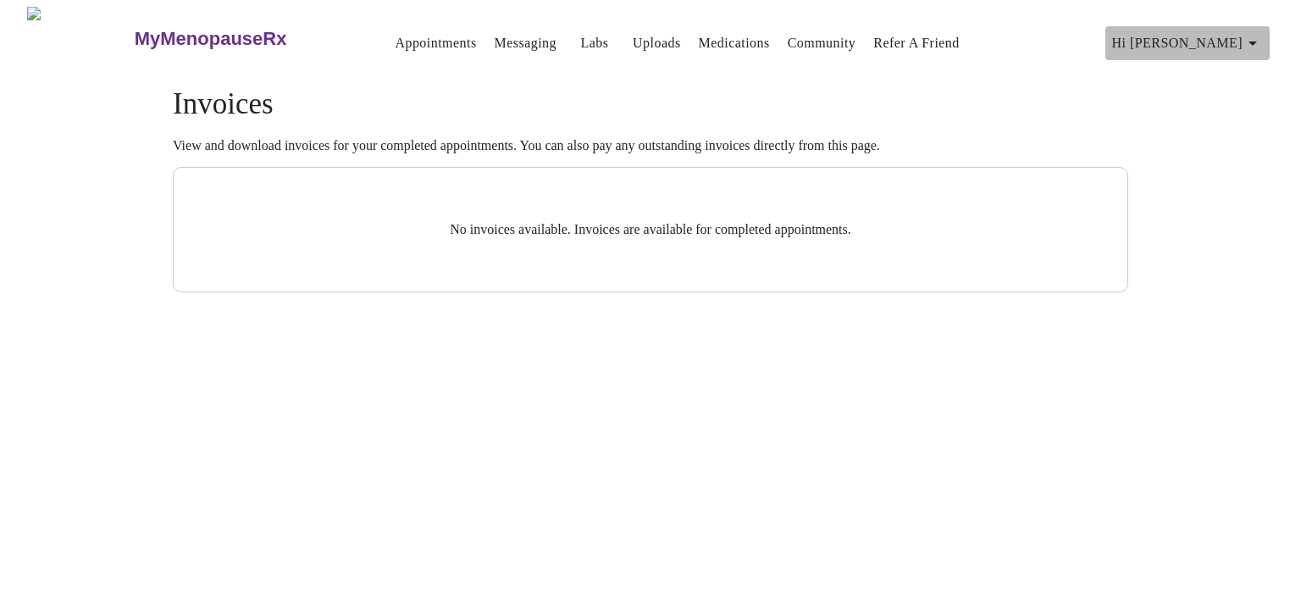
click at [1263, 35] on icon "button" at bounding box center [1253, 43] width 20 height 20
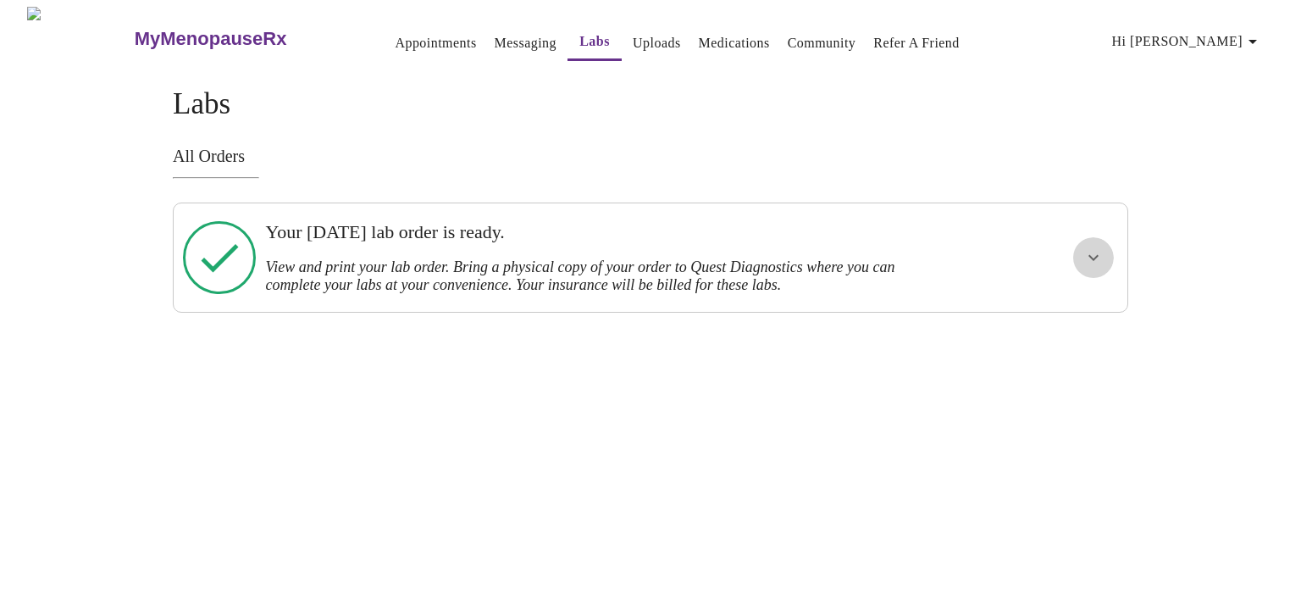
click at [1098, 257] on icon "show more" at bounding box center [1094, 257] width 20 height 20
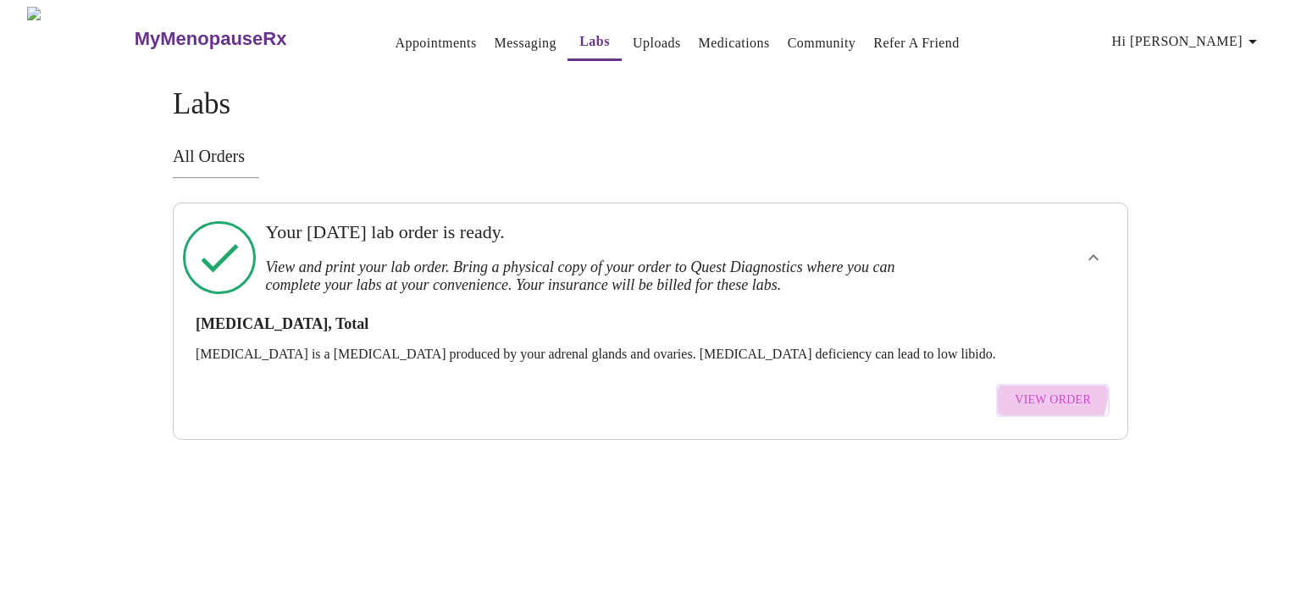
click at [1049, 390] on span "View Order" at bounding box center [1053, 400] width 76 height 21
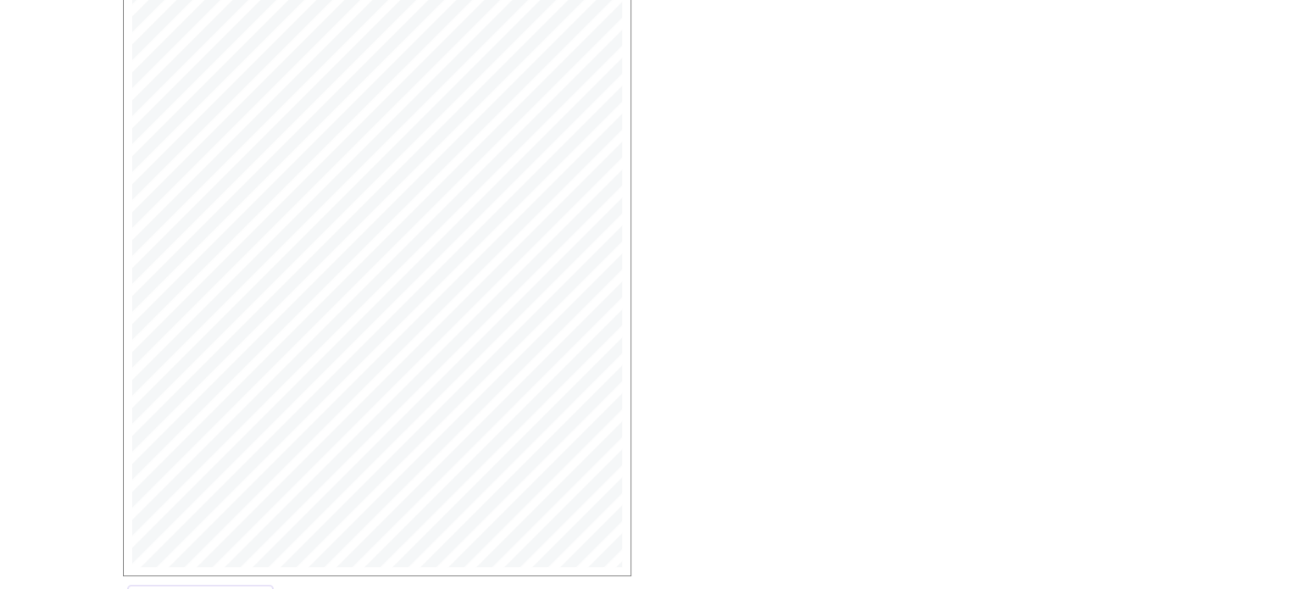
scroll to position [452, 0]
click at [240, 528] on span "Open Larger PDF" at bounding box center [200, 529] width 109 height 21
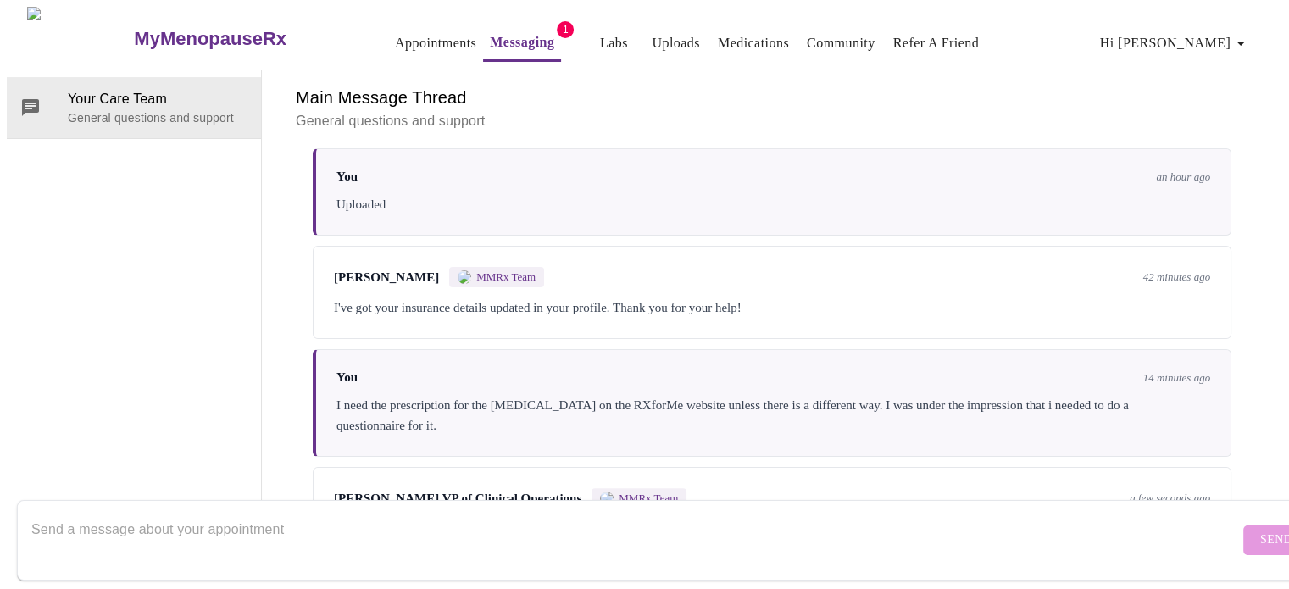
scroll to position [559, 0]
